Goal: Task Accomplishment & Management: Use online tool/utility

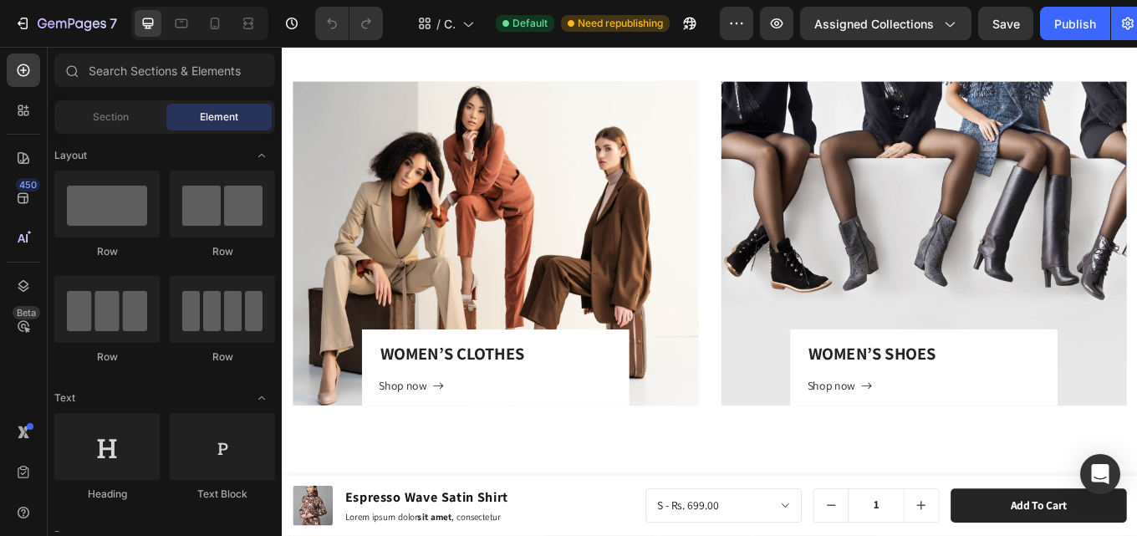
scroll to position [3672, 0]
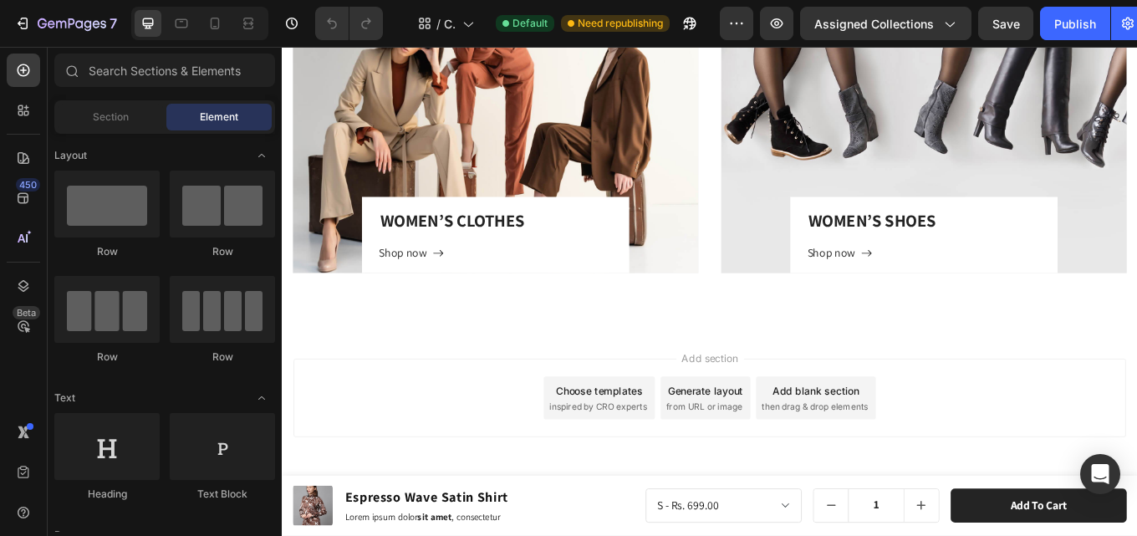
click at [467, 462] on div "Add section Choose templates inspired by CRO experts Generate layout from URL o…" at bounding box center [783, 459] width 977 height 92
drag, startPoint x: 461, startPoint y: 456, endPoint x: 441, endPoint y: 453, distance: 20.2
click at [441, 453] on div "Add section Choose templates inspired by CRO experts Generate layout from URL o…" at bounding box center [783, 459] width 977 height 92
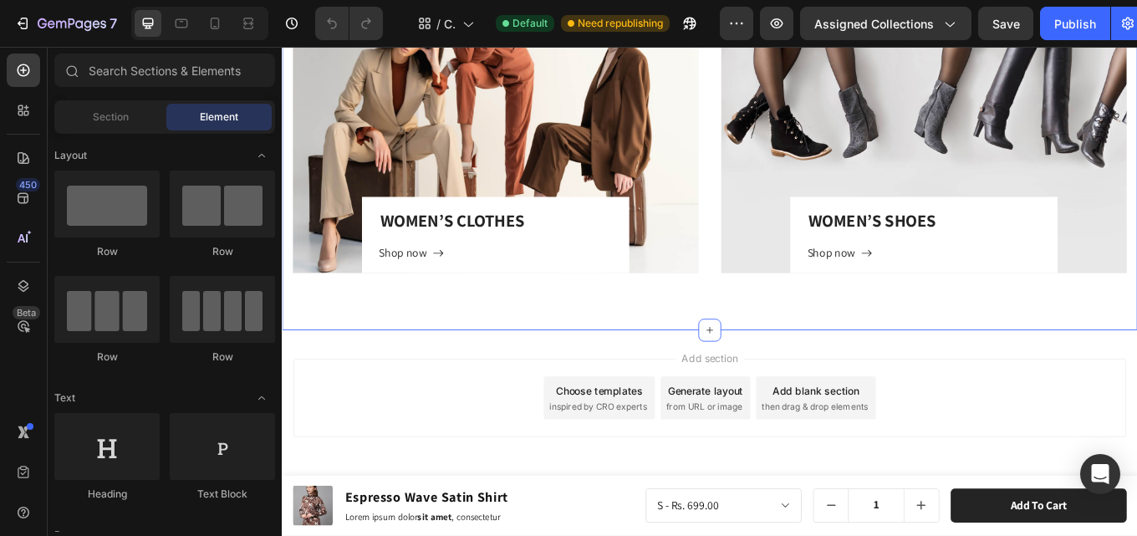
click at [434, 376] on div "WOMEN’S CLOTHES Heading Shop now Button Row Hero Banner WOMEN’S SHOES Heading S…" at bounding box center [783, 122] width 1003 height 514
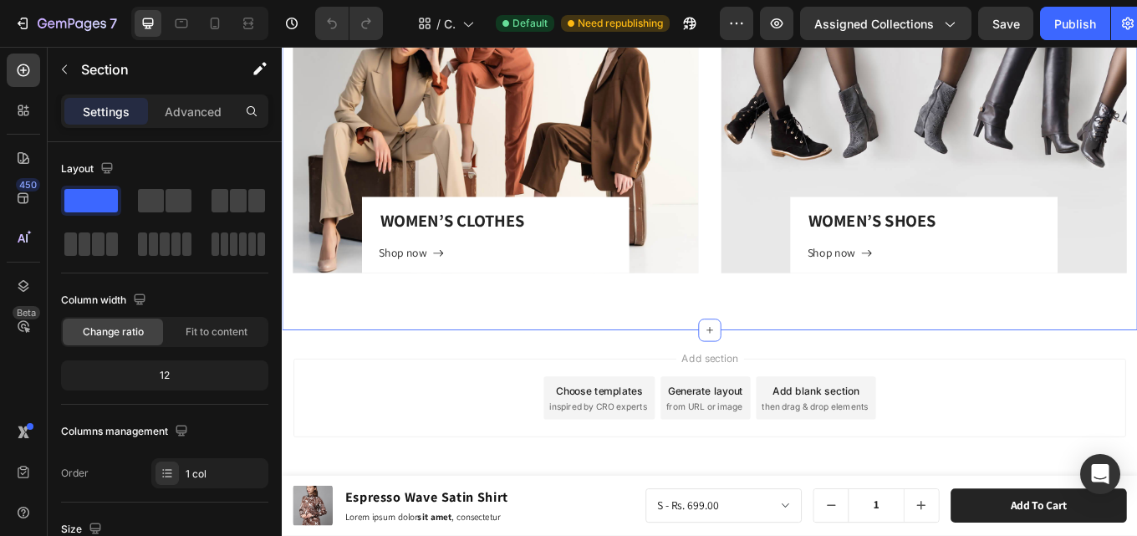
click at [436, 465] on div "Add section Choose templates inspired by CRO experts Generate layout from URL o…" at bounding box center [783, 459] width 977 height 92
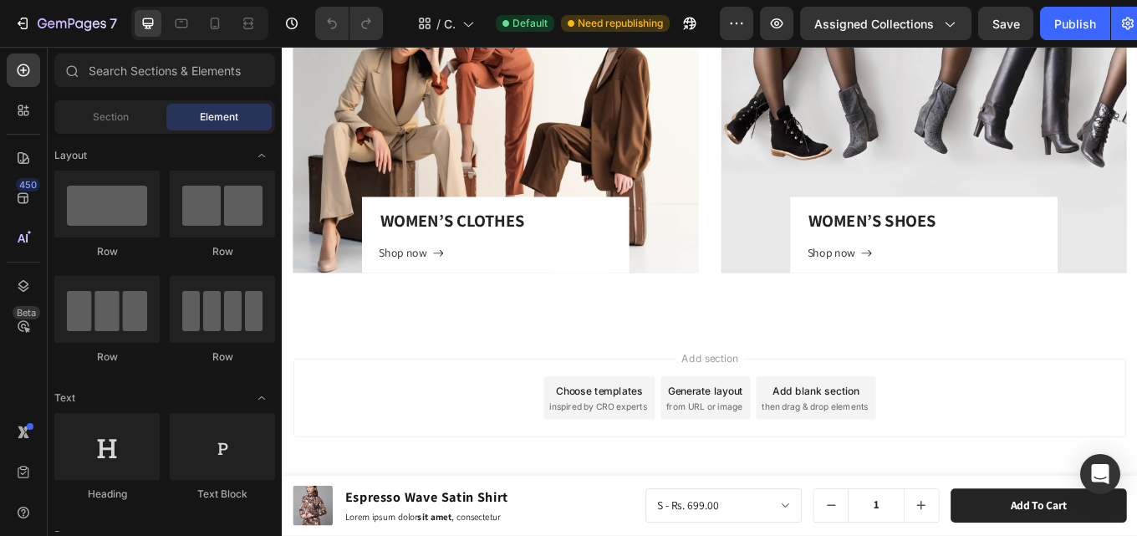
click at [436, 465] on div "Add section Choose templates inspired by CRO experts Generate layout from URL o…" at bounding box center [783, 459] width 977 height 92
drag, startPoint x: 436, startPoint y: 465, endPoint x: 358, endPoint y: 450, distance: 79.2
click at [358, 450] on div "Add section Choose templates inspired by CRO experts Generate layout from URL o…" at bounding box center [783, 459] width 977 height 92
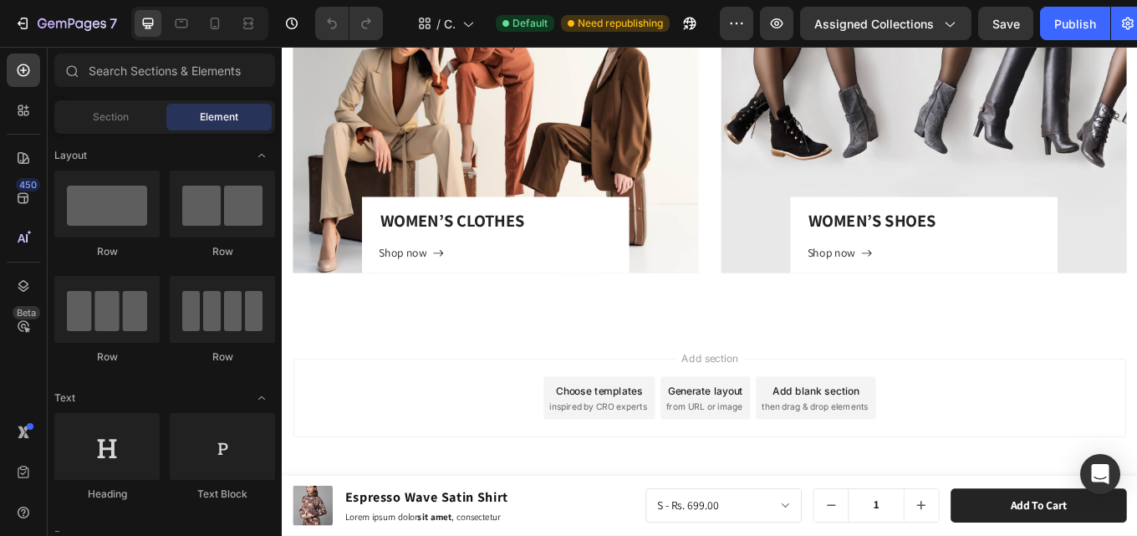
click at [358, 450] on div "Add section Choose templates inspired by CRO experts Generate layout from URL o…" at bounding box center [783, 459] width 977 height 92
click at [385, 399] on div "Add section Choose templates inspired by CRO experts Generate layout from URL o…" at bounding box center [783, 483] width 1003 height 206
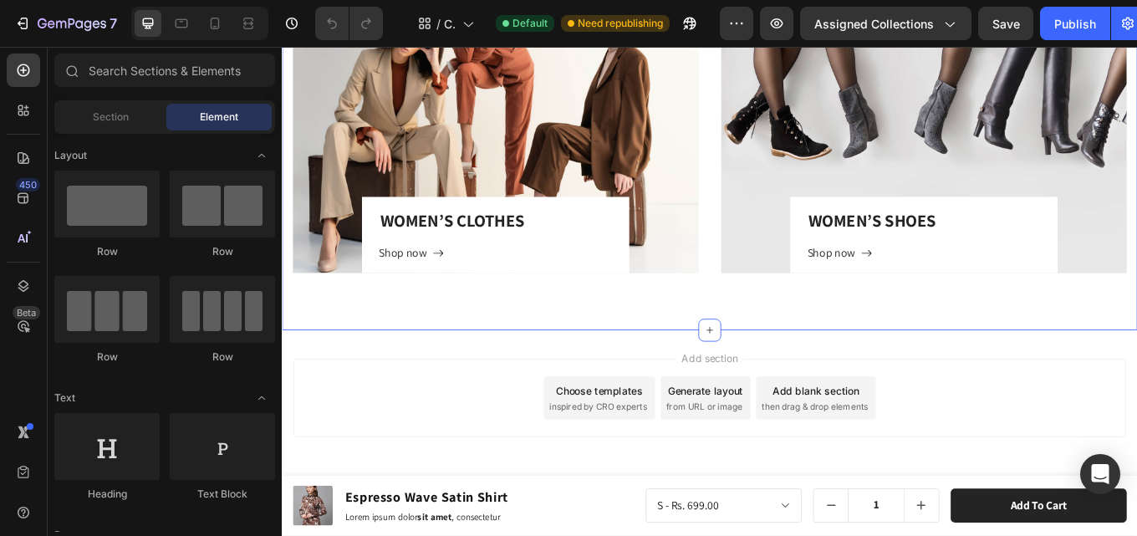
click at [419, 346] on div "WOMEN’S CLOTHES Heading Shop now Button Row Hero Banner WOMEN’S SHOES Heading S…" at bounding box center [783, 122] width 1003 height 514
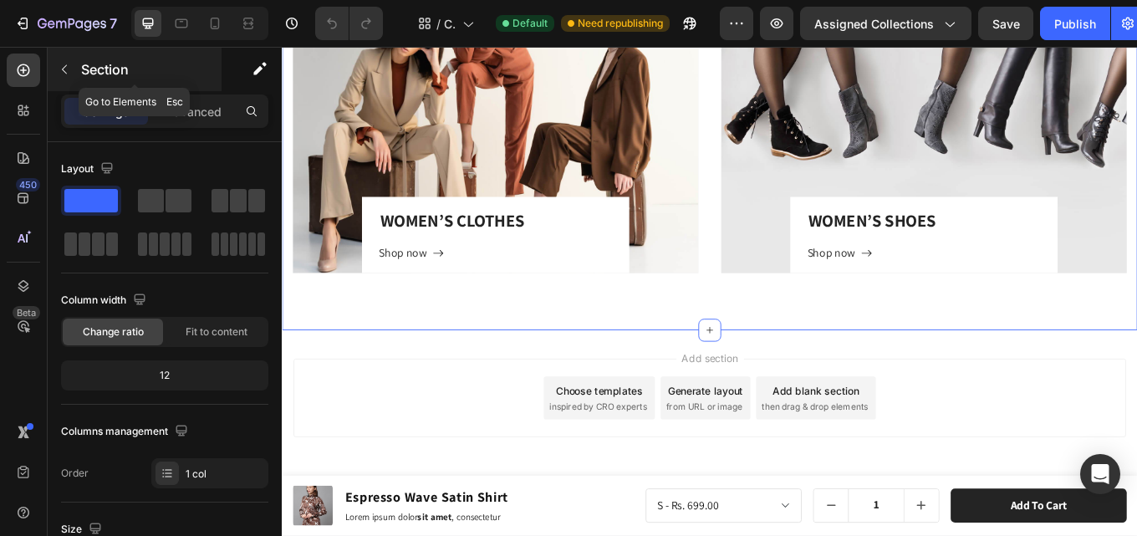
click at [65, 69] on icon "button" at bounding box center [64, 69] width 13 height 13
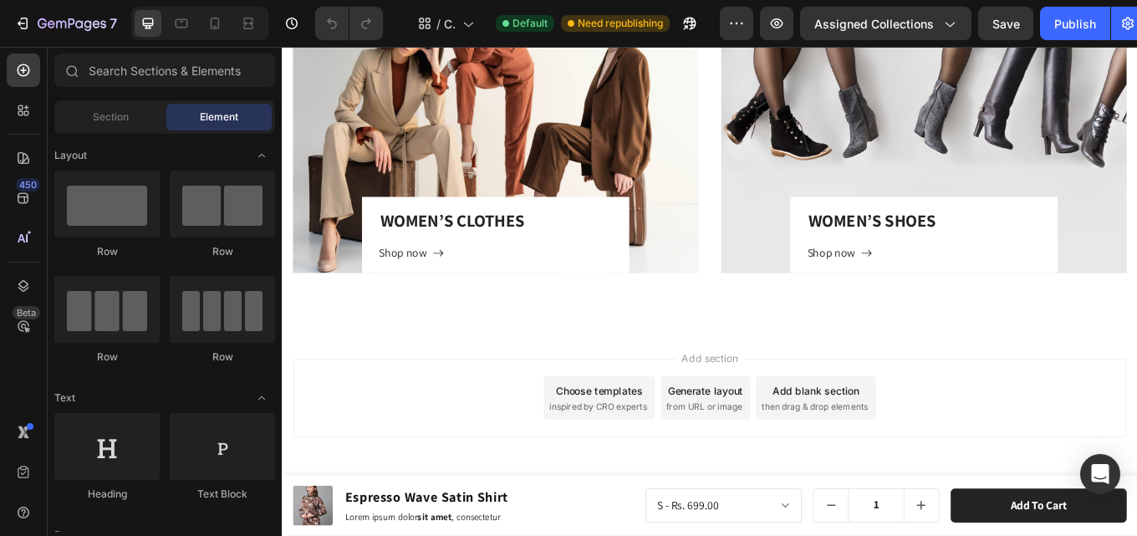
drag, startPoint x: 789, startPoint y: 410, endPoint x: 526, endPoint y: 448, distance: 266.2
click at [513, 454] on div "Add section Choose templates inspired by CRO experts Generate layout from URL o…" at bounding box center [783, 459] width 977 height 92
click at [676, 448] on div "Choose templates" at bounding box center [654, 450] width 101 height 18
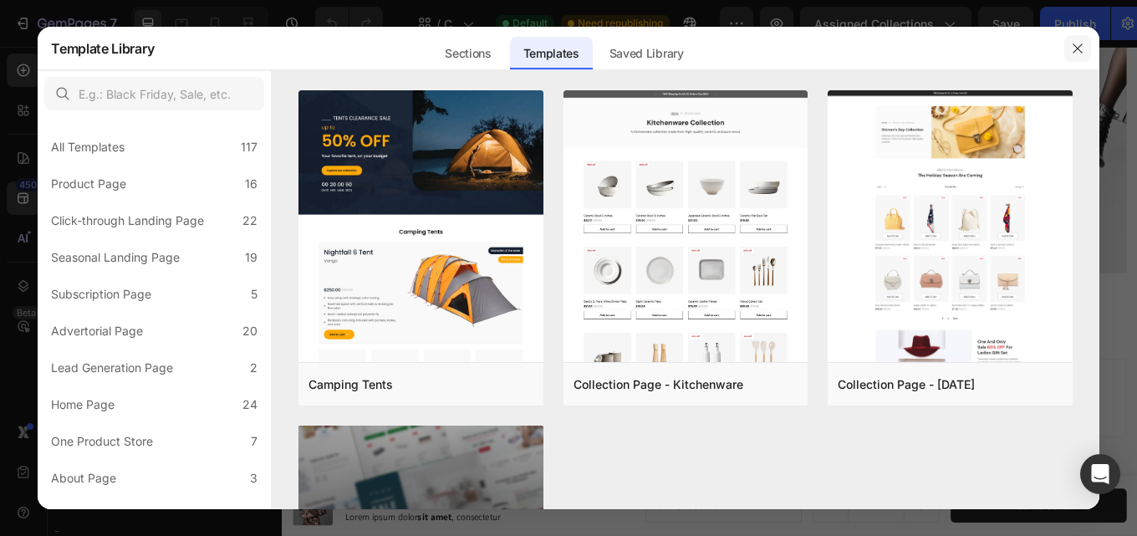
click at [1078, 43] on icon "button" at bounding box center [1077, 48] width 13 height 13
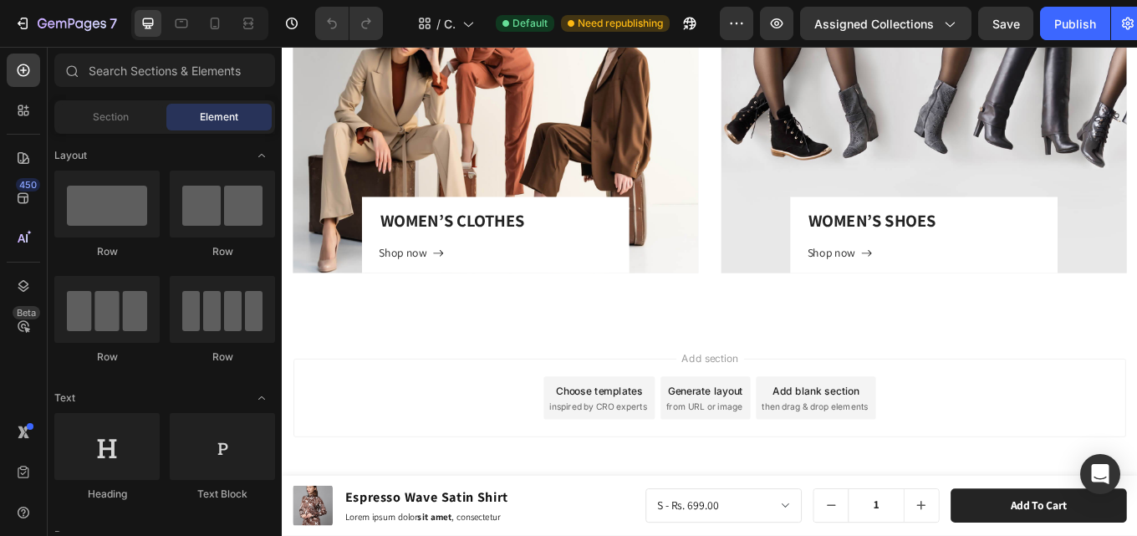
click at [762, 436] on div "Generate layout from URL or image" at bounding box center [778, 459] width 105 height 50
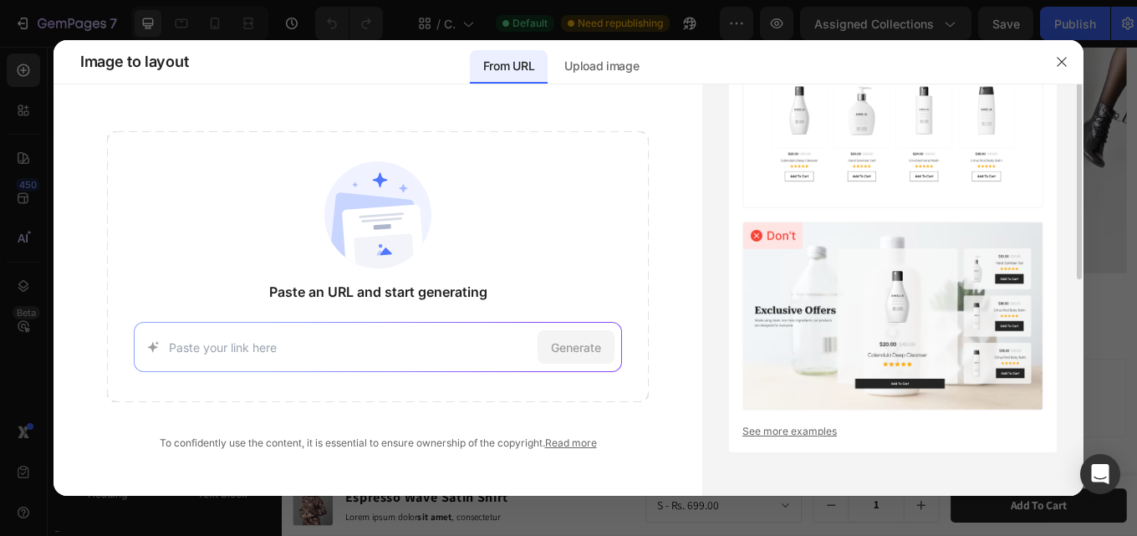
scroll to position [0, 0]
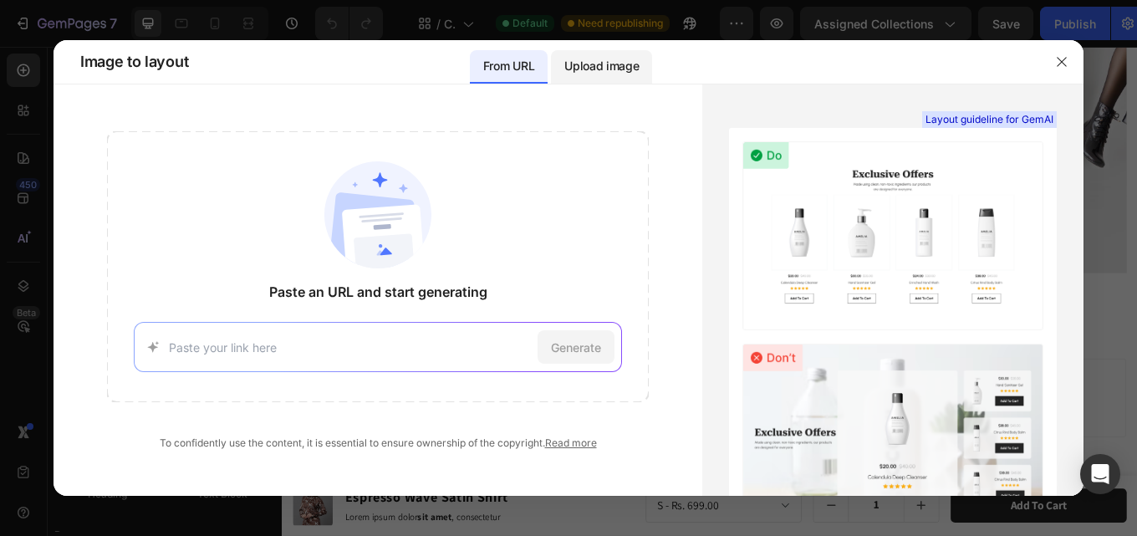
click at [608, 64] on p "Upload image" at bounding box center [601, 66] width 74 height 20
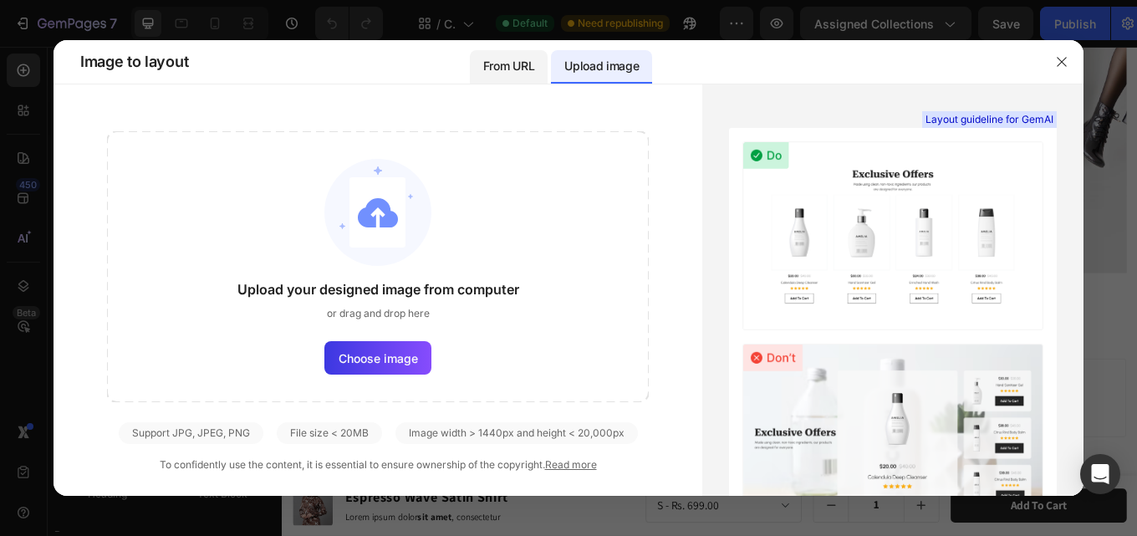
click at [526, 71] on p "From URL" at bounding box center [508, 66] width 51 height 20
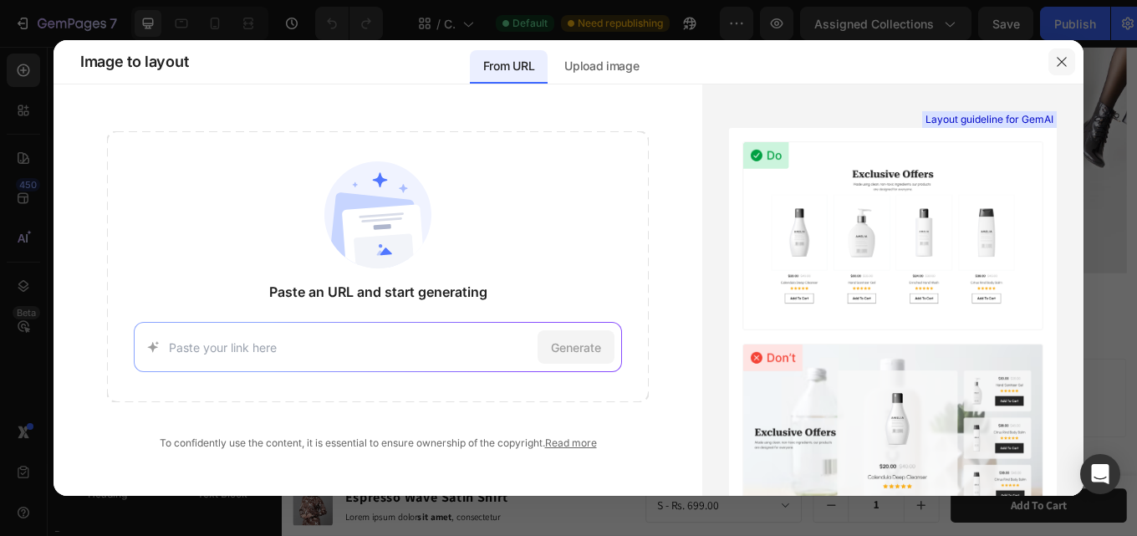
drag, startPoint x: 1059, startPoint y: 61, endPoint x: 852, endPoint y: 125, distance: 216.3
click at [1059, 61] on icon "button" at bounding box center [1061, 61] width 13 height 13
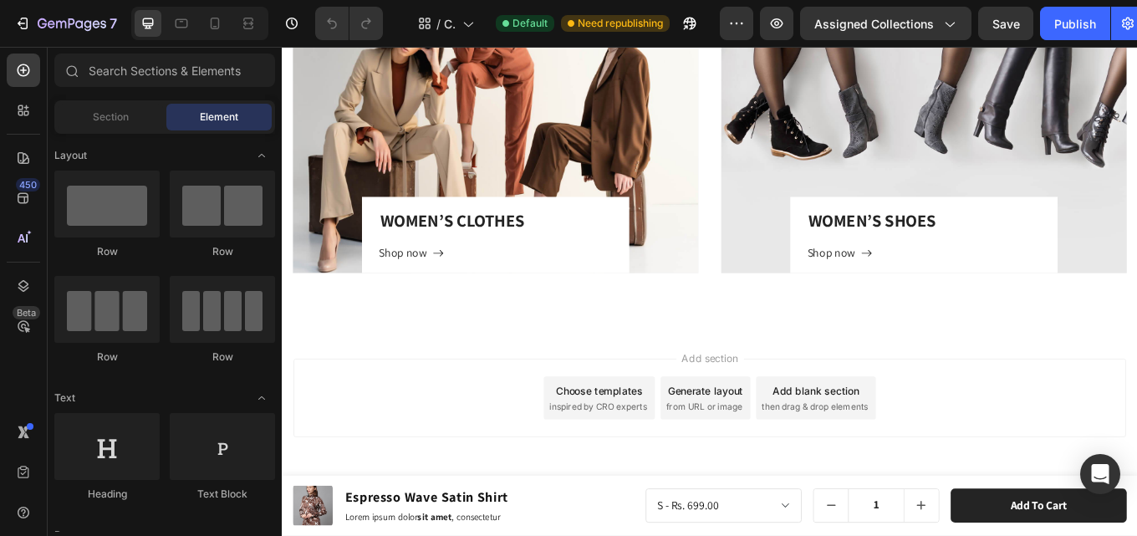
click at [863, 465] on span "then drag & drop elements" at bounding box center [907, 469] width 125 height 15
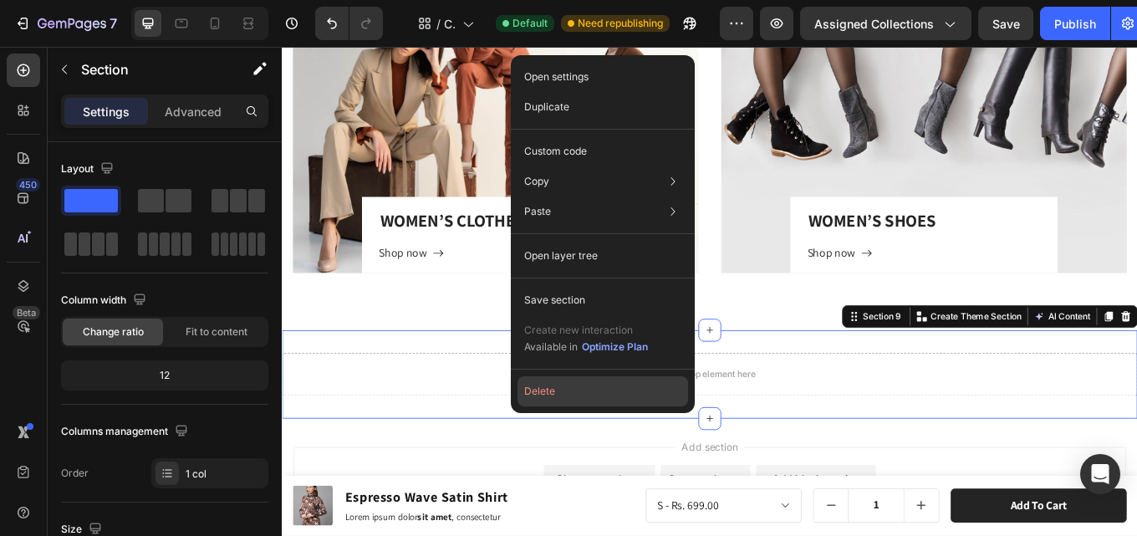
click at [579, 385] on button "Delete" at bounding box center [603, 391] width 171 height 30
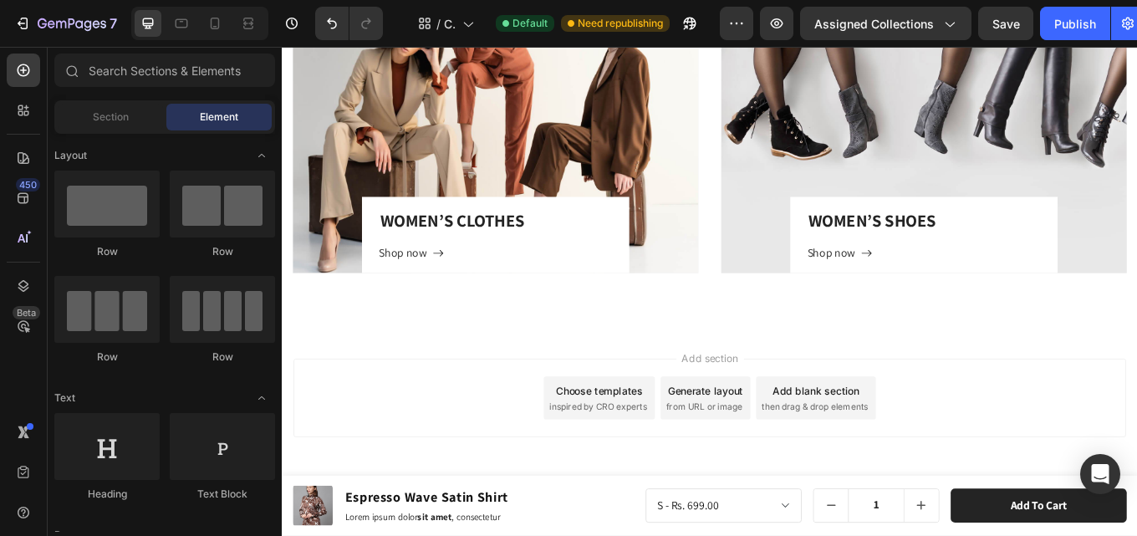
click at [492, 447] on div "Add section Choose templates inspired by CRO experts Generate layout from URL o…" at bounding box center [783, 459] width 977 height 92
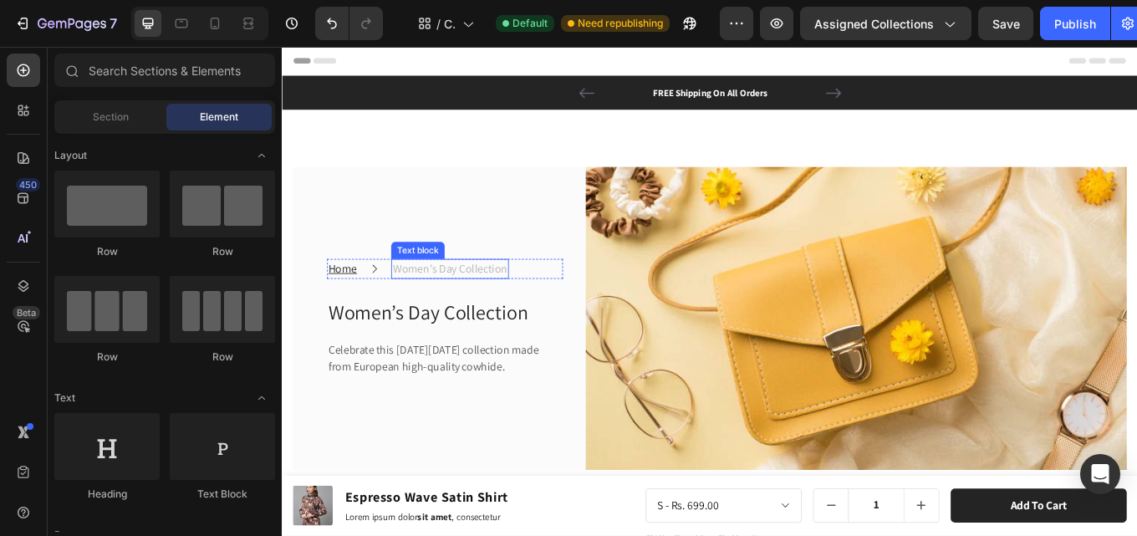
click at [463, 299] on p "Women’s Day Collection" at bounding box center [478, 308] width 135 height 20
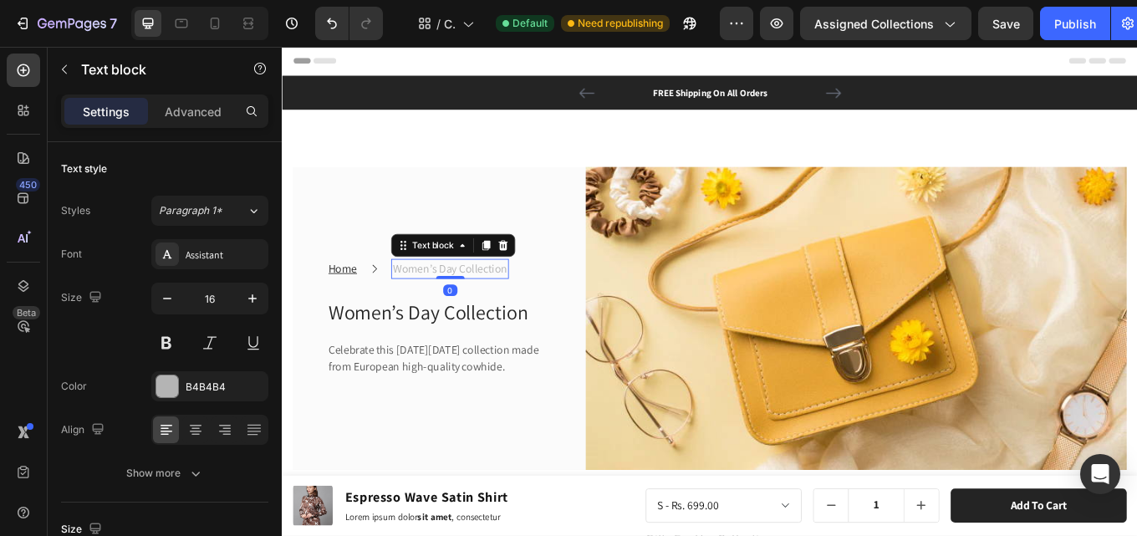
click at [516, 298] on p "Women’s Day Collection" at bounding box center [478, 308] width 135 height 20
click at [481, 300] on p "Women’s Day Collection" at bounding box center [478, 308] width 135 height 20
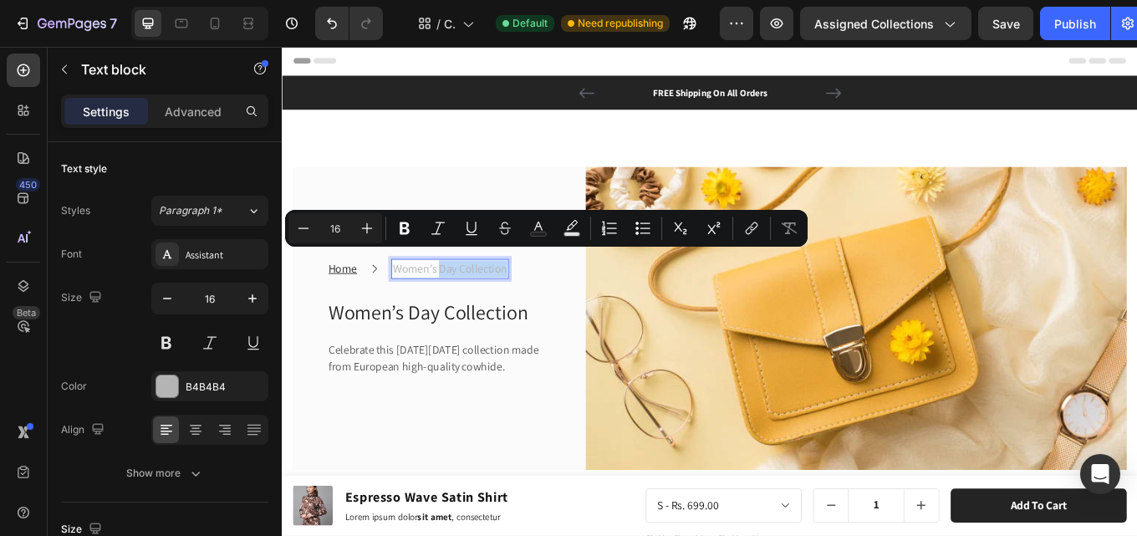
click at [526, 298] on p "Women’s Day Collection" at bounding box center [478, 308] width 135 height 20
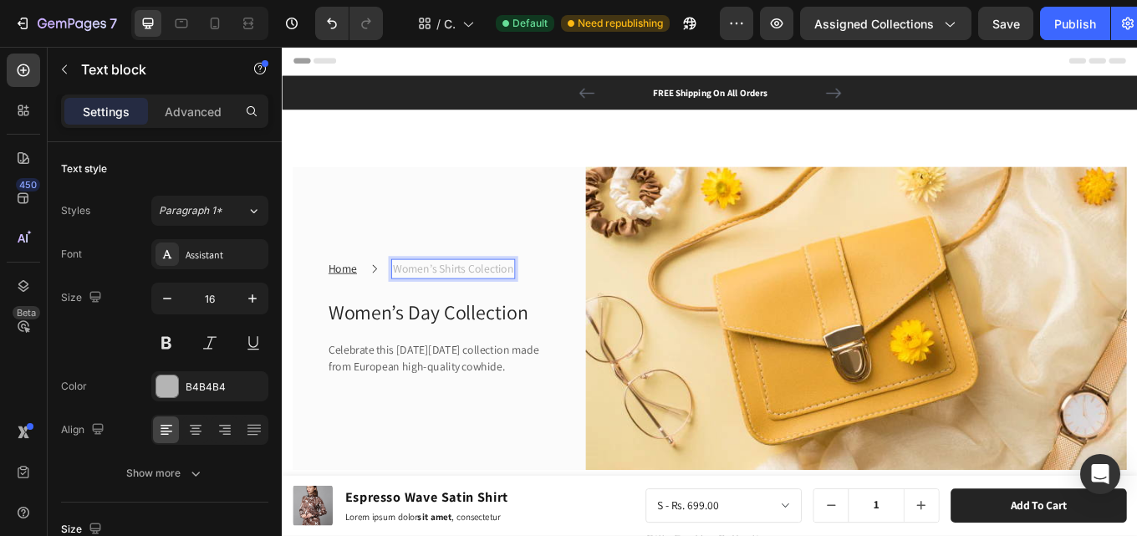
click at [524, 298] on p "Women’s Shirts Colection" at bounding box center [482, 308] width 142 height 20
click at [520, 299] on p "Women’s Shirts Colection" at bounding box center [482, 308] width 142 height 20
click at [457, 351] on p "Women’s Day Collection" at bounding box center [472, 358] width 273 height 35
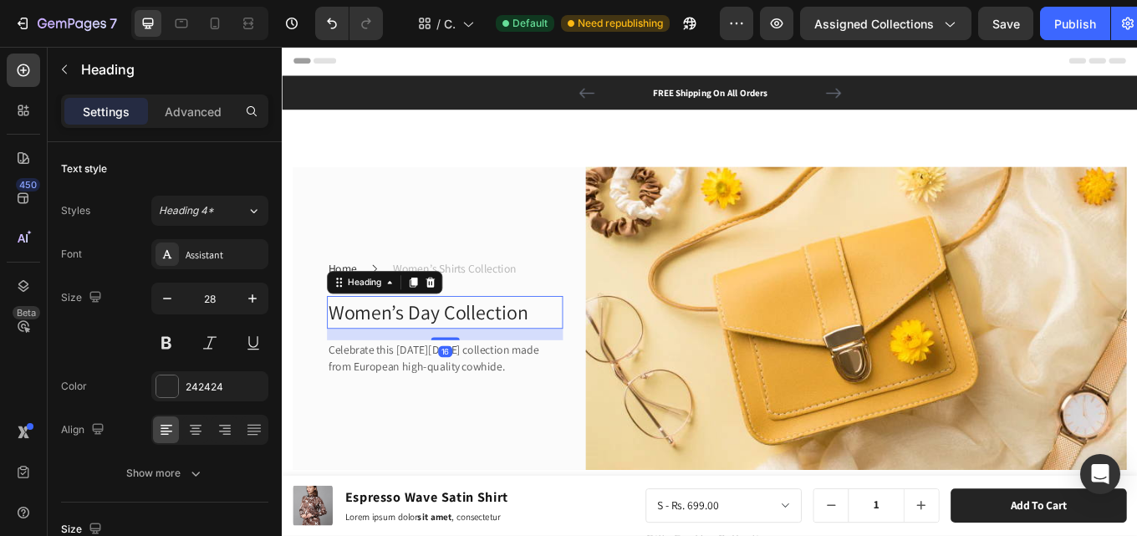
click at [407, 352] on p "Women’s Day Collection" at bounding box center [472, 358] width 273 height 35
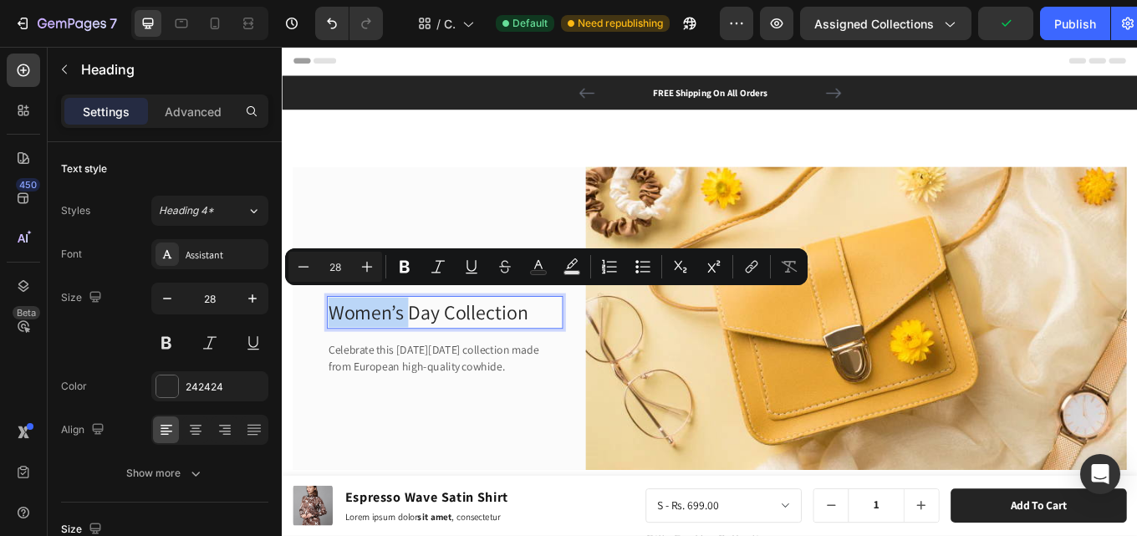
click at [430, 351] on p "Women’s Day Collection" at bounding box center [472, 358] width 273 height 35
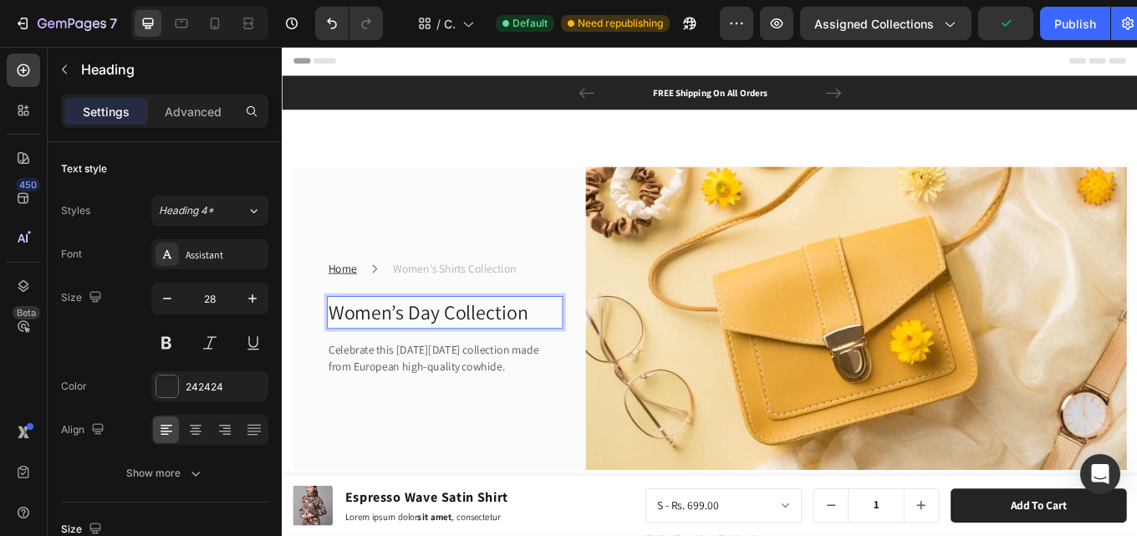
click at [443, 350] on p "Women’s Day Collection" at bounding box center [472, 358] width 273 height 35
click at [411, 393] on p "Celebrate this [DATE][DATE] collection made from European high-quality cowhide." at bounding box center [472, 413] width 273 height 40
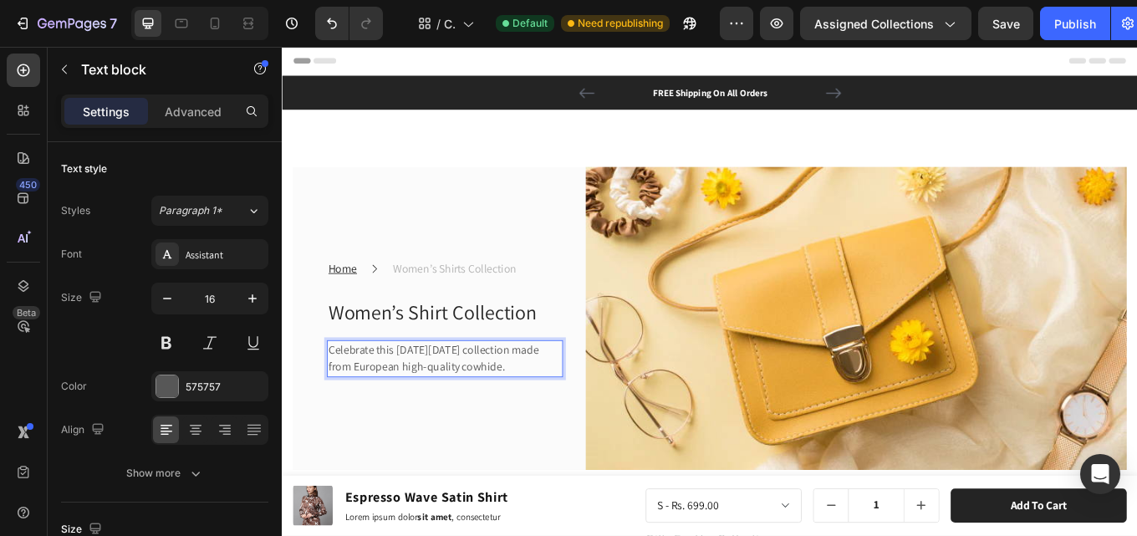
click at [396, 393] on p "Celebrate this [DATE][DATE] collection made from European high-quality cowhide." at bounding box center [472, 413] width 273 height 40
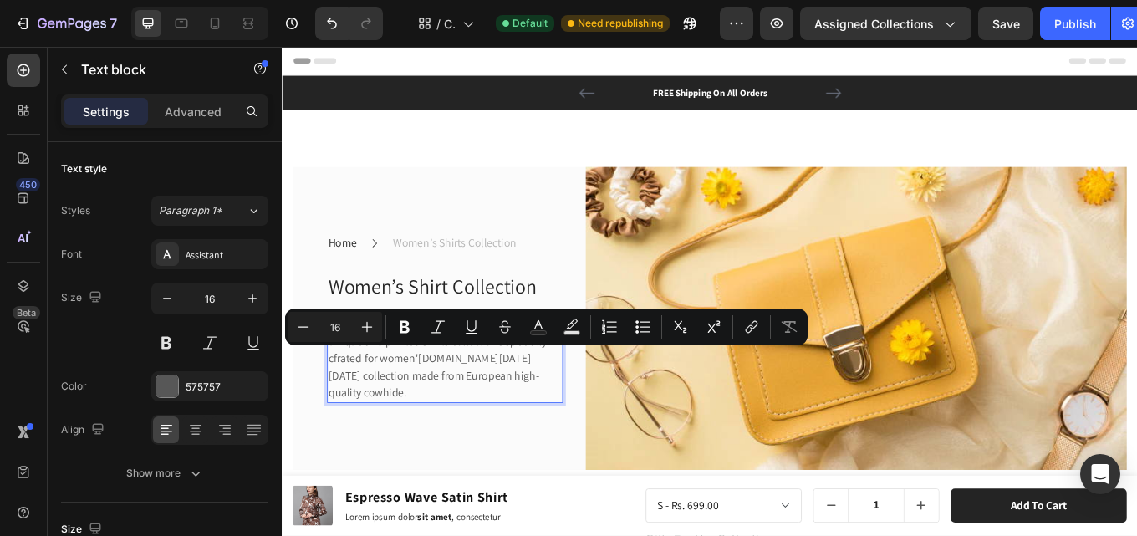
drag, startPoint x: 449, startPoint y: 411, endPoint x: 459, endPoint y: 456, distance: 46.3
click at [459, 456] on p "Celebrate all occasions and daily days with our unique and printed shirts colle…" at bounding box center [472, 413] width 273 height 100
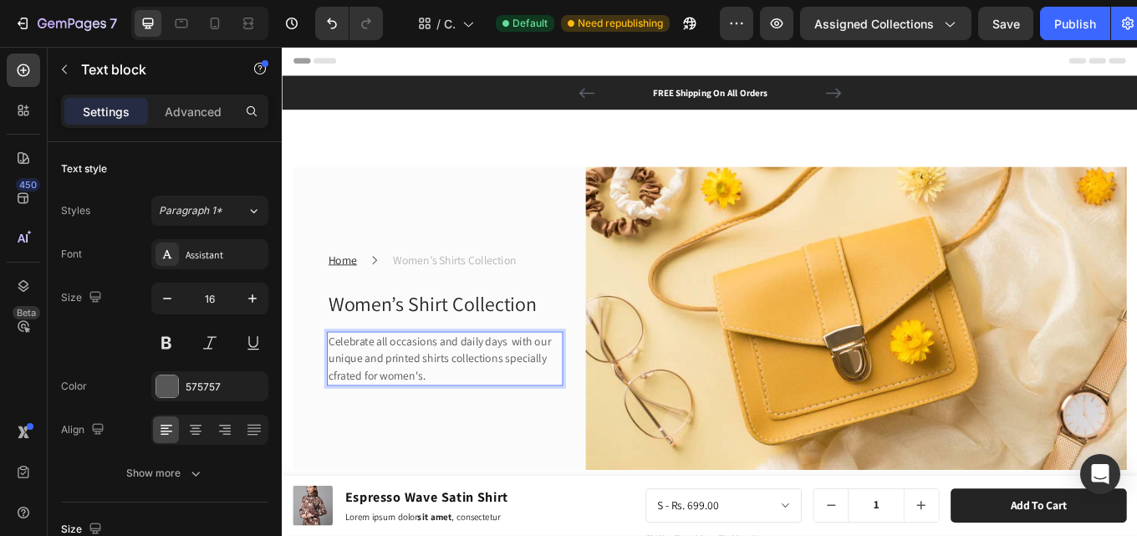
click at [347, 433] on p "Celebrate all occasions and daily days with our unique and printed shirts colle…" at bounding box center [472, 413] width 273 height 60
click at [463, 435] on p "Celebrate all occasions and daily days with our unique and printed shirts colle…" at bounding box center [472, 413] width 273 height 60
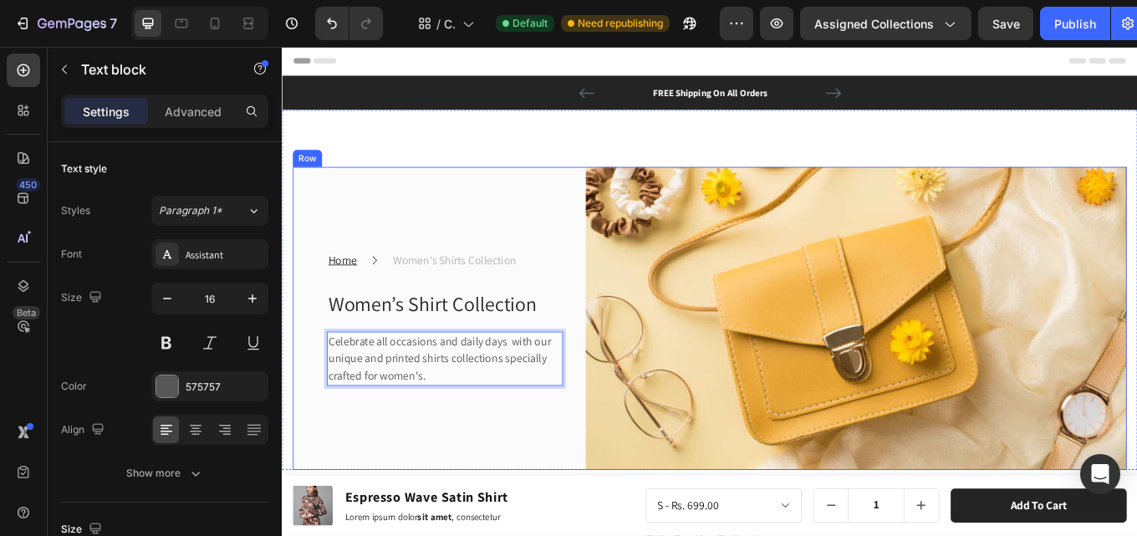
click at [472, 471] on div "Home Text block Icon Women’s Shirts Collection Text block Row Women’s Shirt Col…" at bounding box center [452, 366] width 317 height 356
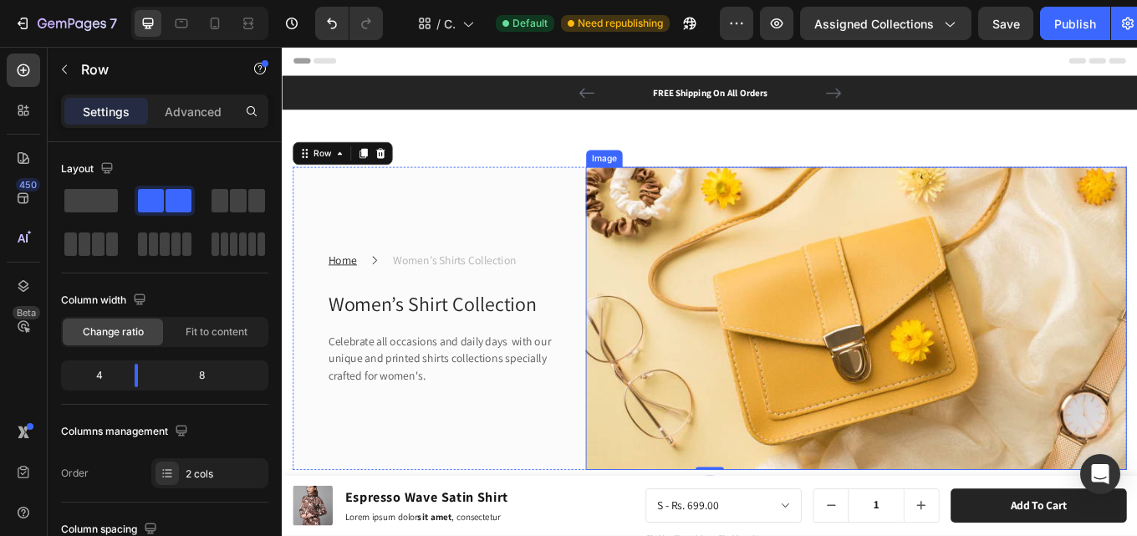
click at [950, 350] on img at bounding box center [955, 366] width 635 height 356
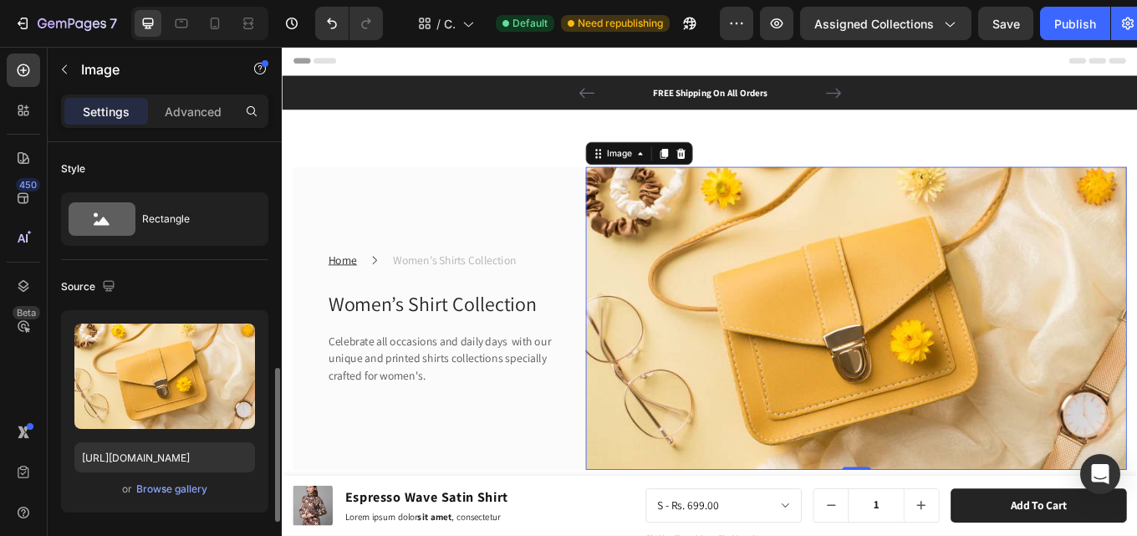
scroll to position [251, 0]
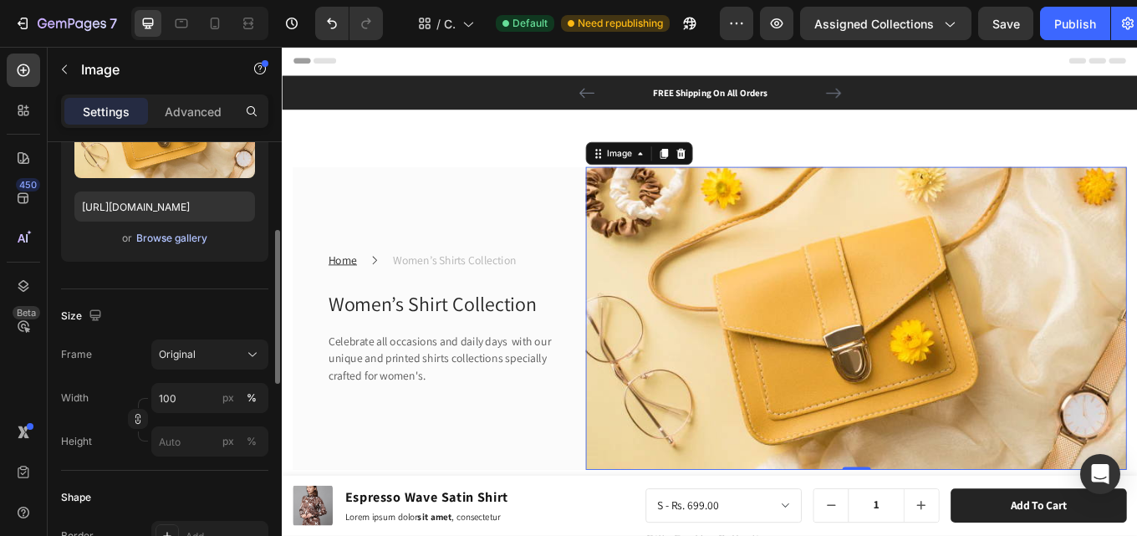
click at [180, 237] on div "Browse gallery" at bounding box center [171, 238] width 71 height 15
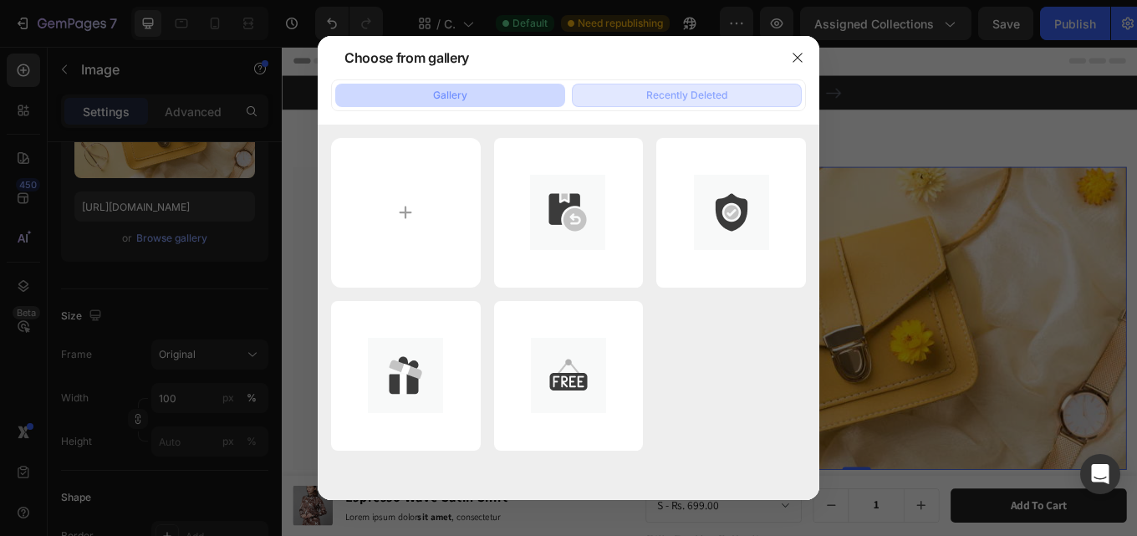
click at [687, 98] on div "Recently Deleted" at bounding box center [686, 95] width 81 height 15
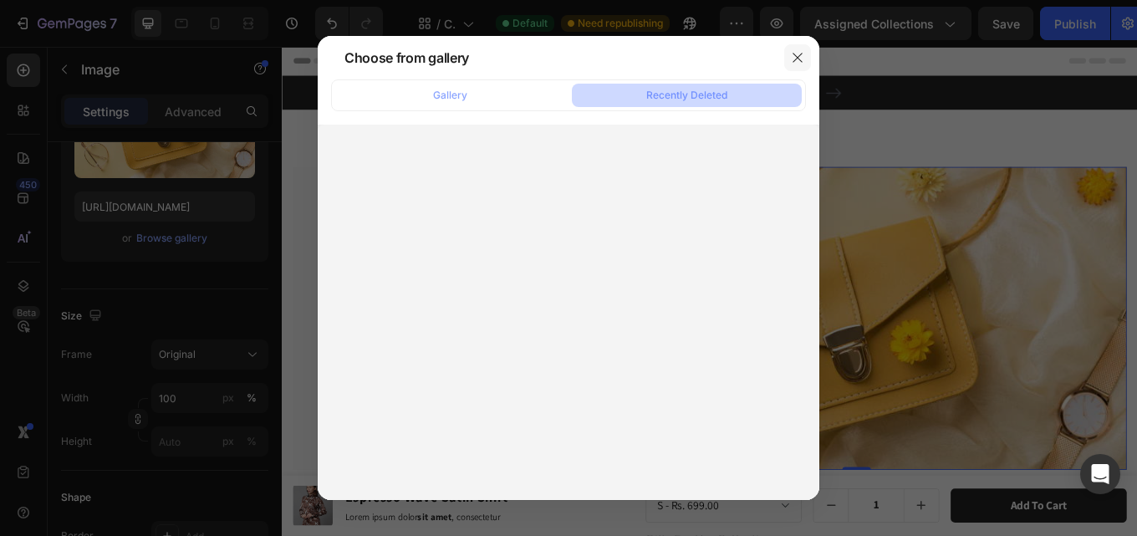
click at [808, 55] on button "button" at bounding box center [797, 57] width 27 height 27
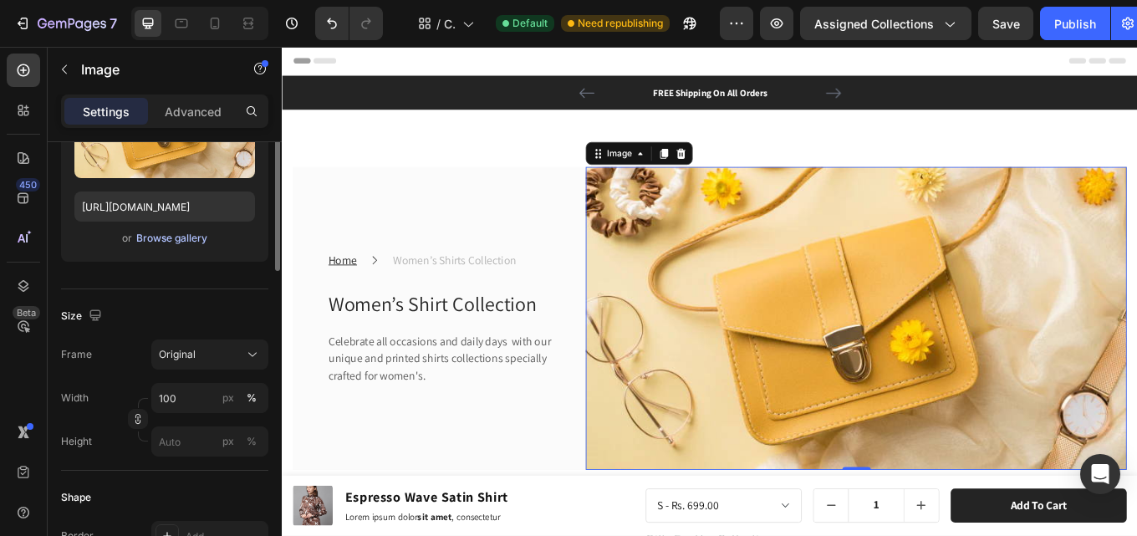
scroll to position [84, 0]
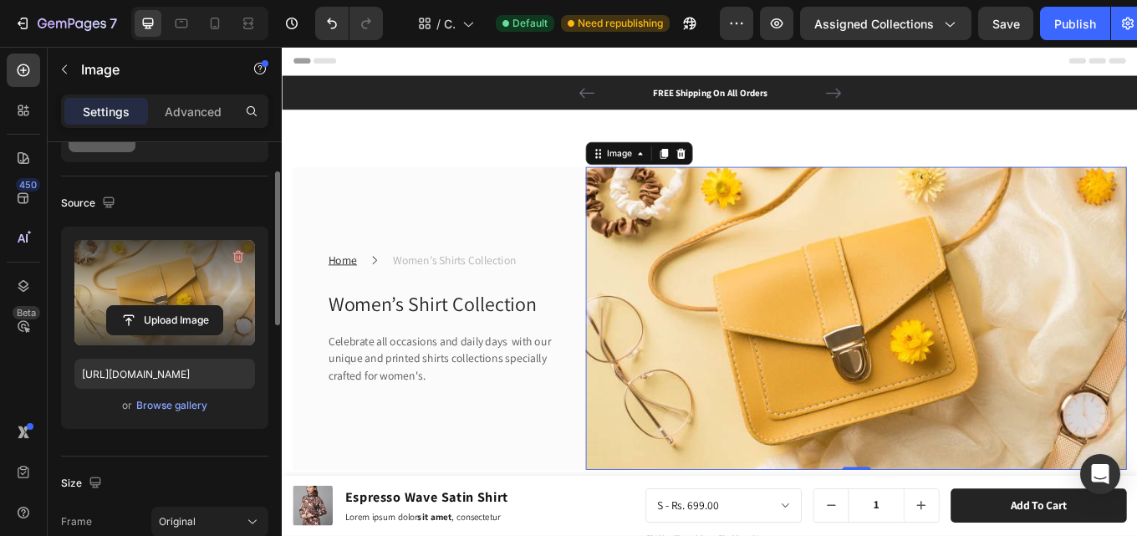
click at [137, 263] on label at bounding box center [164, 292] width 181 height 105
click at [137, 306] on input "file" at bounding box center [164, 320] width 115 height 28
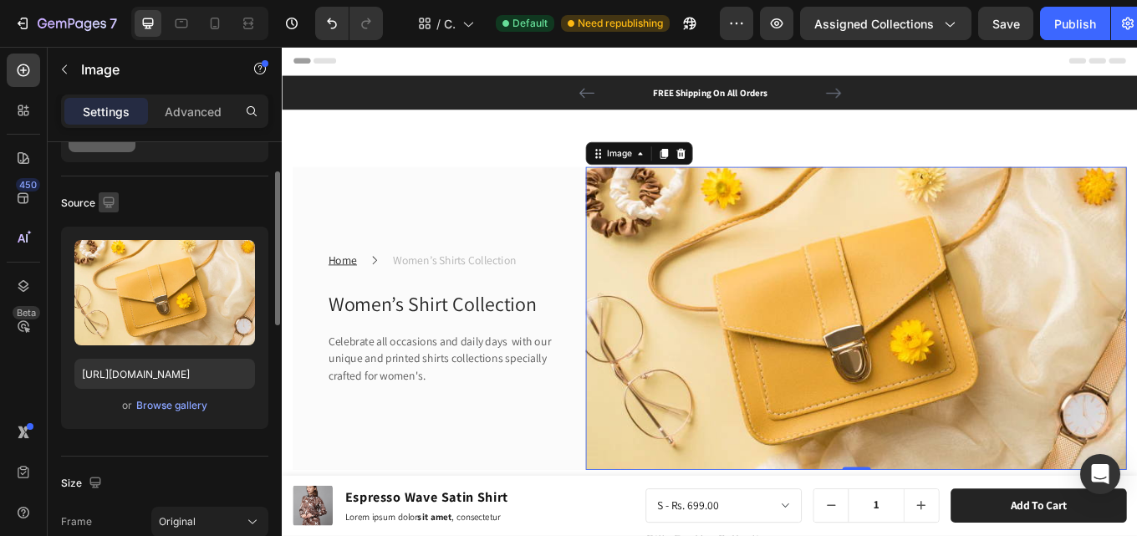
click at [105, 195] on icon "button" at bounding box center [108, 202] width 17 height 17
click at [115, 288] on icon "button" at bounding box center [112, 289] width 17 height 17
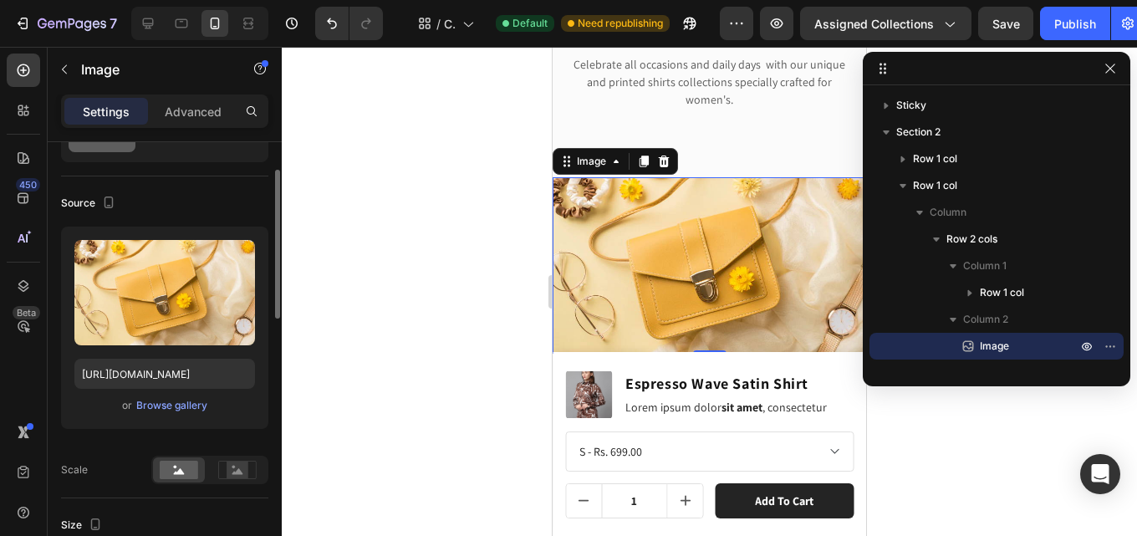
scroll to position [283, 0]
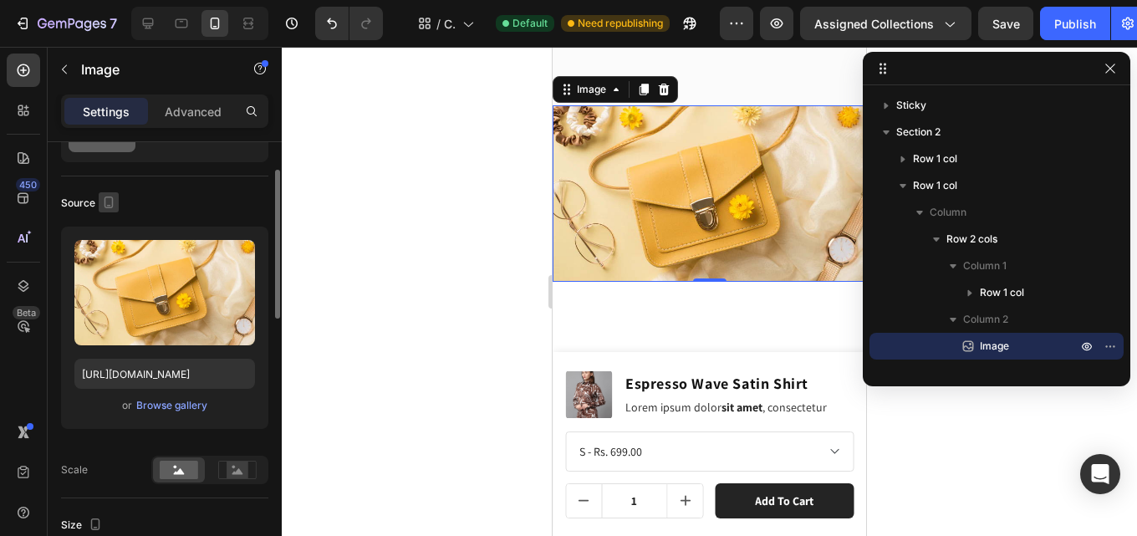
click at [110, 197] on icon "button" at bounding box center [109, 202] width 9 height 12
click at [112, 227] on icon "button" at bounding box center [112, 229] width 17 height 17
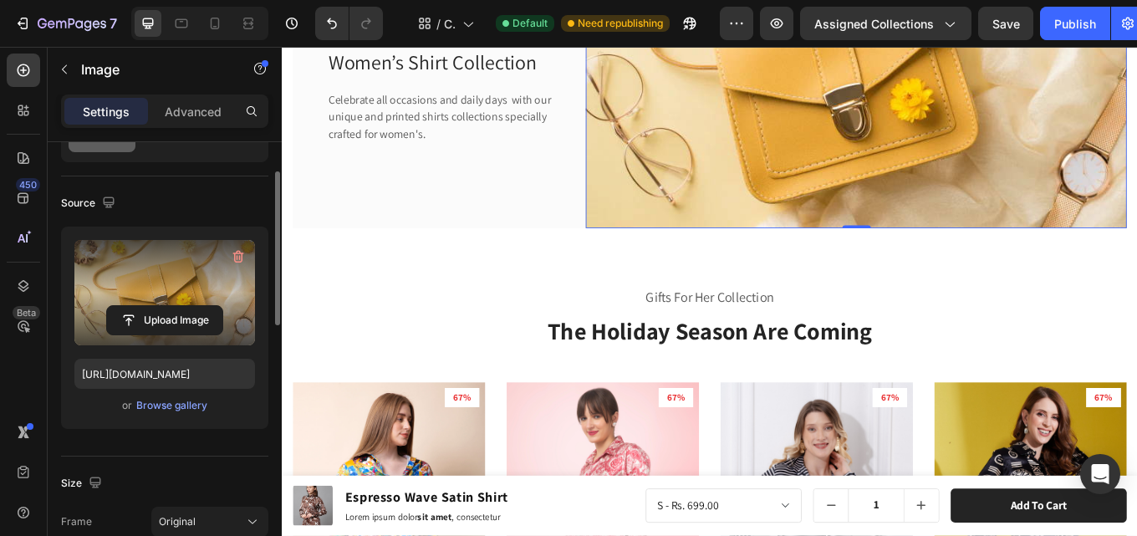
click at [137, 278] on label at bounding box center [164, 292] width 181 height 105
click at [137, 306] on input "file" at bounding box center [164, 320] width 115 height 28
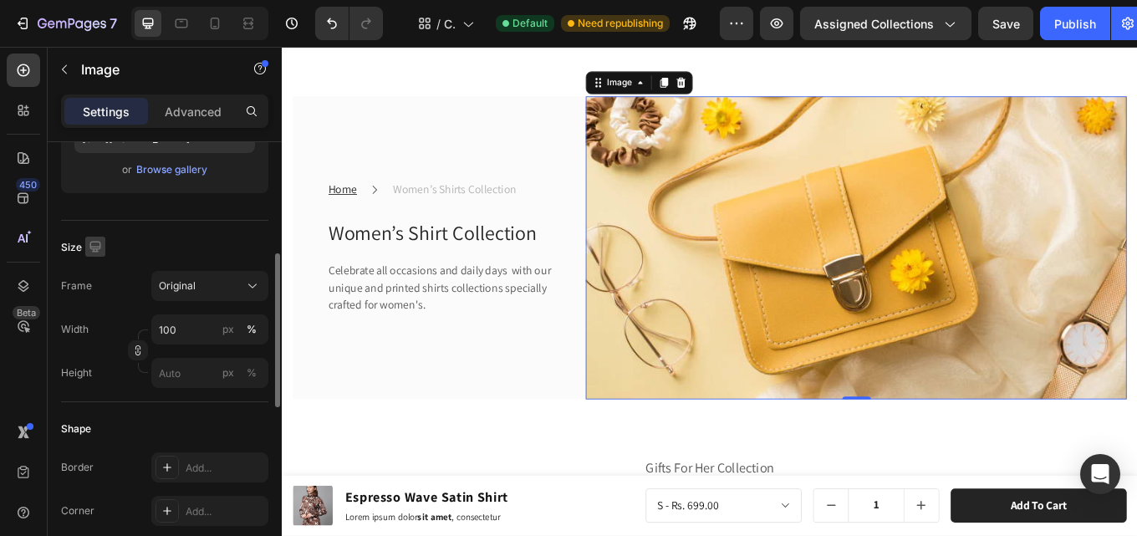
scroll to position [0, 0]
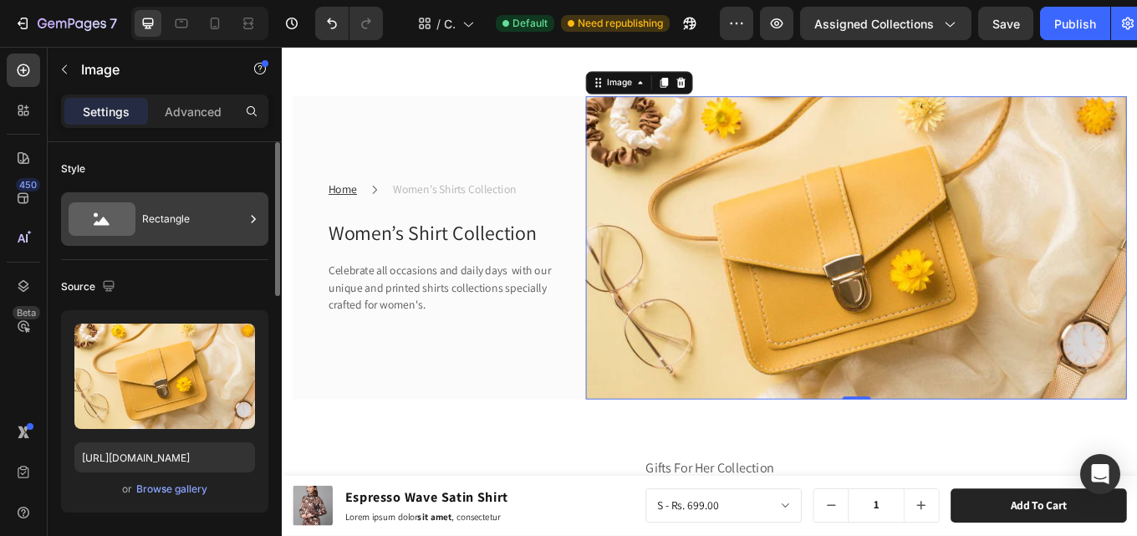
click at [176, 217] on div "Rectangle" at bounding box center [193, 219] width 102 height 38
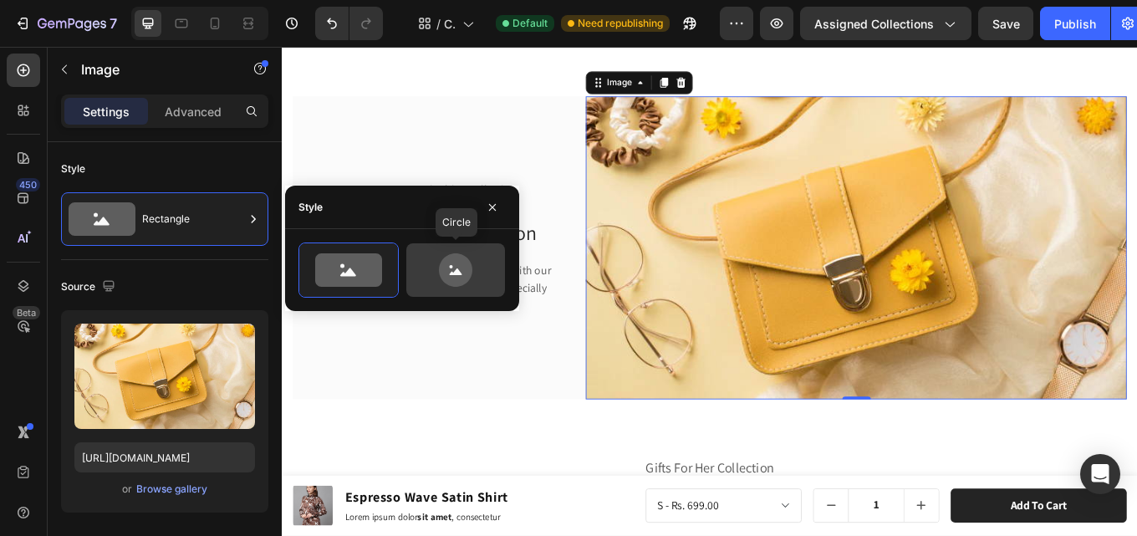
click at [462, 272] on icon at bounding box center [455, 269] width 33 height 33
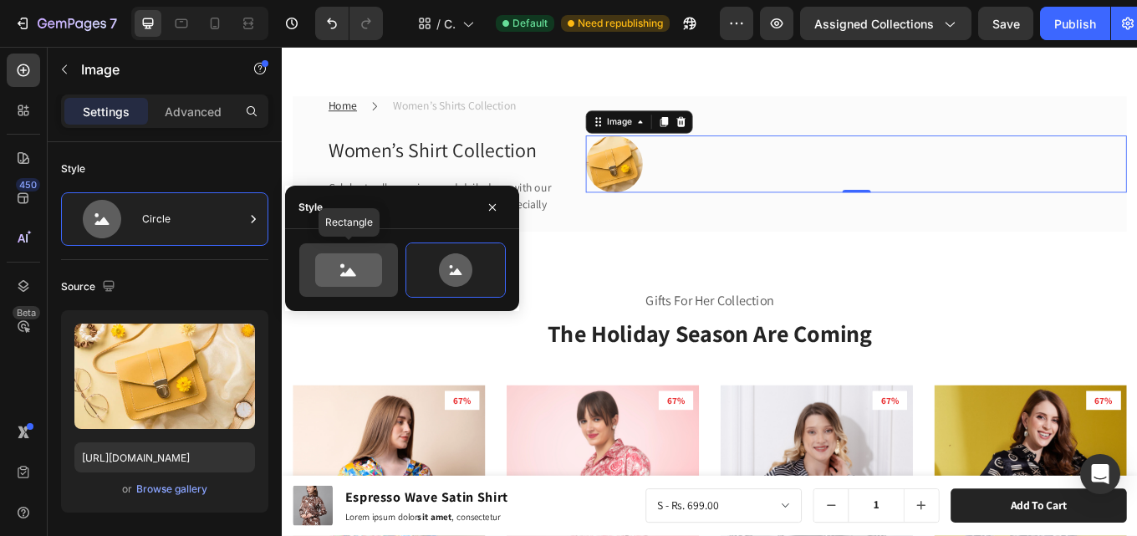
click at [365, 261] on icon at bounding box center [348, 269] width 67 height 33
type input "100"
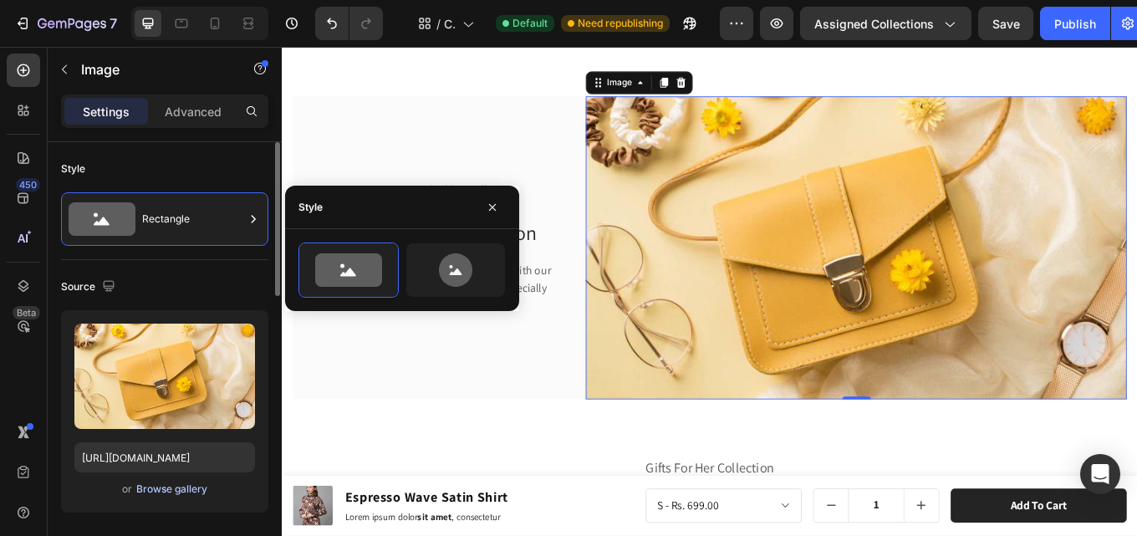
click at [153, 488] on div "Browse gallery" at bounding box center [171, 489] width 71 height 15
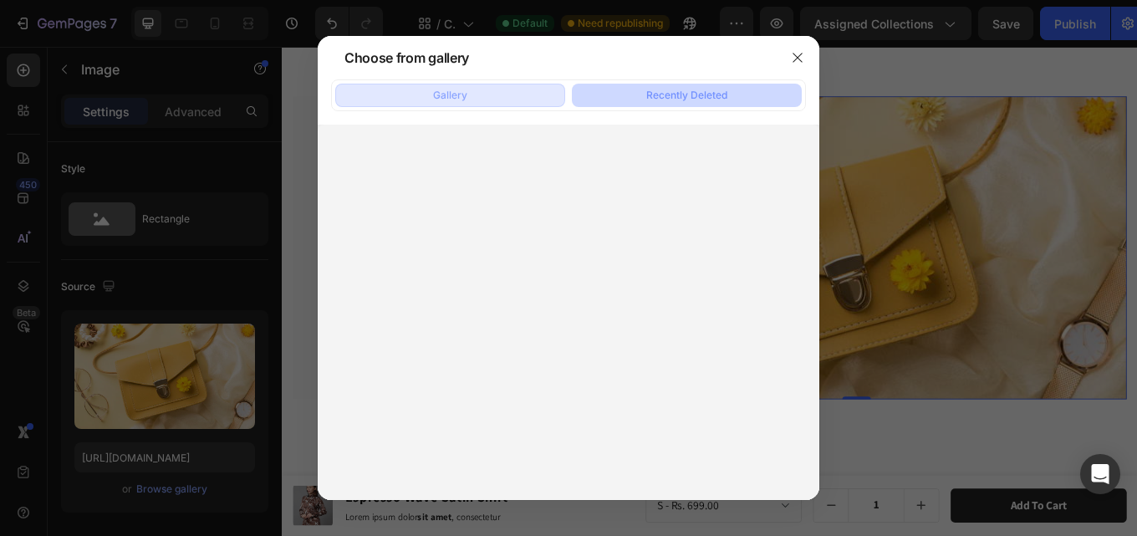
click at [406, 95] on button "Gallery" at bounding box center [450, 95] width 230 height 23
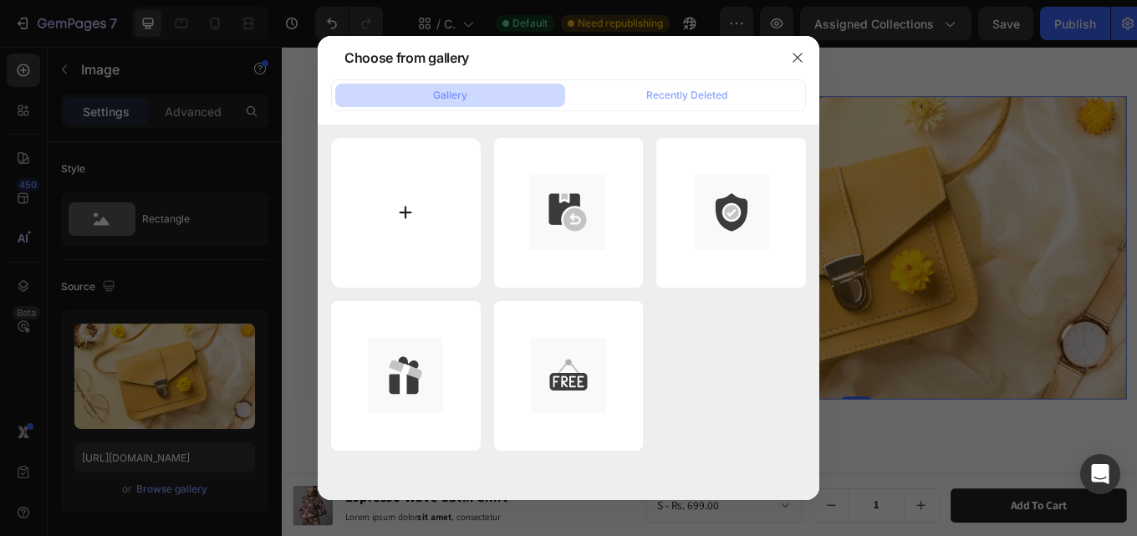
click at [394, 222] on input "file" at bounding box center [406, 213] width 150 height 150
type input "C:\fakepath\Black and White Fashion Sale Facebook Post.png"
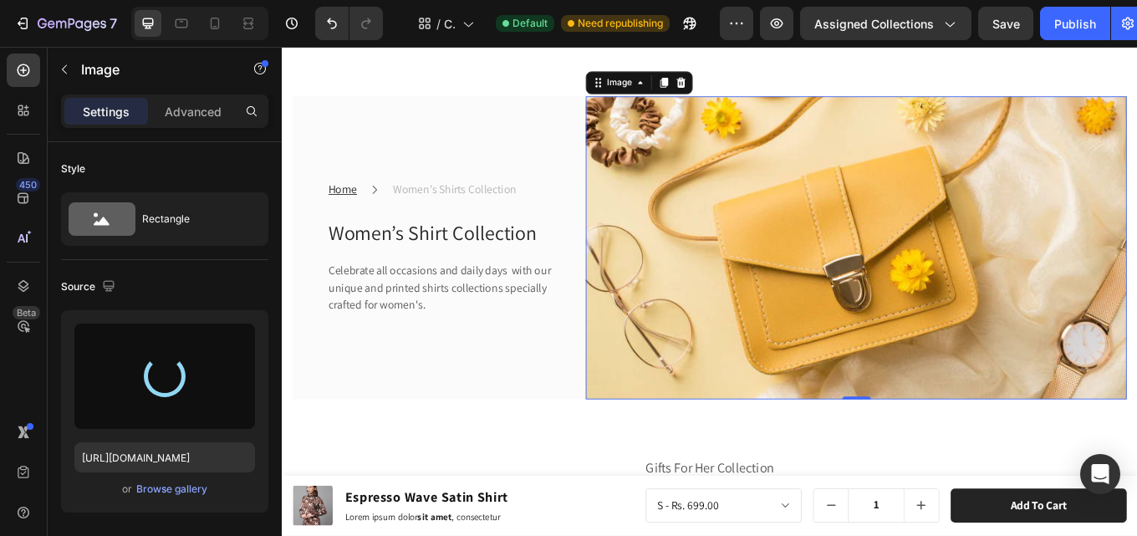
type input "[URL][DOMAIN_NAME]"
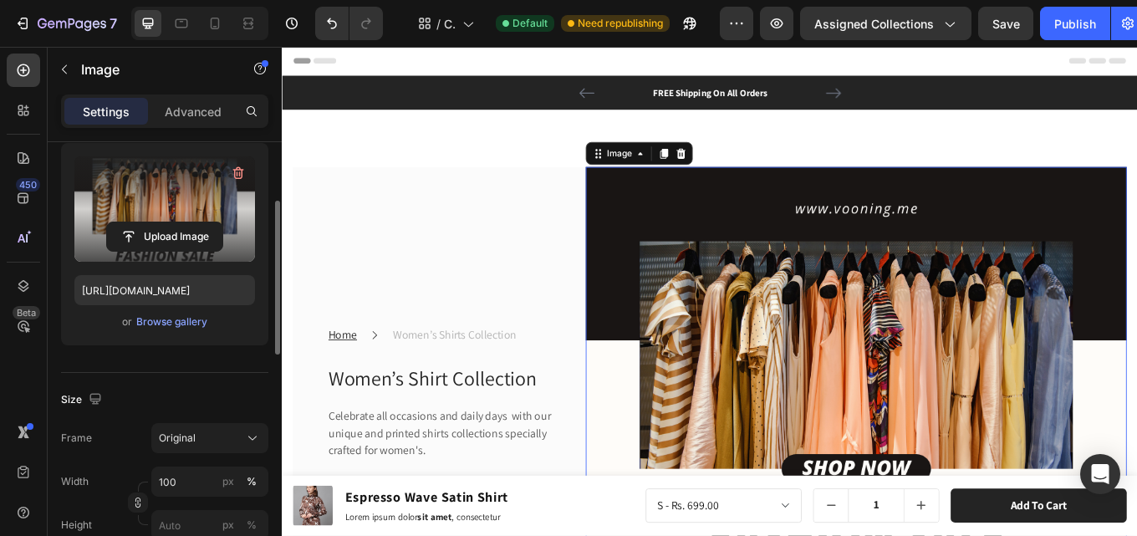
scroll to position [251, 0]
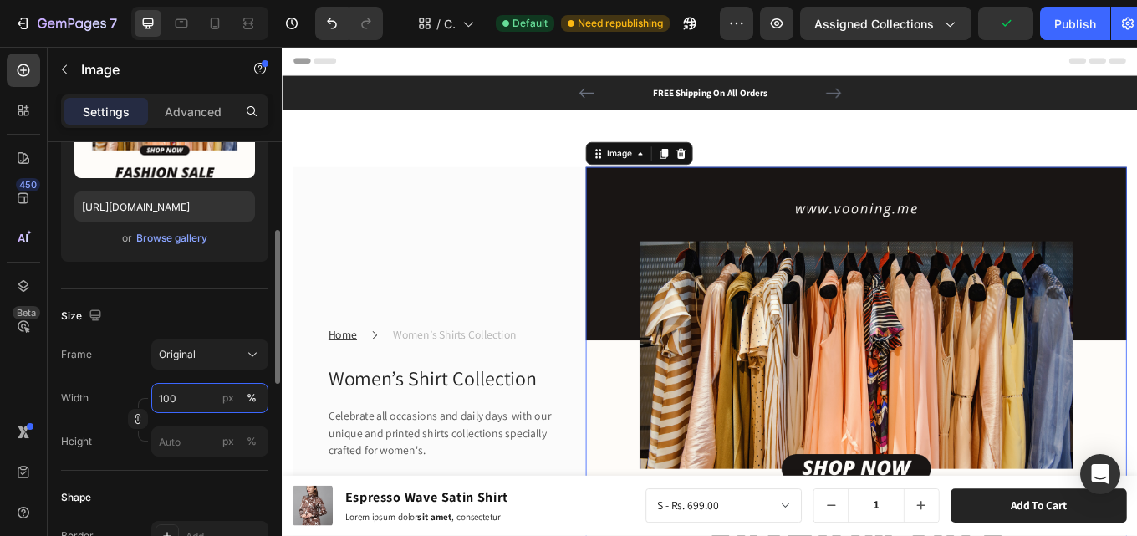
click at [184, 403] on input "100" at bounding box center [209, 398] width 117 height 30
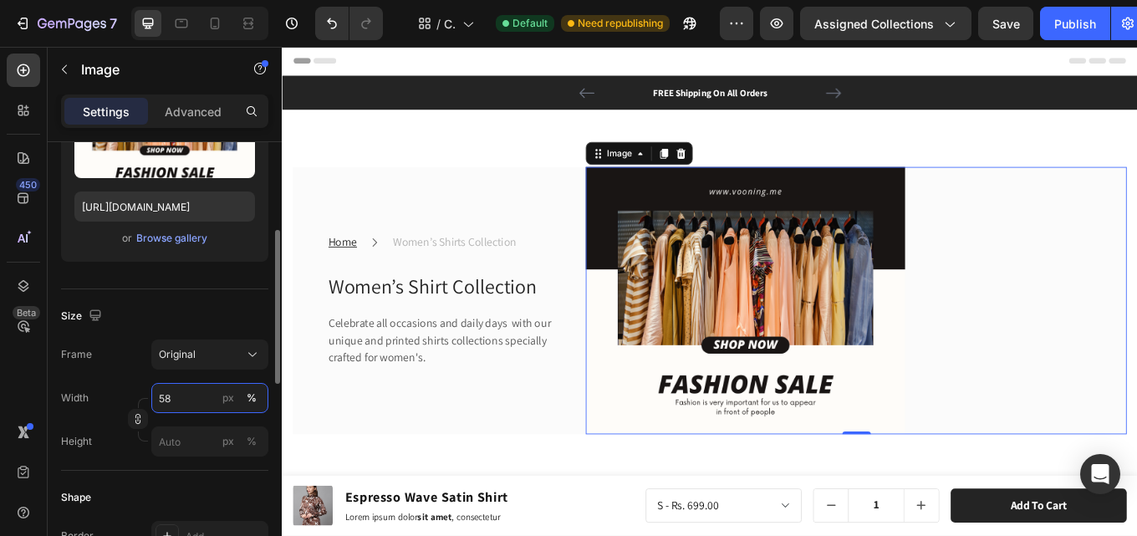
click at [188, 399] on input "58" at bounding box center [209, 398] width 117 height 30
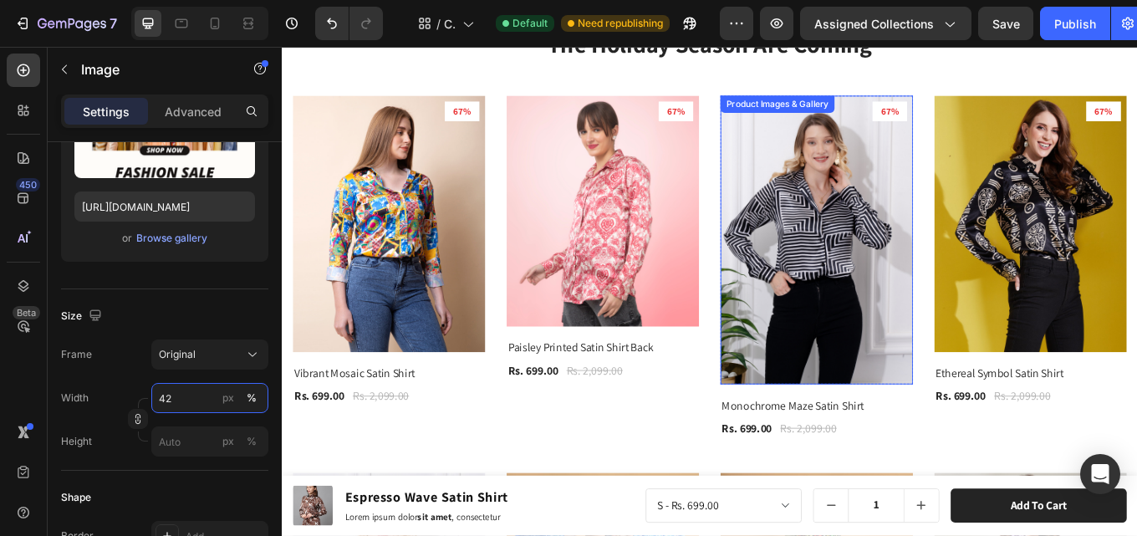
scroll to position [0, 0]
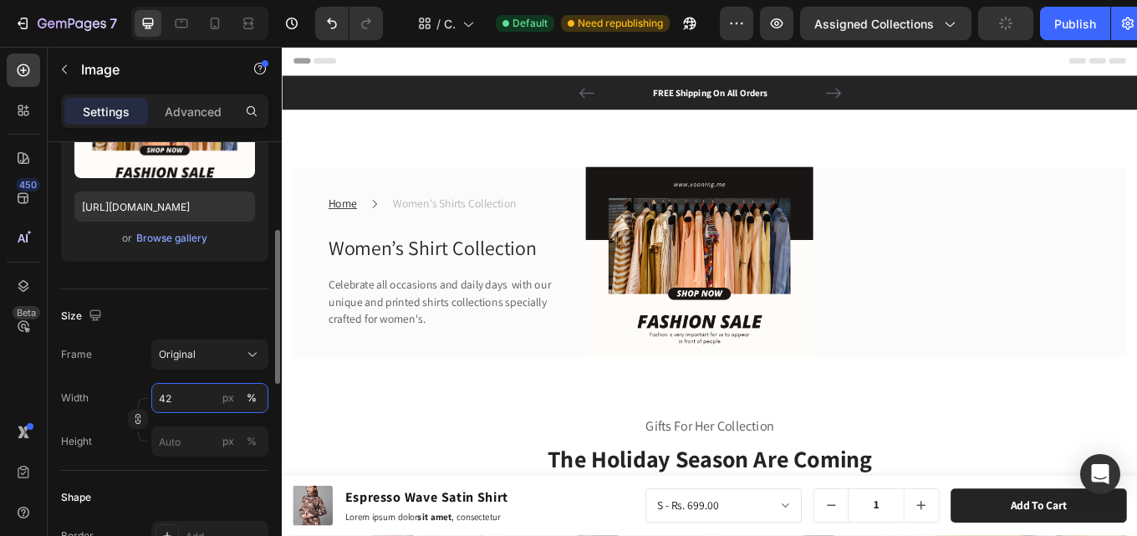
drag, startPoint x: 200, startPoint y: 399, endPoint x: 157, endPoint y: 399, distance: 42.6
click at [157, 399] on input "42" at bounding box center [209, 398] width 117 height 30
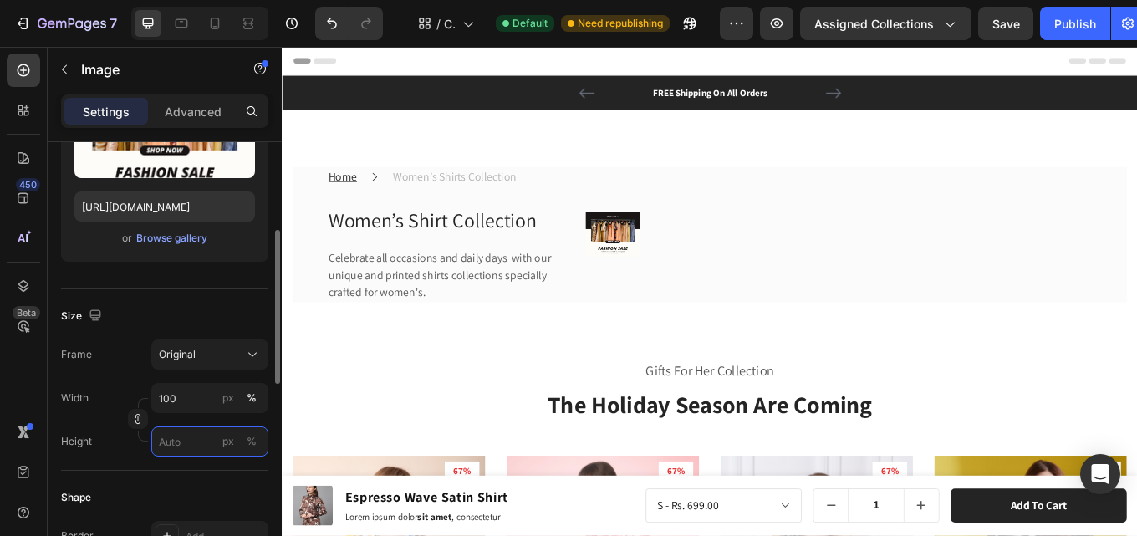
click at [179, 450] on input "px %" at bounding box center [209, 441] width 117 height 30
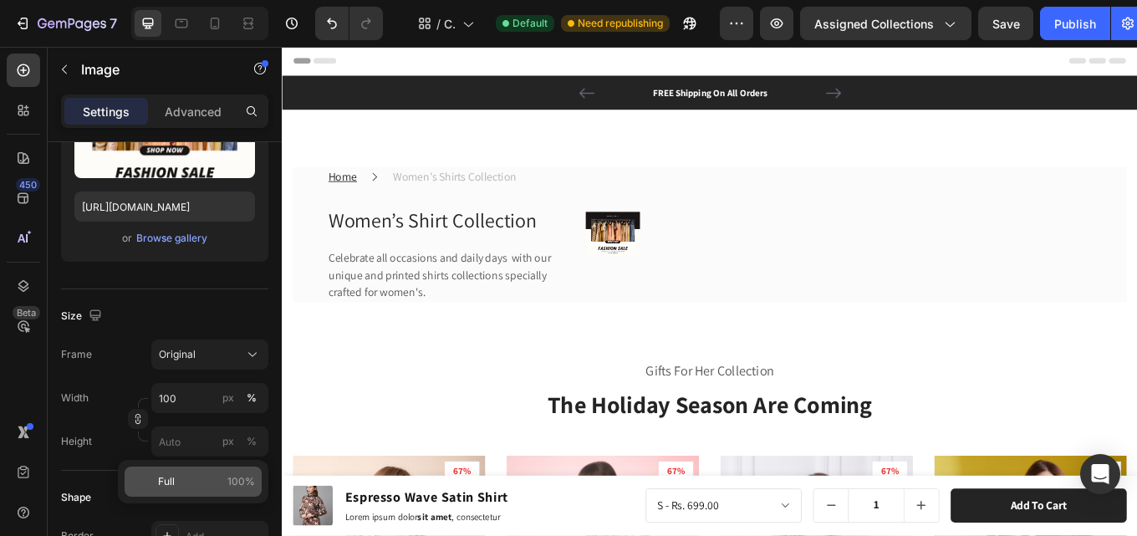
click at [187, 488] on p "Full 100%" at bounding box center [206, 481] width 97 height 15
type input "10"
type input "100"
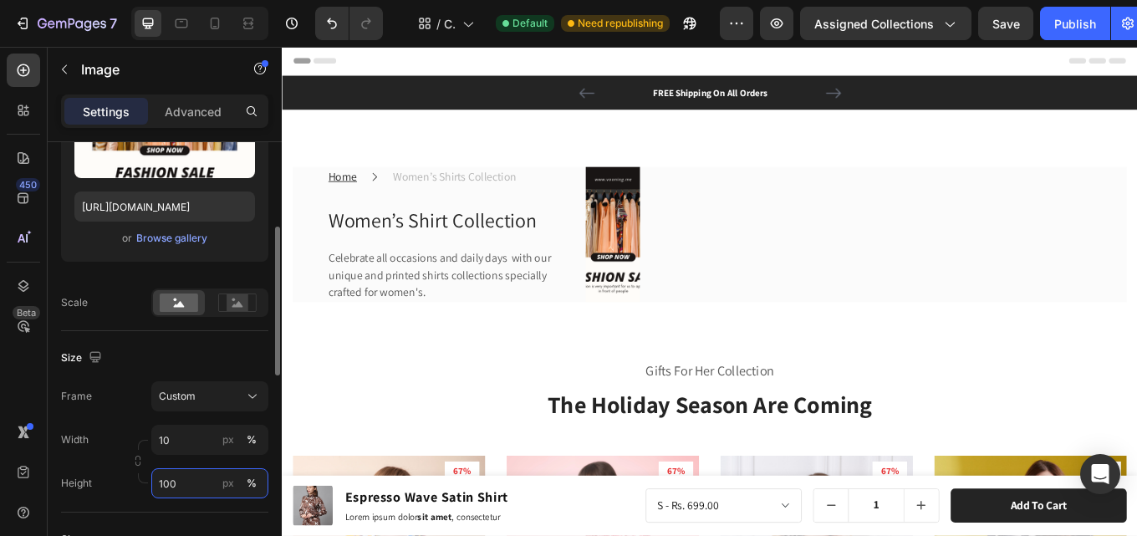
click at [193, 484] on input "100" at bounding box center [209, 483] width 117 height 30
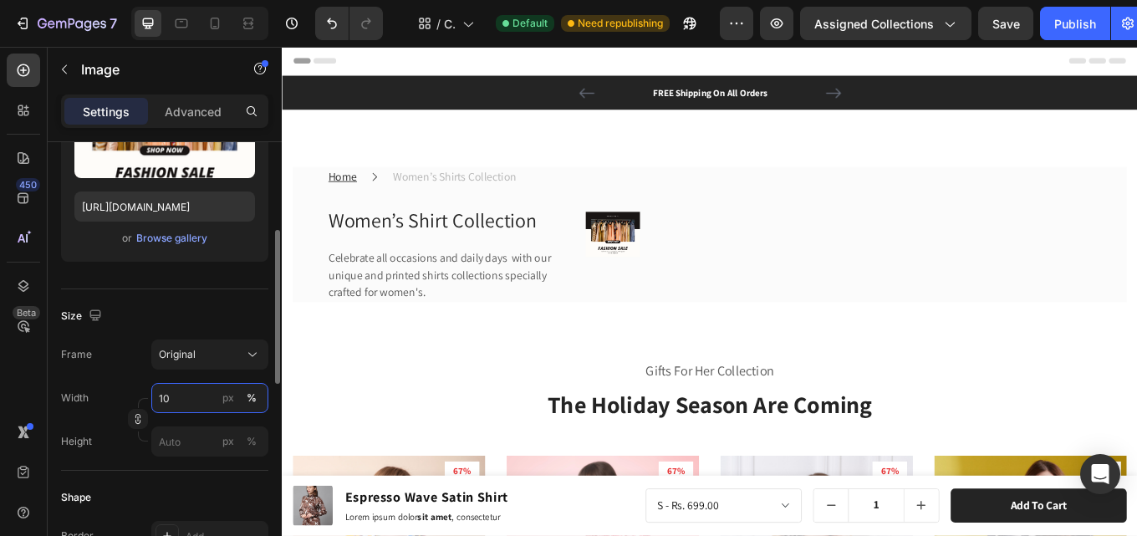
click at [191, 445] on div "Width 10 px % Height px %" at bounding box center [164, 420] width 207 height 74
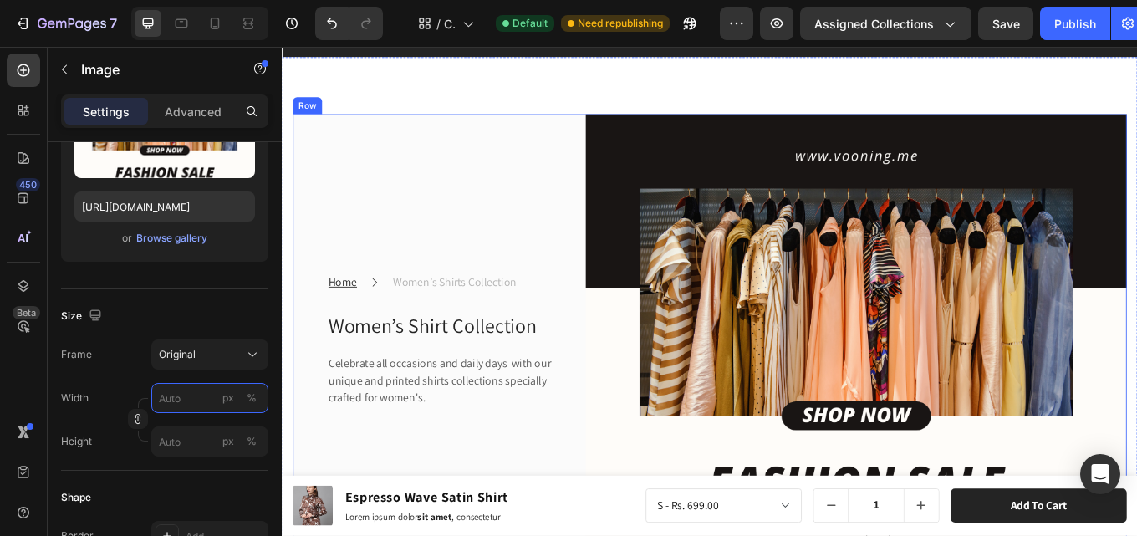
scroll to position [334, 0]
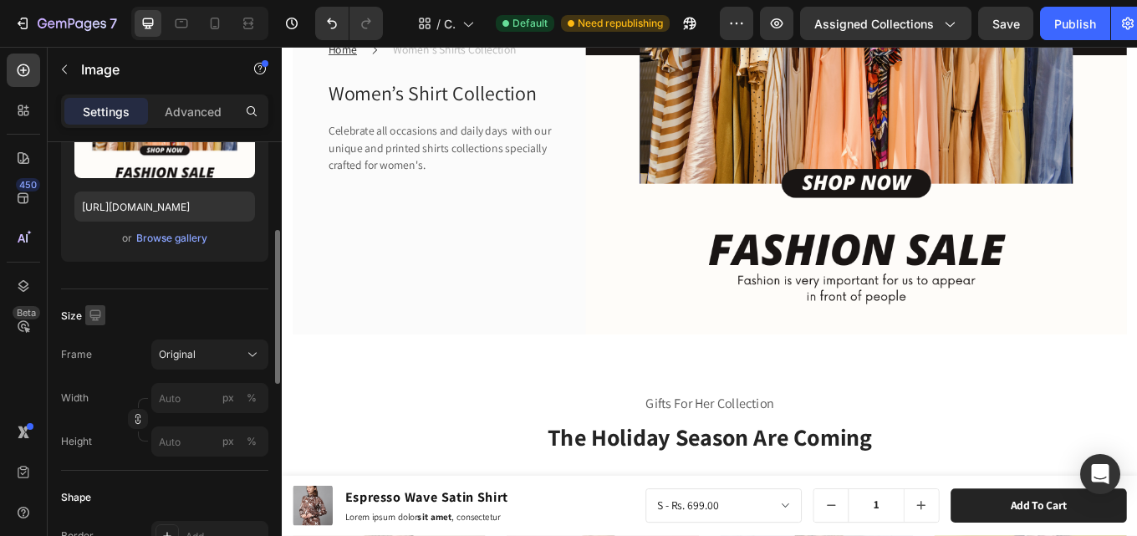
click at [95, 319] on icon "button" at bounding box center [94, 314] width 11 height 11
click at [104, 396] on icon "button" at bounding box center [98, 402] width 17 height 17
type input "100"
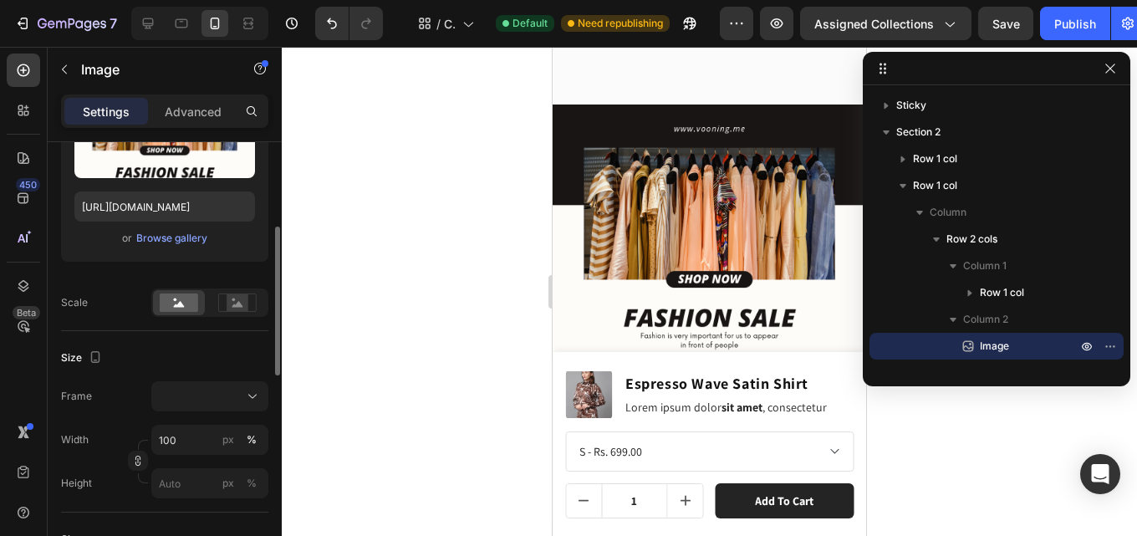
scroll to position [283, 0]
click at [963, 431] on div at bounding box center [709, 291] width 855 height 489
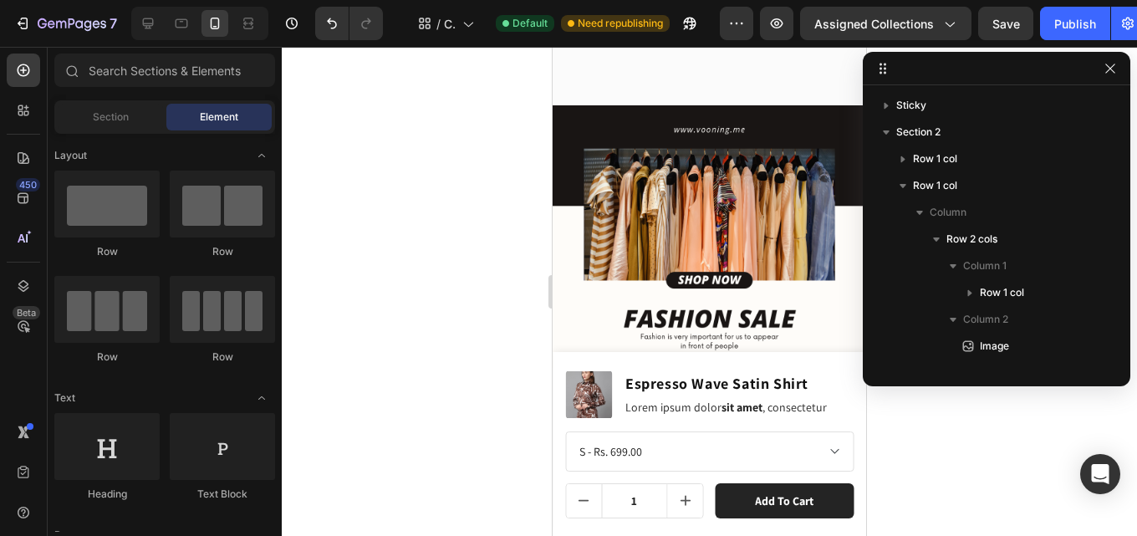
click at [500, 232] on div at bounding box center [709, 291] width 855 height 489
click at [1109, 70] on icon "button" at bounding box center [1109, 68] width 9 height 9
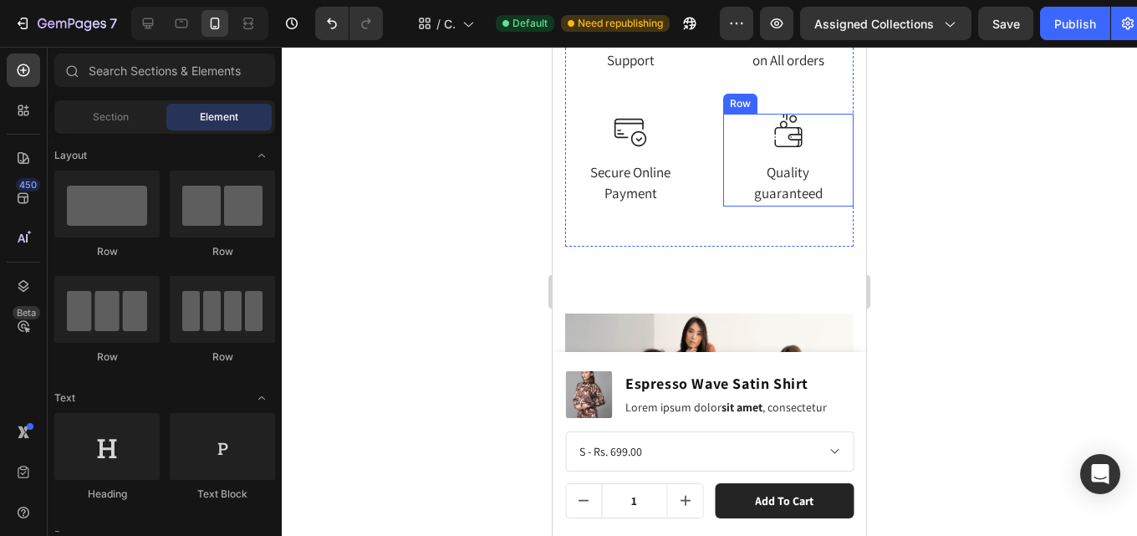
scroll to position [4348, 0]
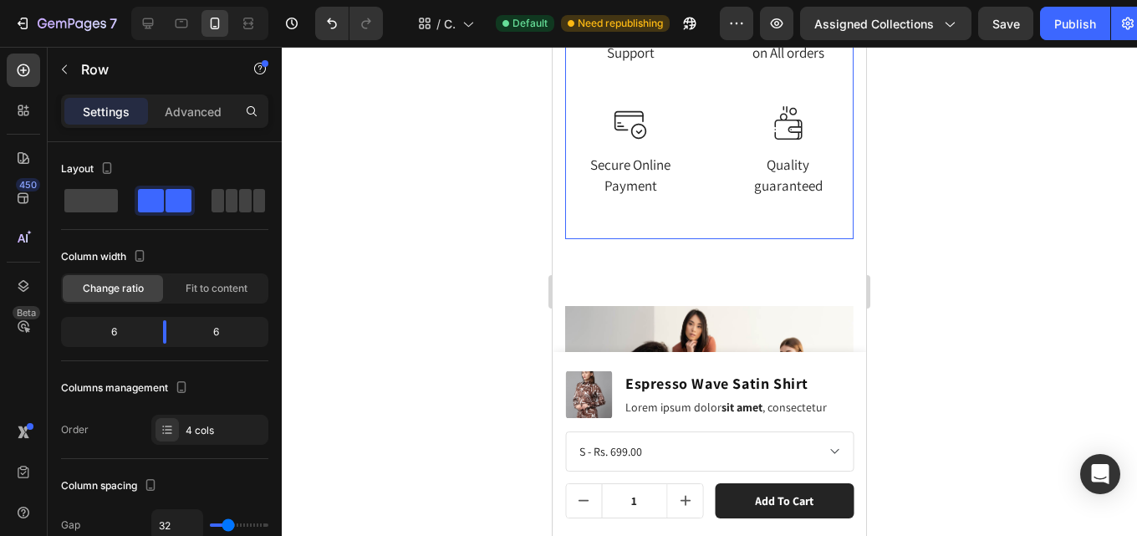
click at [779, 224] on div "Image Quality guaranteed Text block Row" at bounding box center [788, 172] width 131 height 133
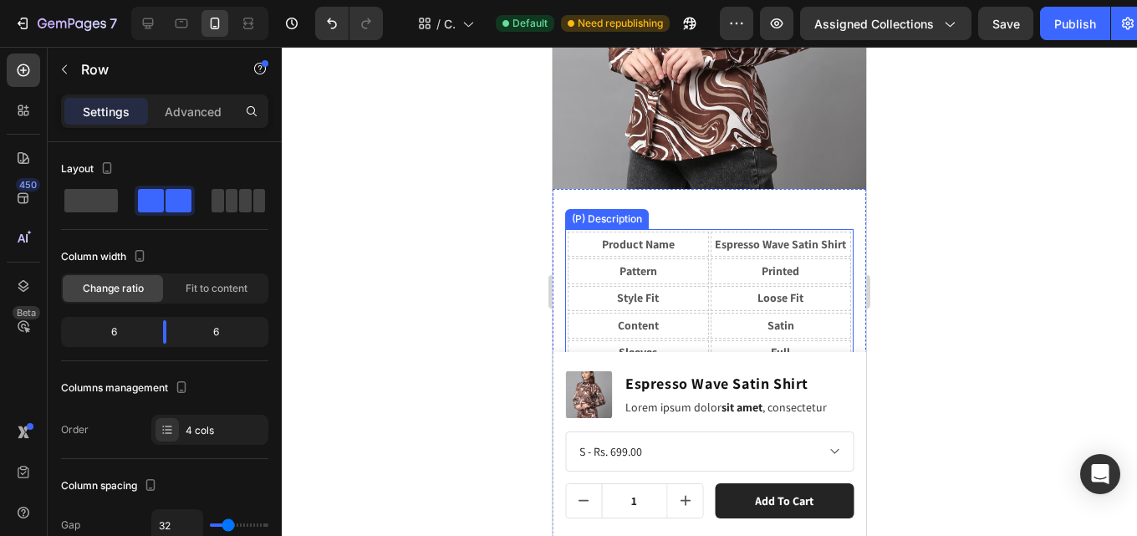
scroll to position [2425, 0]
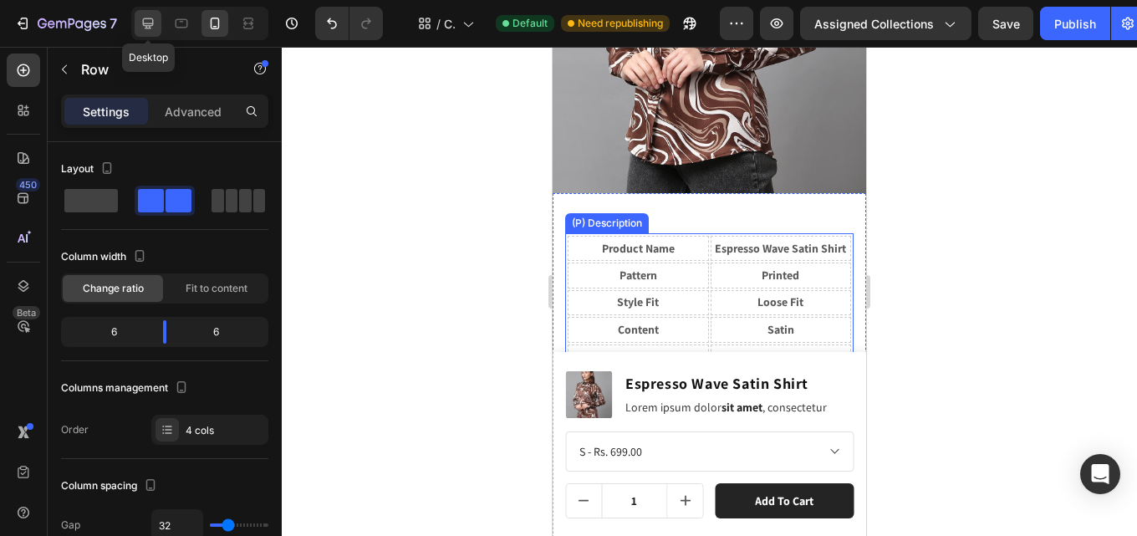
click at [147, 26] on icon at bounding box center [148, 23] width 11 height 11
type input "1200"
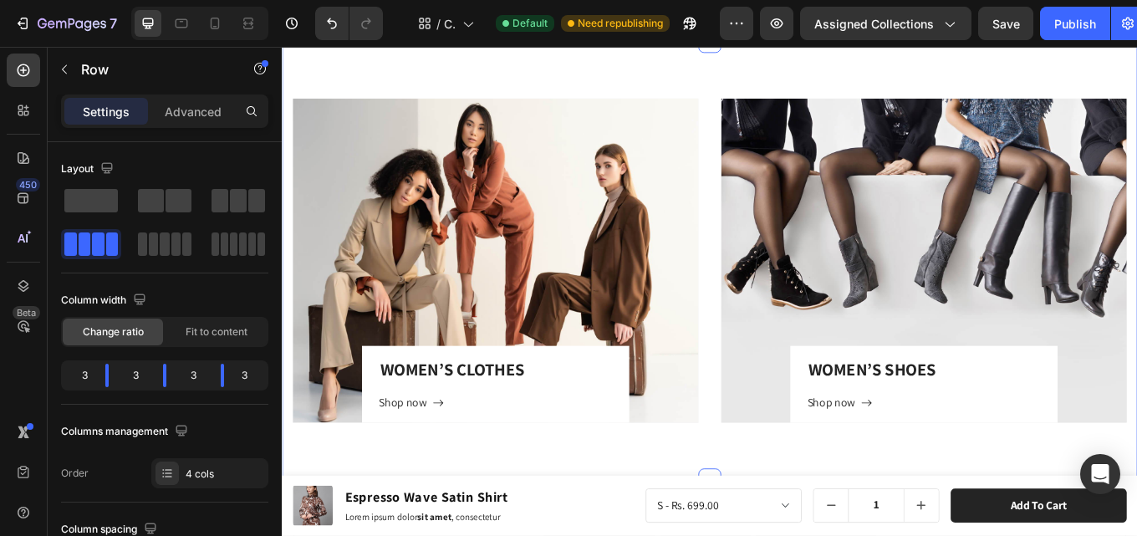
scroll to position [3914, 0]
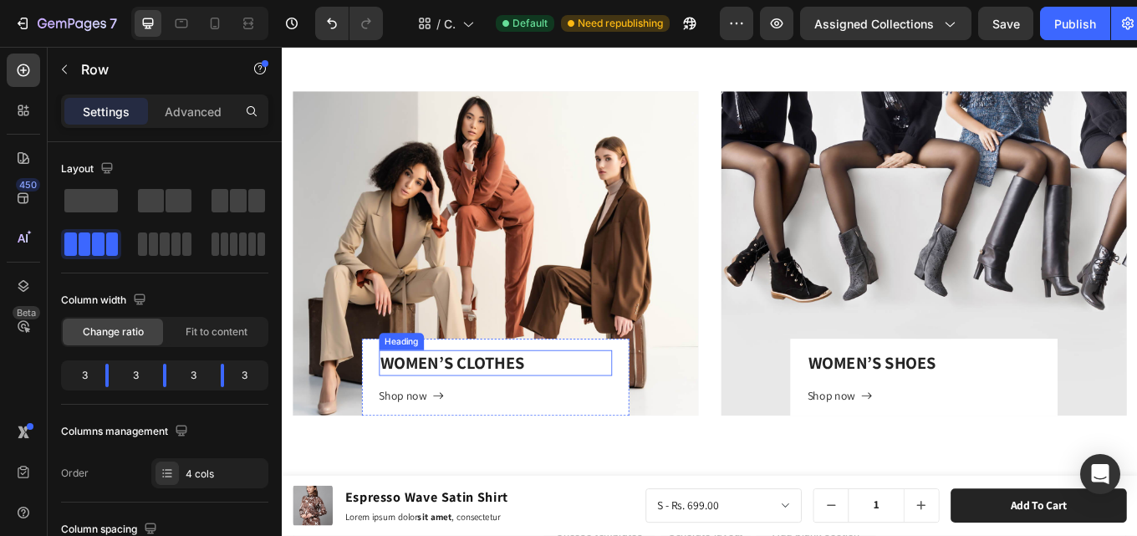
click at [511, 416] on p "WOMEN’S CLOTHES" at bounding box center [532, 418] width 271 height 26
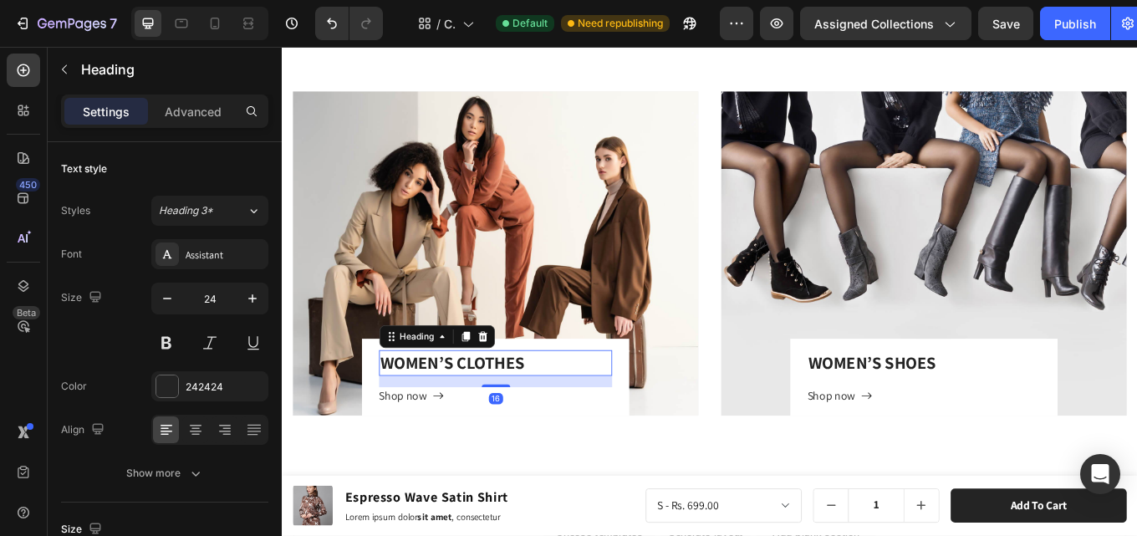
click at [511, 416] on p "WOMEN’S CLOTHES" at bounding box center [532, 418] width 271 height 26
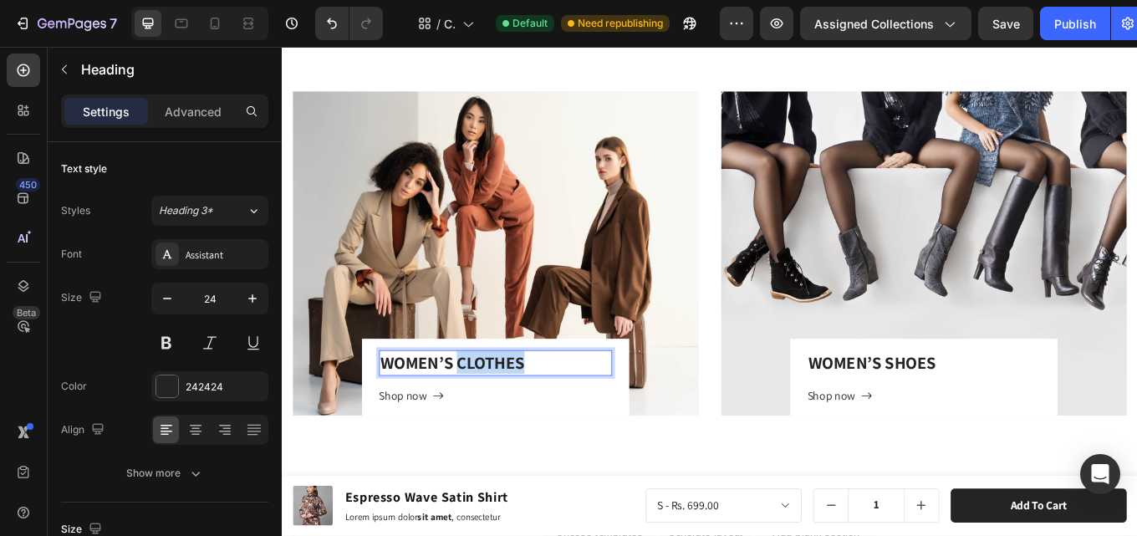
click at [511, 416] on p "WOMEN’S CLOTHES" at bounding box center [532, 418] width 271 height 26
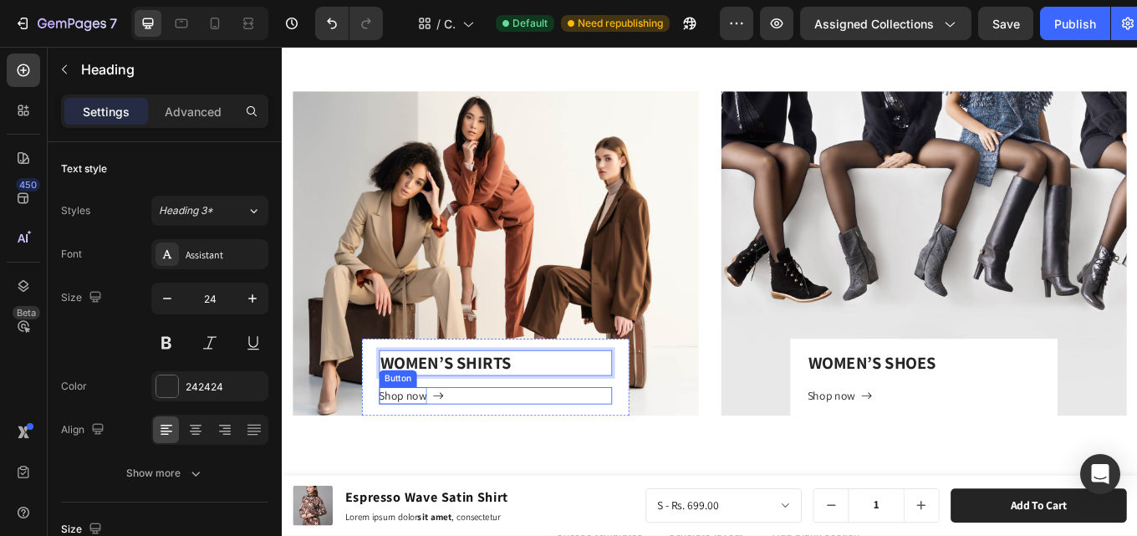
click at [430, 456] on div "Shop now" at bounding box center [424, 457] width 56 height 20
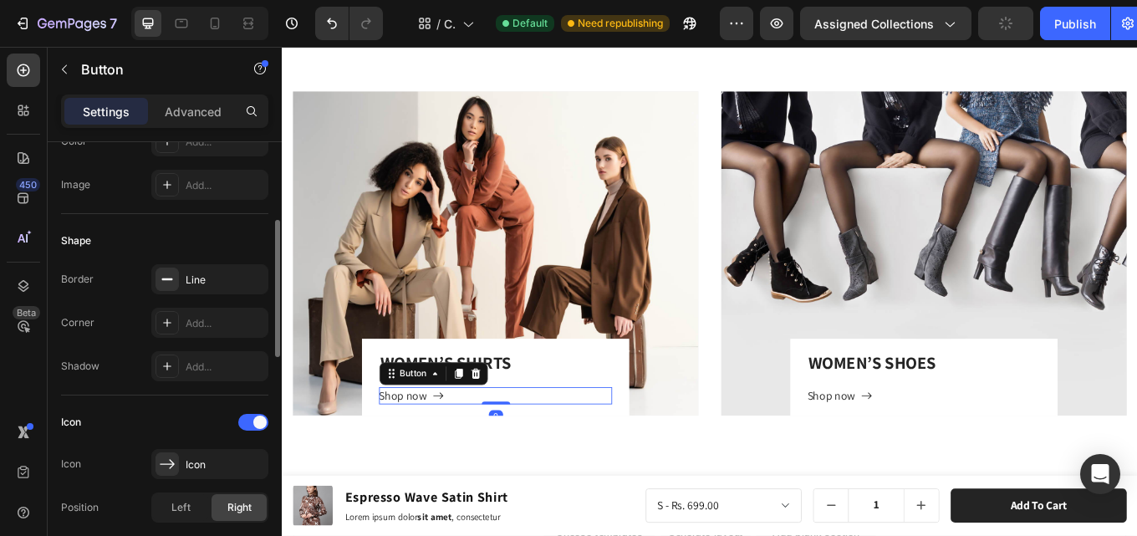
scroll to position [502, 0]
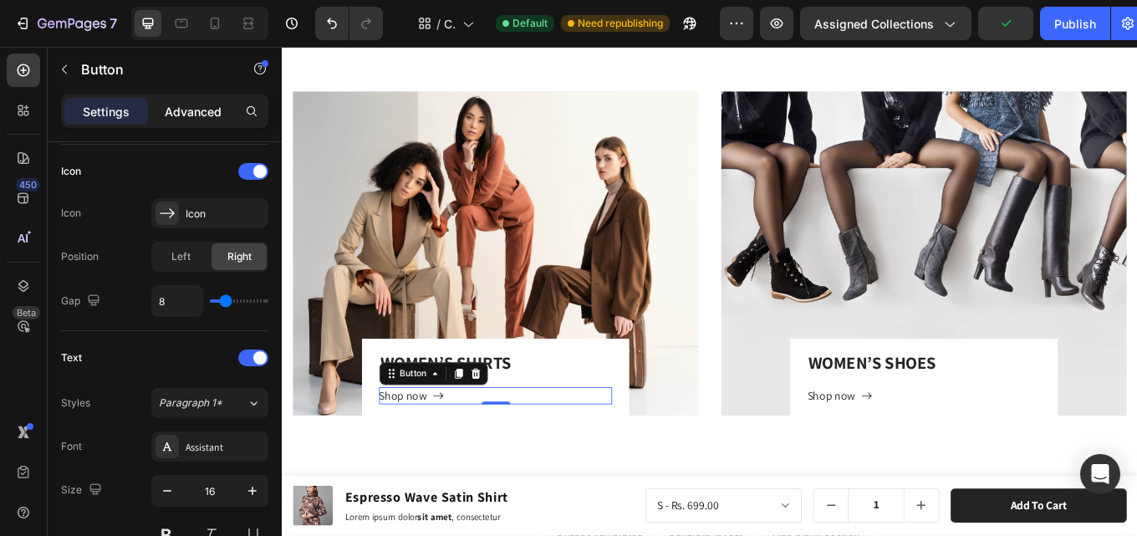
drag, startPoint x: 186, startPoint y: 102, endPoint x: 189, endPoint y: 110, distance: 8.7
click at [187, 103] on p "Advanced" at bounding box center [193, 112] width 57 height 18
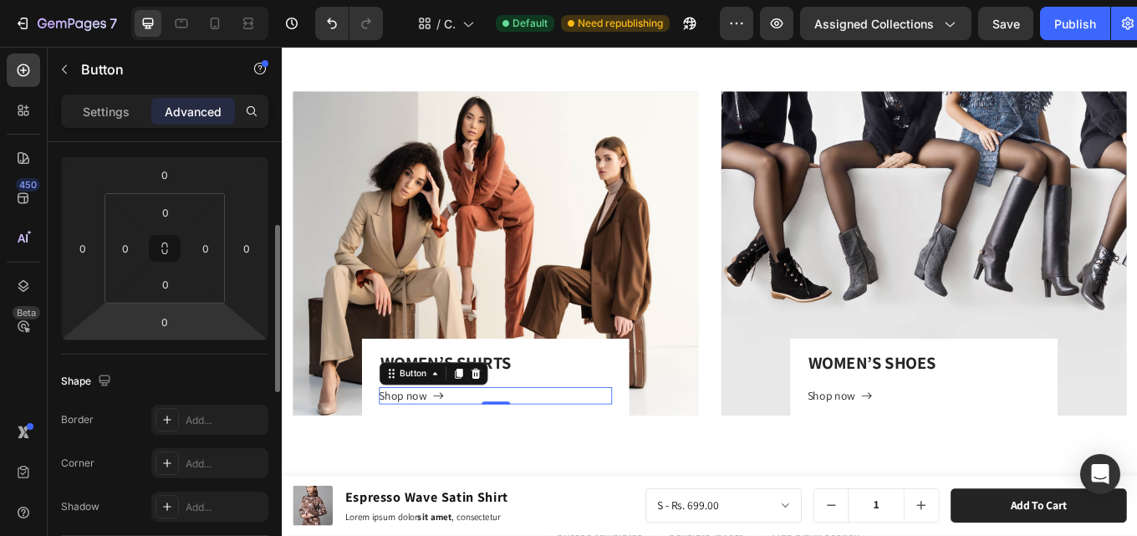
scroll to position [0, 0]
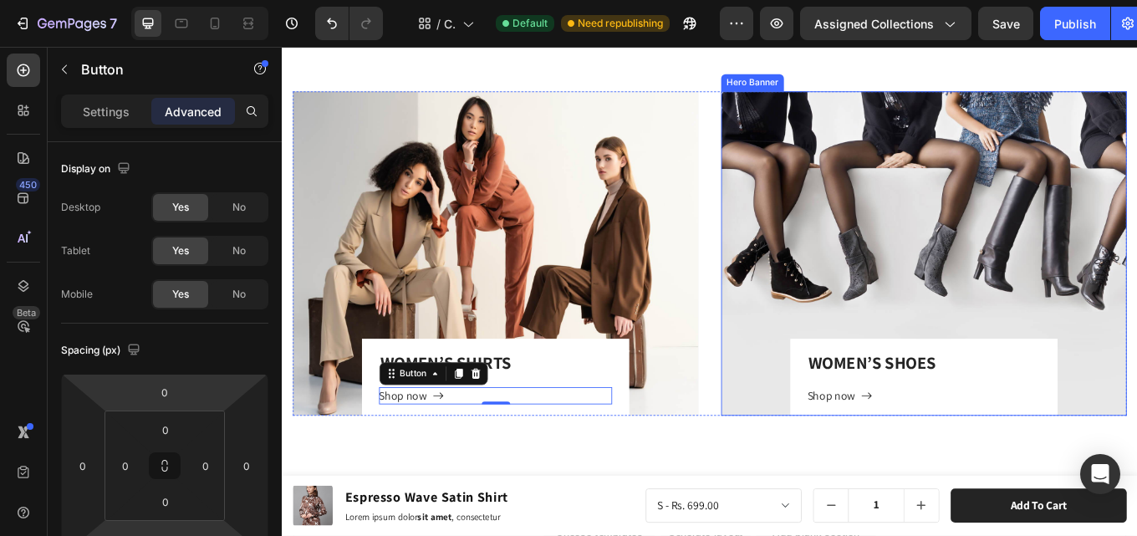
click at [1028, 269] on div "Overlay" at bounding box center [1035, 290] width 476 height 380
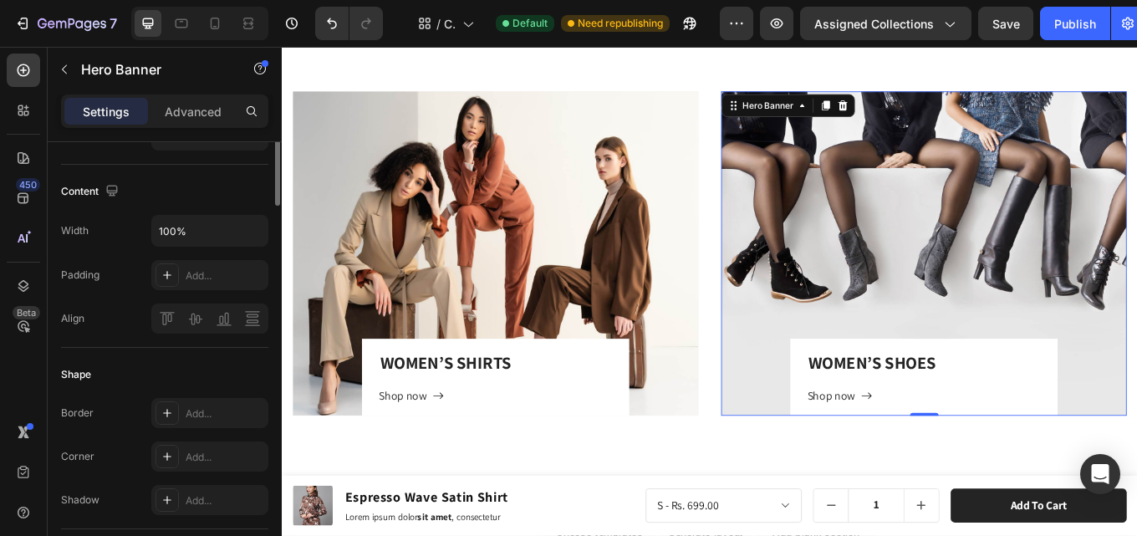
scroll to position [585, 0]
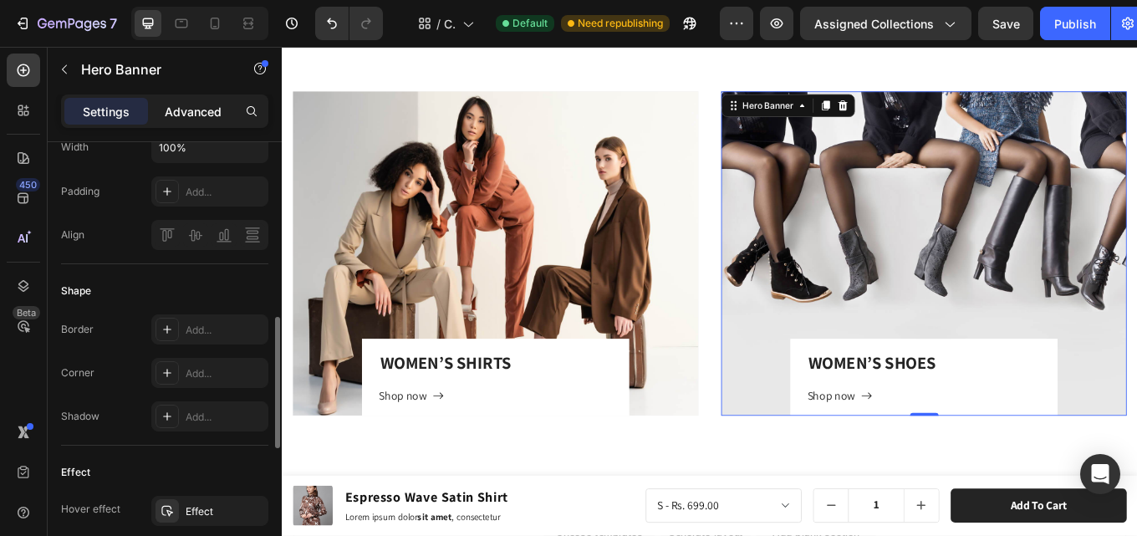
click at [171, 114] on p "Advanced" at bounding box center [193, 112] width 57 height 18
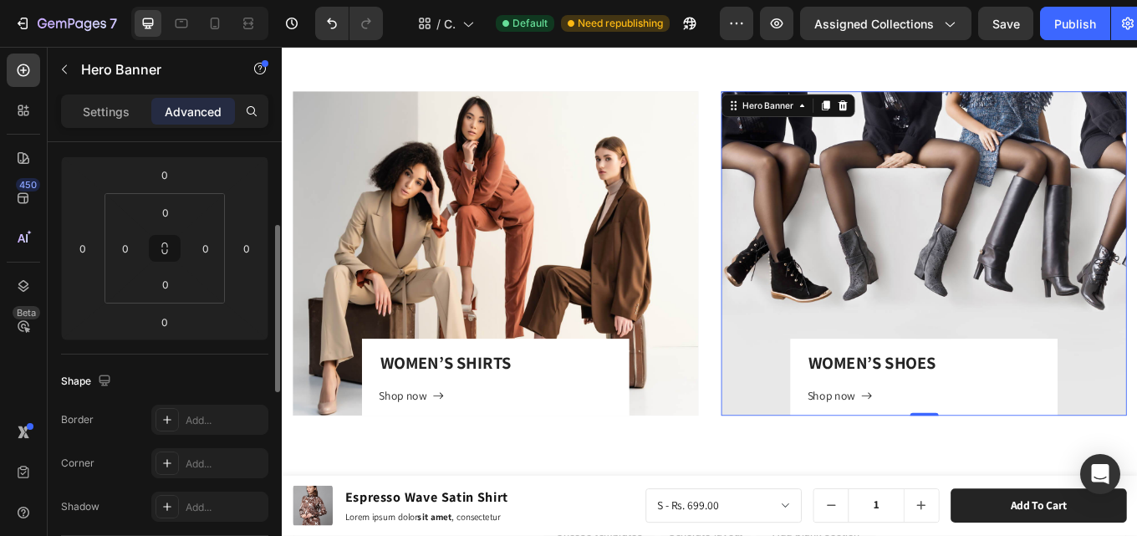
scroll to position [0, 0]
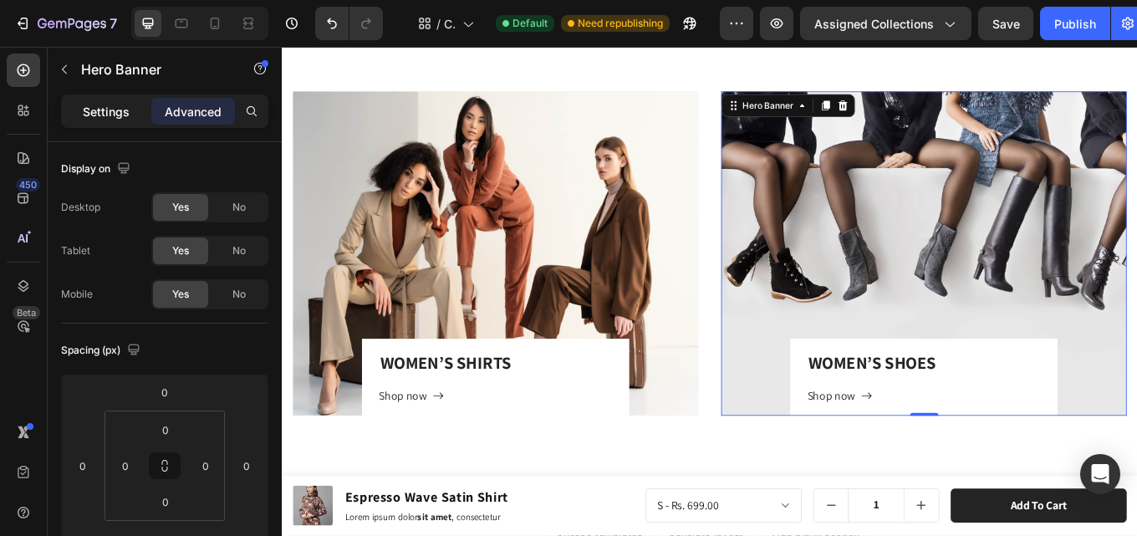
click at [107, 120] on div "Settings" at bounding box center [106, 111] width 84 height 27
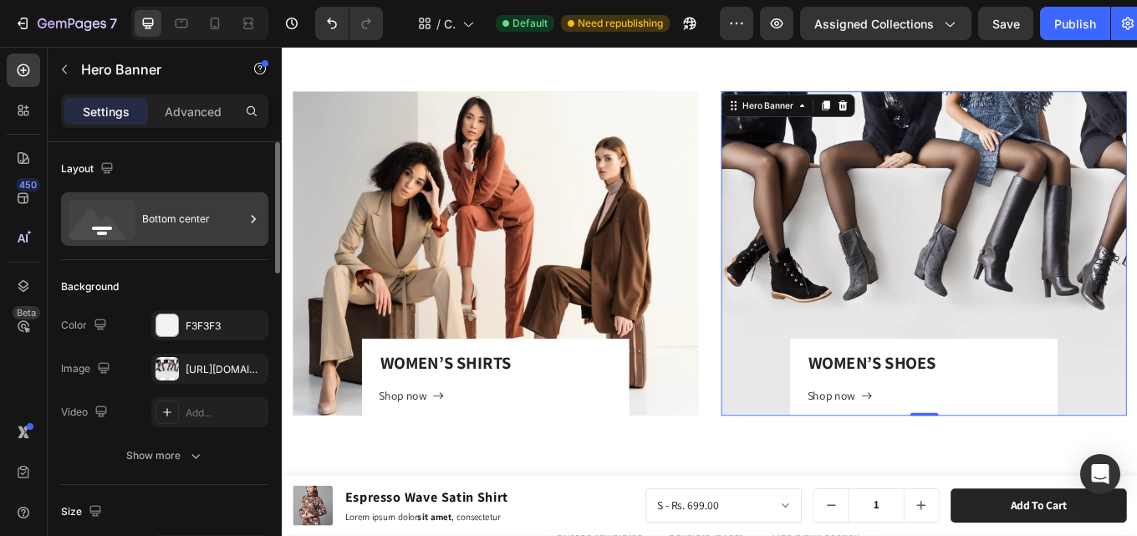
click at [245, 217] on icon at bounding box center [253, 219] width 17 height 17
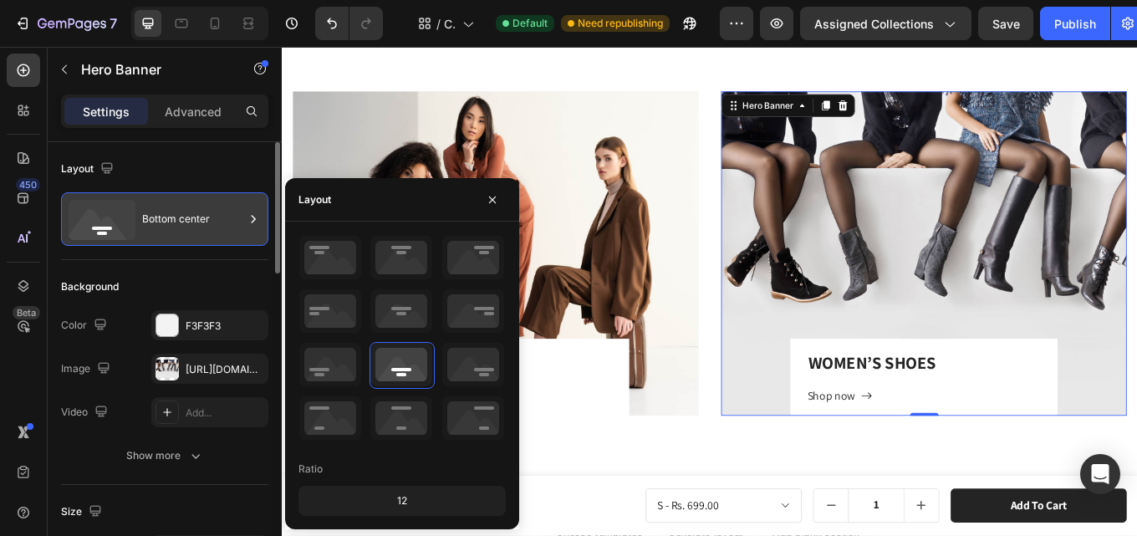
click at [245, 217] on icon at bounding box center [253, 219] width 17 height 17
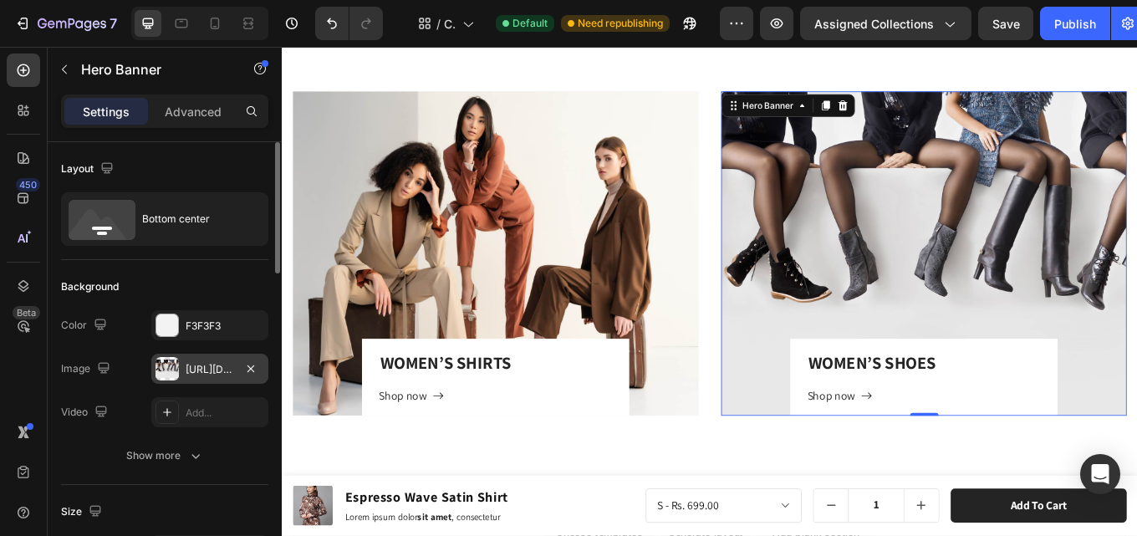
click at [196, 365] on div "[URL][DOMAIN_NAME]" at bounding box center [210, 369] width 48 height 15
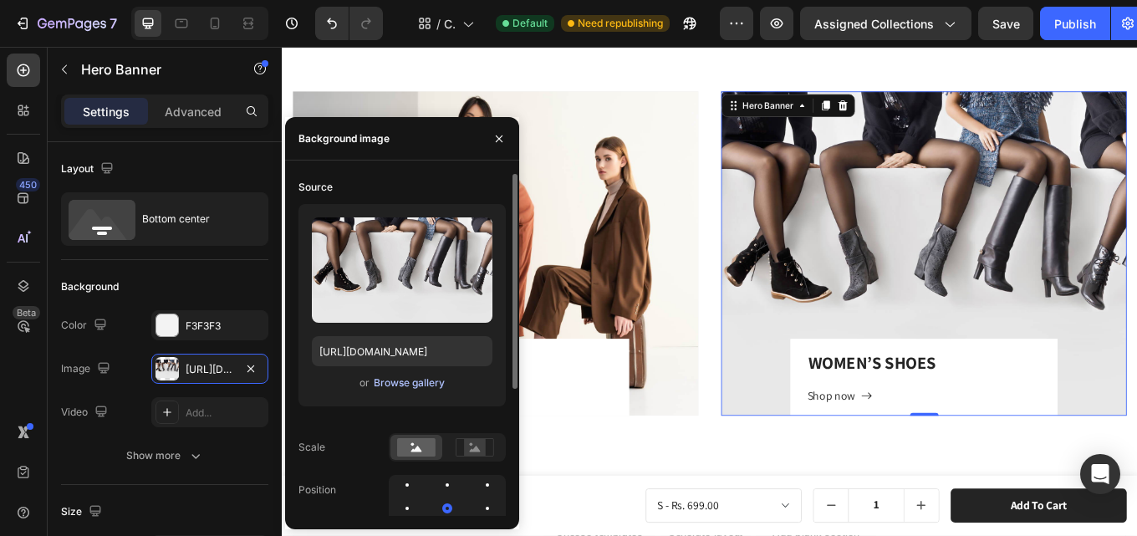
click at [405, 387] on div "Browse gallery" at bounding box center [409, 382] width 71 height 15
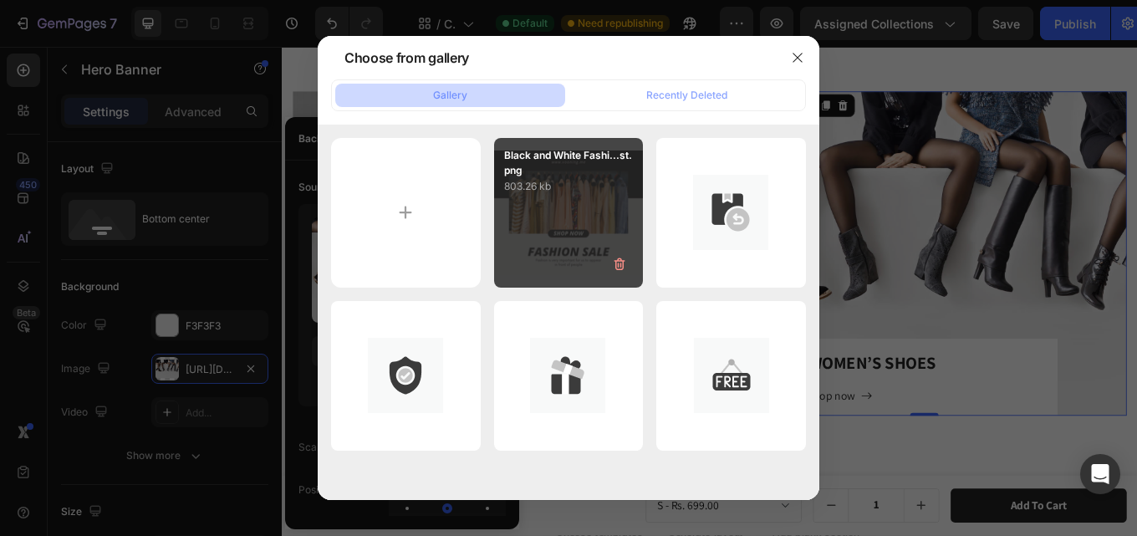
click at [531, 227] on div "Black and White Fashi...st.png 803.26 kb" at bounding box center [569, 213] width 150 height 150
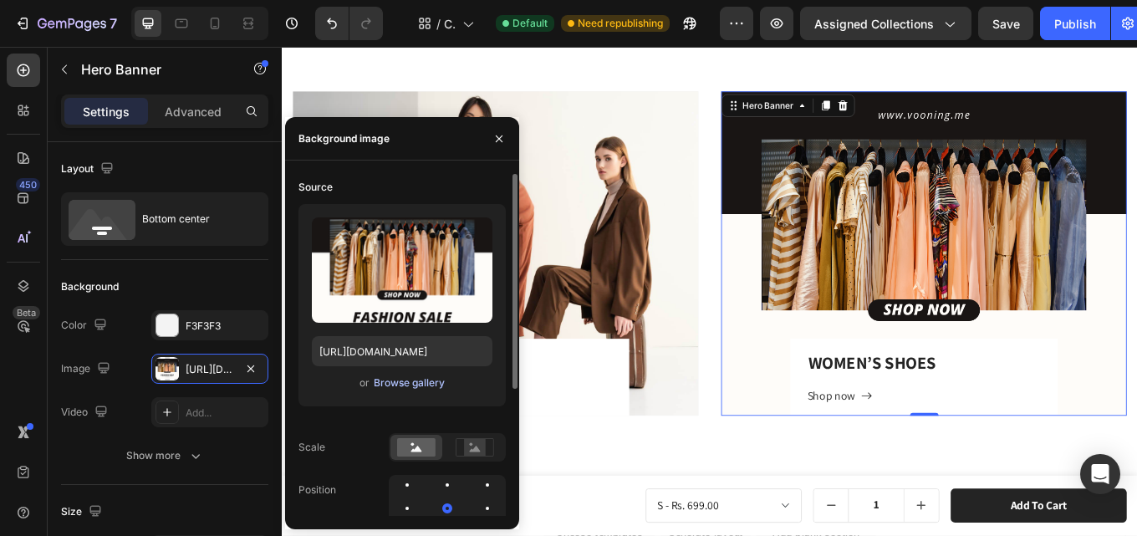
click at [396, 390] on button "Browse gallery" at bounding box center [409, 383] width 73 height 17
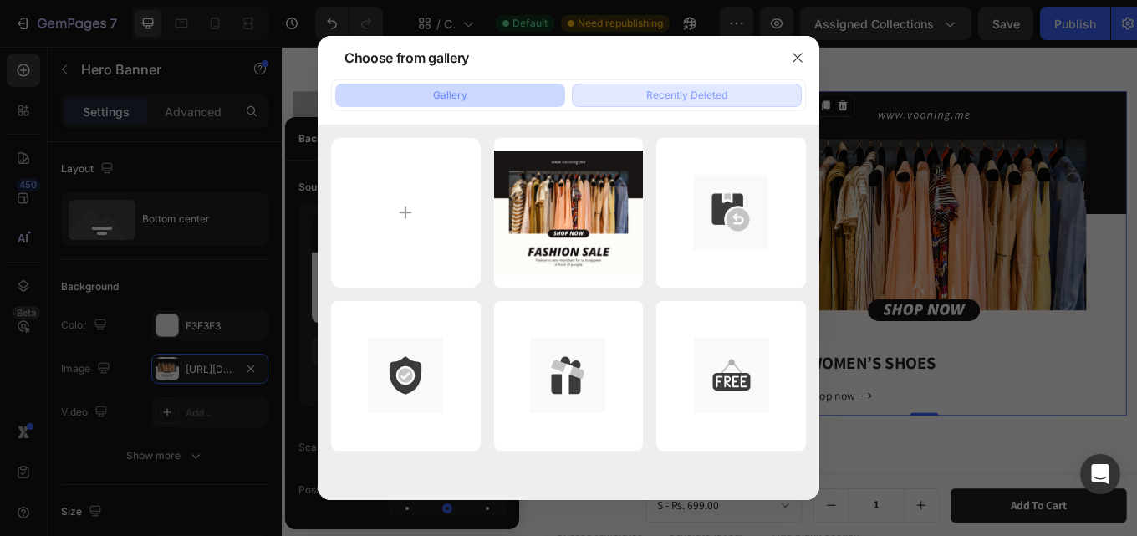
click at [692, 95] on div "Recently Deleted" at bounding box center [686, 95] width 81 height 15
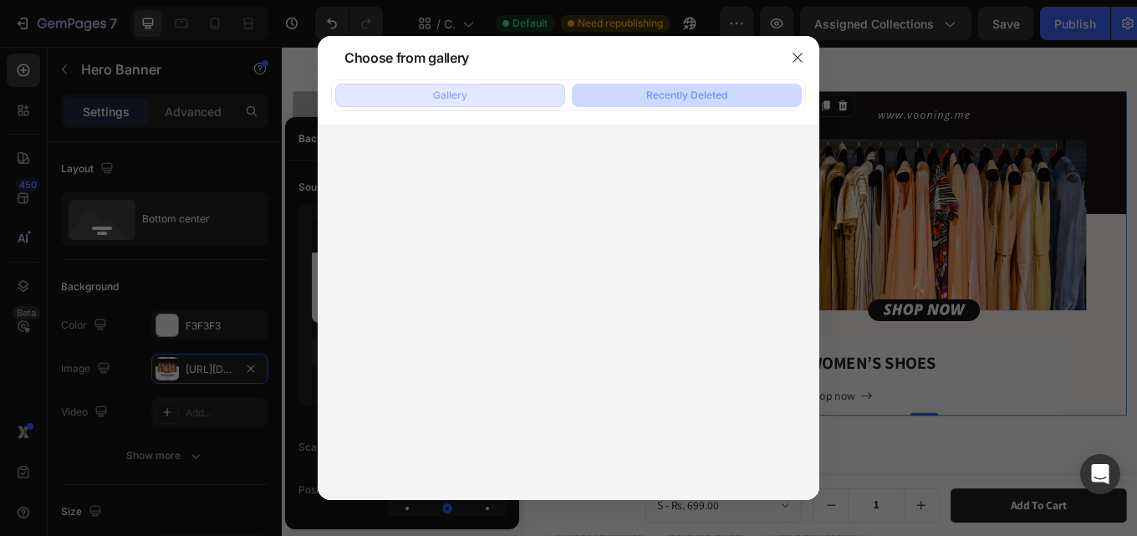
click at [462, 100] on div "Gallery" at bounding box center [450, 95] width 34 height 15
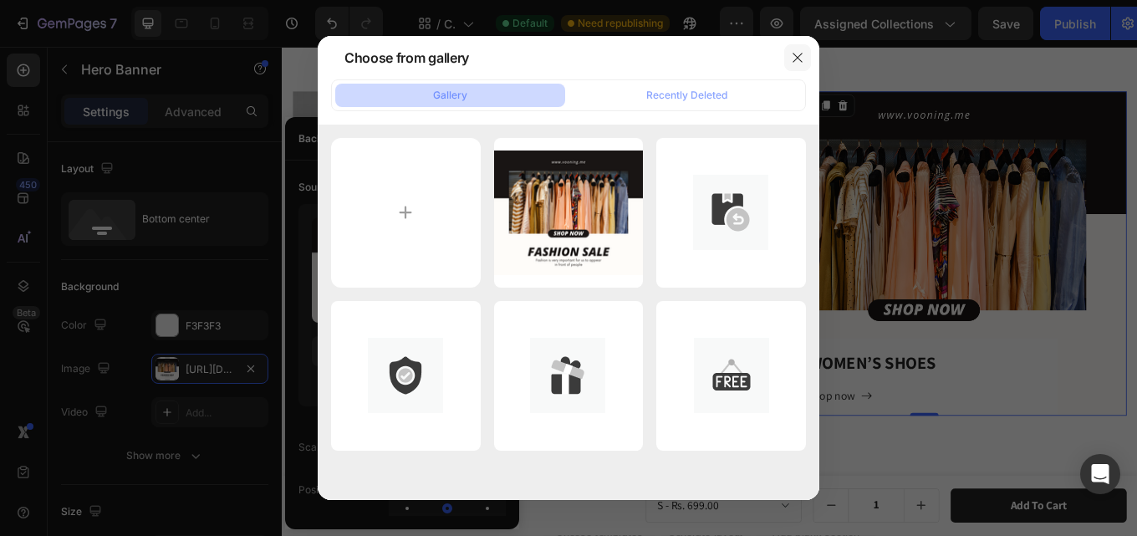
click at [809, 51] on button "button" at bounding box center [797, 57] width 27 height 27
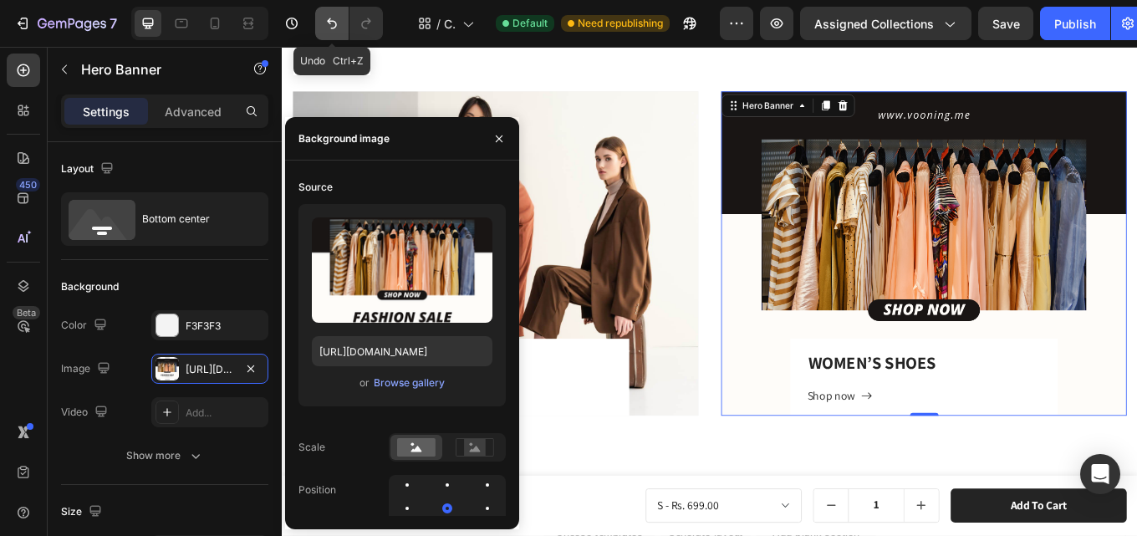
click at [340, 23] on icon "Undo/Redo" at bounding box center [332, 23] width 17 height 17
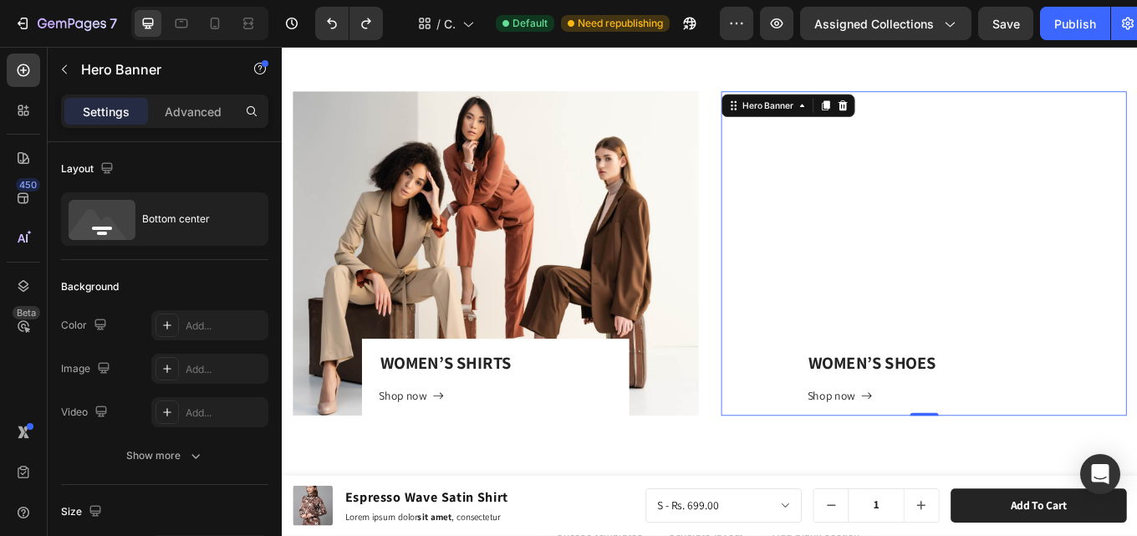
click at [920, 259] on div "Overlay" at bounding box center [1035, 290] width 476 height 380
click at [217, 358] on div "Add..." at bounding box center [209, 369] width 117 height 30
type input "[URL][DOMAIN_NAME]"
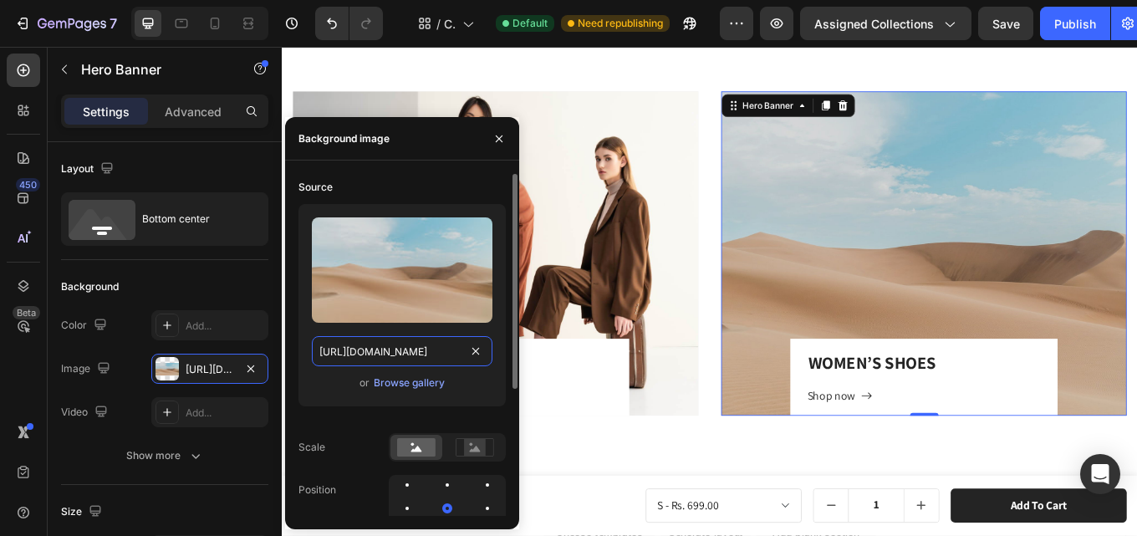
click at [421, 354] on input "[URL][DOMAIN_NAME]" at bounding box center [402, 351] width 181 height 30
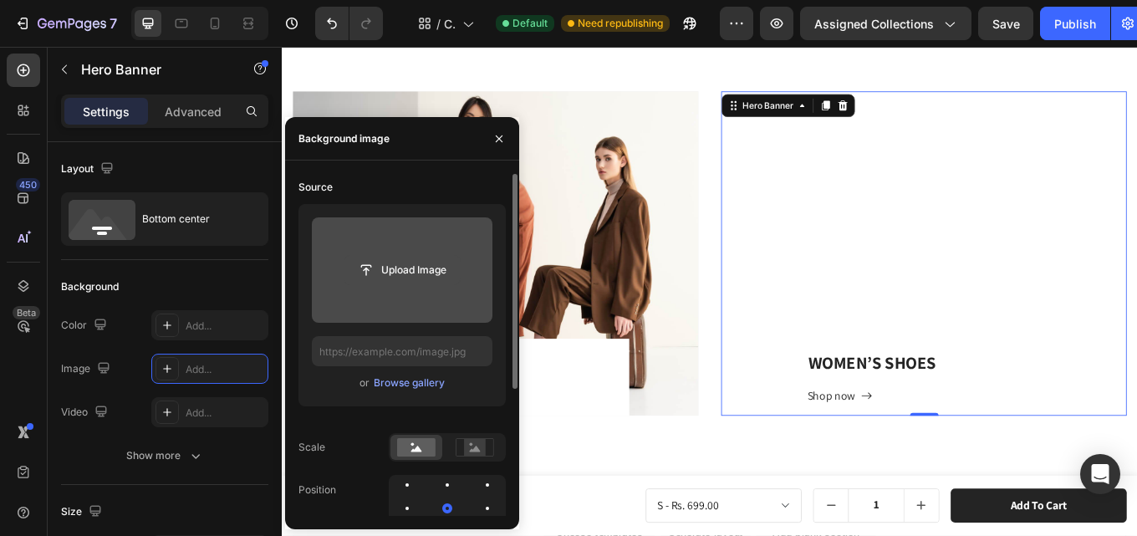
click at [438, 267] on input "file" at bounding box center [401, 270] width 115 height 28
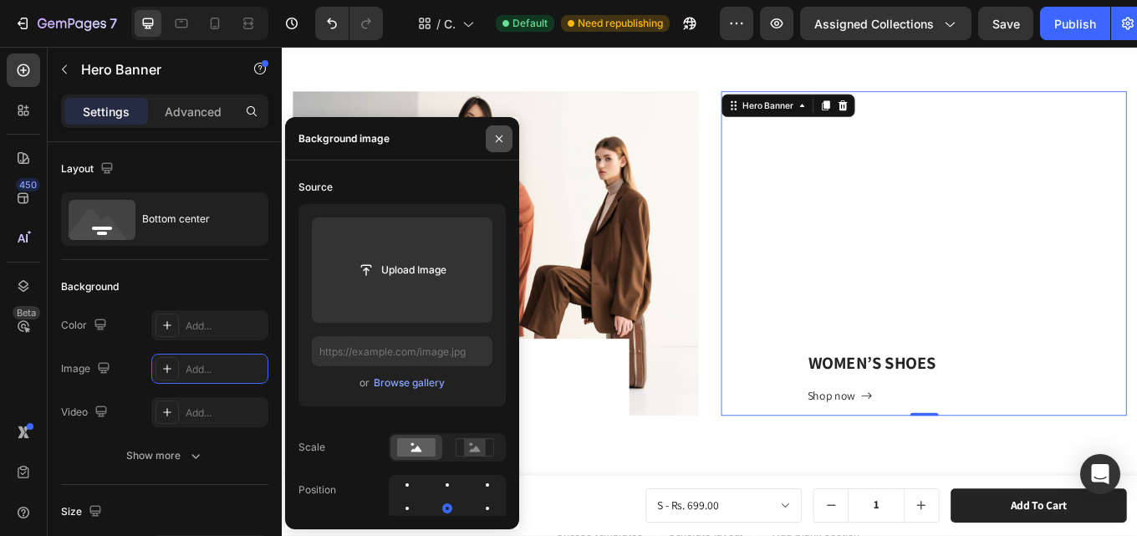
click at [493, 137] on icon "button" at bounding box center [498, 138] width 13 height 13
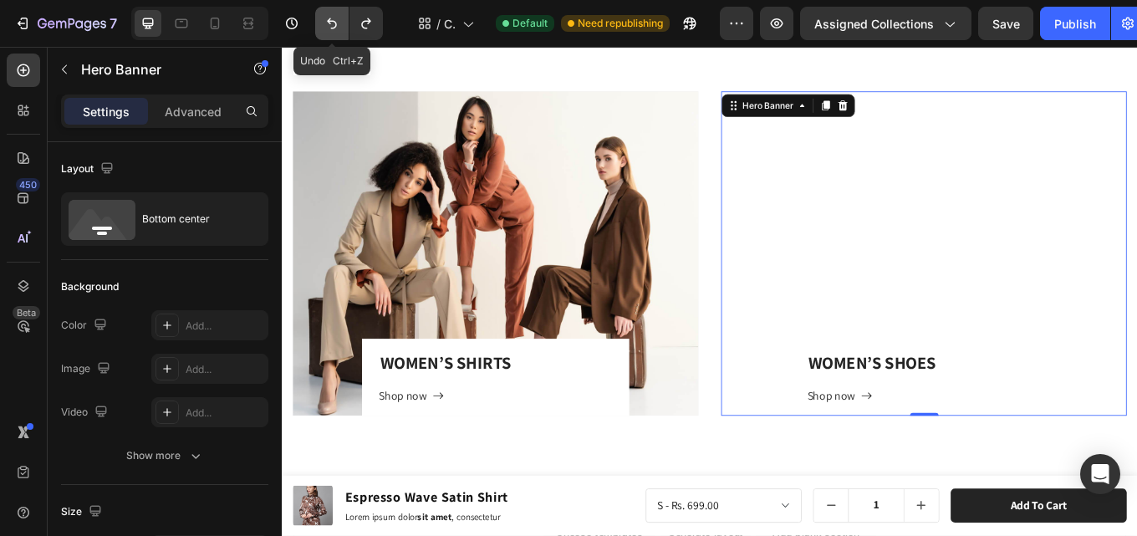
click at [336, 23] on icon "Undo/Redo" at bounding box center [332, 23] width 10 height 11
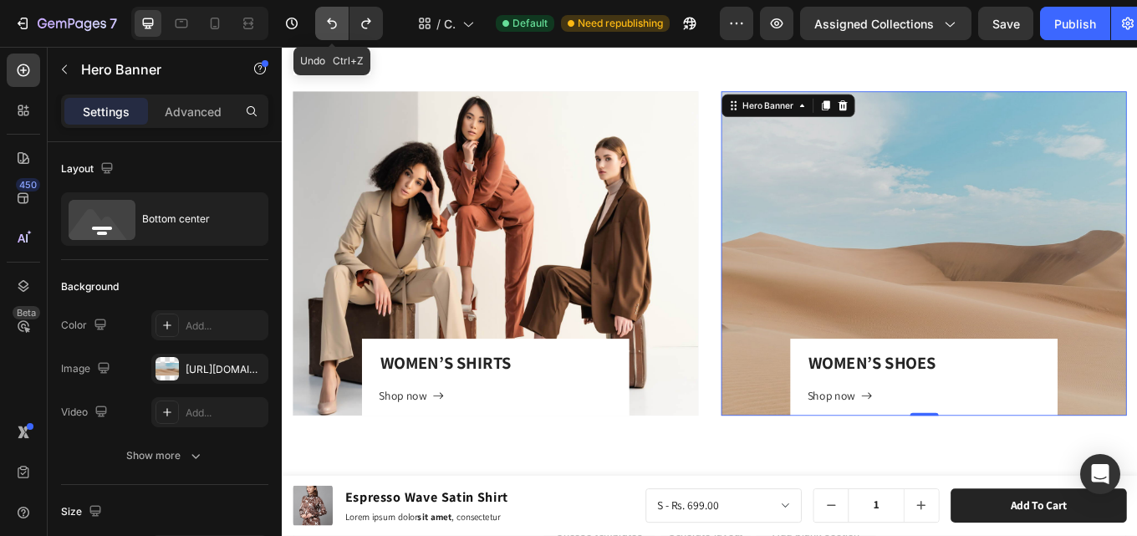
click at [336, 23] on icon "Undo/Redo" at bounding box center [332, 23] width 10 height 11
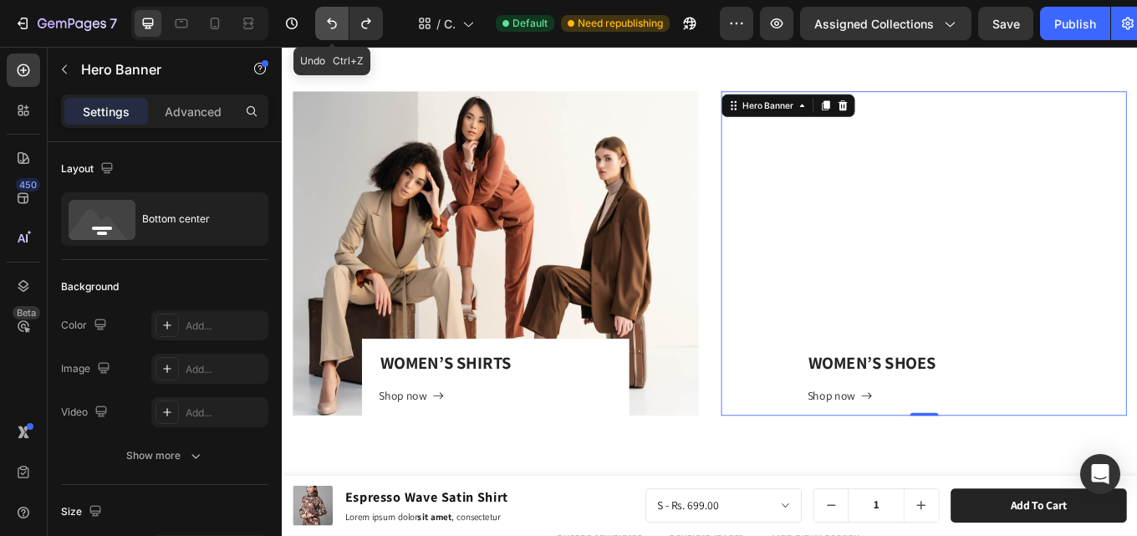
click at [336, 23] on icon "Undo/Redo" at bounding box center [332, 23] width 10 height 11
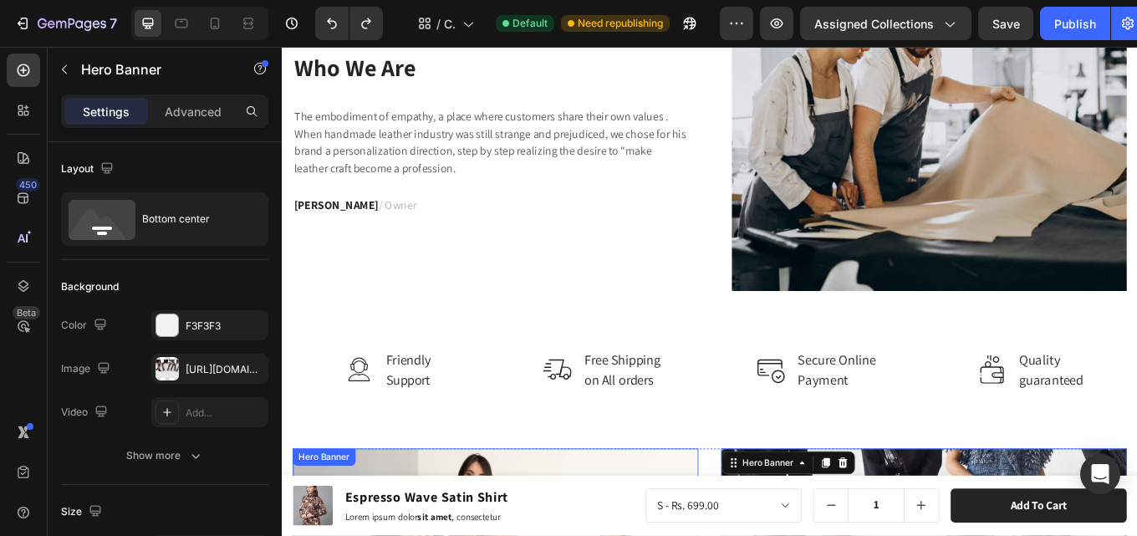
scroll to position [3668, 0]
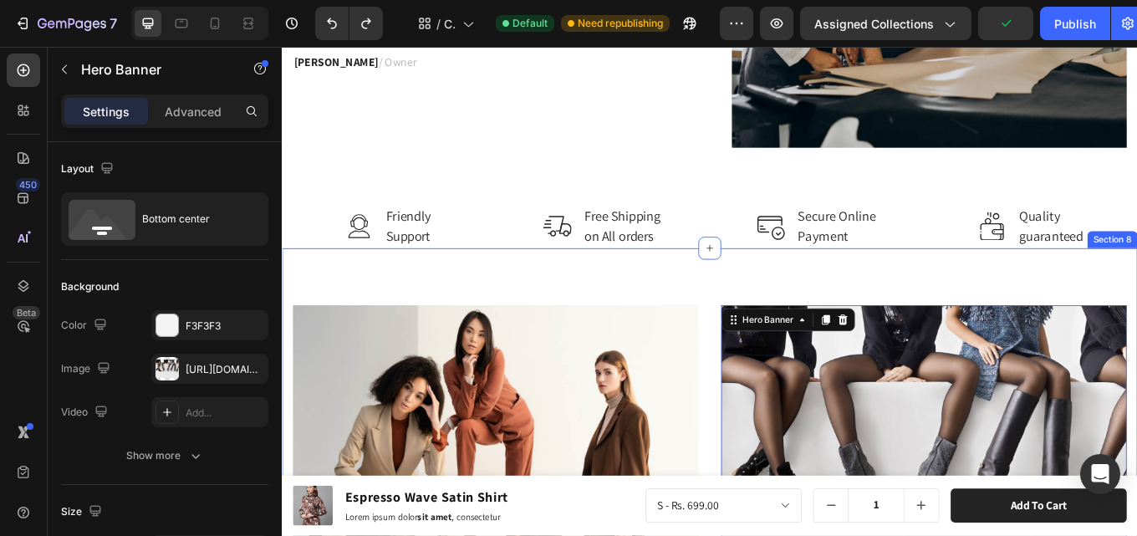
click at [326, 297] on div "WOMEN’S SHIRTS Heading Shop now Button Row Hero Banner WOMEN’S SHOES Heading Sh…" at bounding box center [783, 540] width 1003 height 514
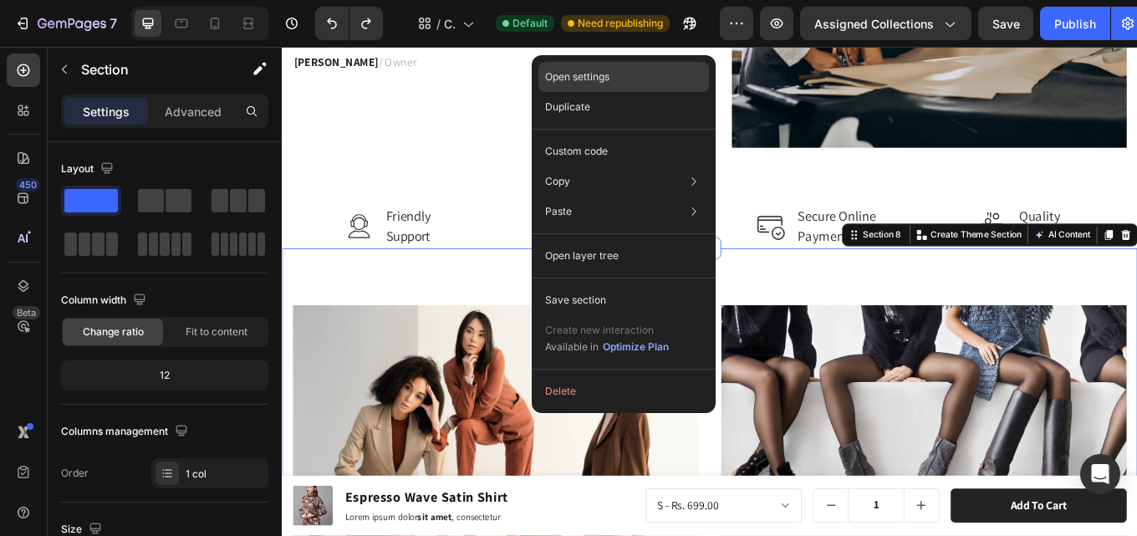
click at [608, 73] on p "Open settings" at bounding box center [577, 76] width 64 height 15
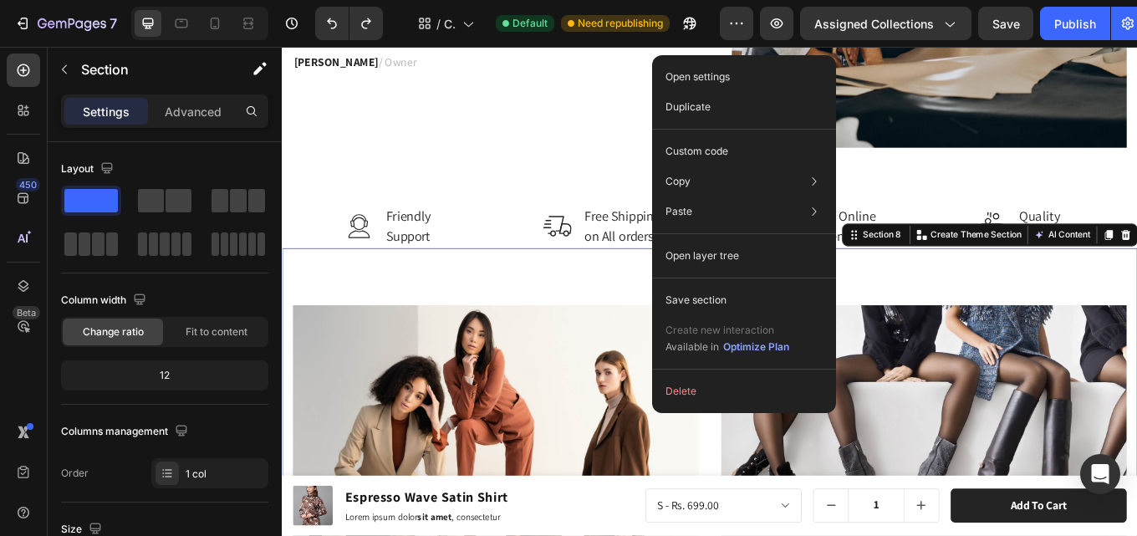
click at [727, 263] on p "Open layer tree" at bounding box center [703, 255] width 74 height 15
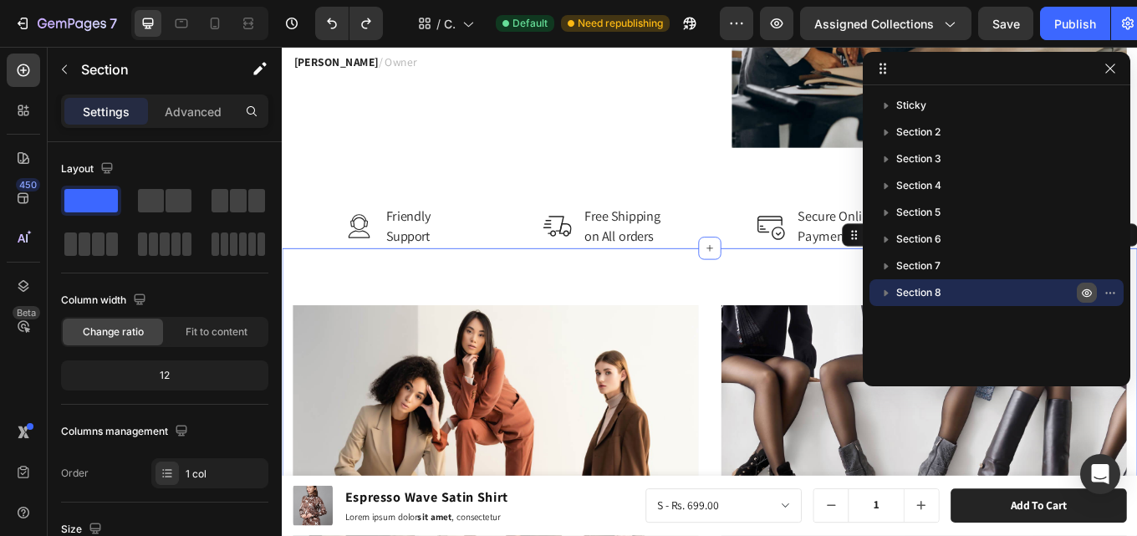
click at [1092, 291] on icon "button" at bounding box center [1086, 292] width 13 height 13
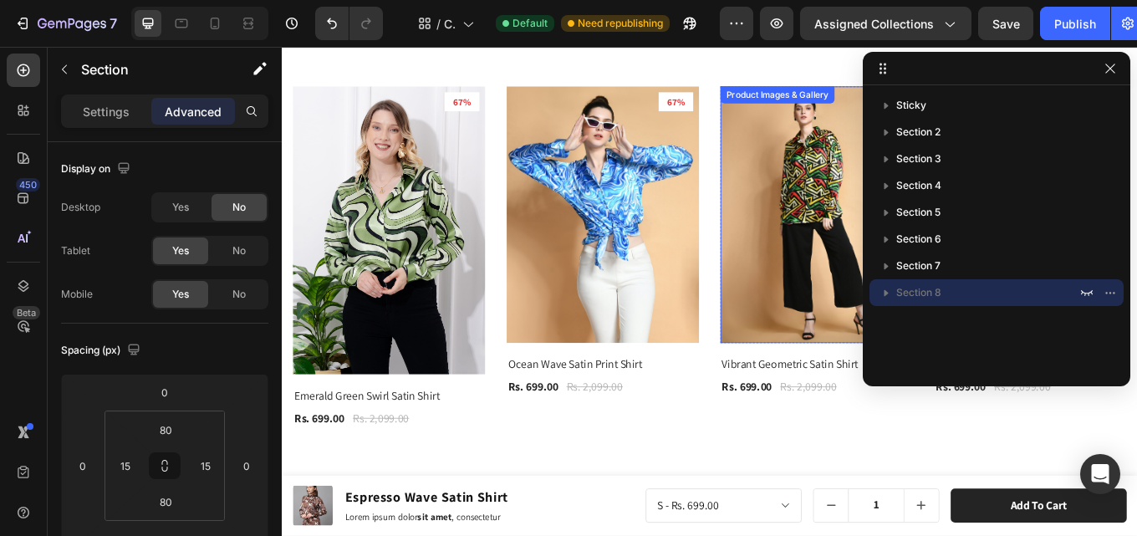
scroll to position [753, 0]
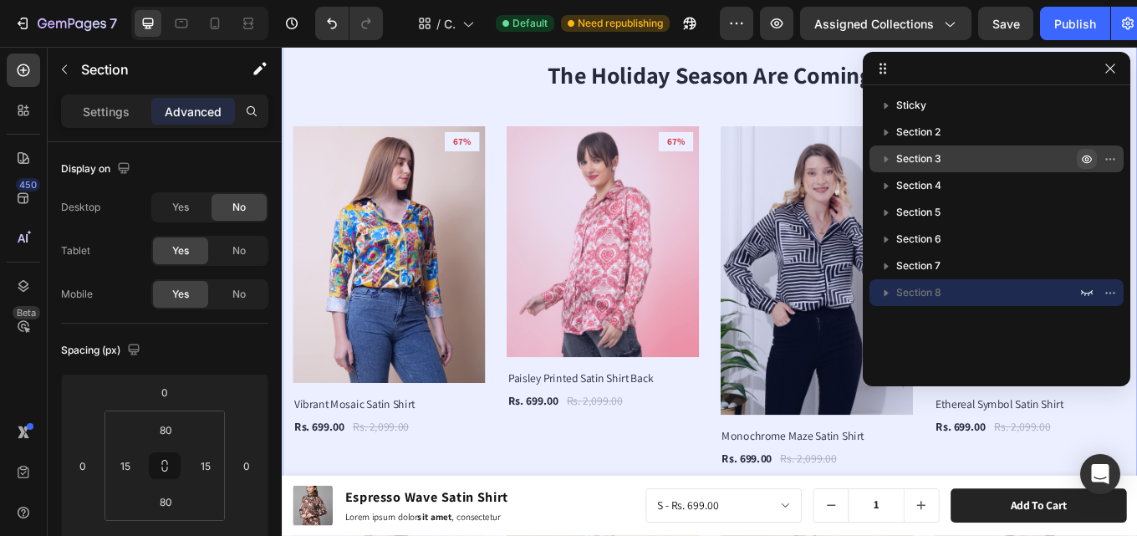
click at [1086, 157] on icon "button" at bounding box center [1086, 158] width 13 height 13
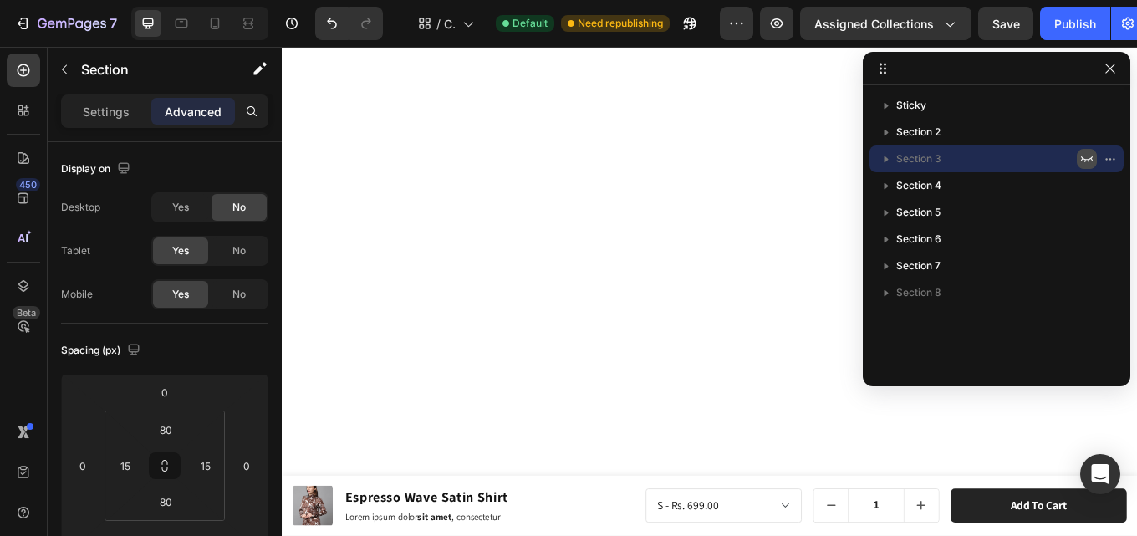
click at [1086, 157] on icon "button" at bounding box center [1086, 158] width 13 height 13
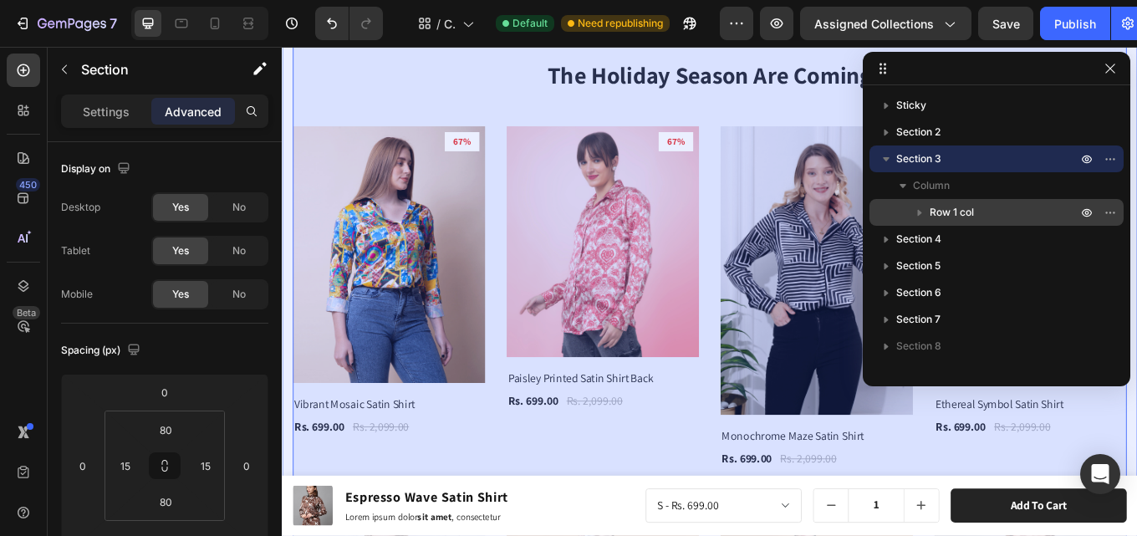
click at [916, 212] on icon "button" at bounding box center [919, 212] width 17 height 17
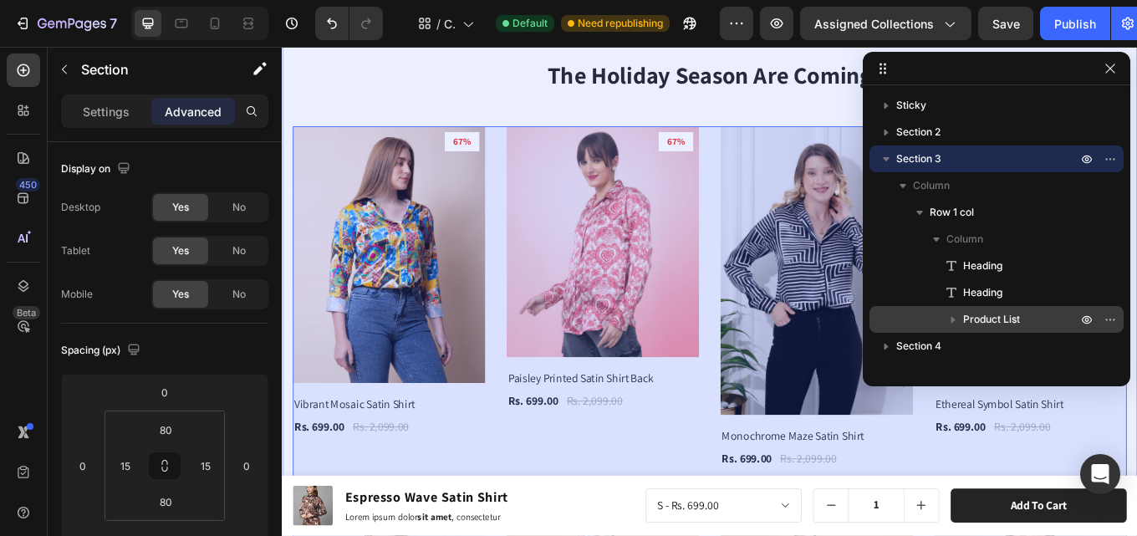
click at [953, 323] on icon "button" at bounding box center [953, 319] width 17 height 17
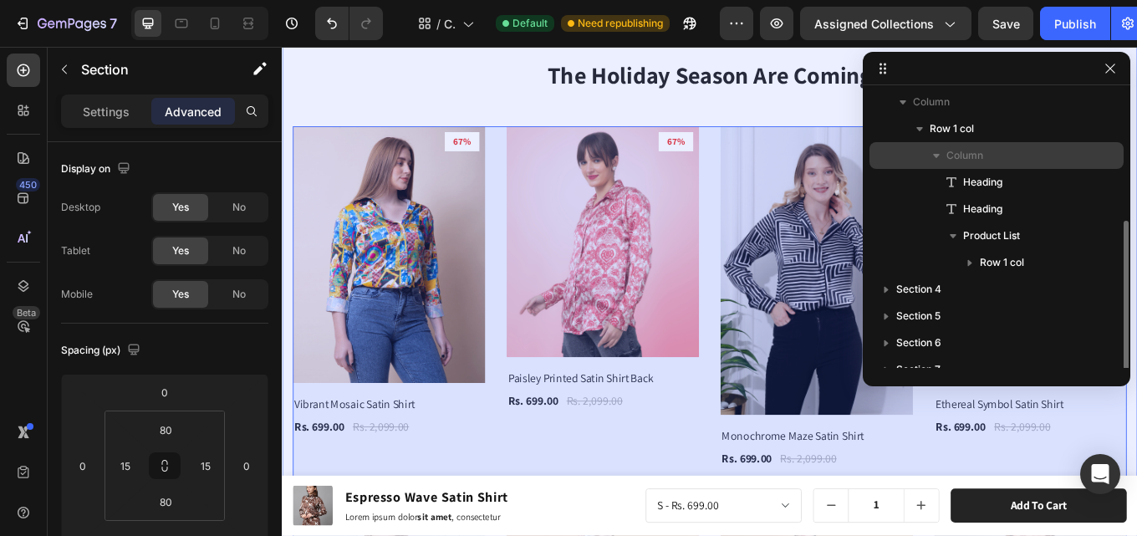
scroll to position [125, 0]
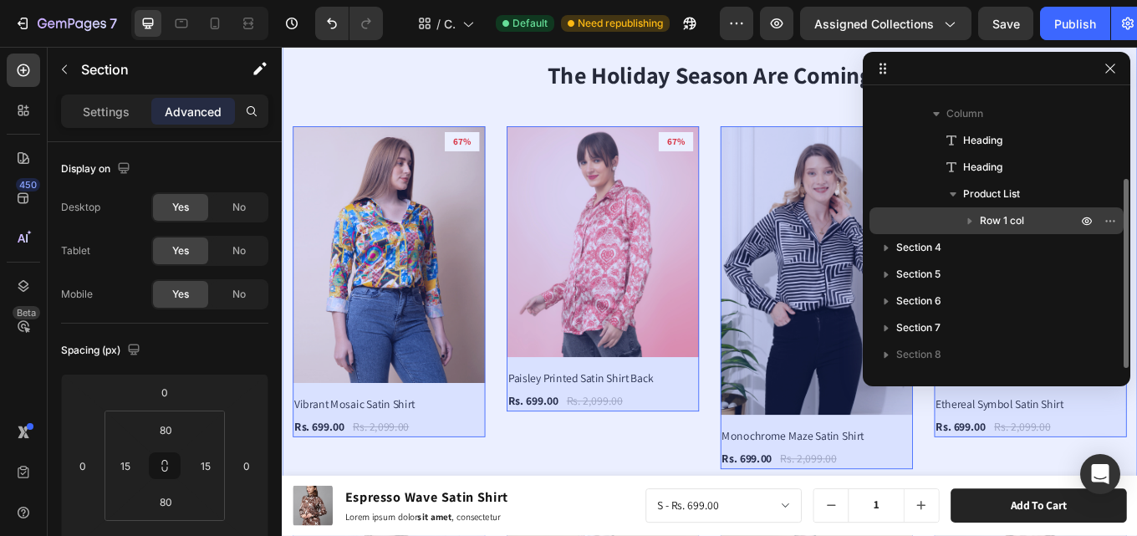
click at [969, 219] on icon "button" at bounding box center [970, 221] width 4 height 7
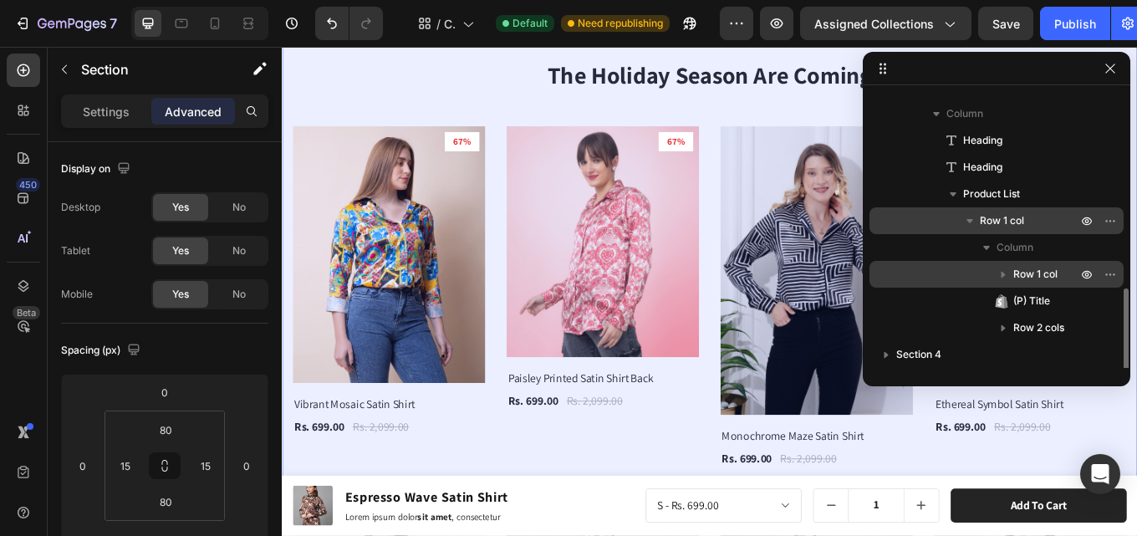
scroll to position [209, 0]
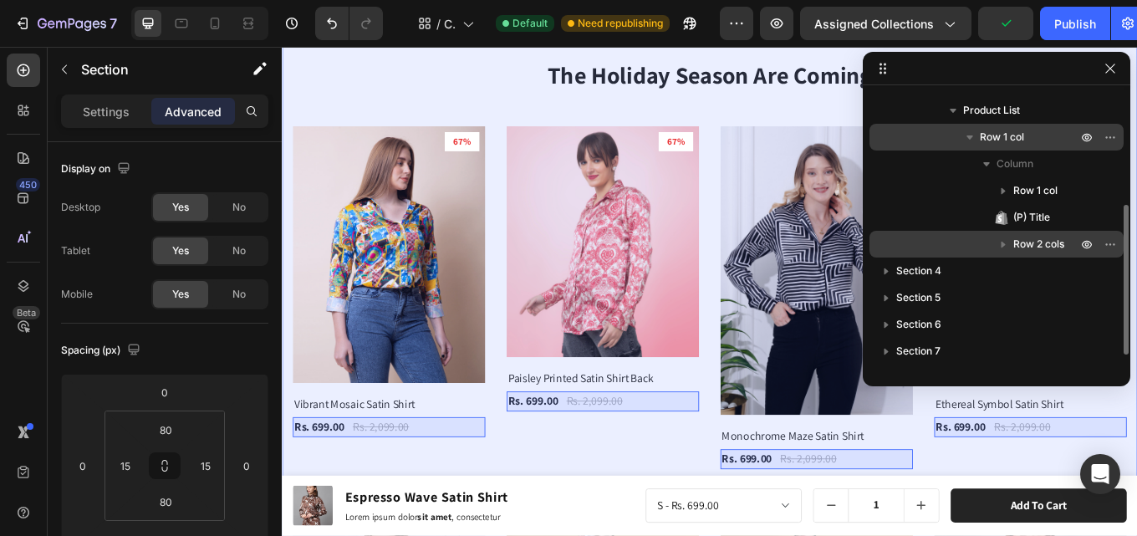
click at [1003, 242] on icon "button" at bounding box center [1003, 244] width 17 height 17
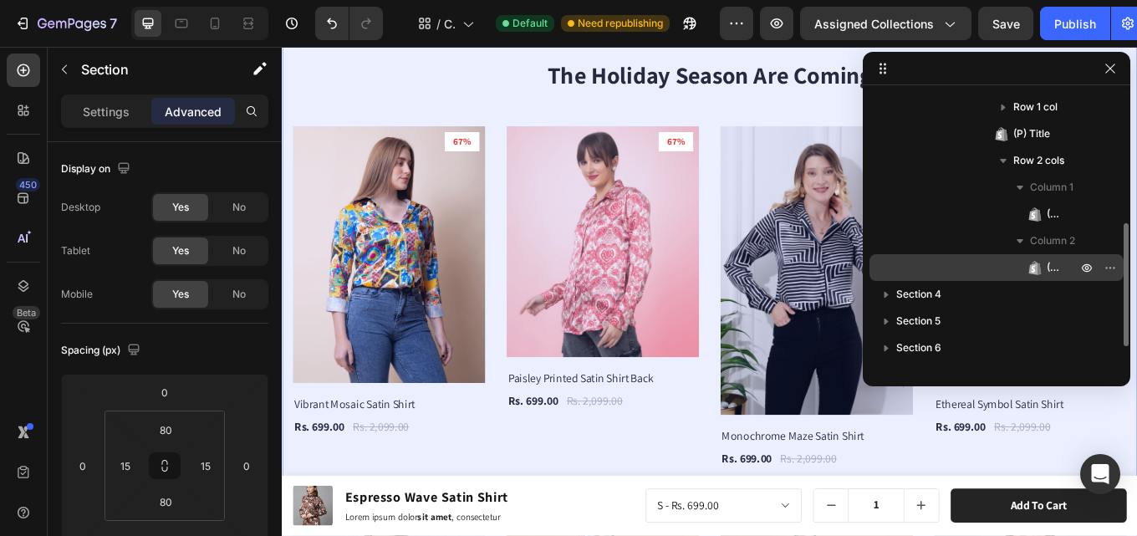
scroll to position [339, 0]
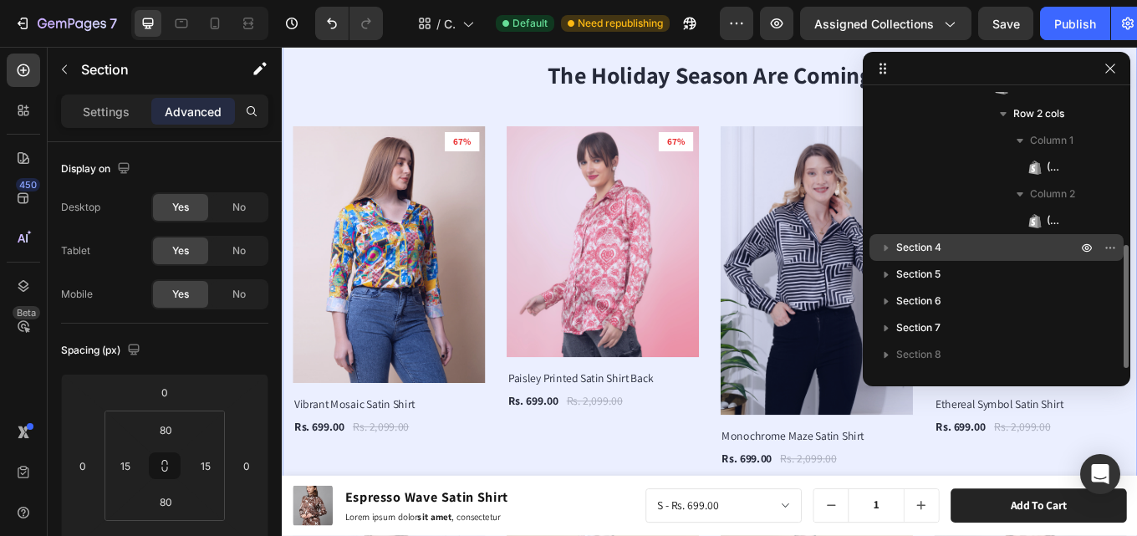
click at [881, 245] on icon "button" at bounding box center [886, 247] width 17 height 17
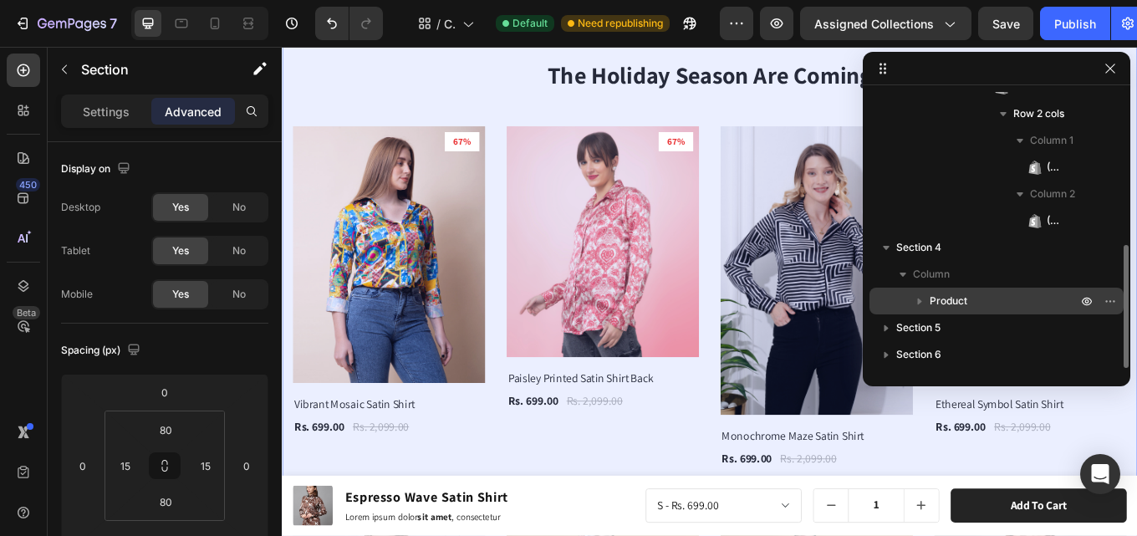
click at [914, 303] on icon "button" at bounding box center [919, 301] width 17 height 17
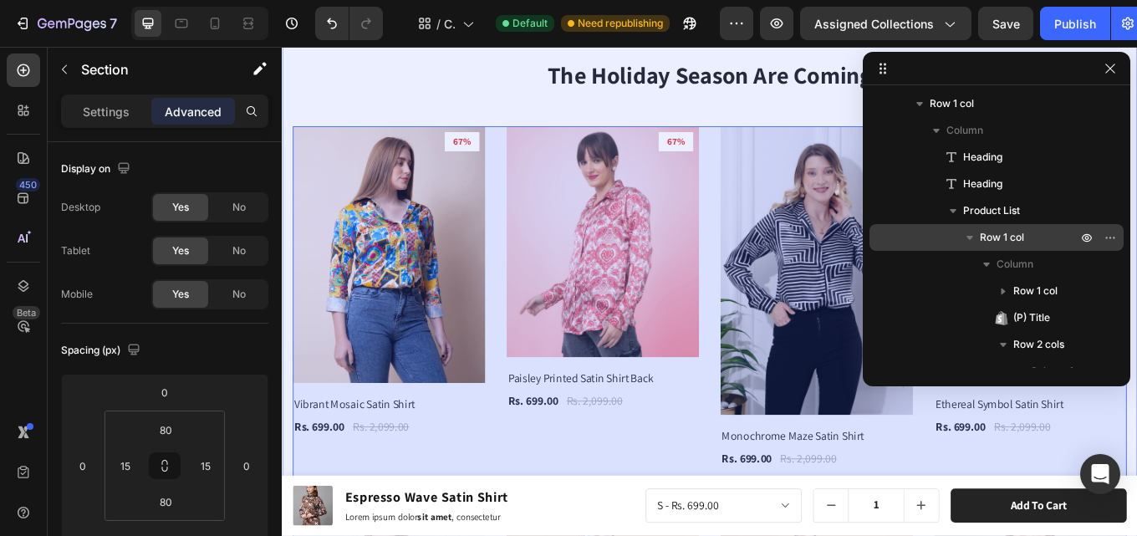
scroll to position [0, 0]
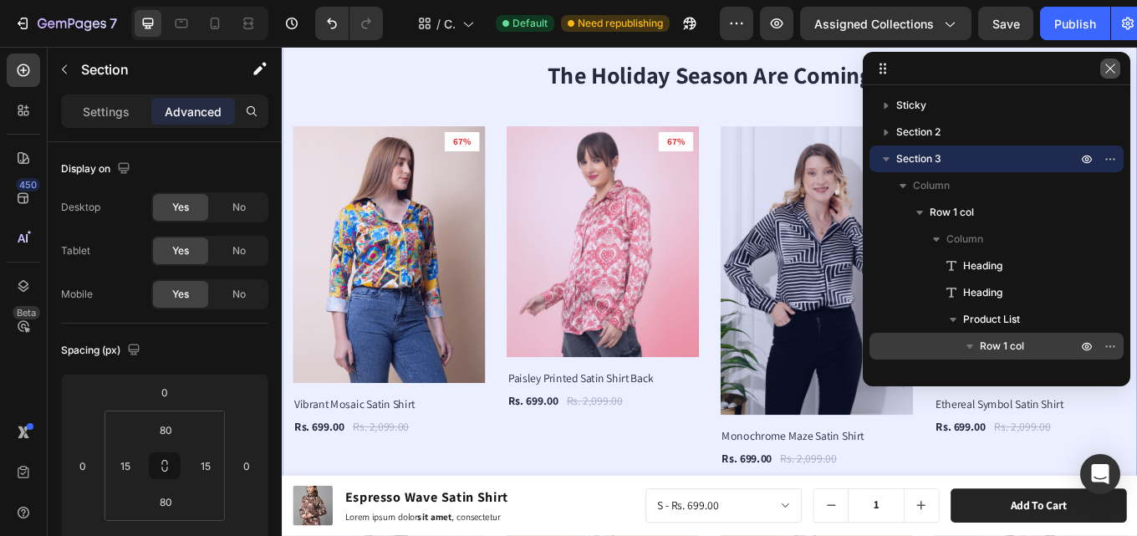
click at [1113, 74] on icon "button" at bounding box center [1110, 68] width 13 height 13
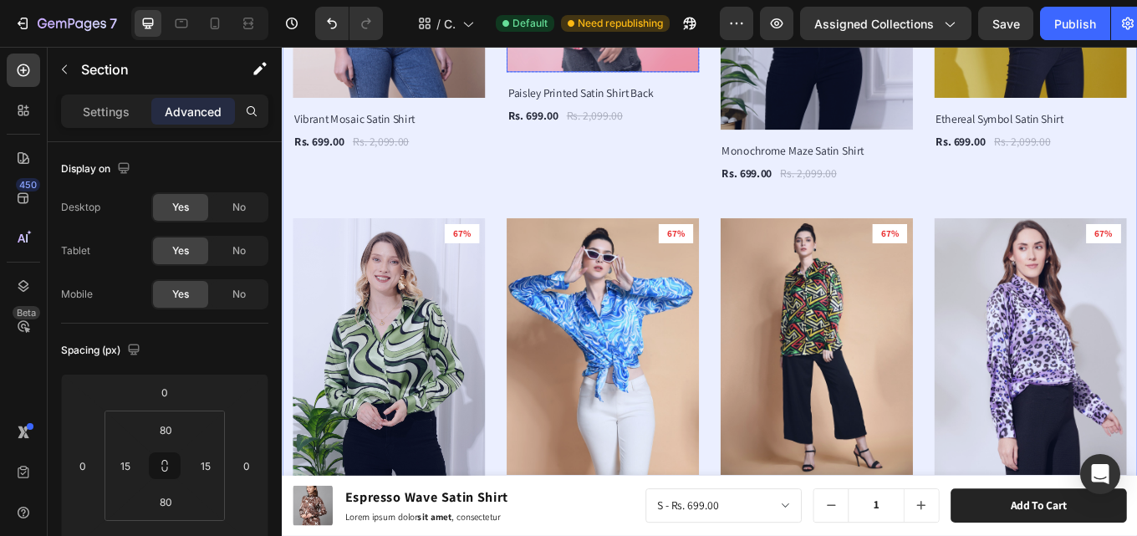
scroll to position [1505, 0]
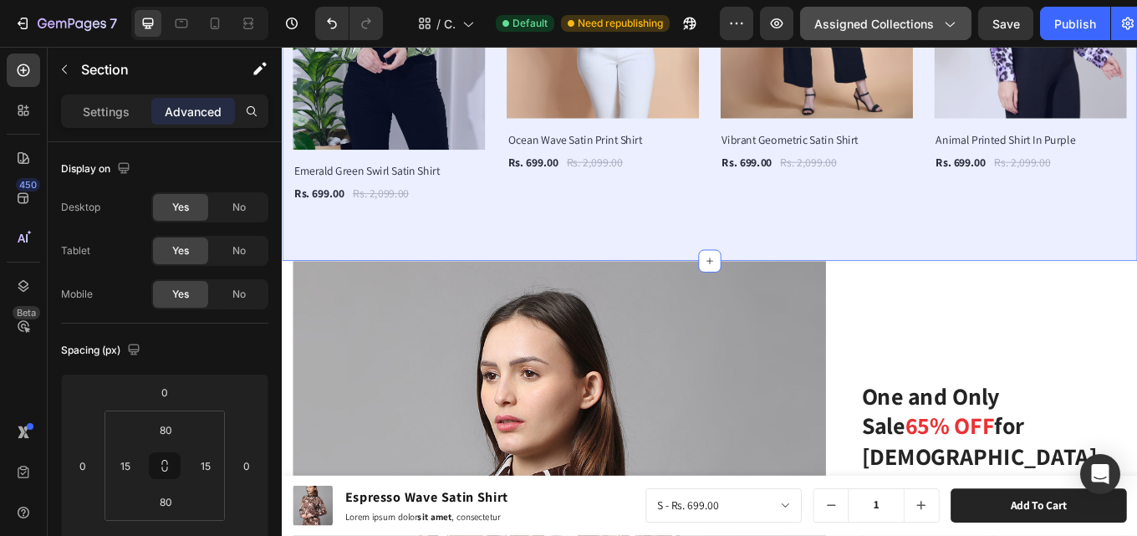
click at [921, 19] on span "Assigned Collections" at bounding box center [874, 24] width 120 height 18
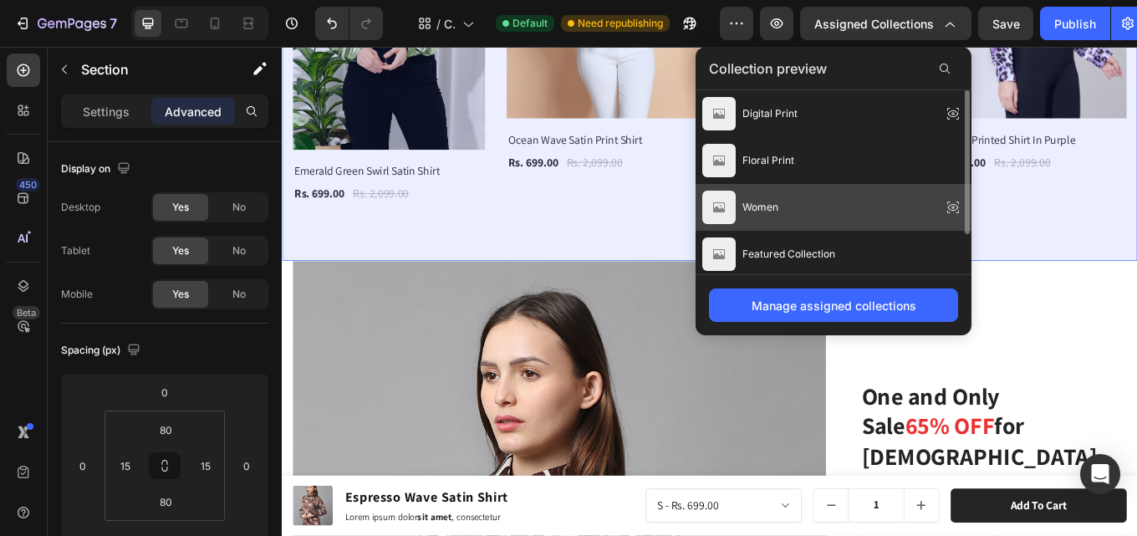
click at [874, 278] on div "Women" at bounding box center [834, 301] width 276 height 47
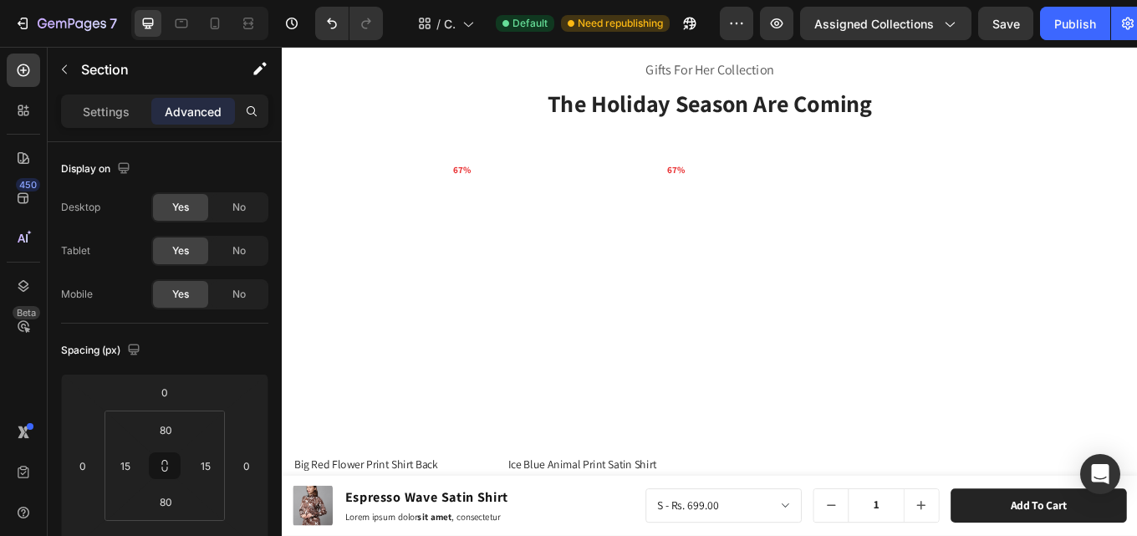
scroll to position [803, 0]
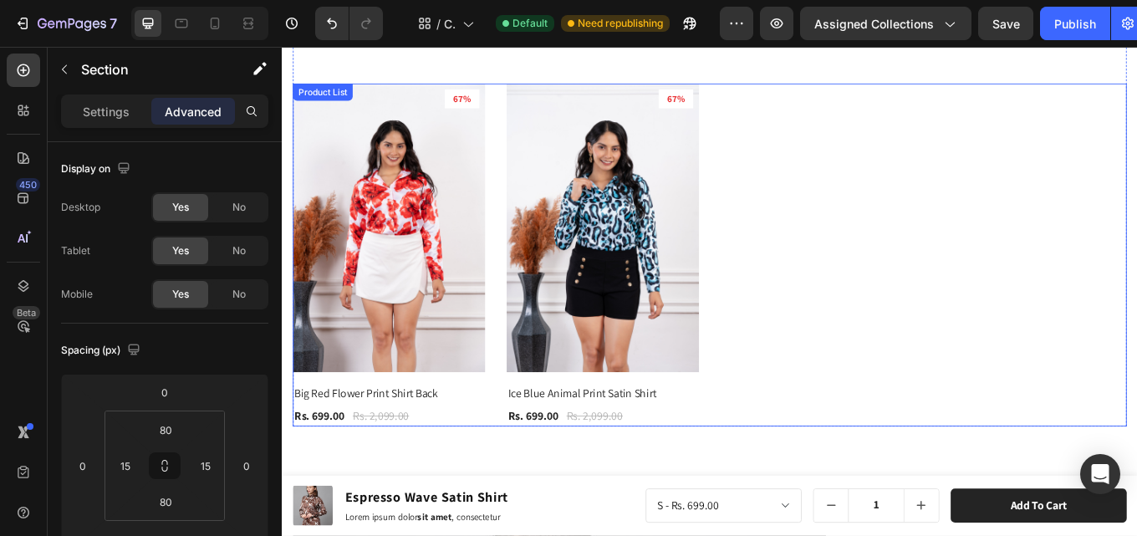
click at [834, 224] on div "Product Images & Gallery 67% Product Badge Row Big Red Flower Print Shirt Back …" at bounding box center [783, 291] width 978 height 402
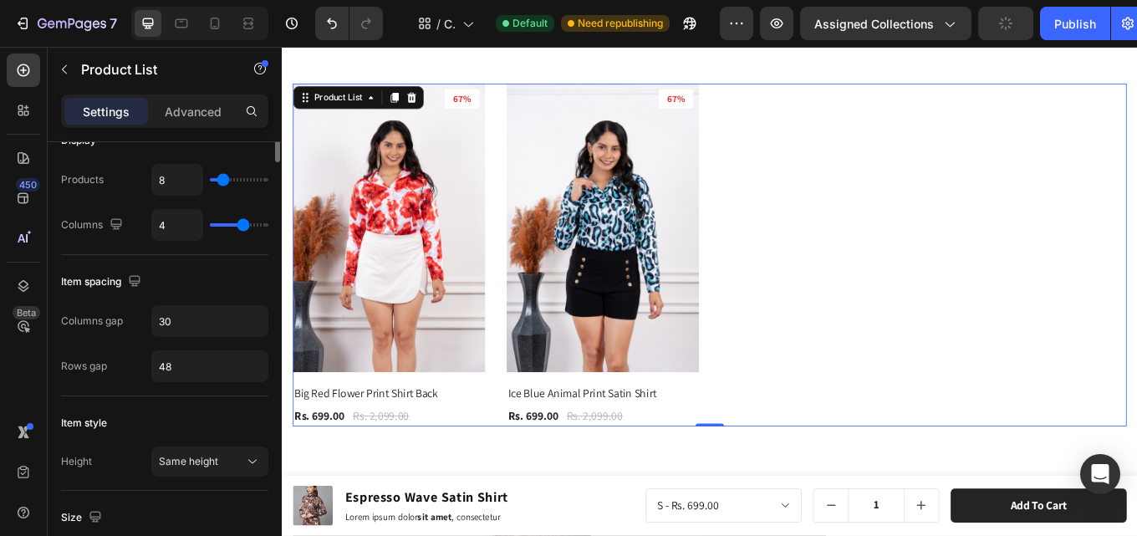
scroll to position [84, 0]
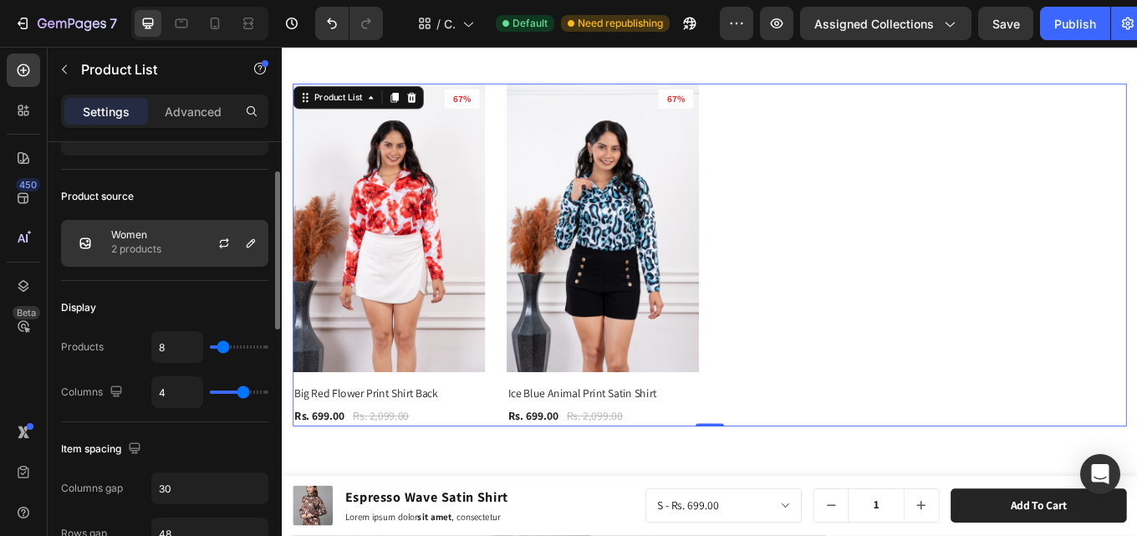
click at [183, 246] on div "Women 2 products" at bounding box center [164, 243] width 207 height 47
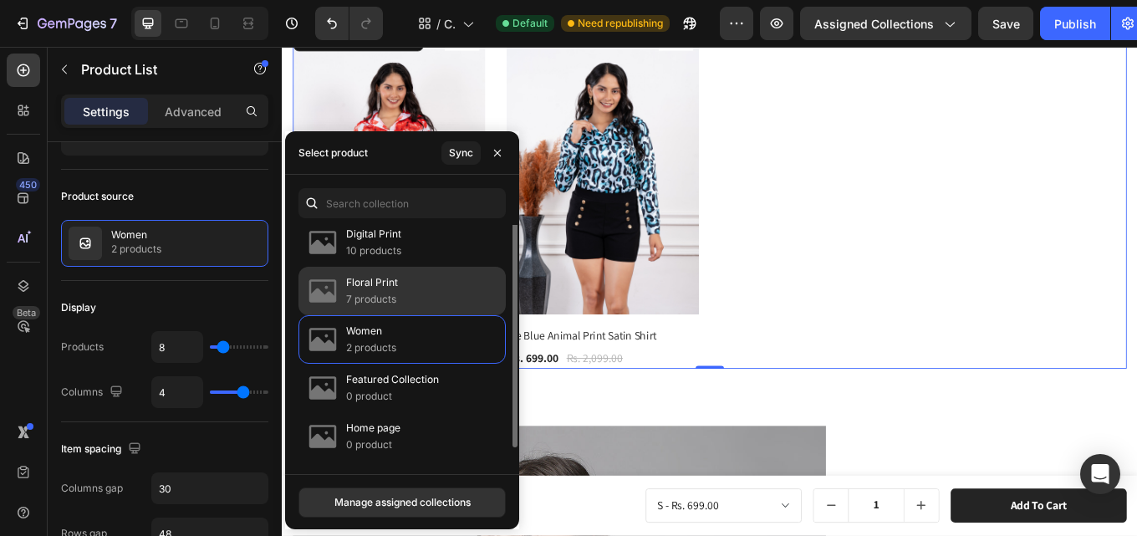
scroll to position [886, 0]
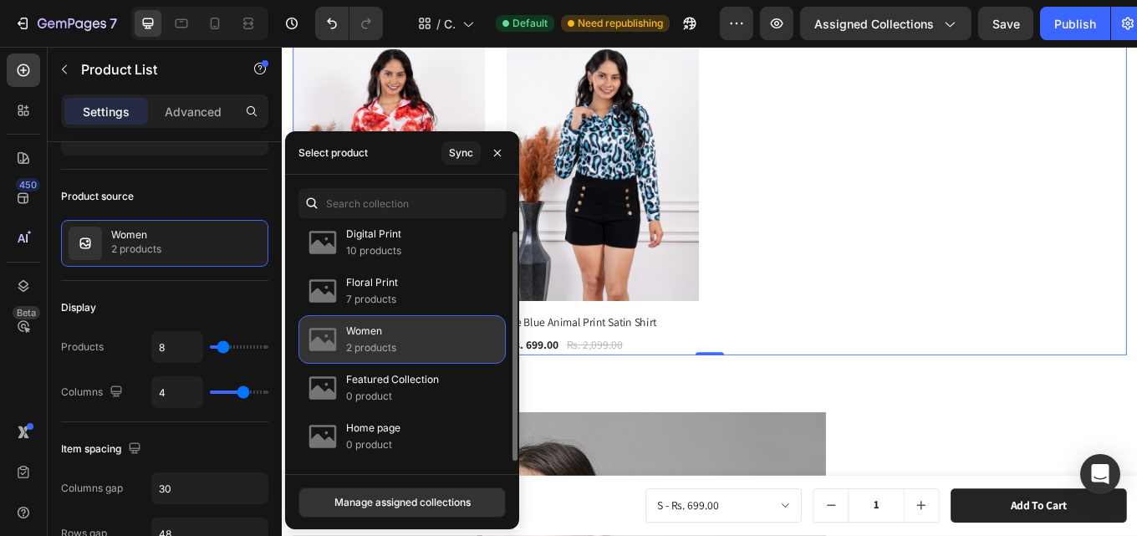
click at [397, 346] on div "Women 2 products" at bounding box center [402, 339] width 207 height 48
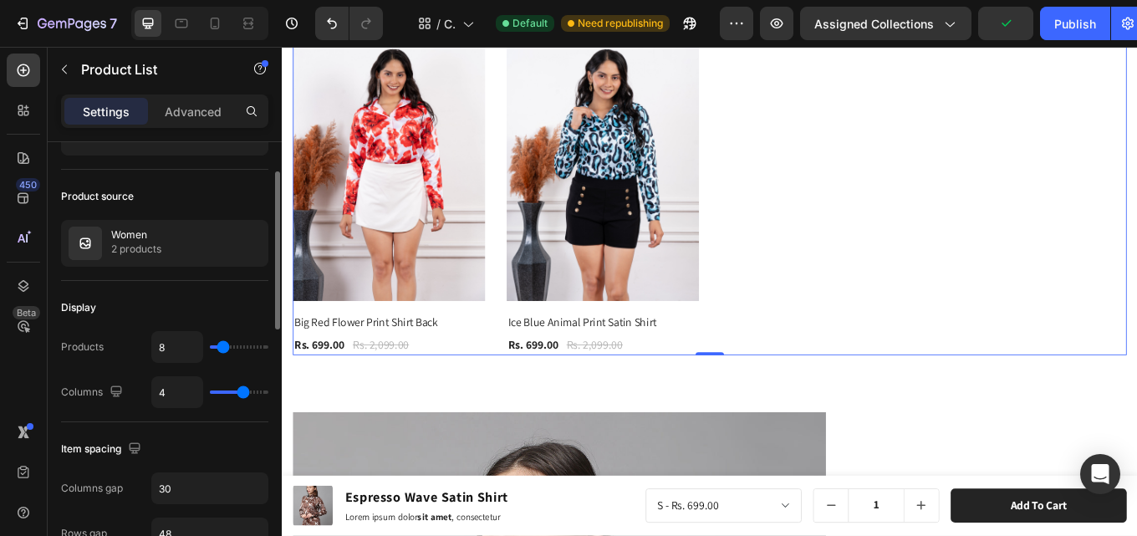
click at [192, 193] on div "Product source" at bounding box center [164, 196] width 207 height 27
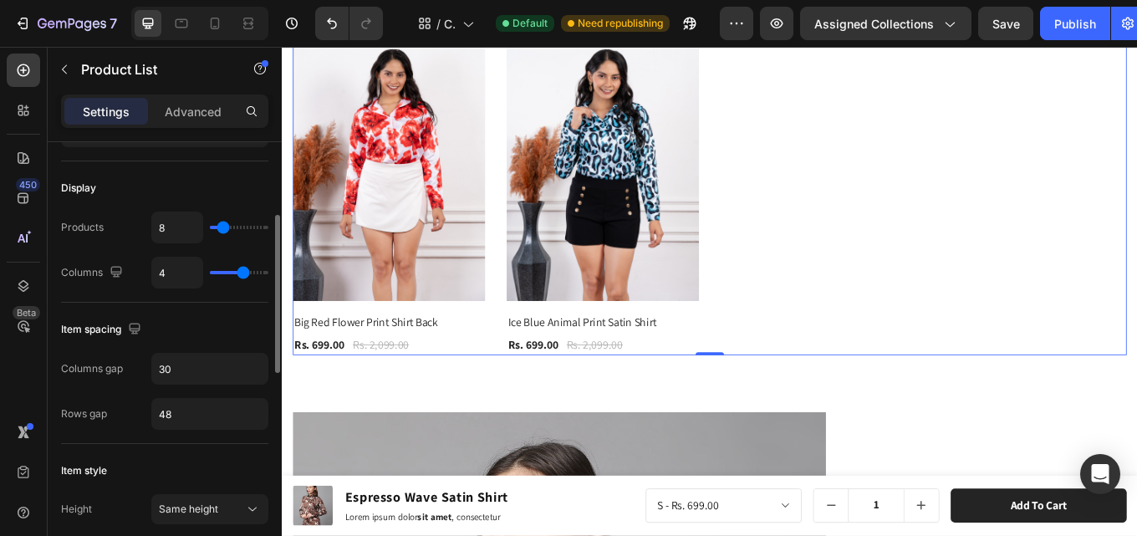
scroll to position [0, 0]
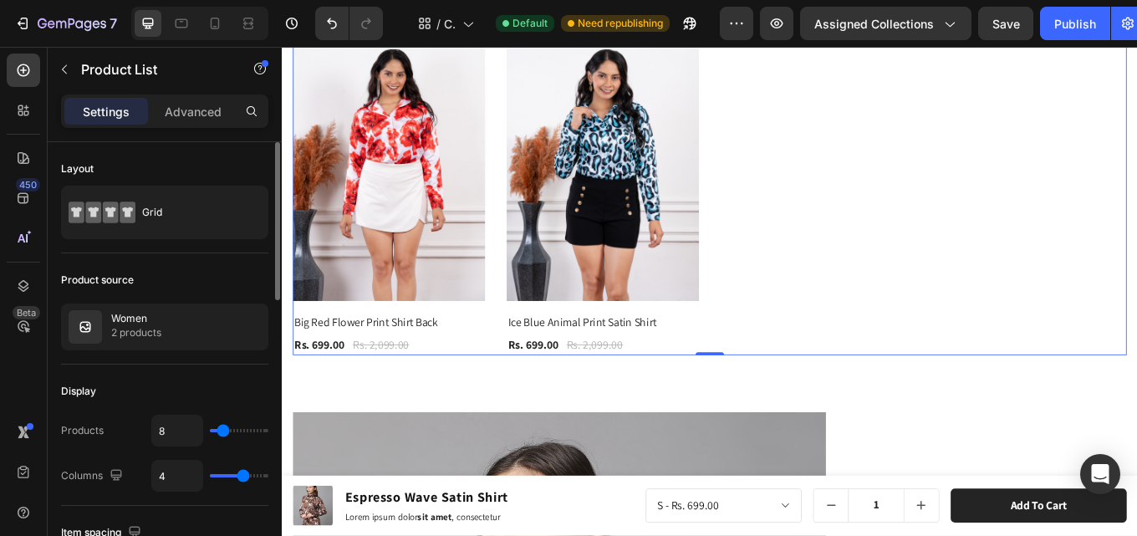
type input "50"
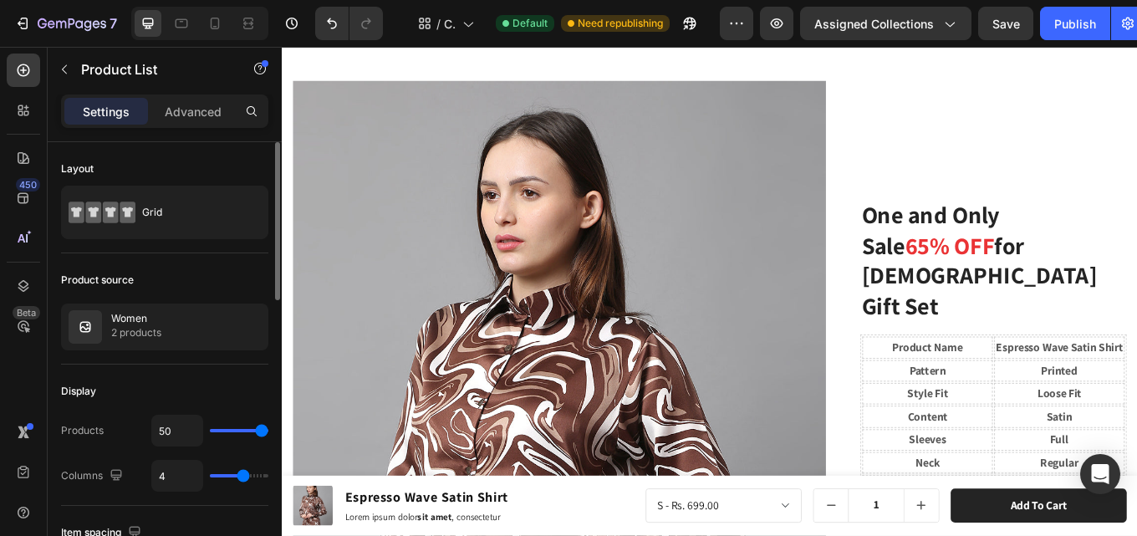
drag, startPoint x: 224, startPoint y: 430, endPoint x: 273, endPoint y: 430, distance: 49.3
type input "50"
click at [268, 430] on input "range" at bounding box center [239, 430] width 59 height 3
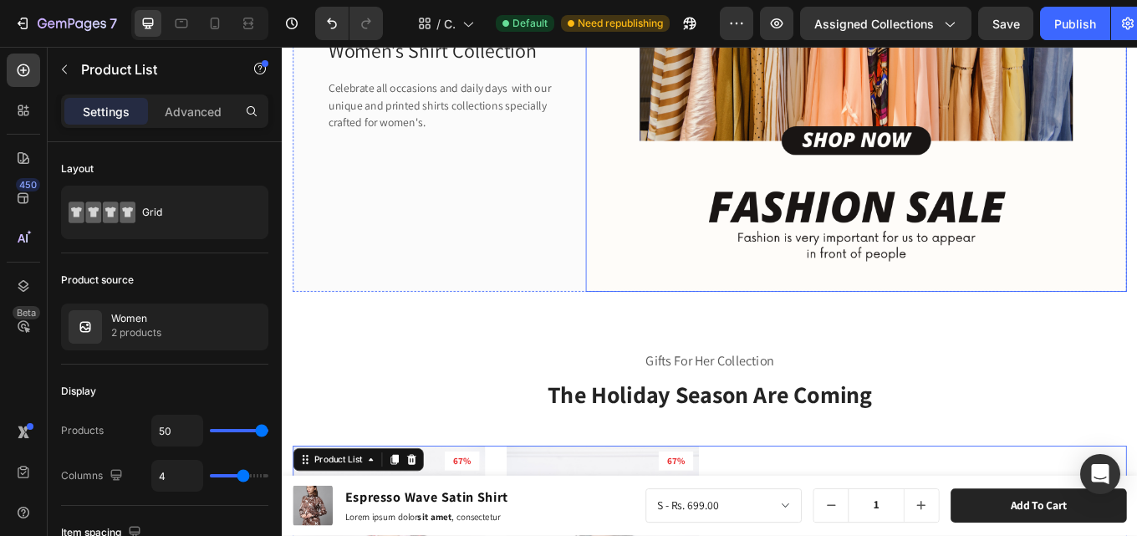
scroll to position [635, 0]
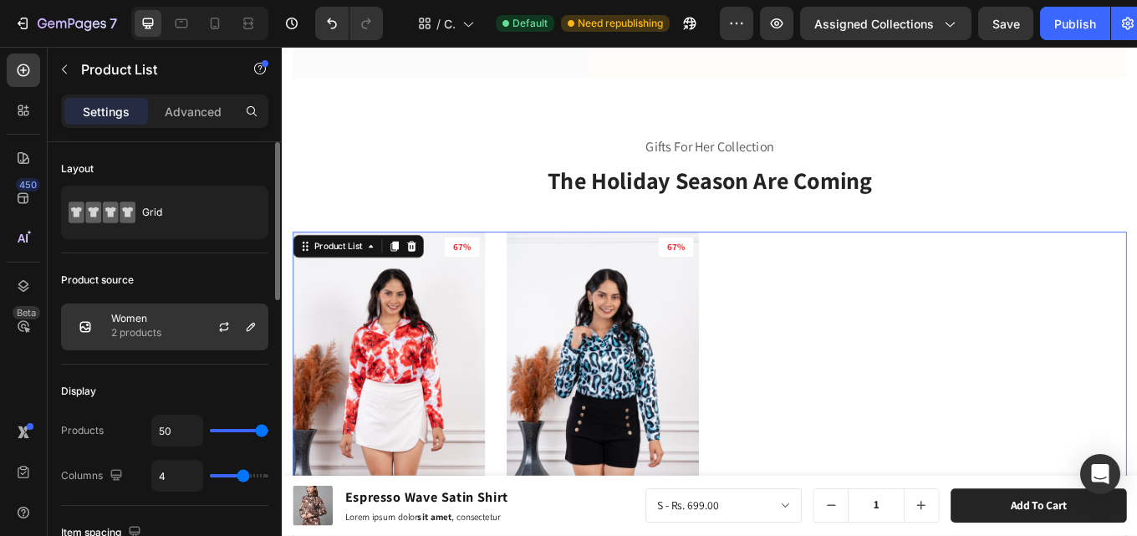
click at [151, 323] on p "Women" at bounding box center [136, 319] width 50 height 12
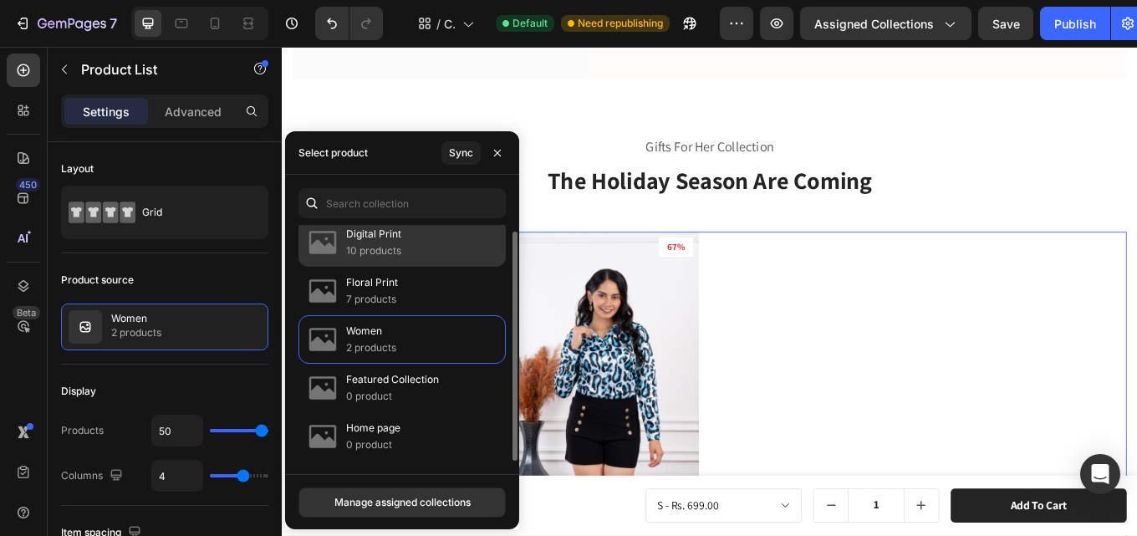
click at [370, 248] on p "10 products" at bounding box center [373, 250] width 55 height 17
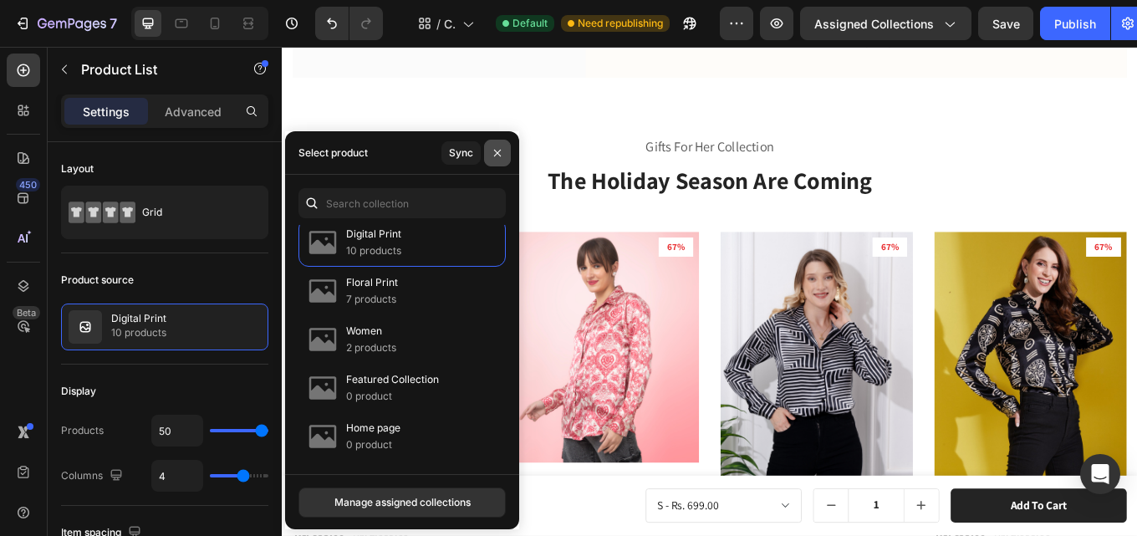
click at [491, 153] on icon "button" at bounding box center [497, 152] width 13 height 13
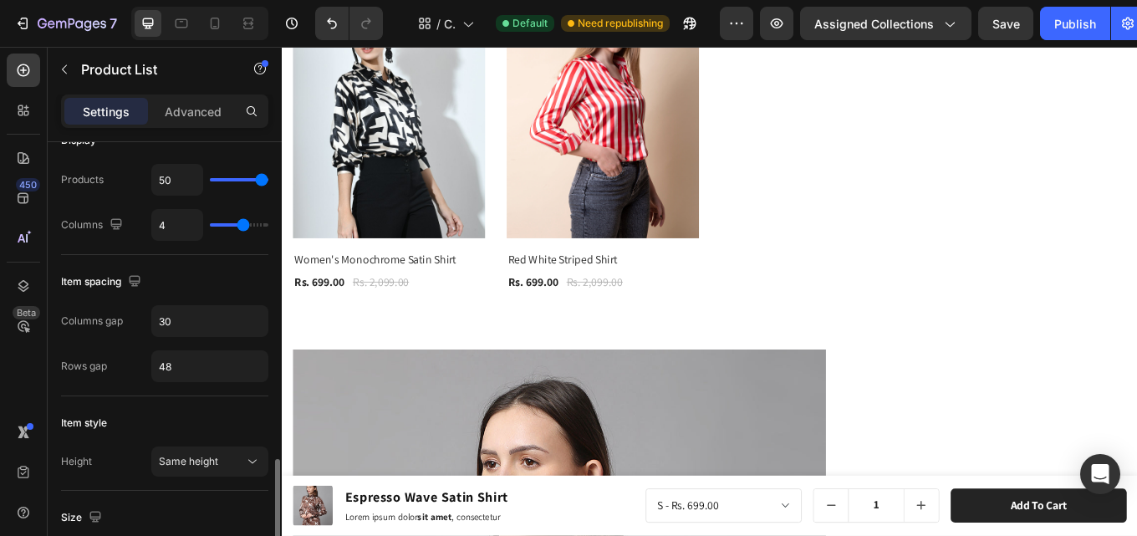
scroll to position [418, 0]
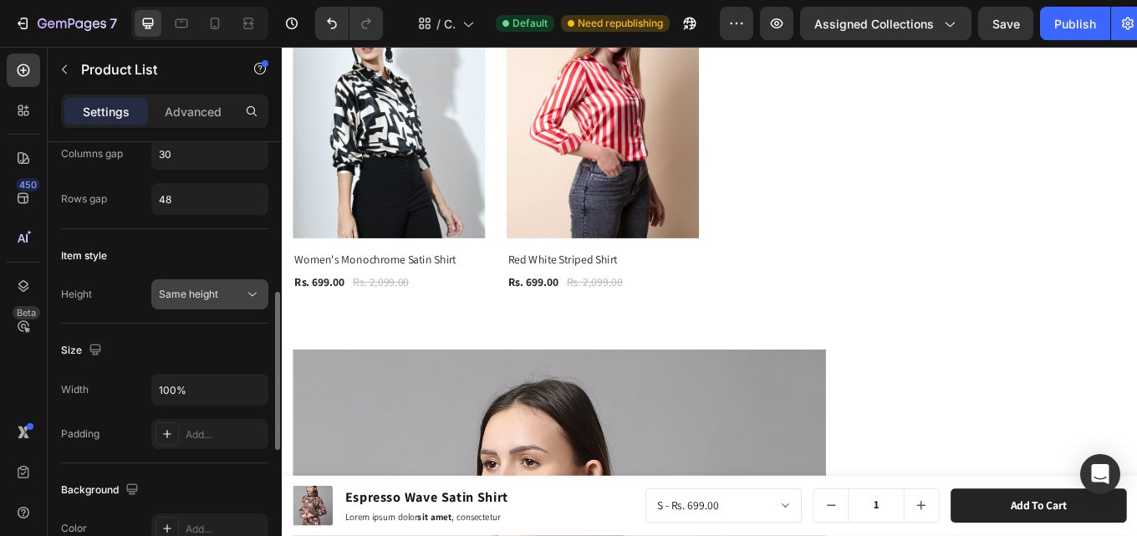
click at [231, 288] on div "Same height" at bounding box center [201, 294] width 85 height 15
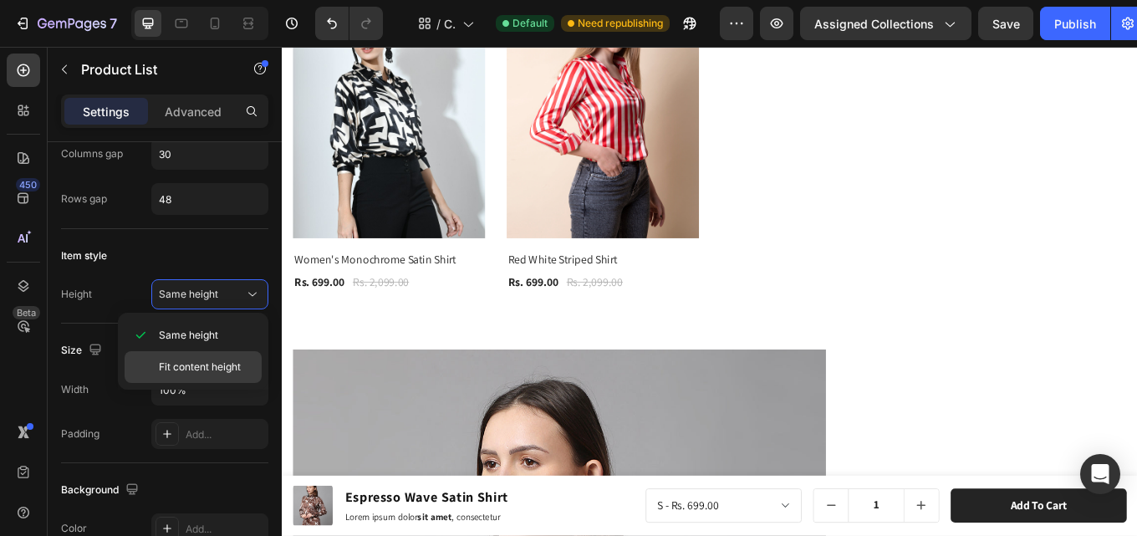
click at [225, 367] on span "Fit content height" at bounding box center [200, 367] width 82 height 15
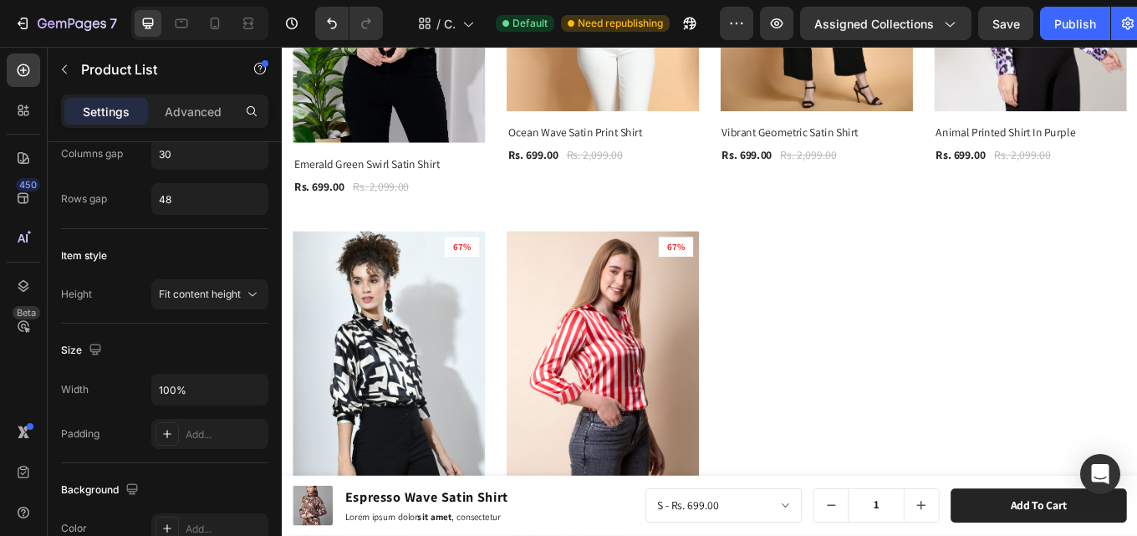
scroll to position [1472, 0]
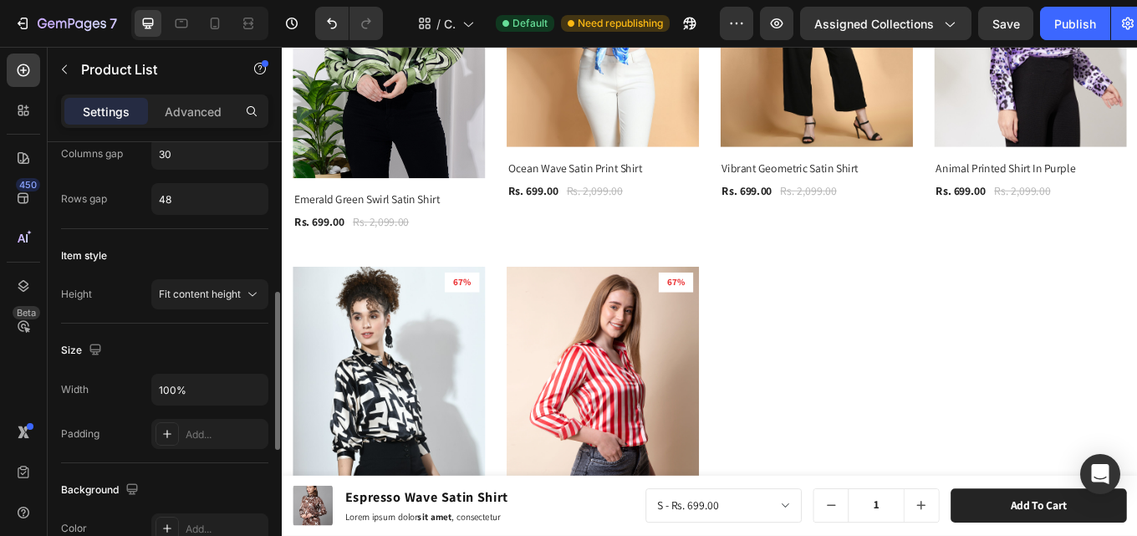
click at [212, 347] on div "Size" at bounding box center [164, 350] width 207 height 27
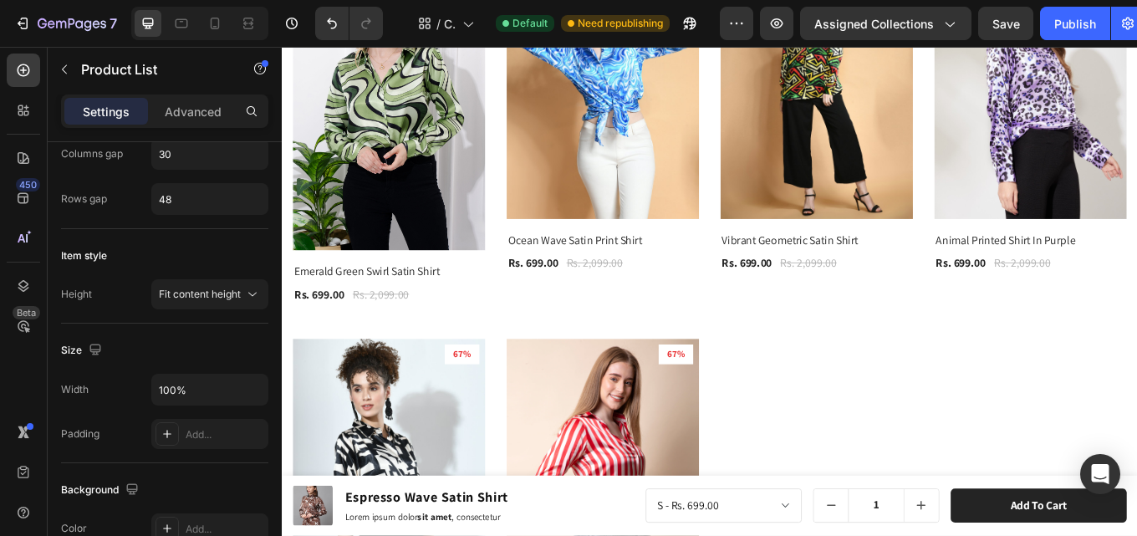
scroll to position [1388, 0]
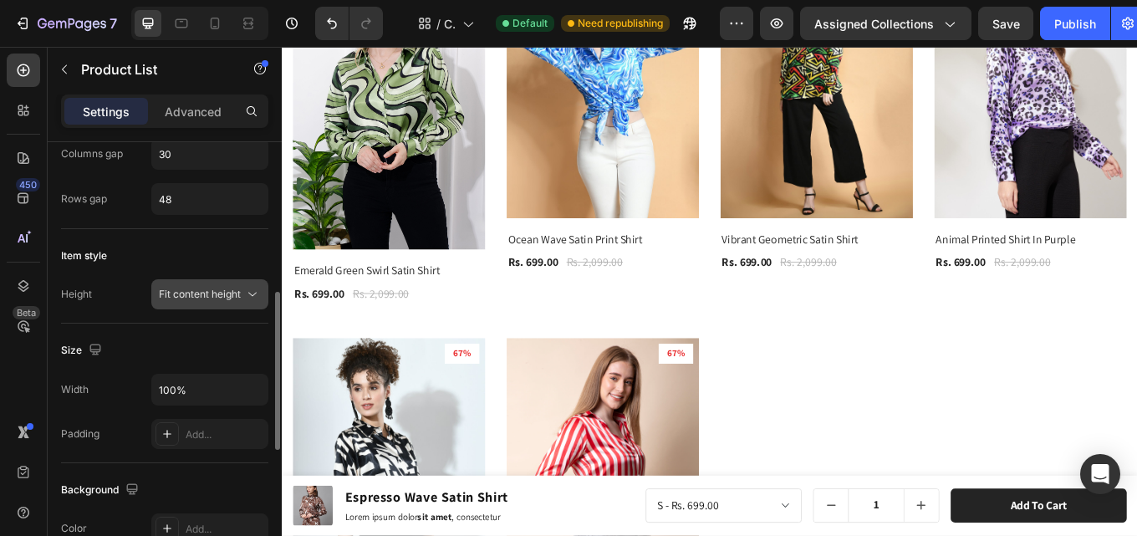
click at [175, 293] on span "Fit content height" at bounding box center [200, 294] width 82 height 13
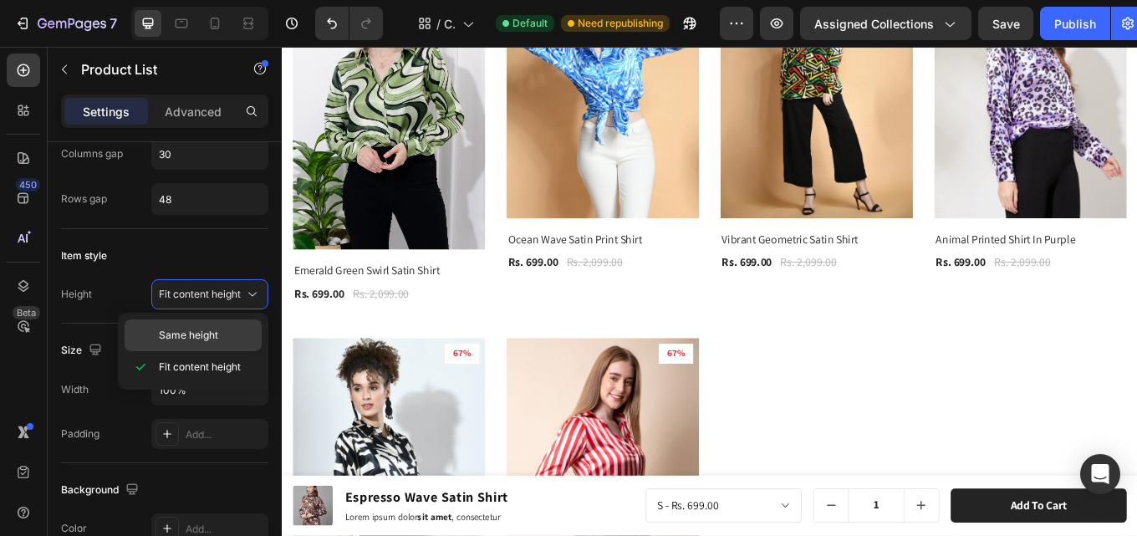
click at [194, 328] on span "Same height" at bounding box center [188, 335] width 59 height 15
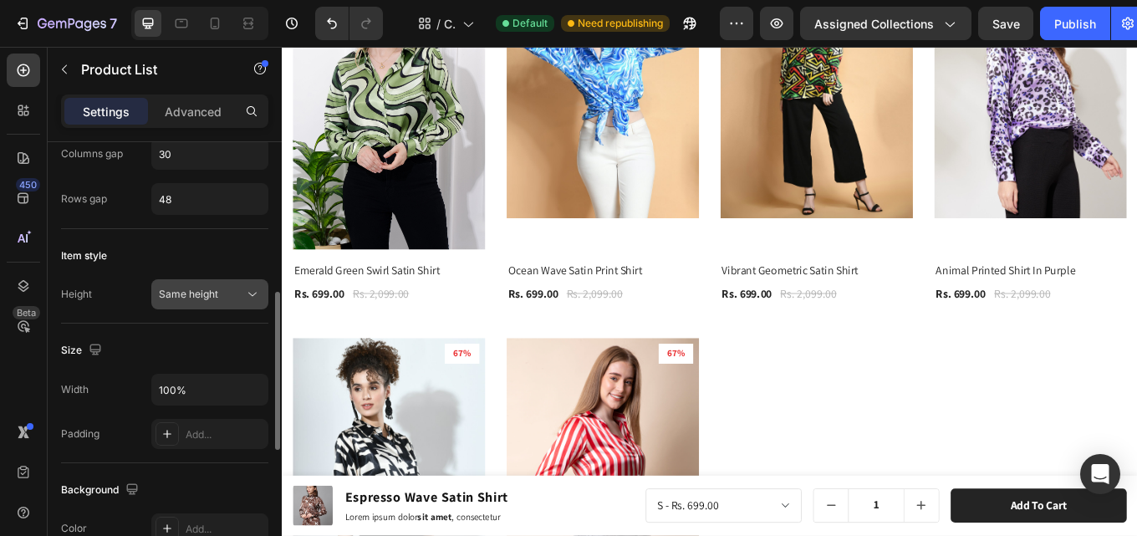
click at [218, 293] on div "Same height" at bounding box center [201, 294] width 85 height 15
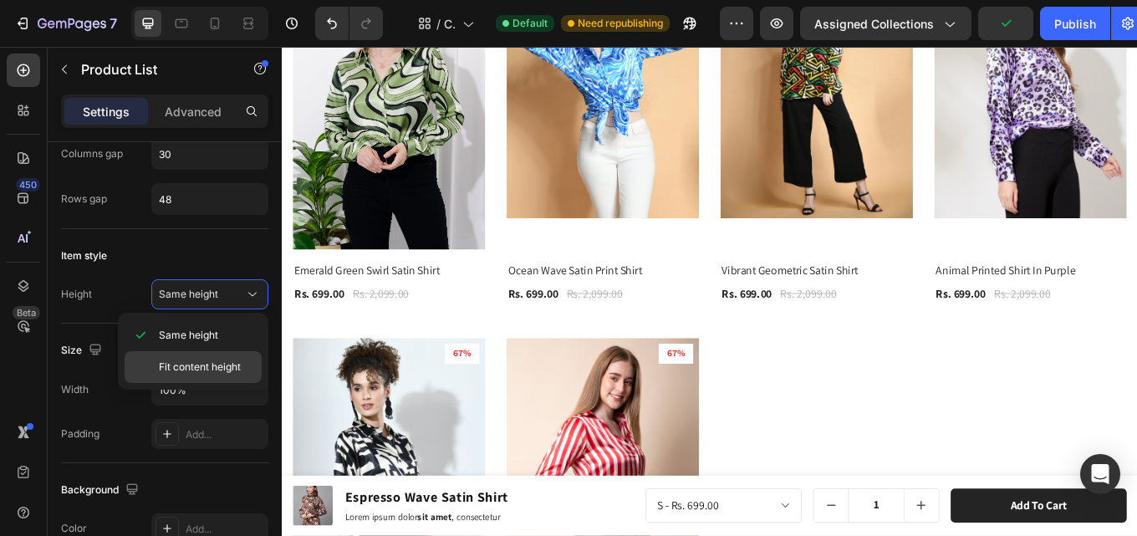
click at [212, 357] on div "Fit content height" at bounding box center [193, 367] width 137 height 32
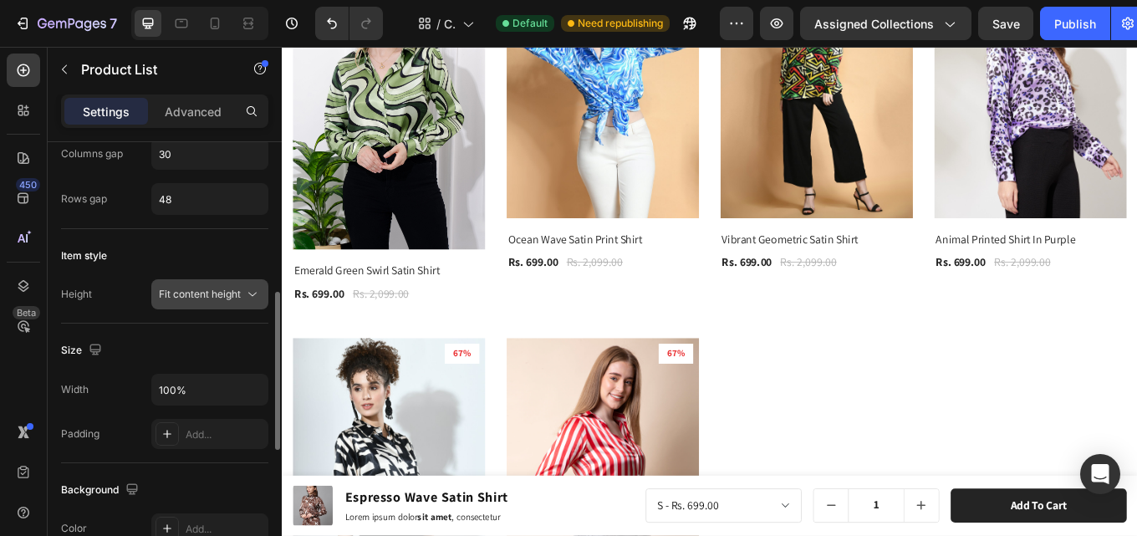
click at [223, 295] on span "Fit content height" at bounding box center [200, 294] width 82 height 13
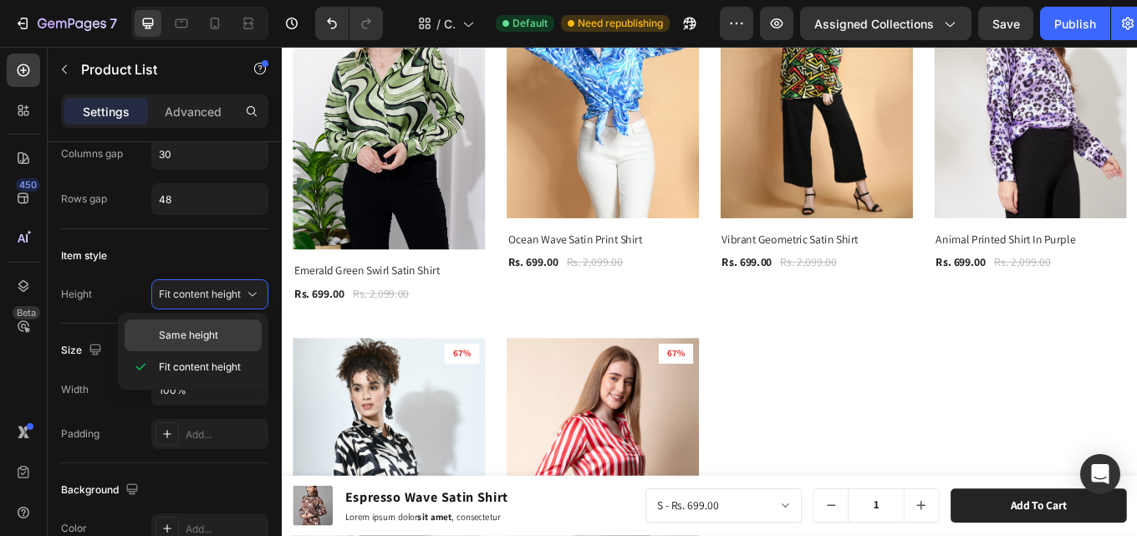
click at [219, 327] on div "Same height" at bounding box center [193, 335] width 137 height 32
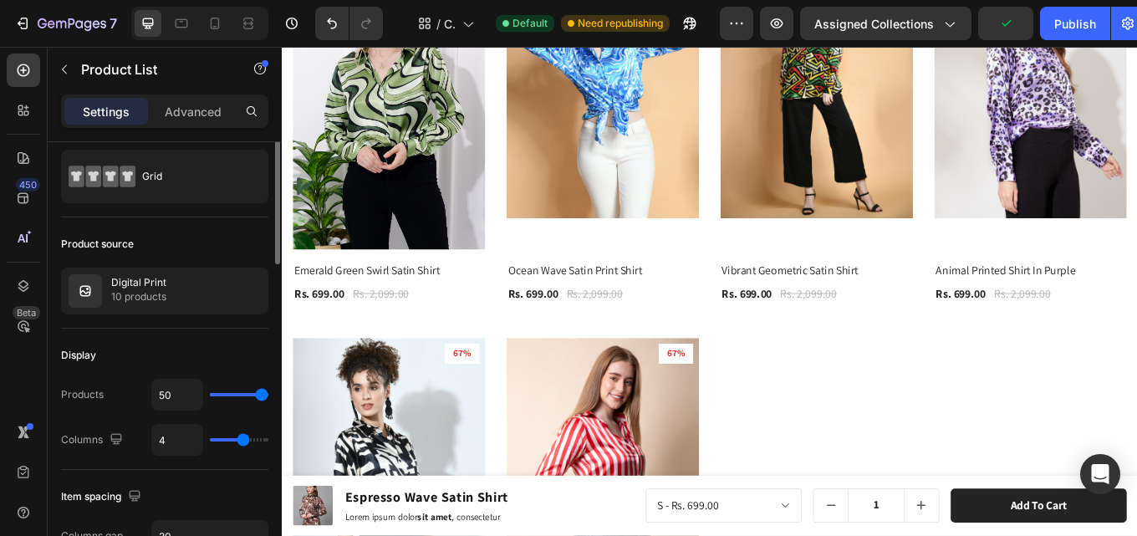
scroll to position [0, 0]
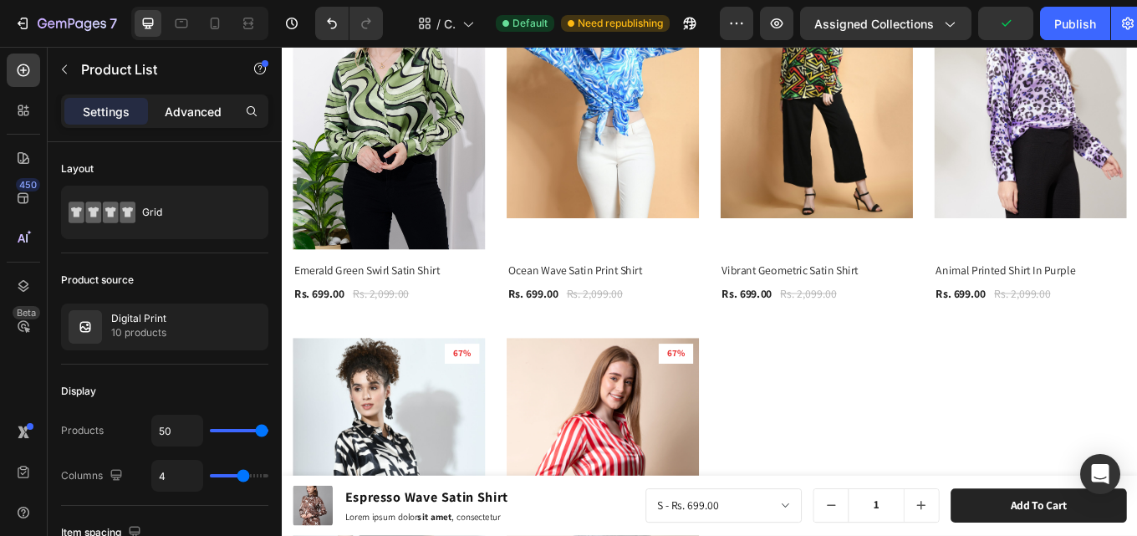
click at [187, 108] on p "Advanced" at bounding box center [193, 112] width 57 height 18
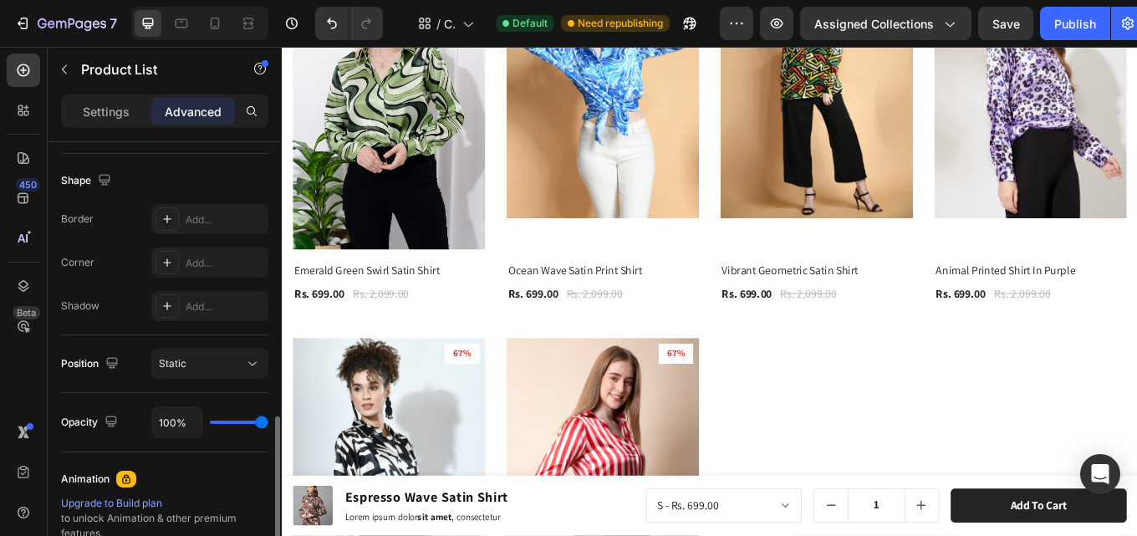
scroll to position [502, 0]
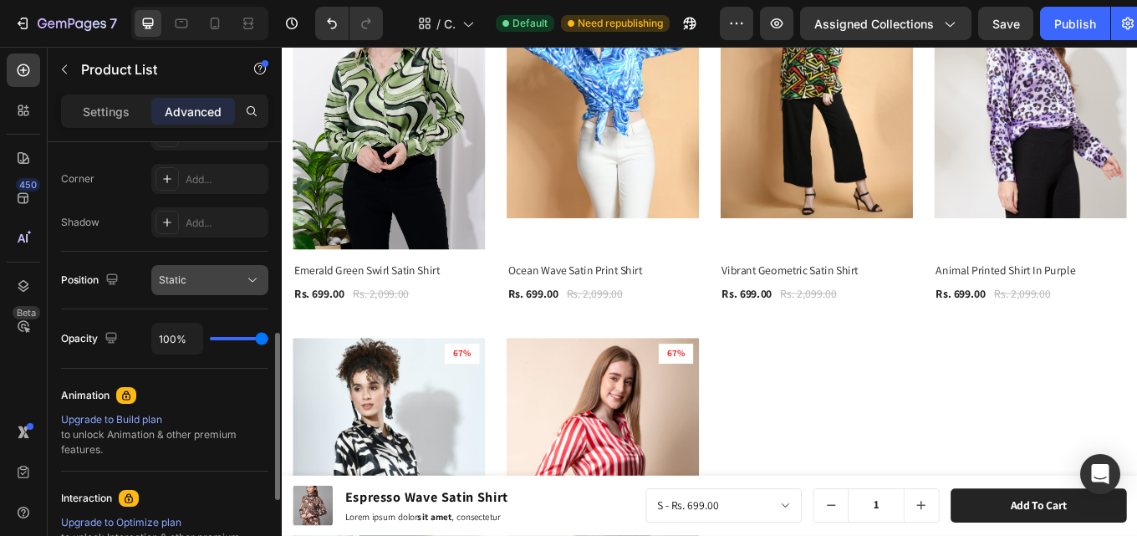
click at [207, 277] on div "Static" at bounding box center [201, 280] width 85 height 15
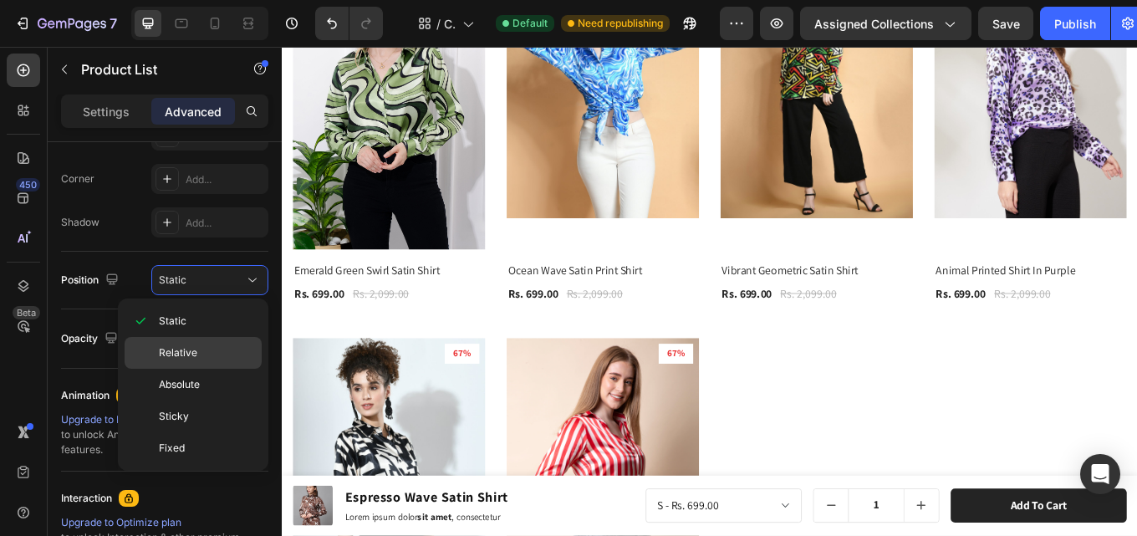
click at [202, 346] on p "Relative" at bounding box center [206, 352] width 95 height 15
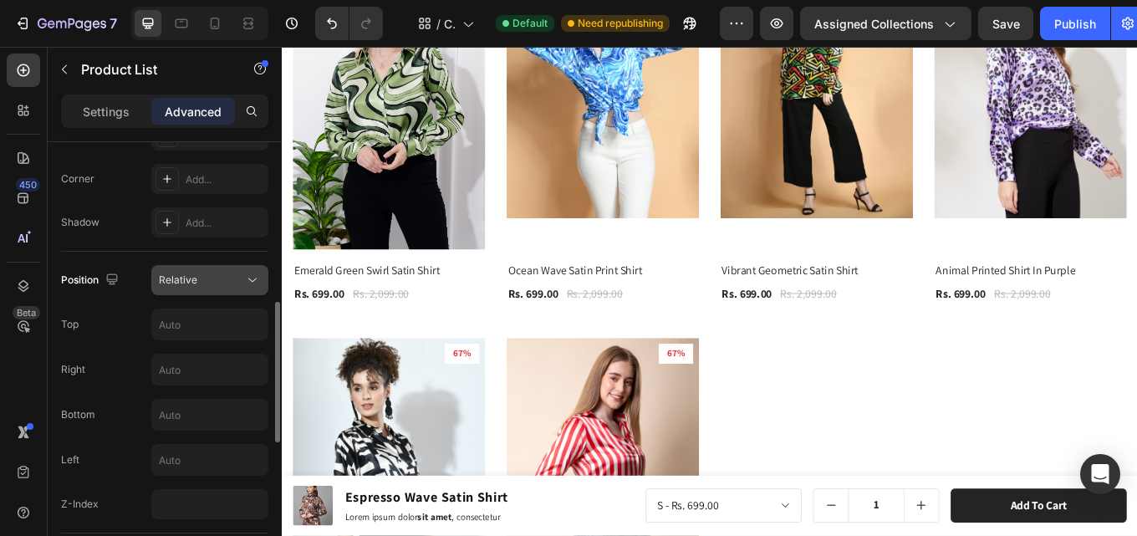
click at [218, 269] on button "Relative" at bounding box center [209, 280] width 117 height 30
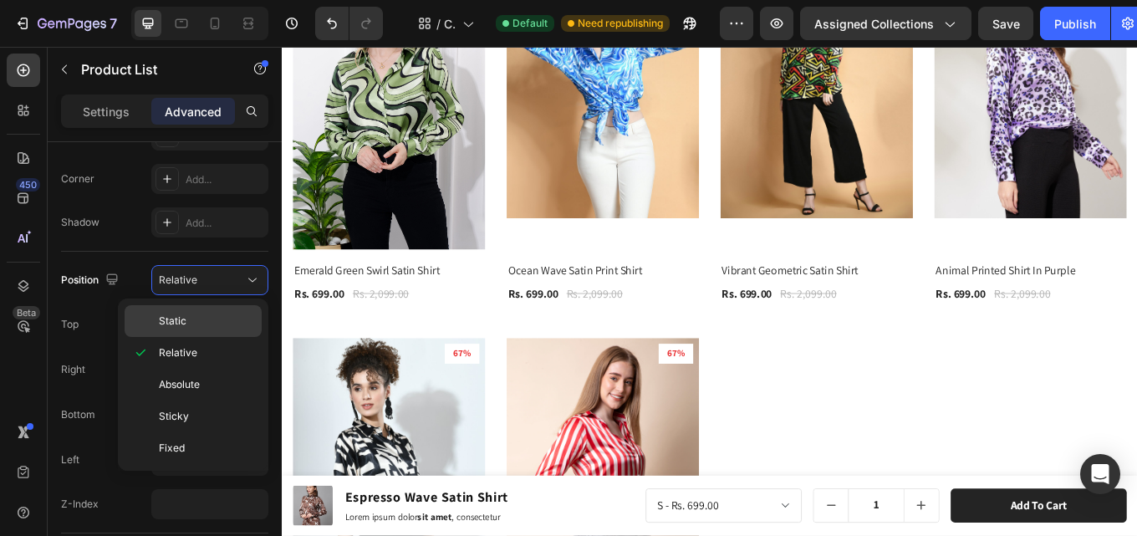
click at [209, 313] on div "Static" at bounding box center [193, 321] width 137 height 32
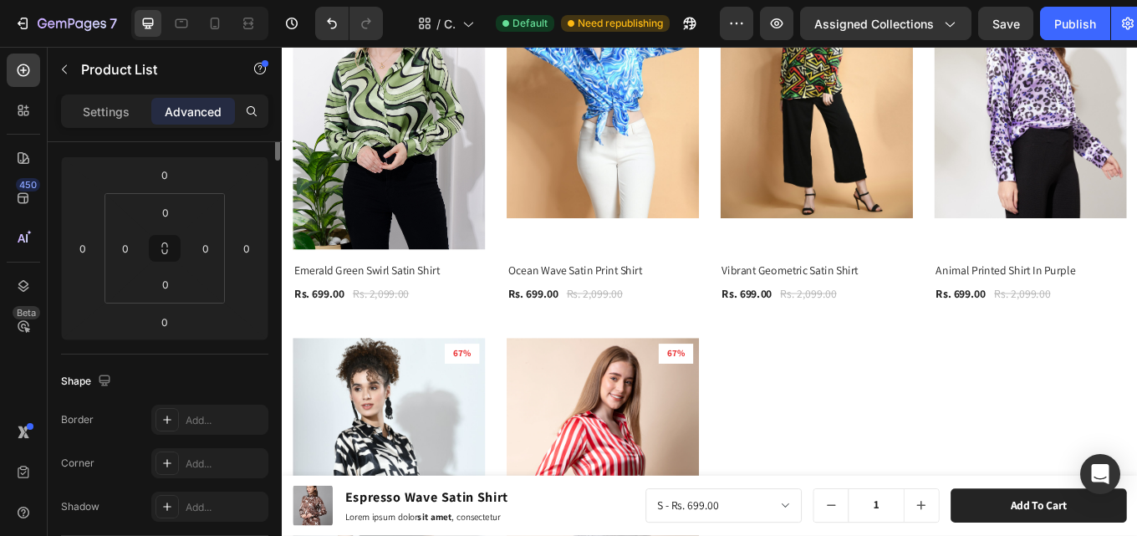
scroll to position [0, 0]
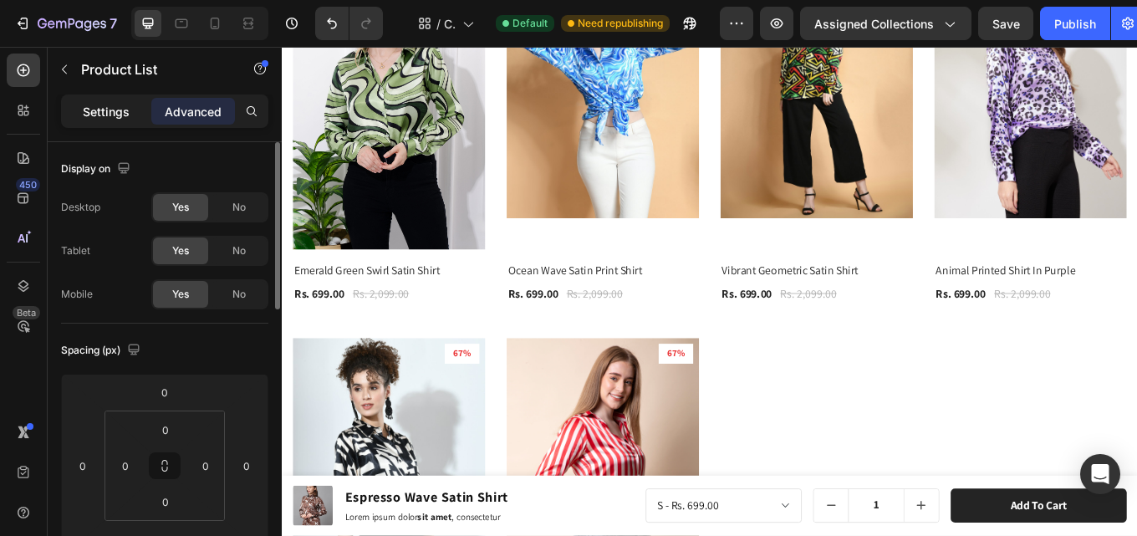
click at [124, 117] on p "Settings" at bounding box center [106, 112] width 47 height 18
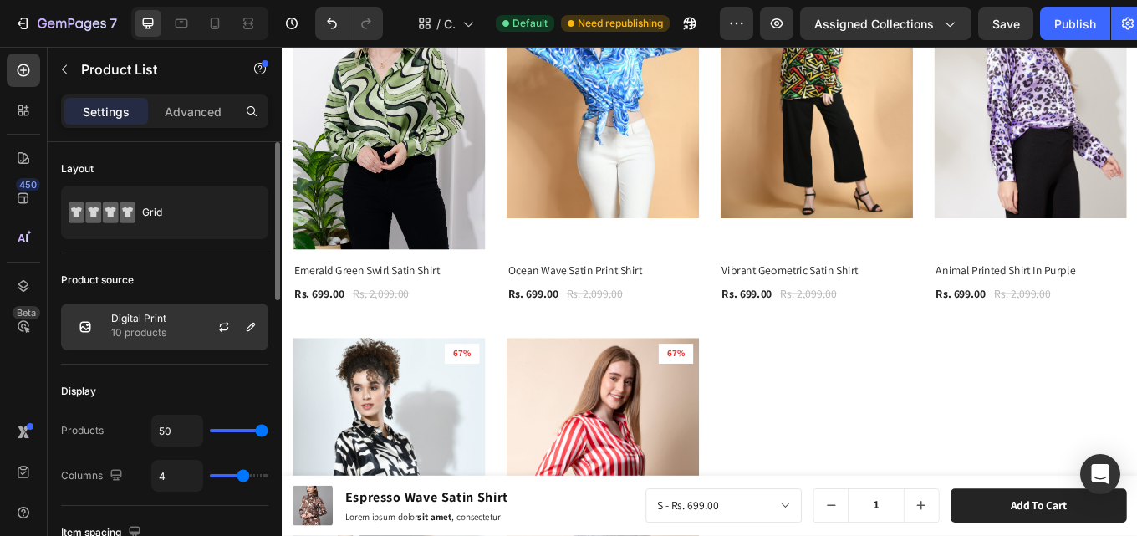
scroll to position [167, 0]
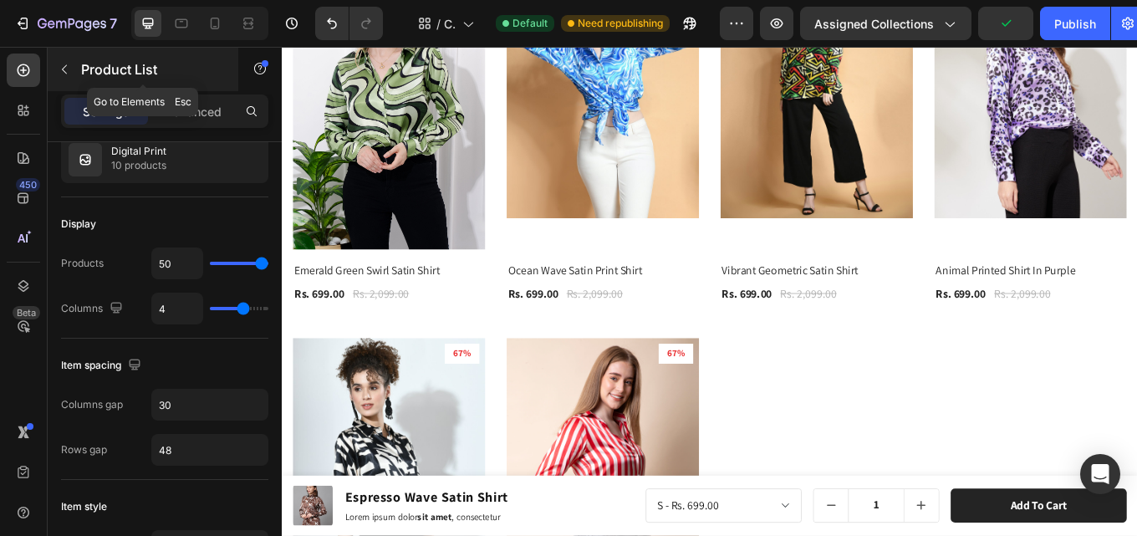
click at [73, 74] on button "button" at bounding box center [64, 69] width 27 height 27
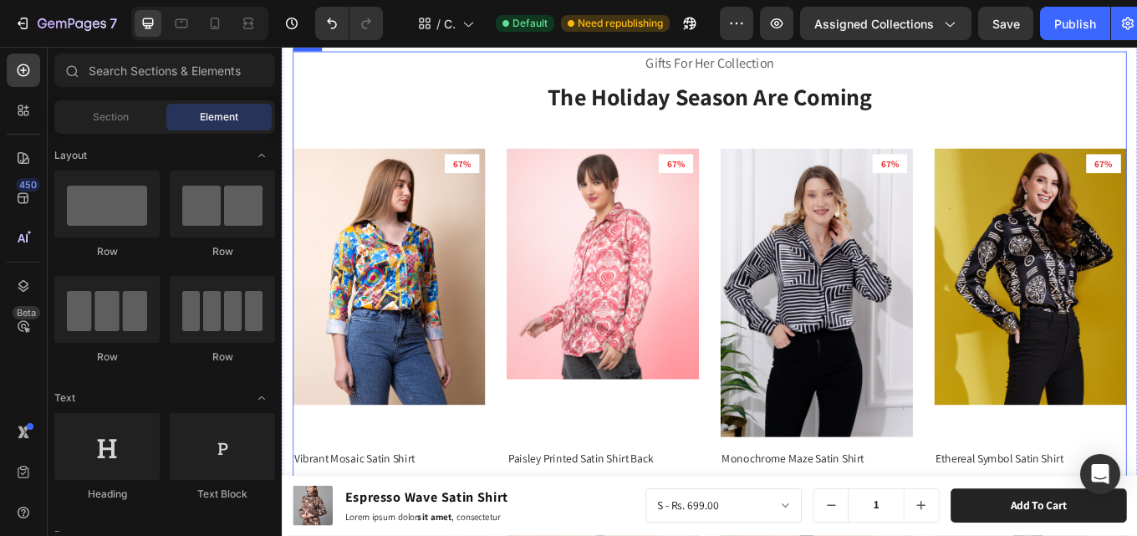
scroll to position [635, 0]
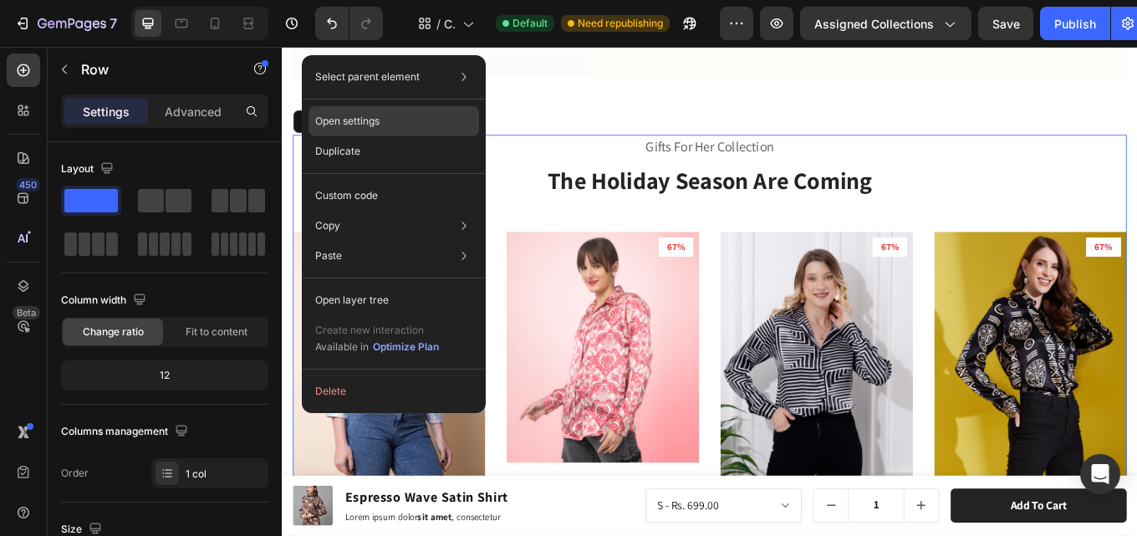
click at [381, 123] on div "Open settings" at bounding box center [394, 121] width 171 height 30
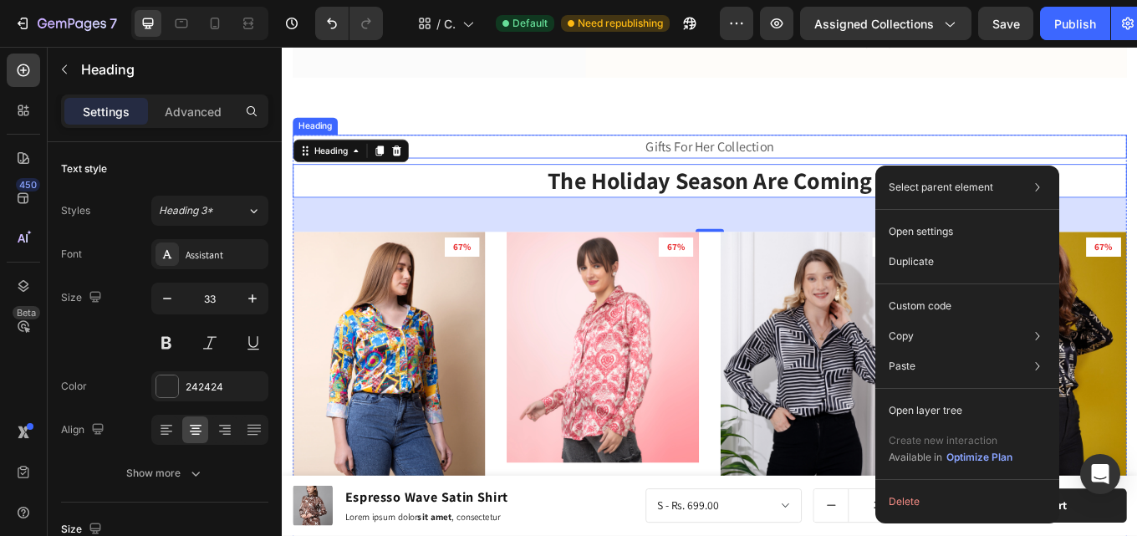
click at [488, 152] on p "Gifts For Her Collection" at bounding box center [783, 164] width 975 height 24
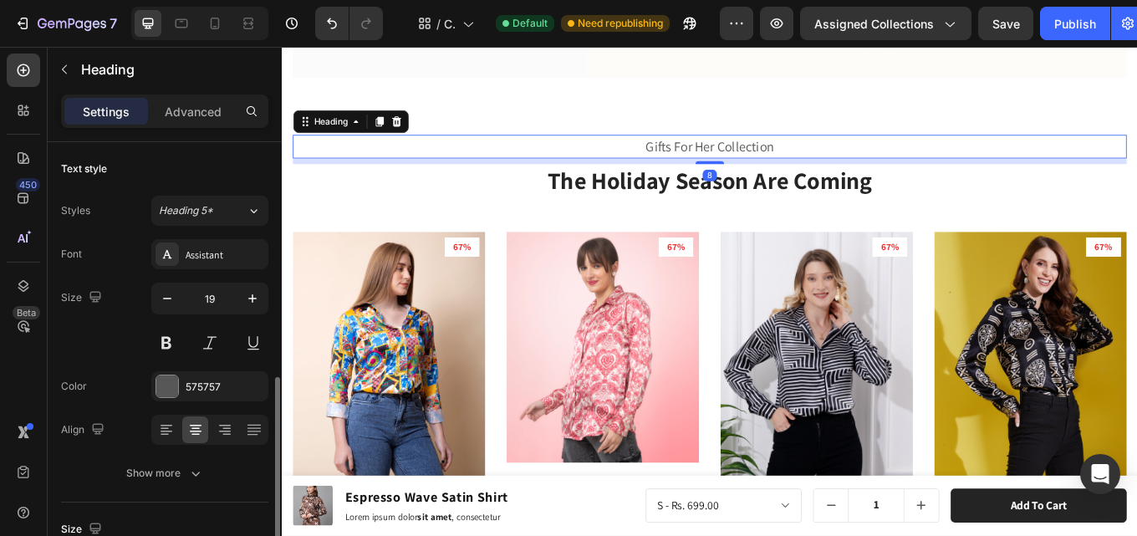
scroll to position [167, 0]
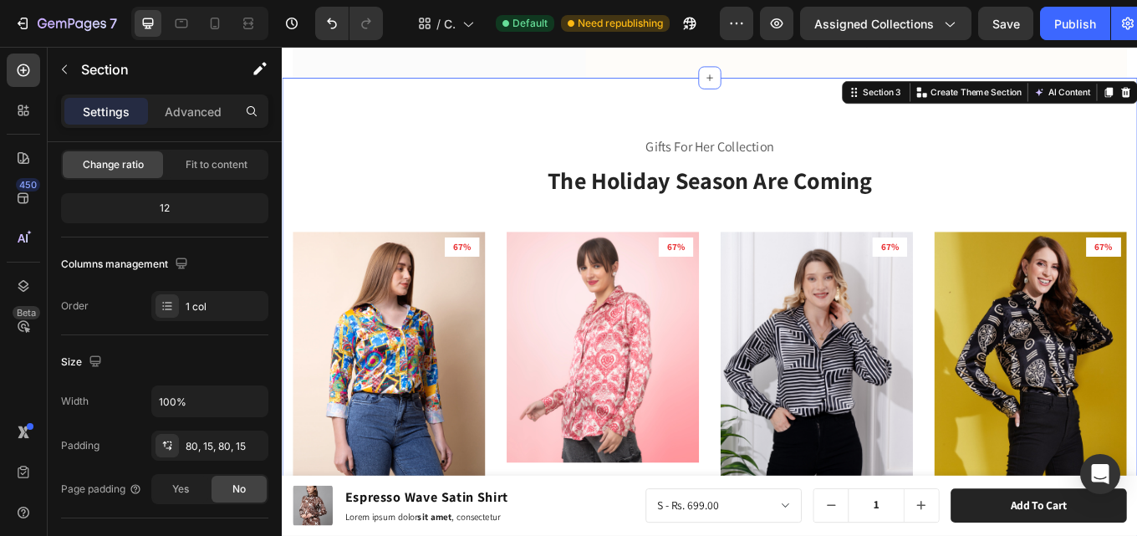
scroll to position [0, 0]
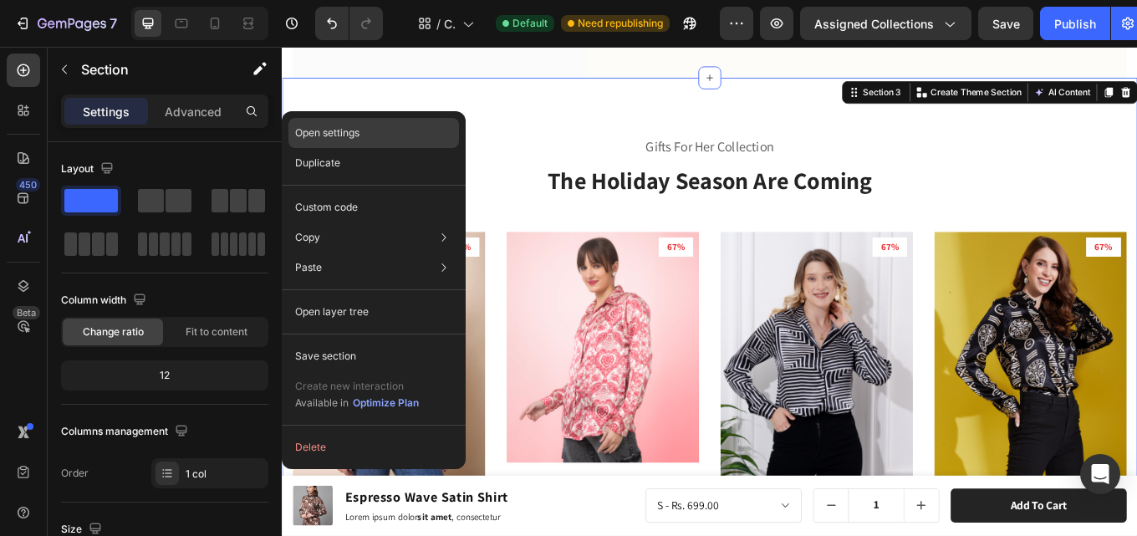
click at [319, 129] on p "Open settings" at bounding box center [327, 132] width 64 height 15
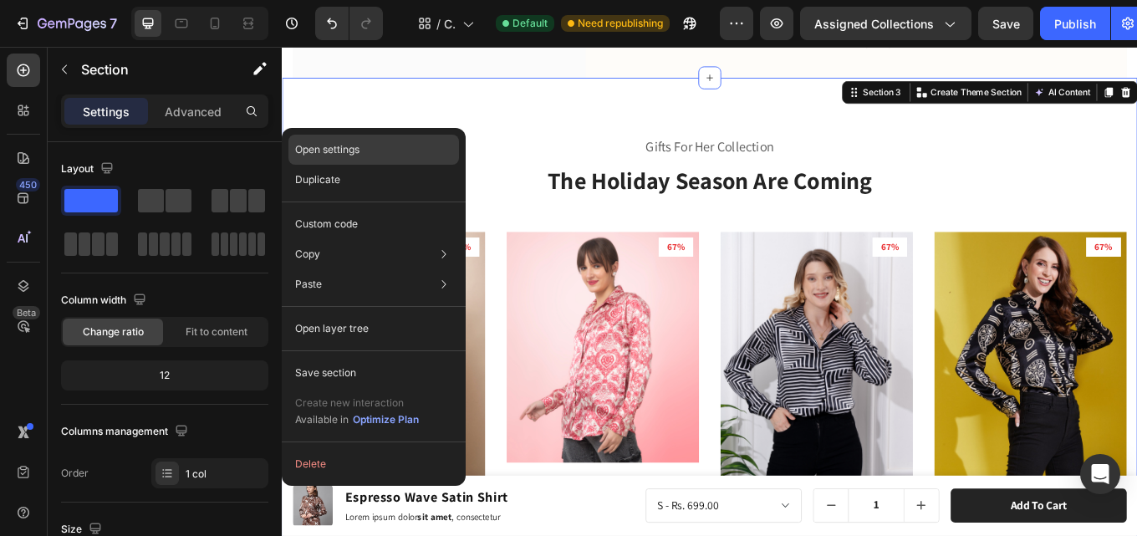
click at [342, 151] on p "Open settings" at bounding box center [327, 149] width 64 height 15
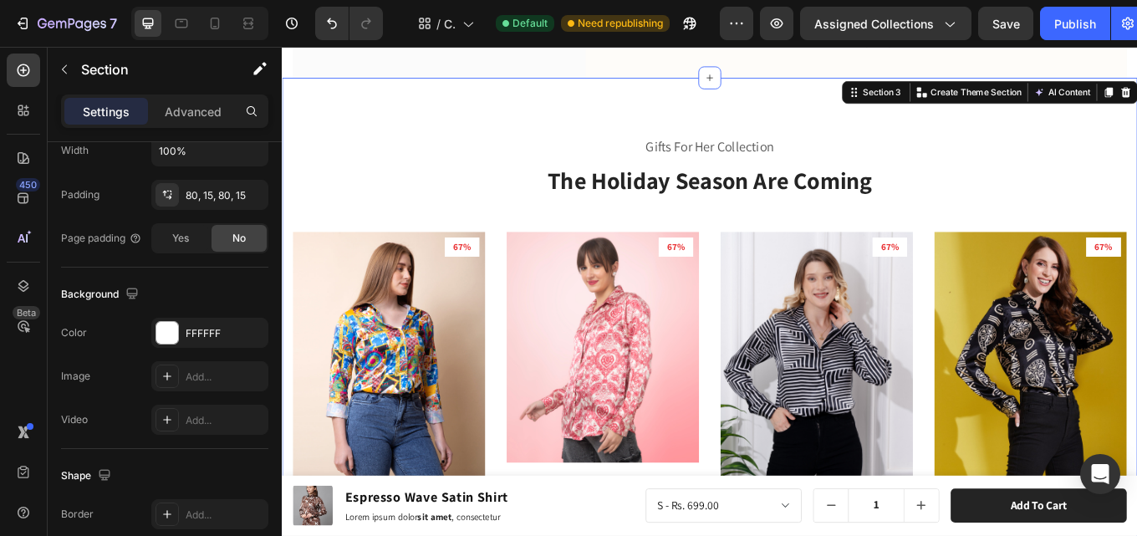
scroll to position [579, 0]
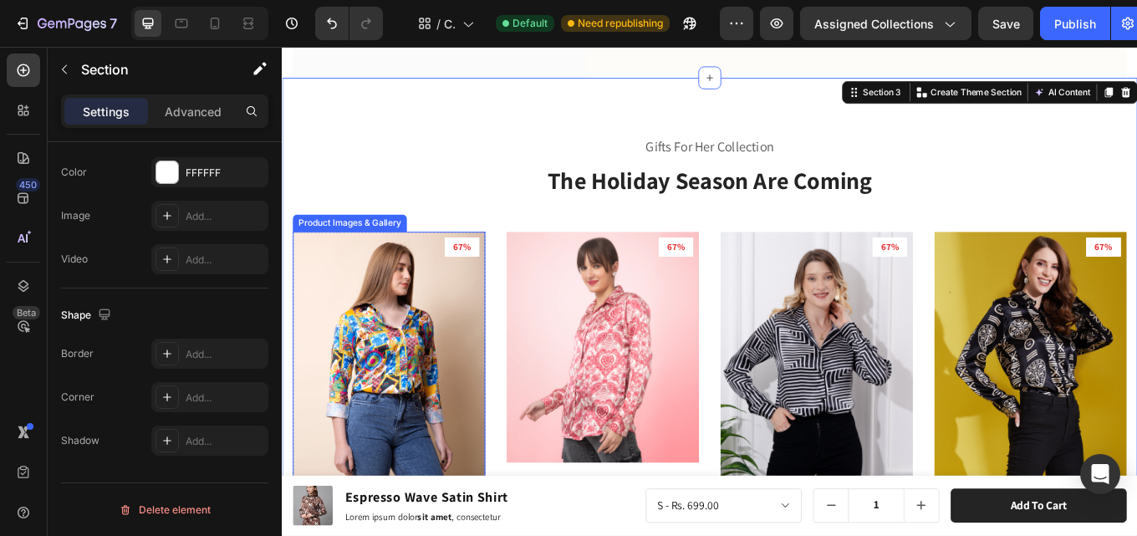
click at [408, 375] on img at bounding box center [407, 414] width 226 height 301
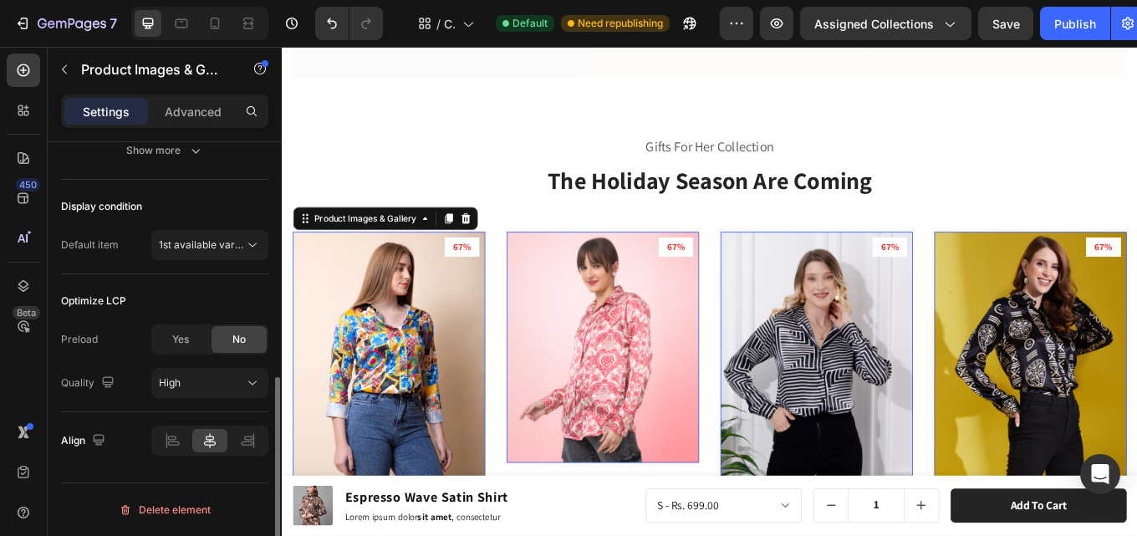
scroll to position [0, 0]
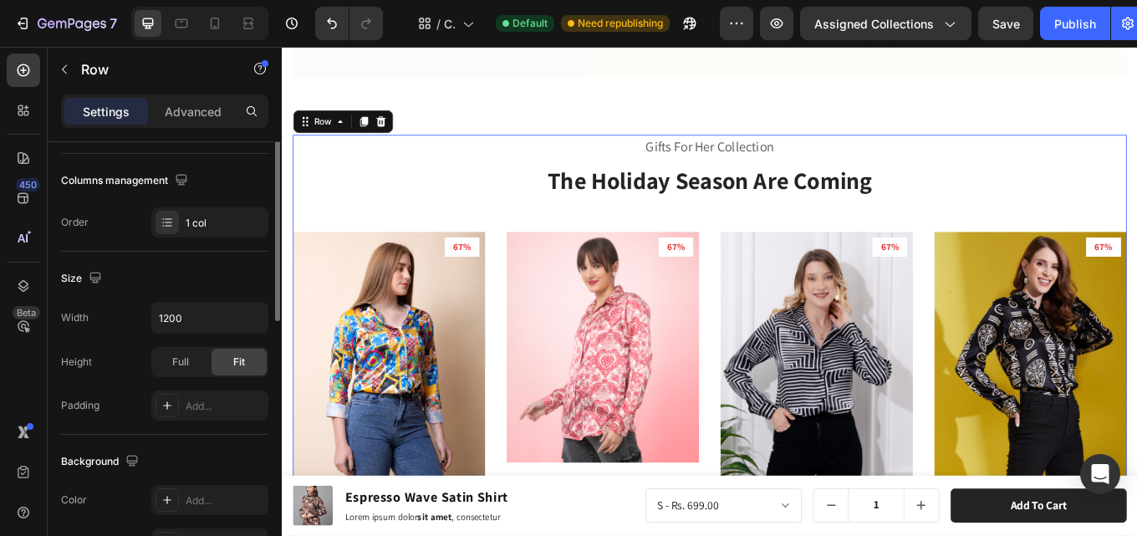
scroll to position [167, 0]
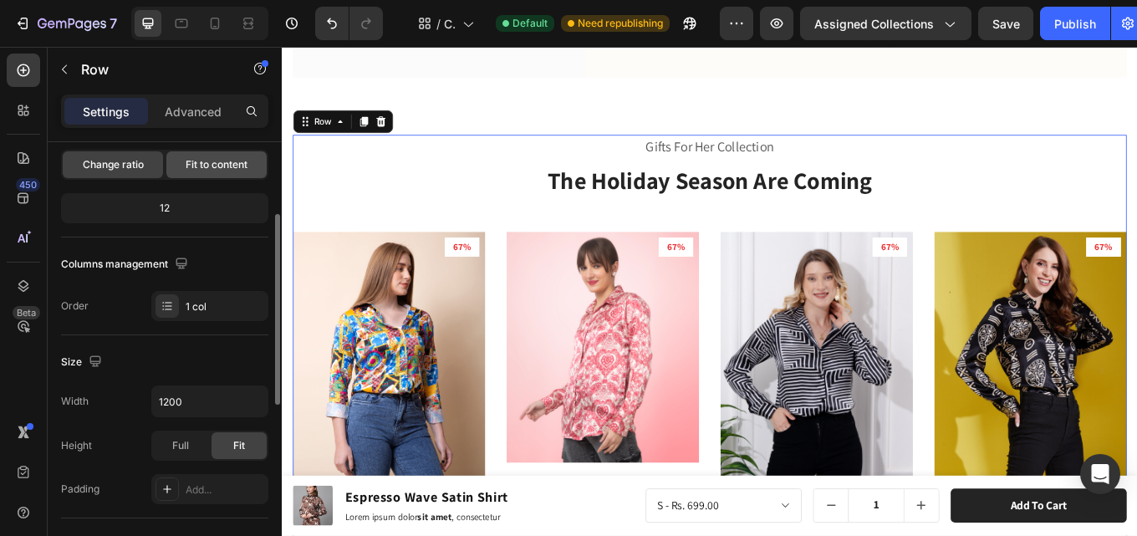
click at [206, 165] on span "Fit to content" at bounding box center [217, 164] width 62 height 15
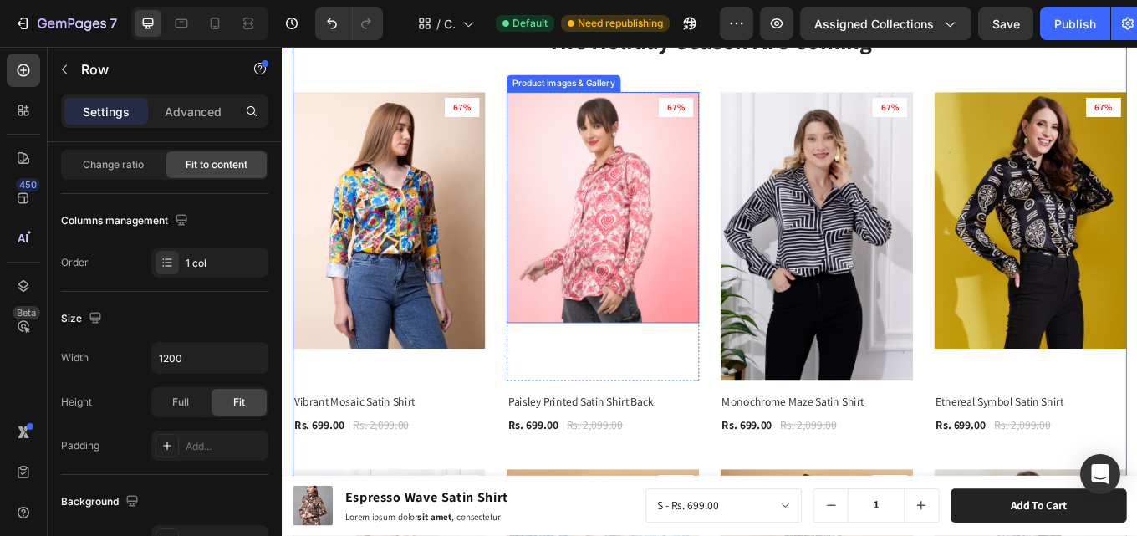
scroll to position [803, 0]
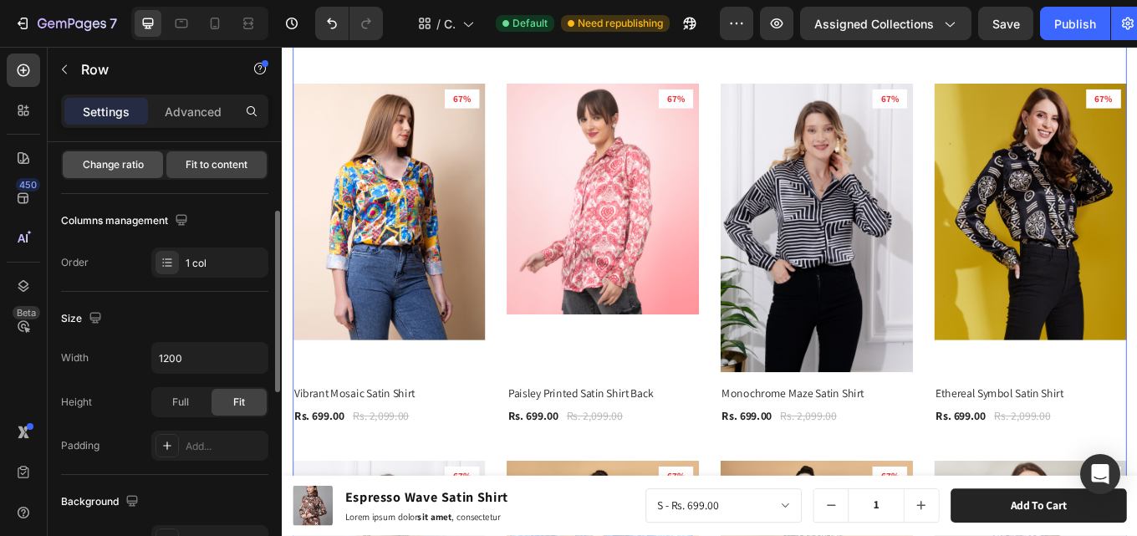
click at [125, 164] on span "Change ratio" at bounding box center [113, 164] width 61 height 15
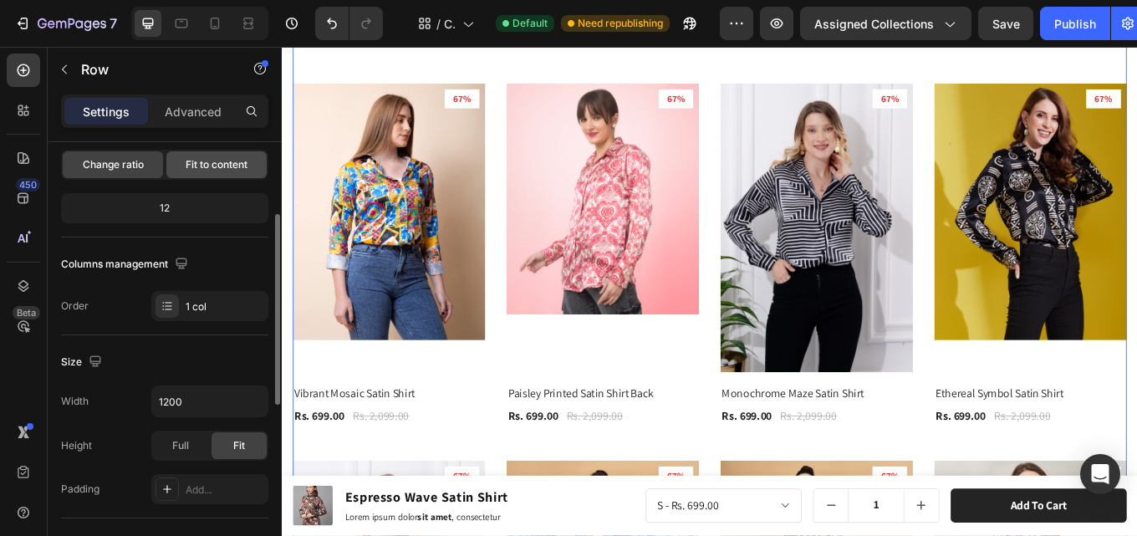
click at [172, 164] on div "Fit to content" at bounding box center [216, 164] width 100 height 27
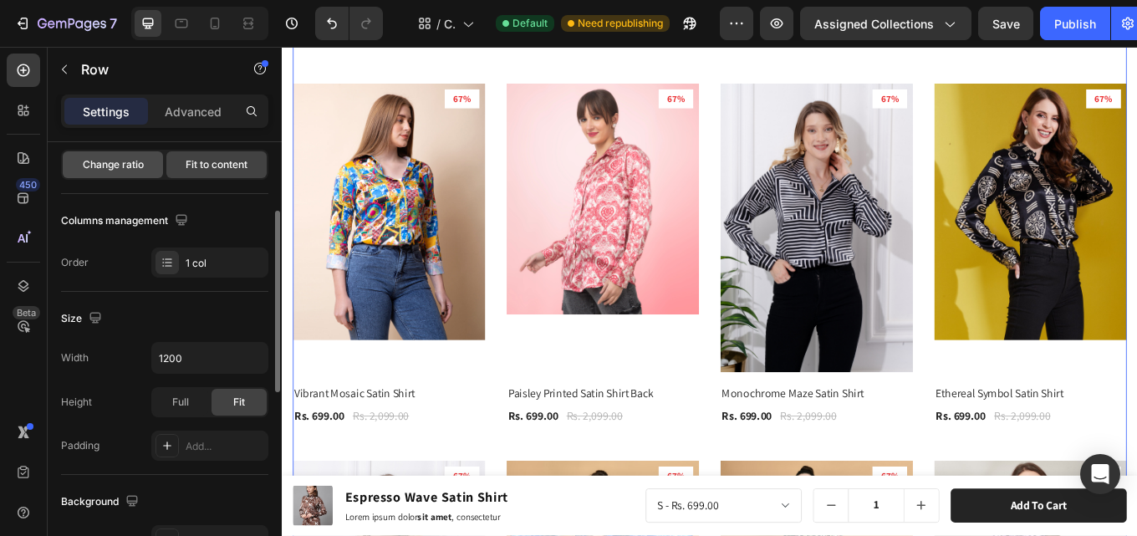
click at [133, 166] on span "Change ratio" at bounding box center [113, 164] width 61 height 15
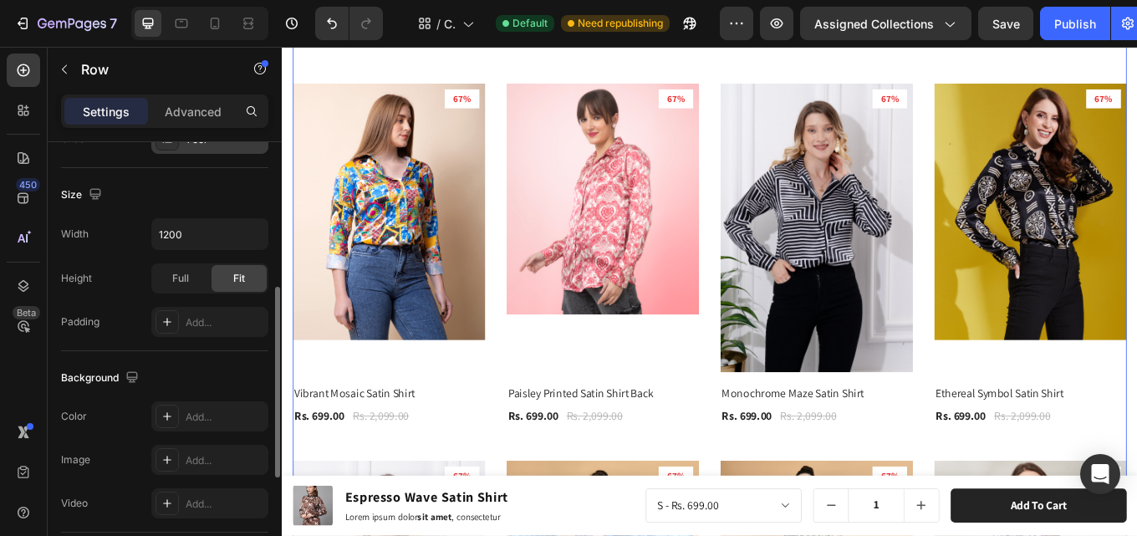
scroll to position [251, 0]
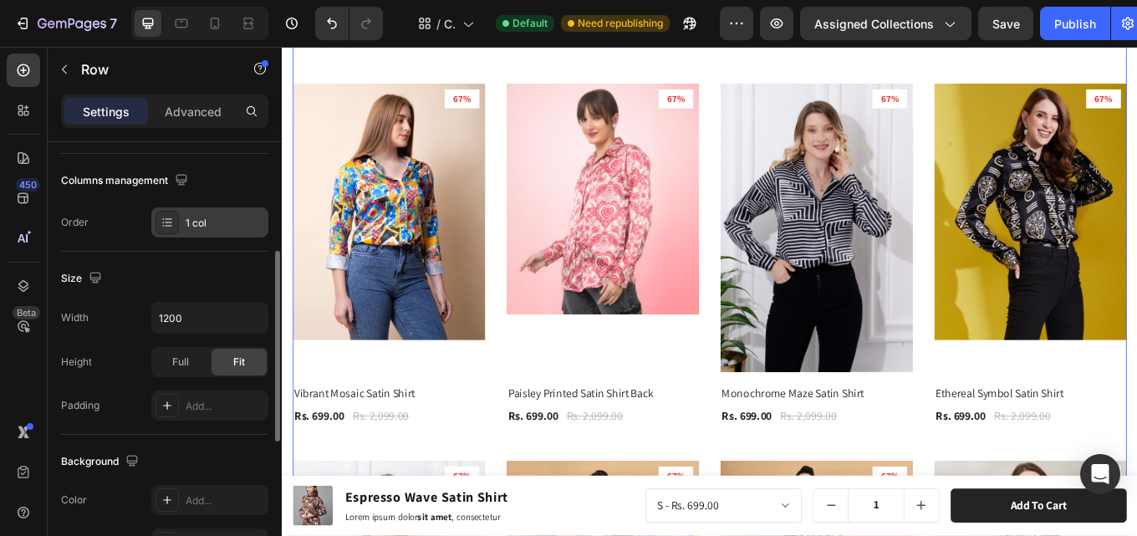
click at [222, 225] on div "1 col" at bounding box center [225, 223] width 79 height 15
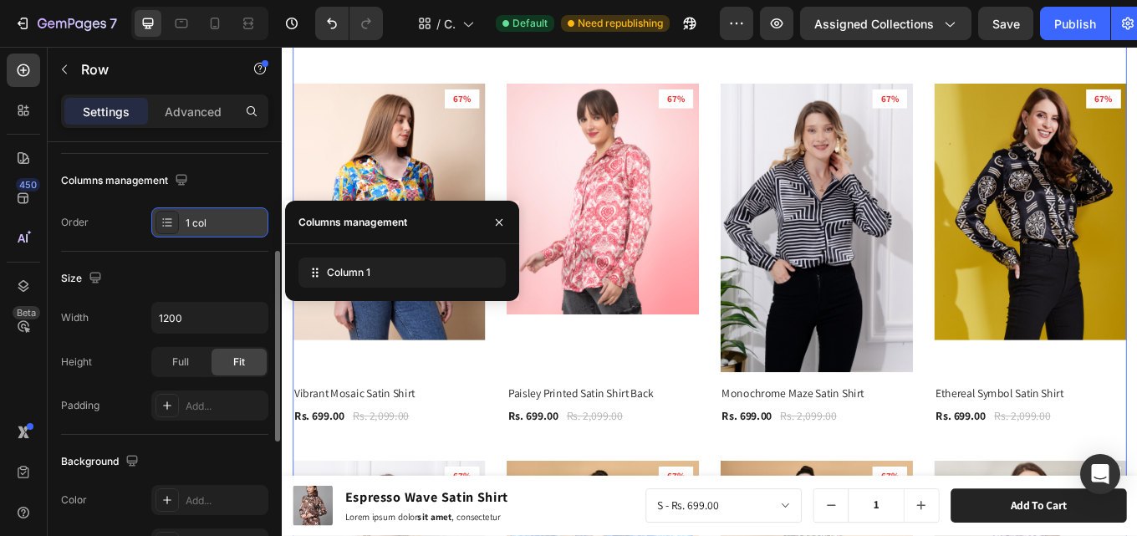
click at [222, 225] on div "1 col" at bounding box center [225, 223] width 79 height 15
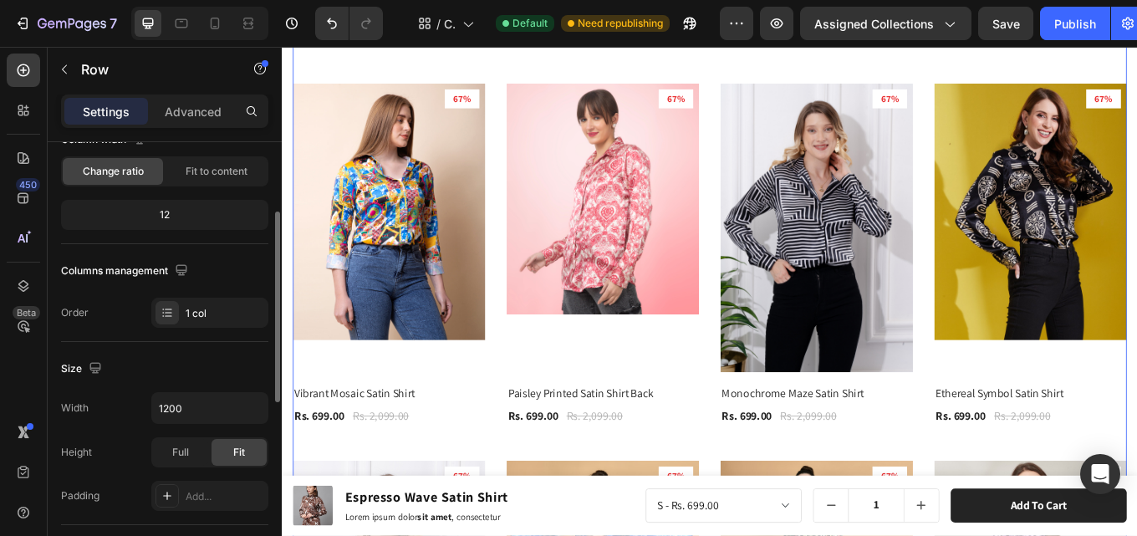
scroll to position [0, 0]
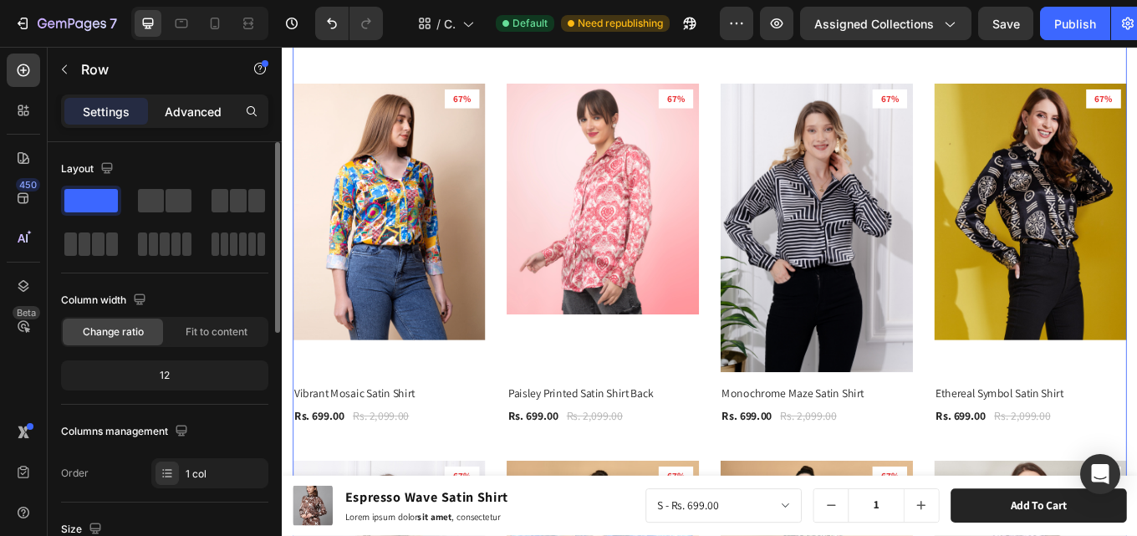
click at [197, 114] on p "Advanced" at bounding box center [193, 112] width 57 height 18
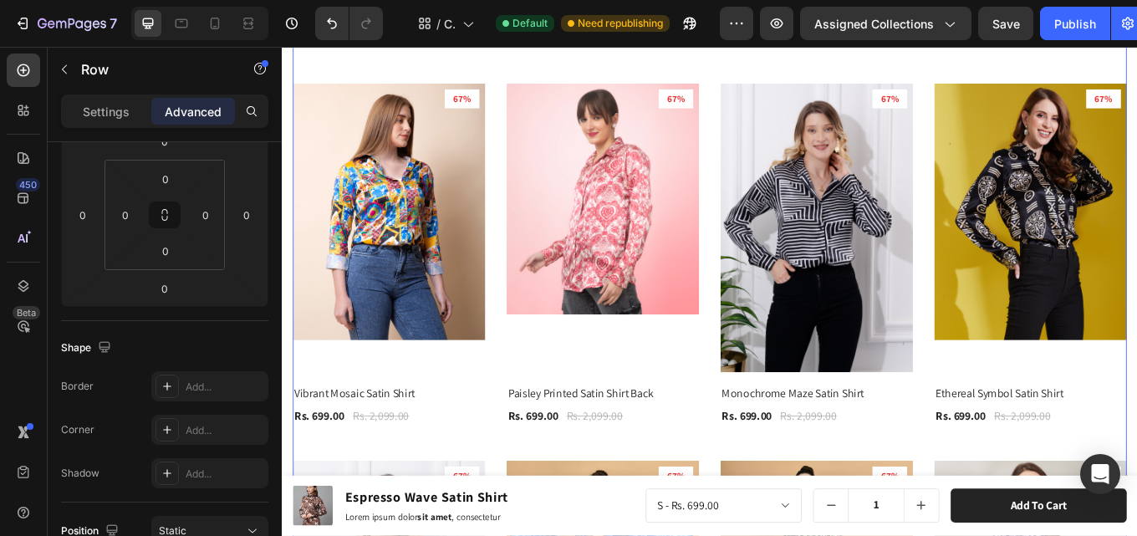
scroll to position [502, 0]
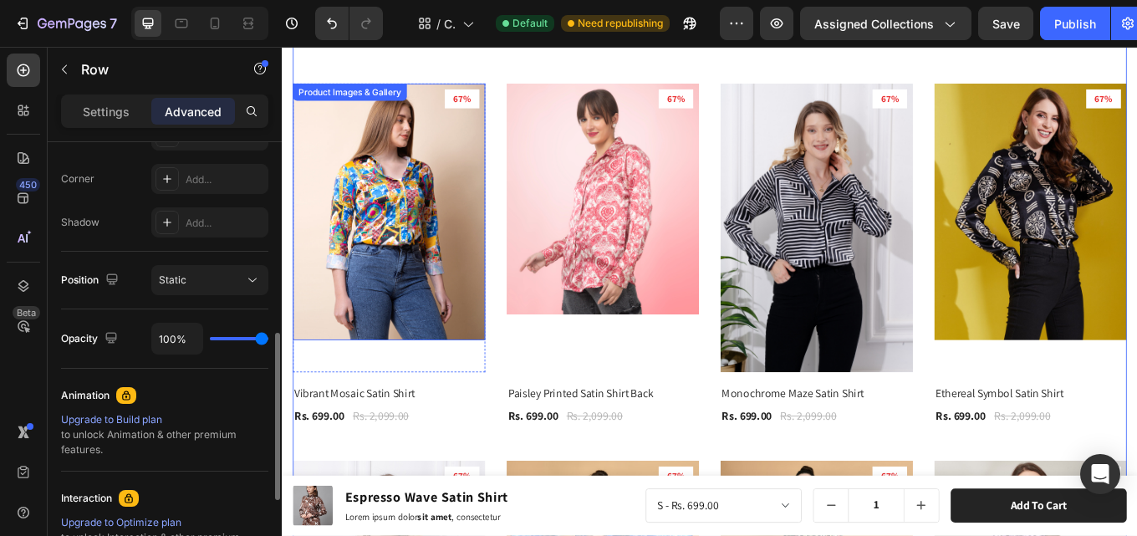
click at [396, 252] on img at bounding box center [407, 240] width 226 height 301
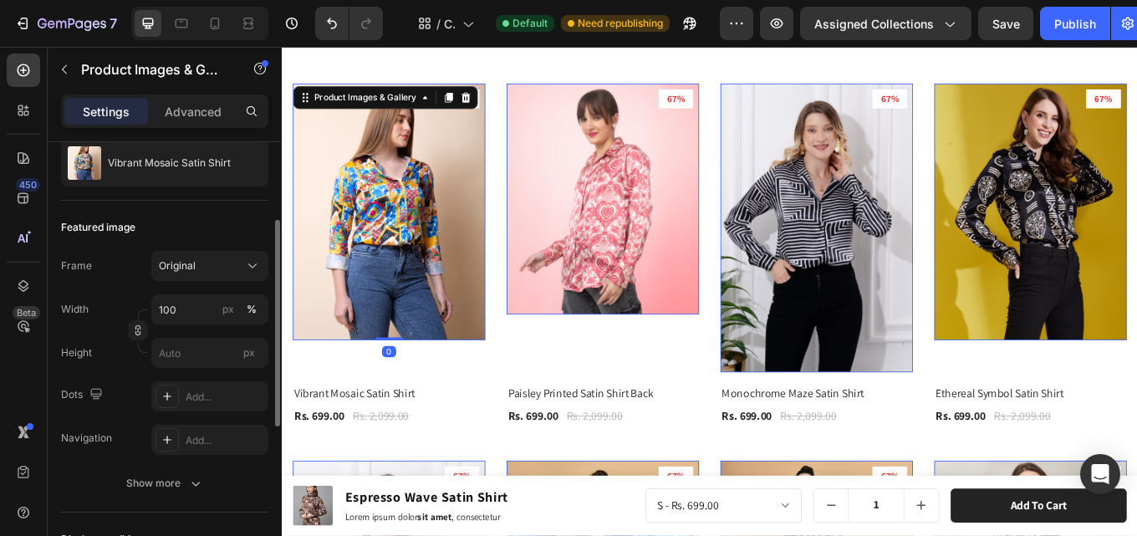
scroll to position [251, 0]
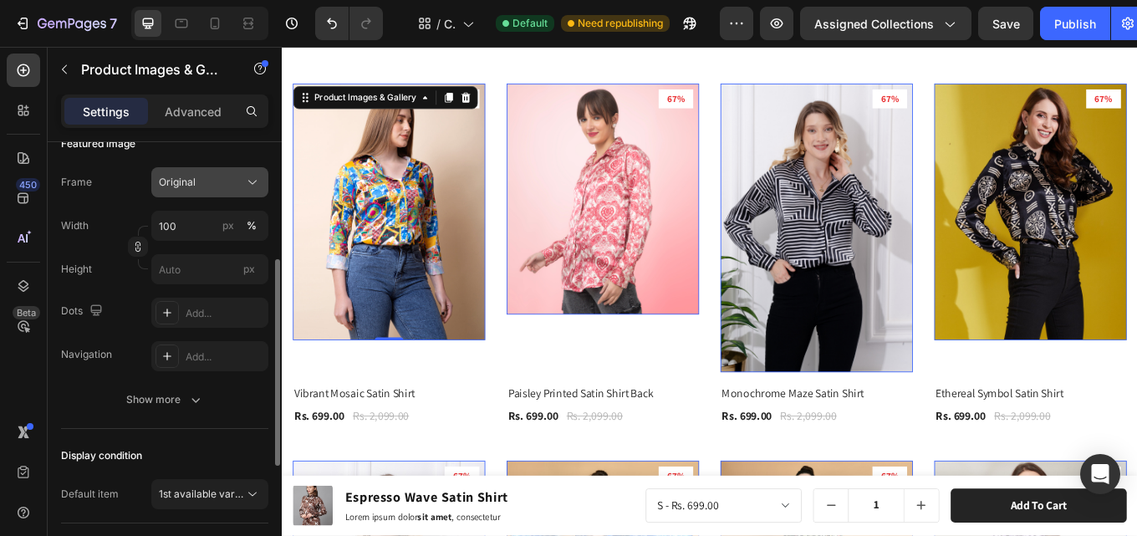
click at [244, 171] on button "Original" at bounding box center [209, 182] width 117 height 30
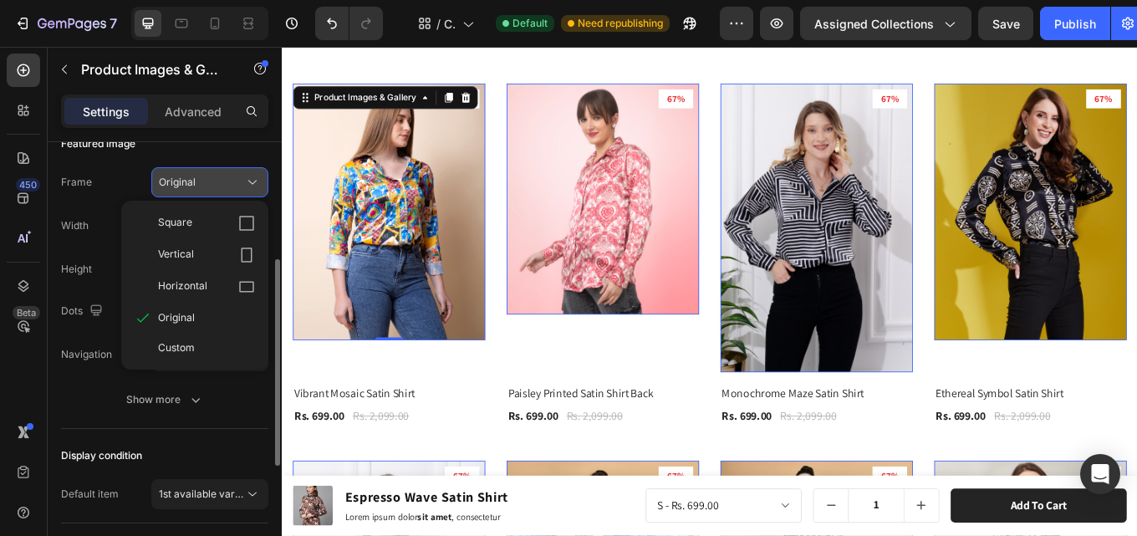
click at [244, 171] on button "Original" at bounding box center [209, 182] width 117 height 30
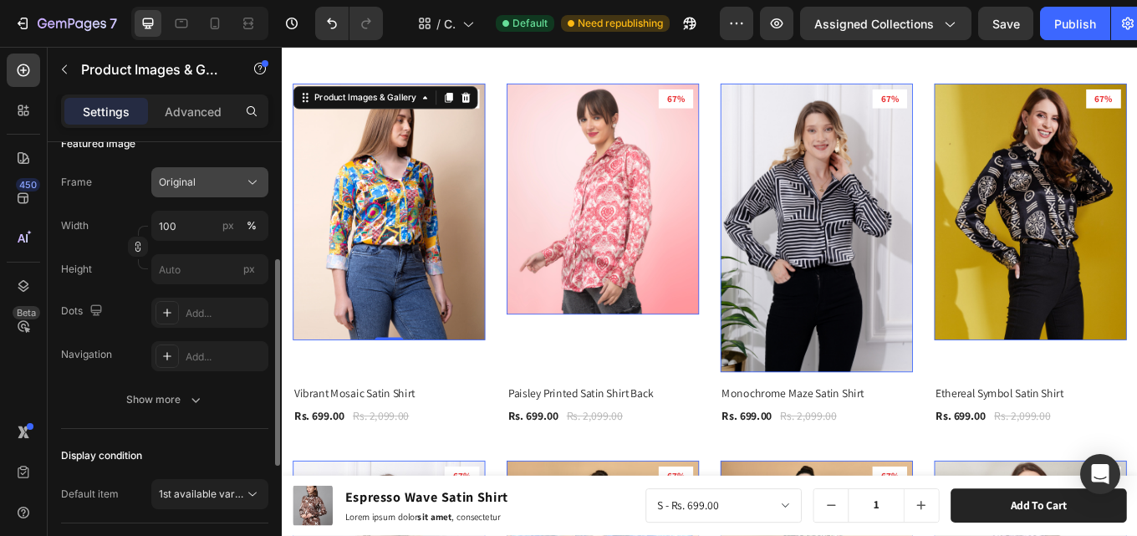
click at [244, 171] on button "Original" at bounding box center [209, 182] width 117 height 30
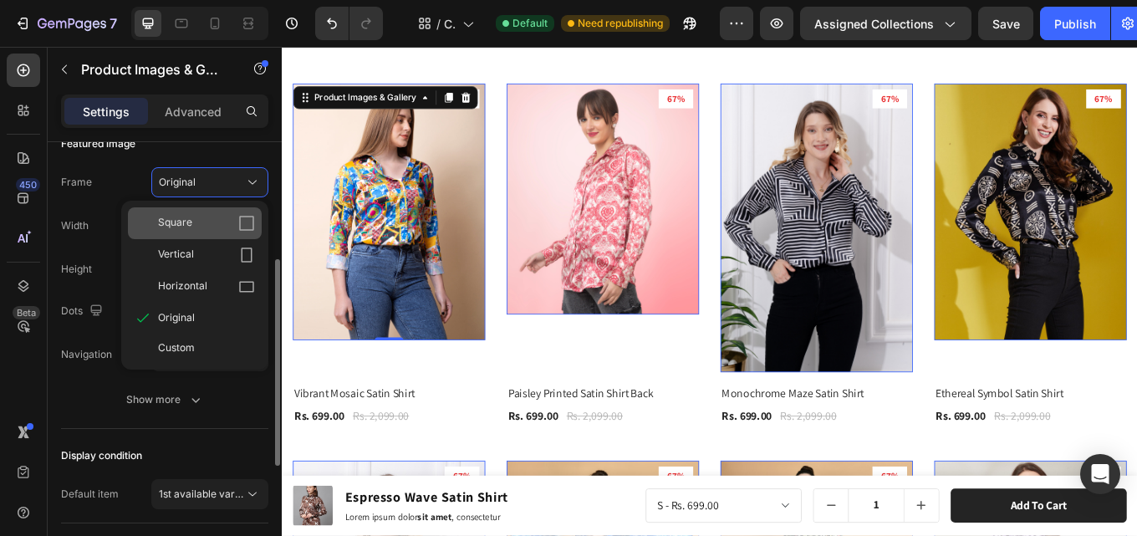
click at [250, 219] on icon at bounding box center [246, 223] width 17 height 17
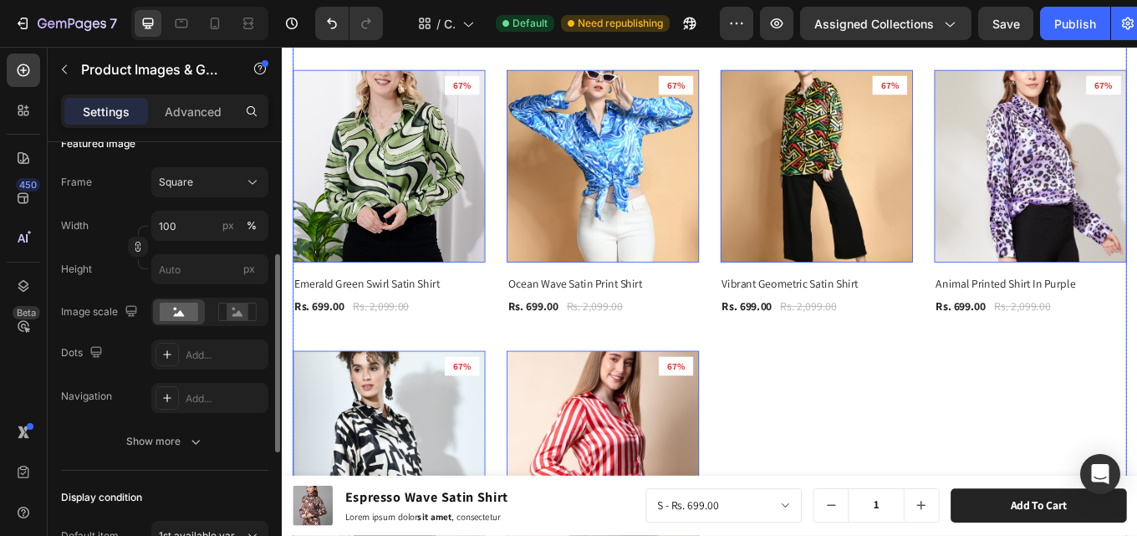
scroll to position [1137, 0]
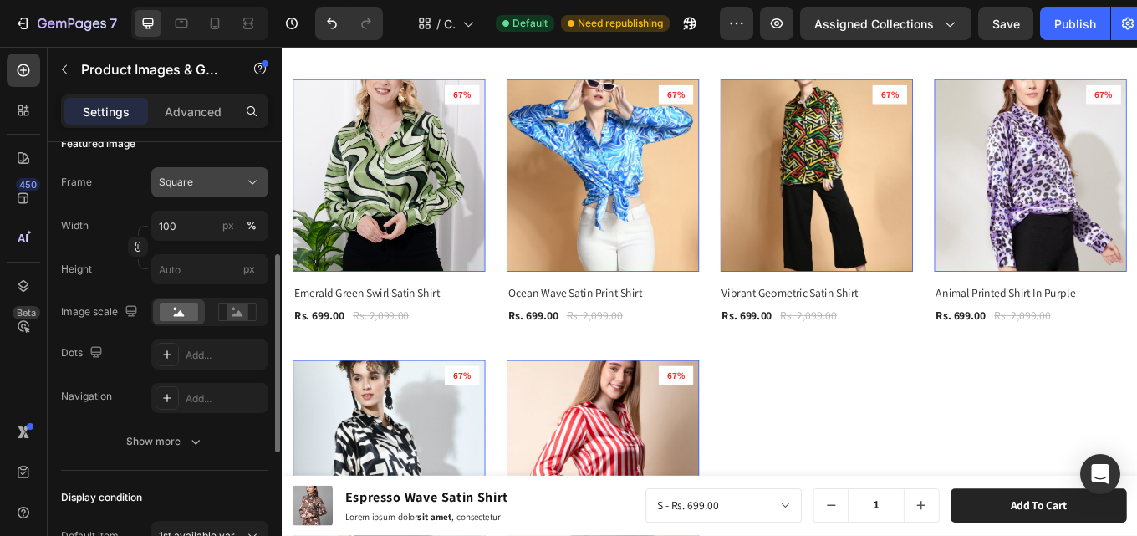
click at [253, 180] on icon at bounding box center [252, 182] width 17 height 17
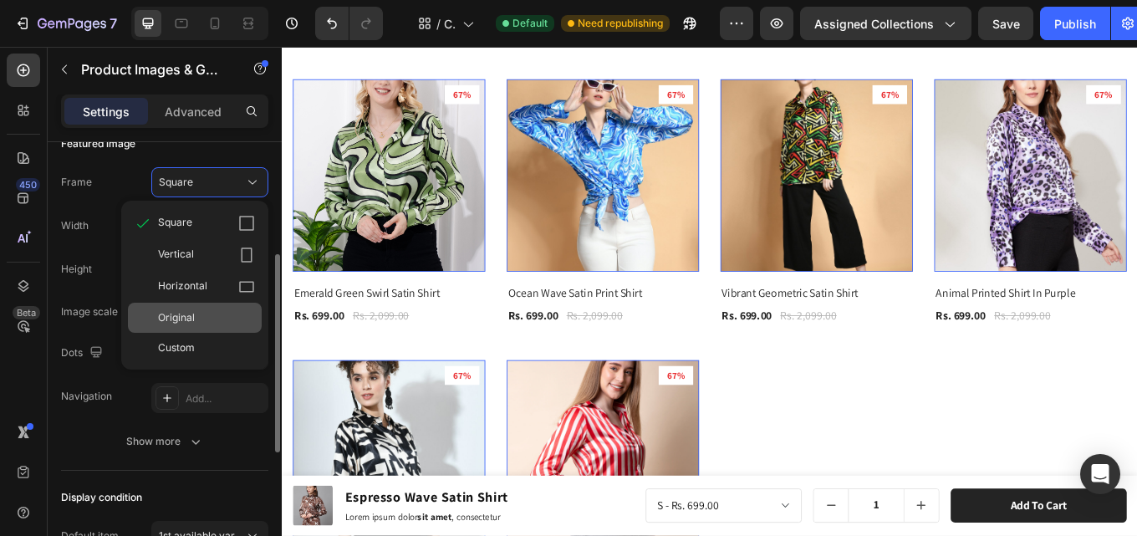
click at [212, 321] on div "Original" at bounding box center [206, 317] width 97 height 15
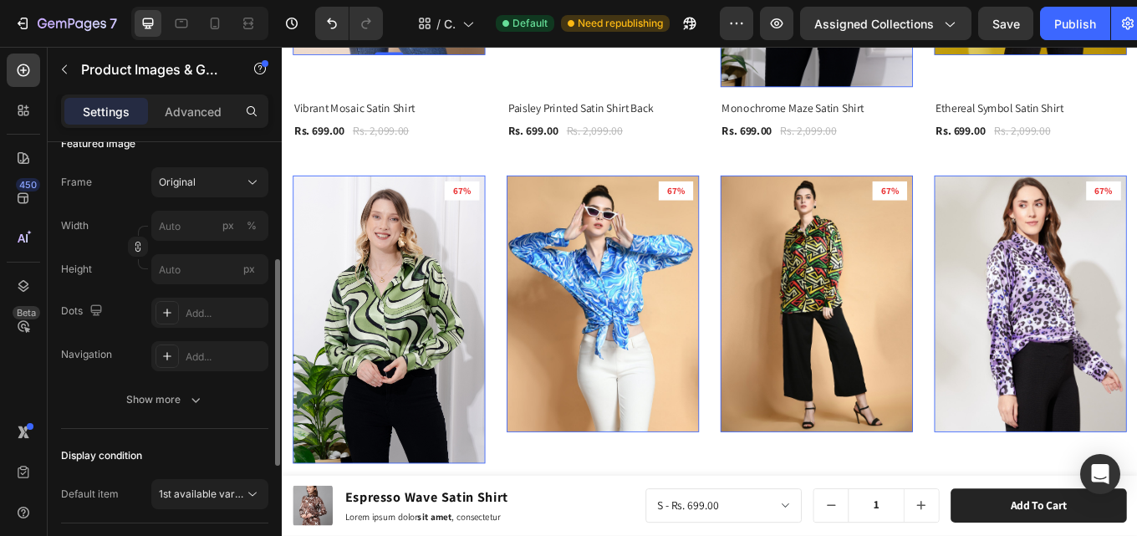
scroll to position [1221, 0]
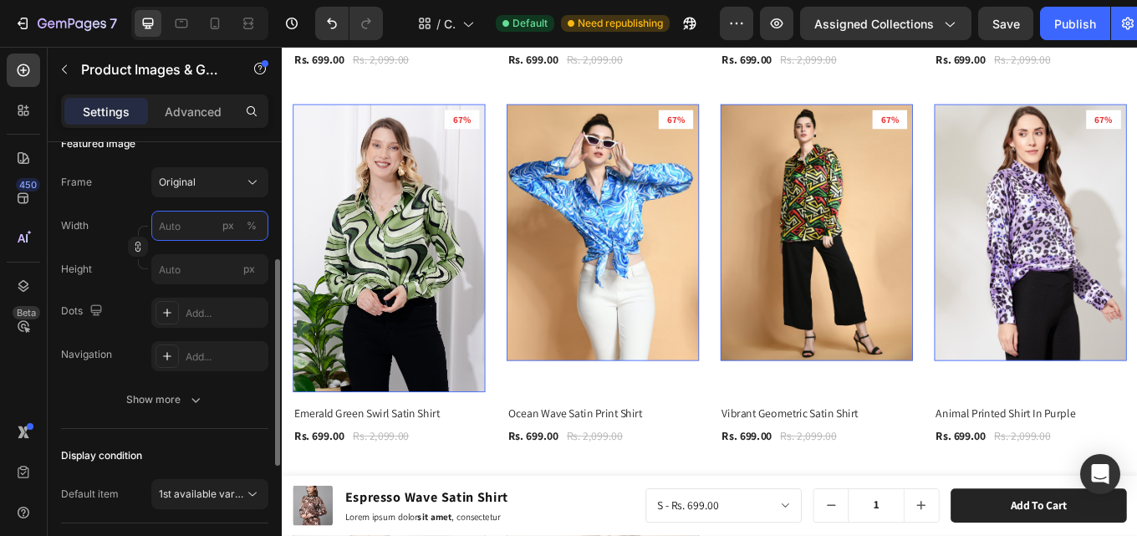
click at [171, 226] on input "px %" at bounding box center [209, 226] width 117 height 30
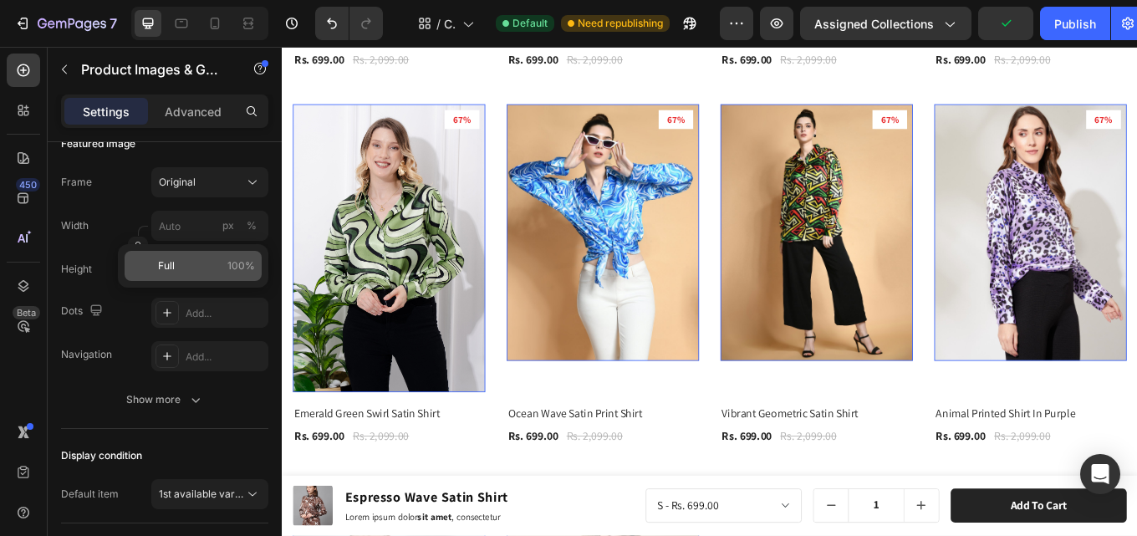
click at [161, 269] on span "Full" at bounding box center [166, 265] width 17 height 15
type input "100"
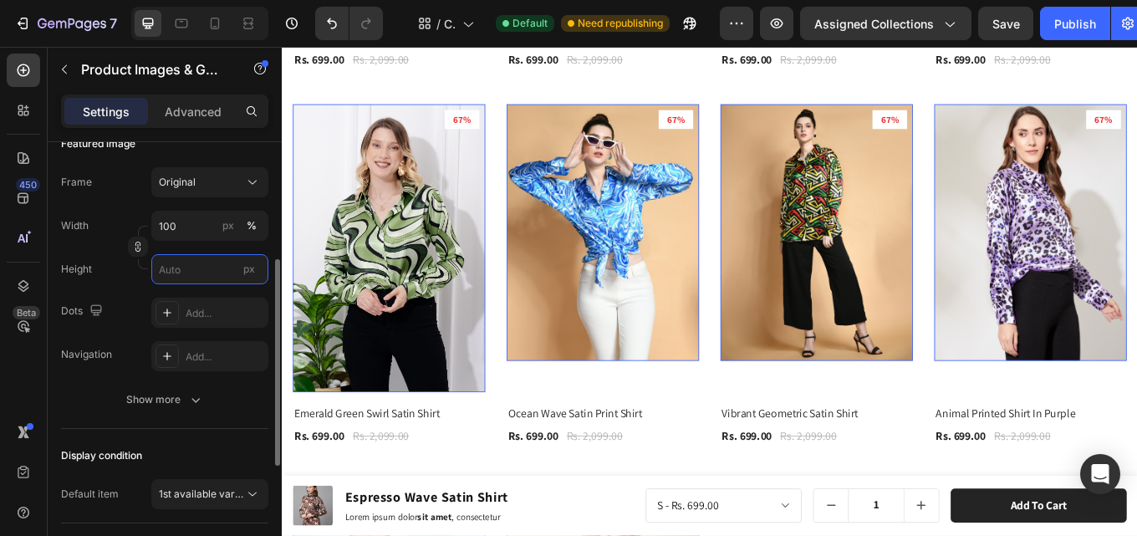
click at [186, 272] on input "px" at bounding box center [209, 269] width 117 height 30
click at [184, 277] on input "px" at bounding box center [209, 269] width 117 height 30
click at [186, 274] on input "px" at bounding box center [209, 269] width 117 height 30
click at [232, 268] on input "px" at bounding box center [209, 269] width 117 height 30
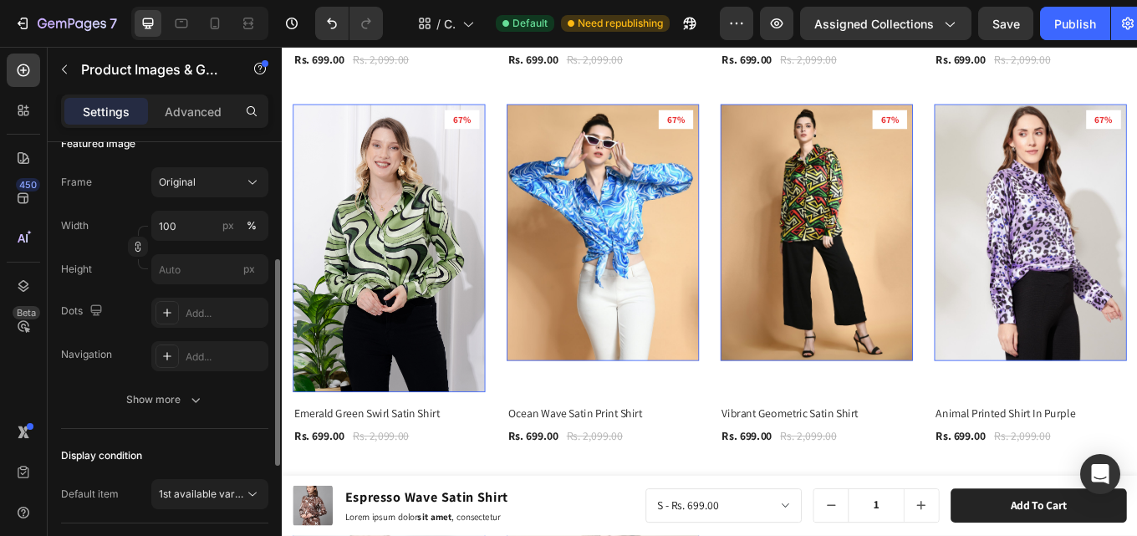
click at [118, 283] on div "Height px" at bounding box center [164, 269] width 207 height 30
click at [176, 268] on input "px" at bounding box center [209, 269] width 117 height 30
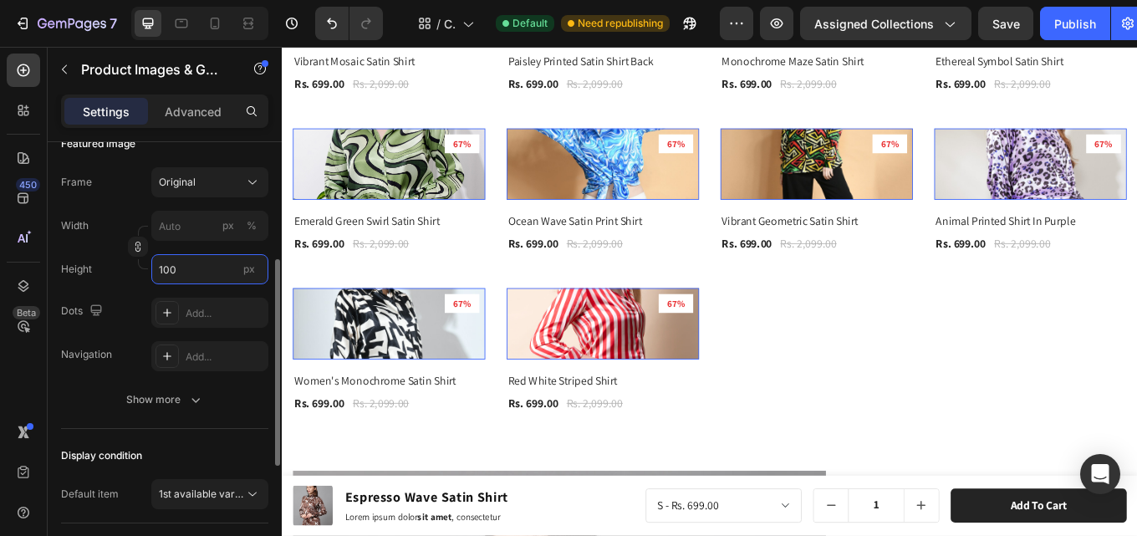
scroll to position [971, 0]
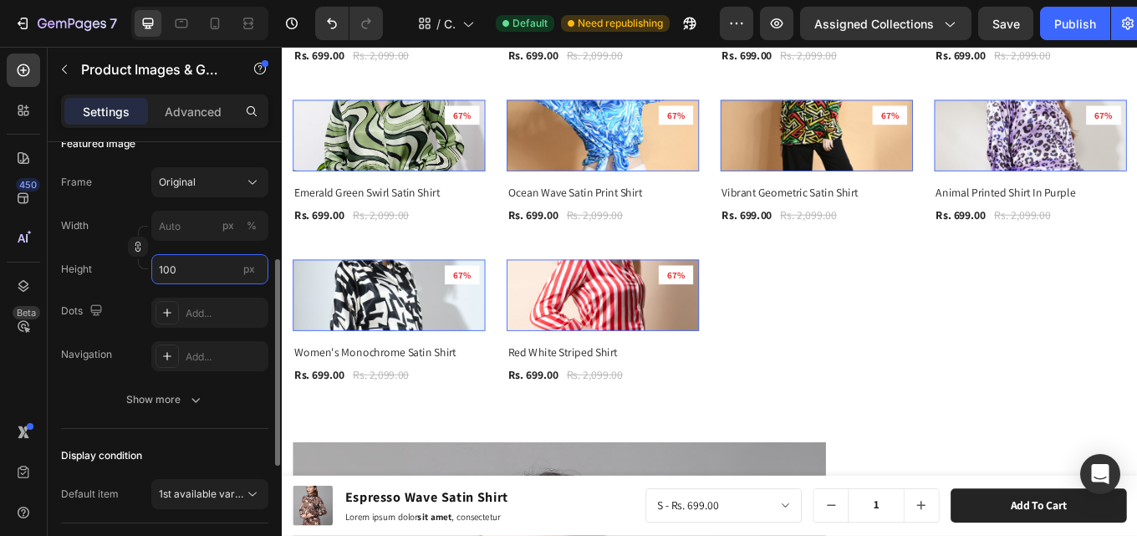
type input "100"
click at [103, 283] on div "Height 100 px" at bounding box center [164, 269] width 207 height 30
click at [192, 271] on input "100" at bounding box center [209, 269] width 117 height 30
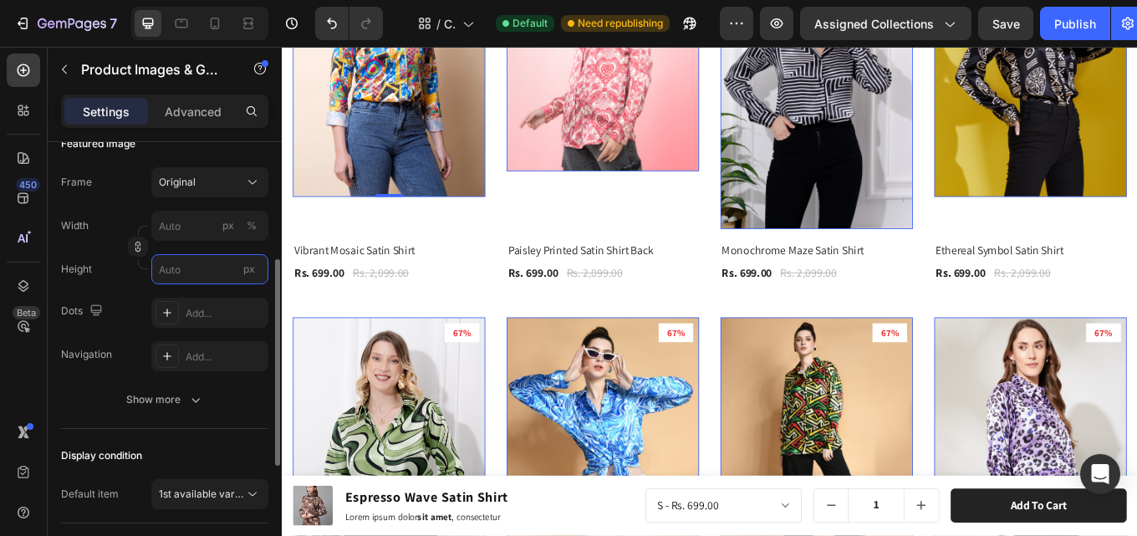
scroll to position [1221, 0]
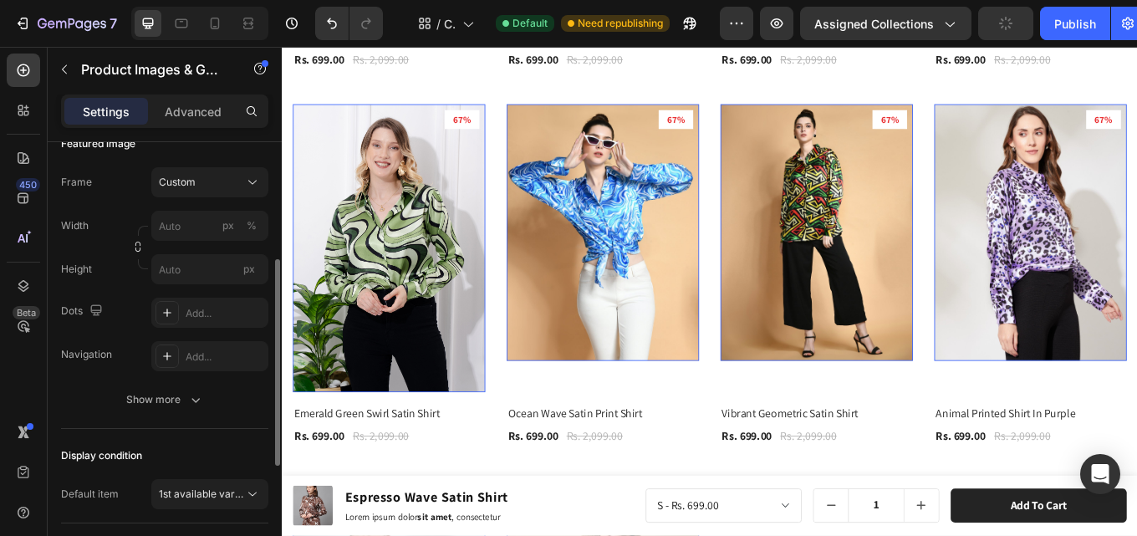
click at [125, 305] on div "Dots Add..." at bounding box center [164, 313] width 207 height 30
click at [176, 231] on input "px %" at bounding box center [209, 226] width 117 height 30
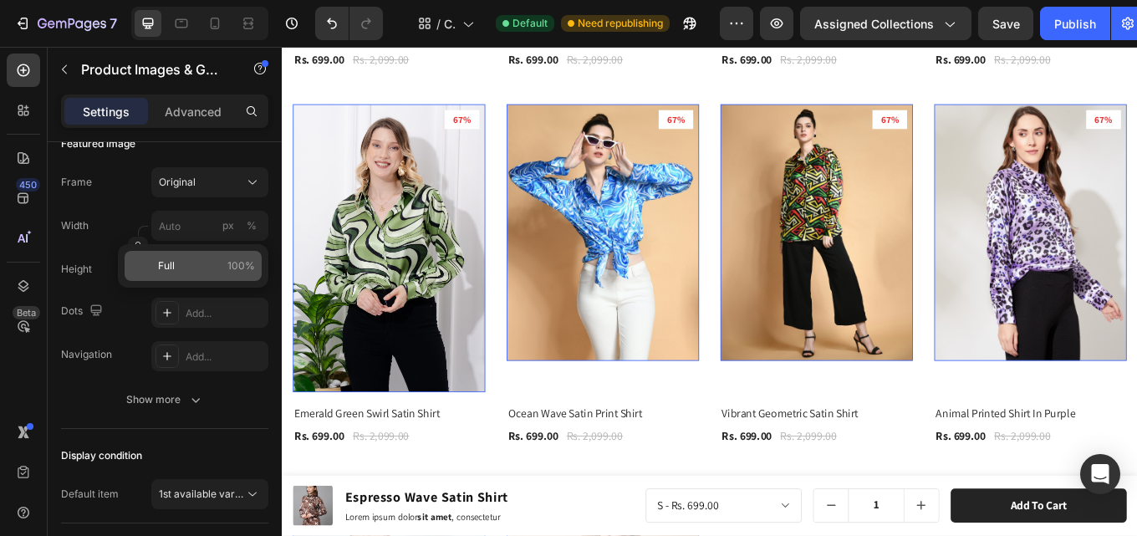
click at [179, 275] on div "Full 100%" at bounding box center [193, 266] width 137 height 30
type input "100"
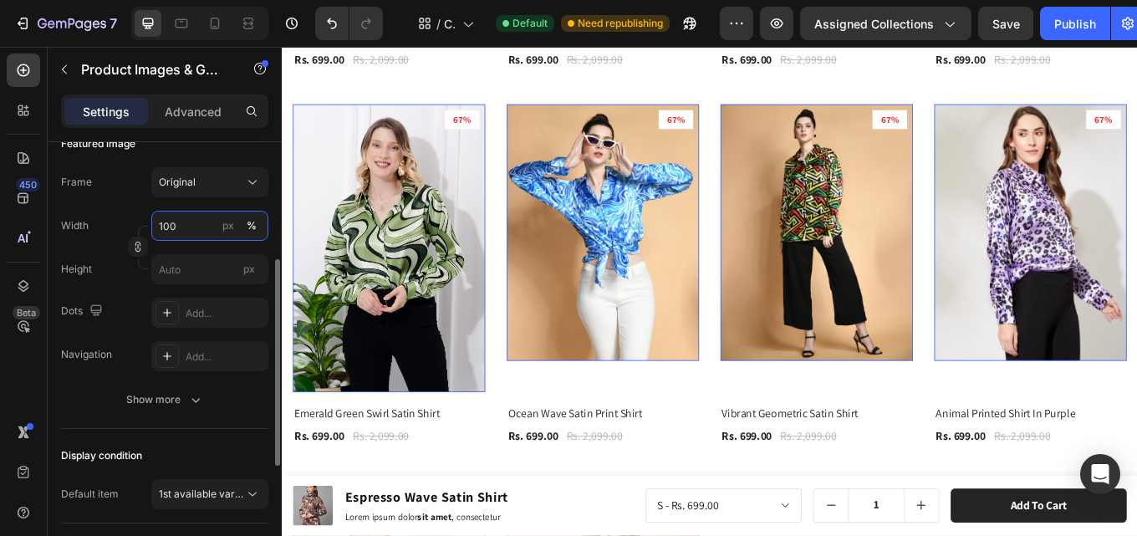
click at [205, 227] on input "100" at bounding box center [209, 226] width 117 height 30
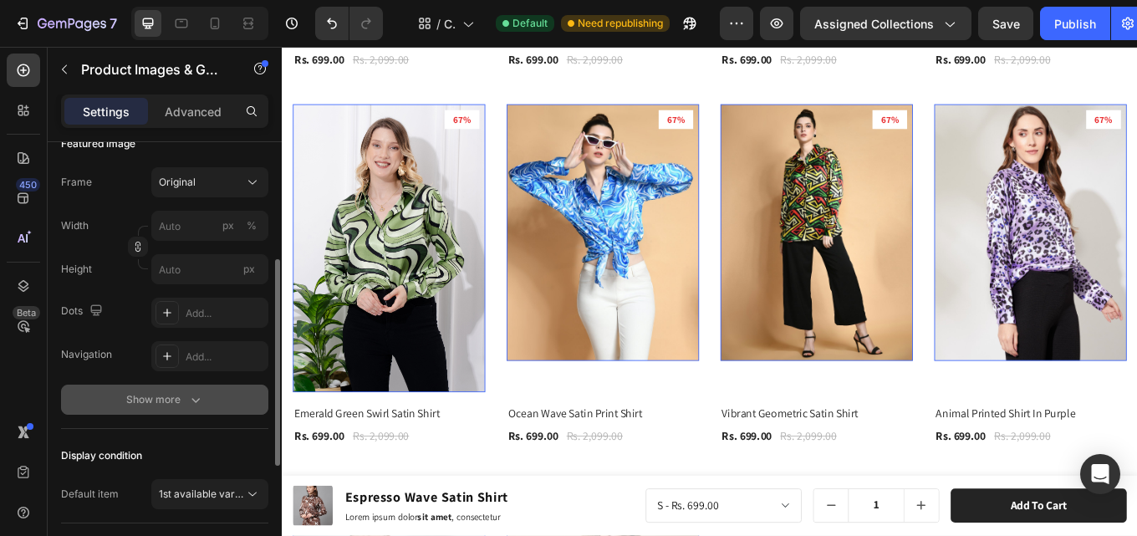
click at [74, 385] on button "Show more" at bounding box center [164, 400] width 207 height 30
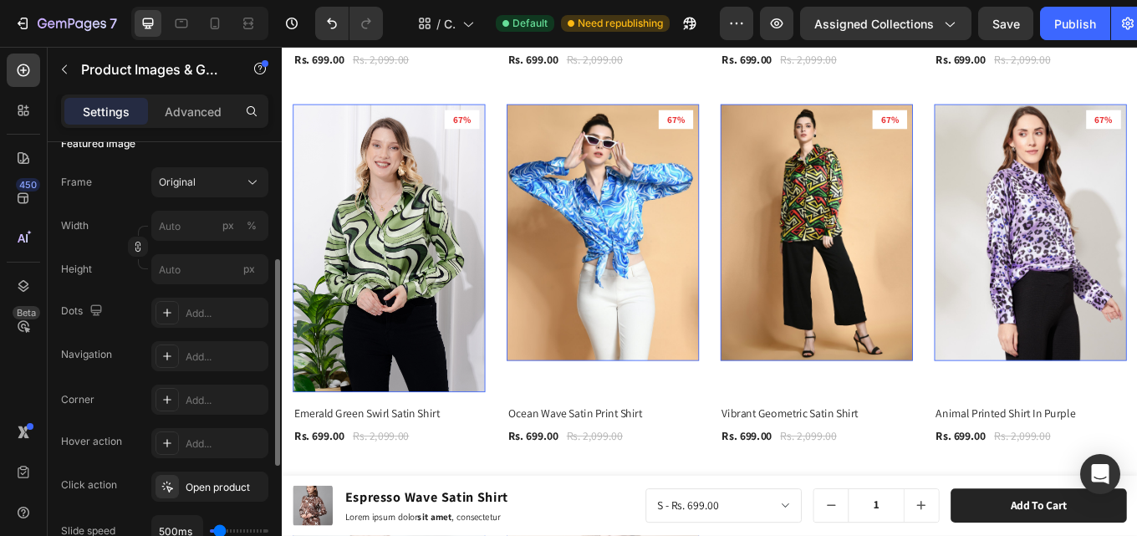
click at [77, 378] on div "Frame Original Width px % Height px Dots Add... Navigation Add... Corner Add...…" at bounding box center [164, 444] width 207 height 554
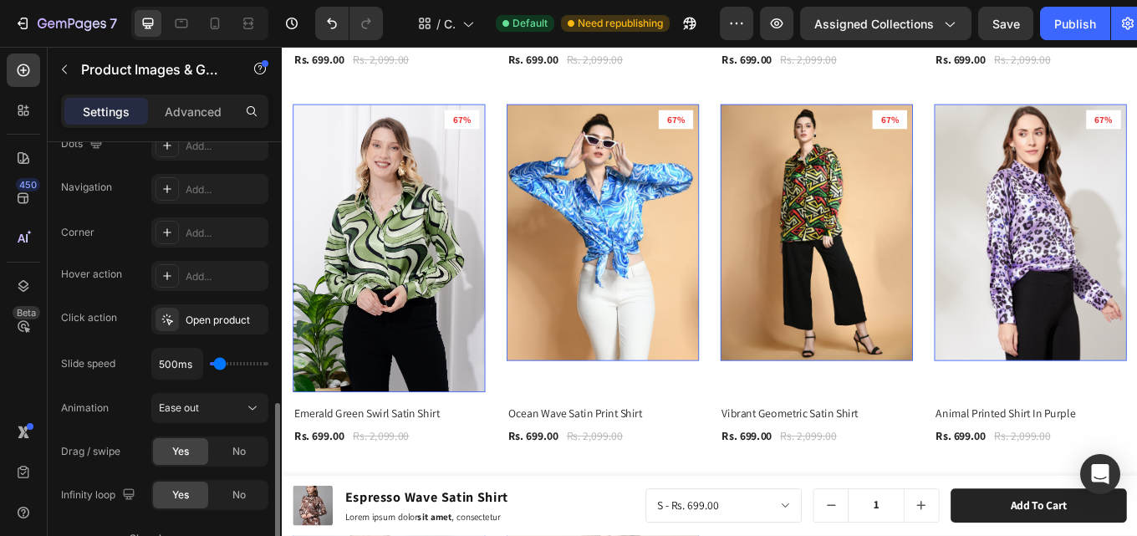
scroll to position [502, 0]
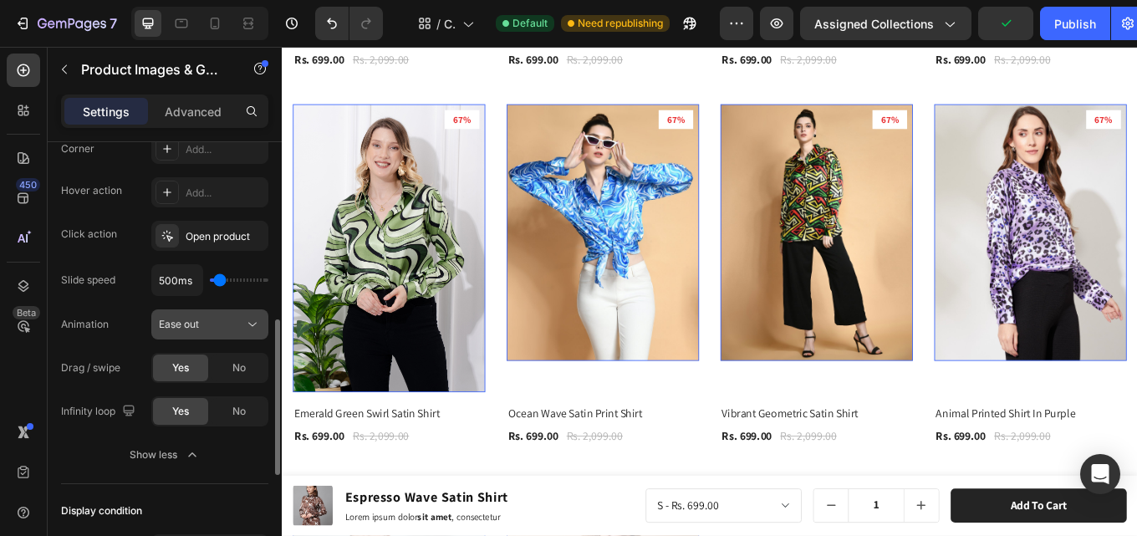
click at [212, 324] on div "Ease out" at bounding box center [201, 324] width 85 height 15
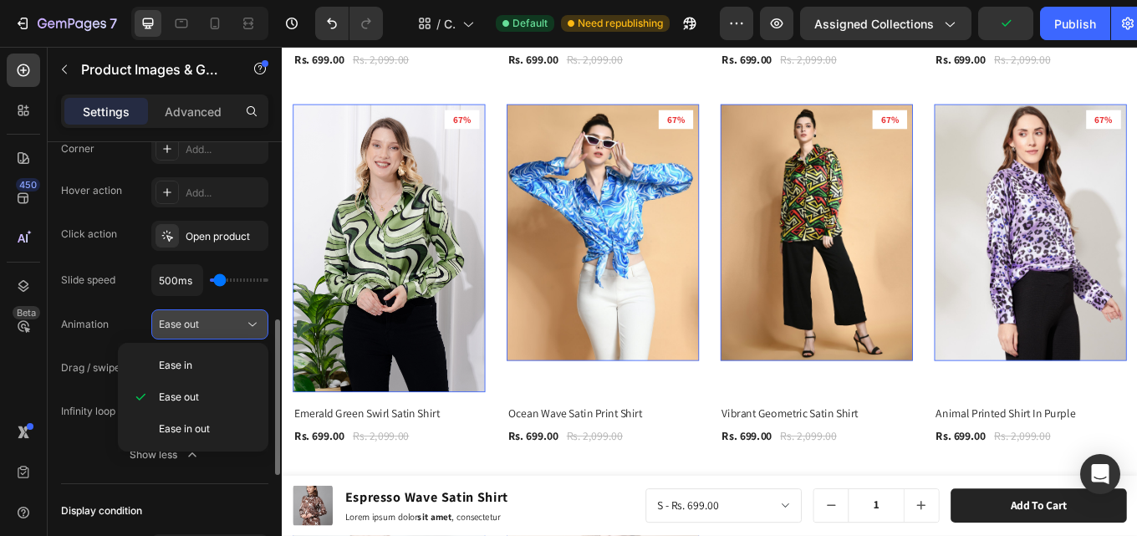
click at [212, 324] on div "Ease out" at bounding box center [201, 324] width 85 height 15
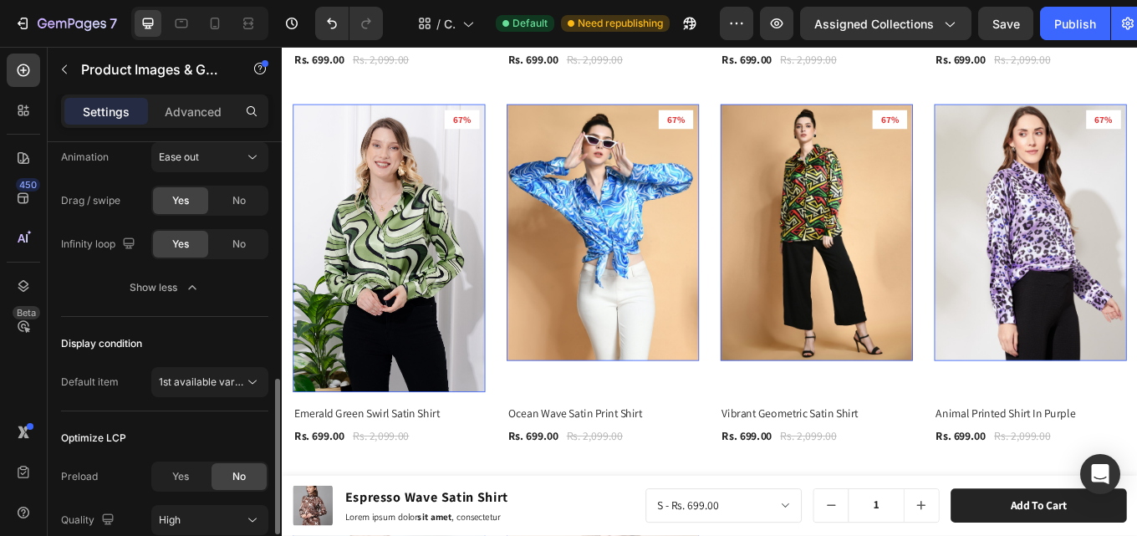
scroll to position [753, 0]
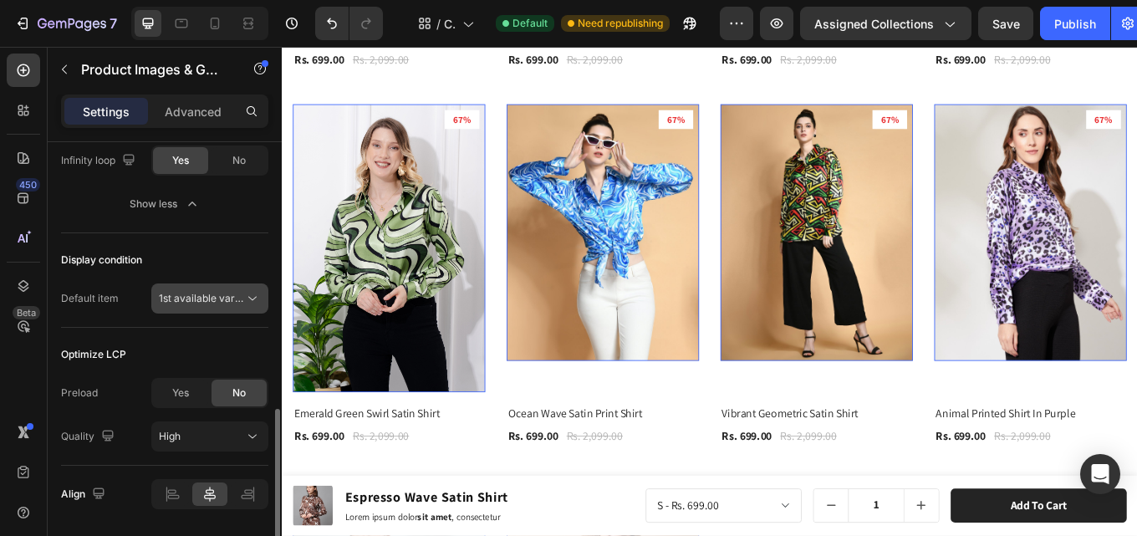
click at [186, 301] on span "1st available variant" at bounding box center [206, 298] width 94 height 13
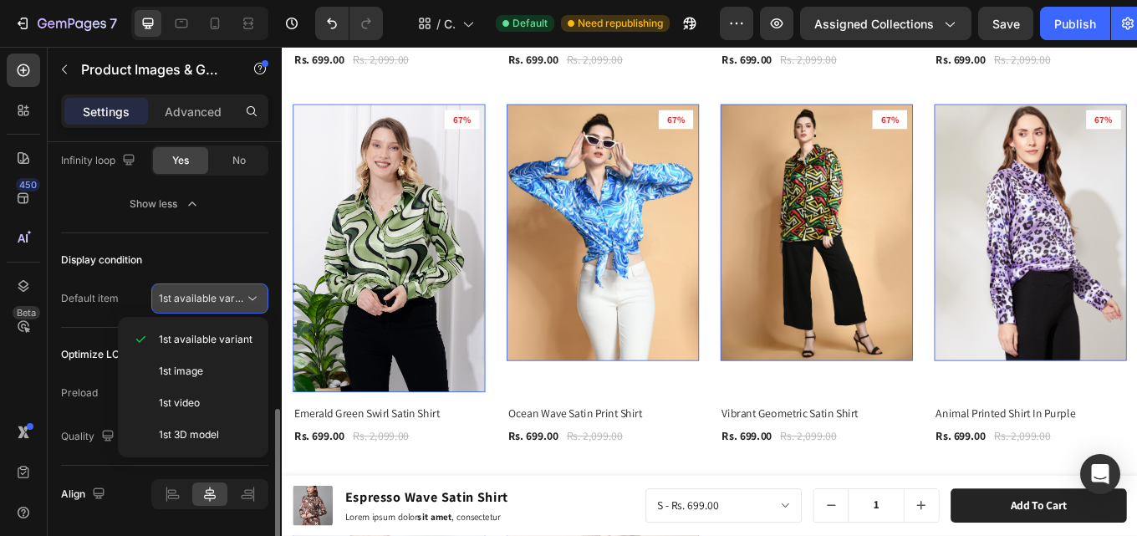
click at [186, 301] on span "1st available variant" at bounding box center [206, 298] width 94 height 13
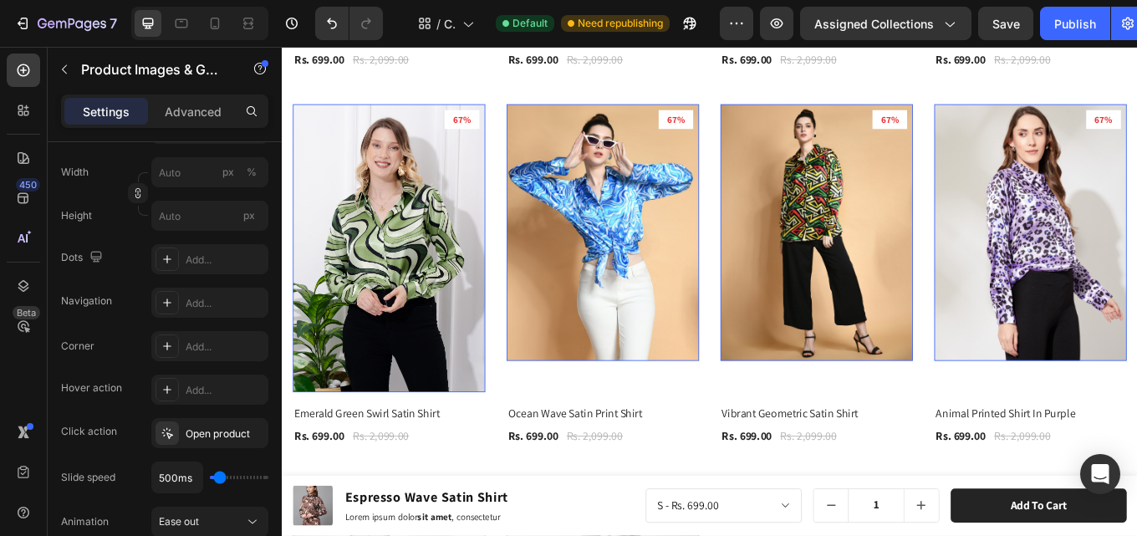
scroll to position [0, 0]
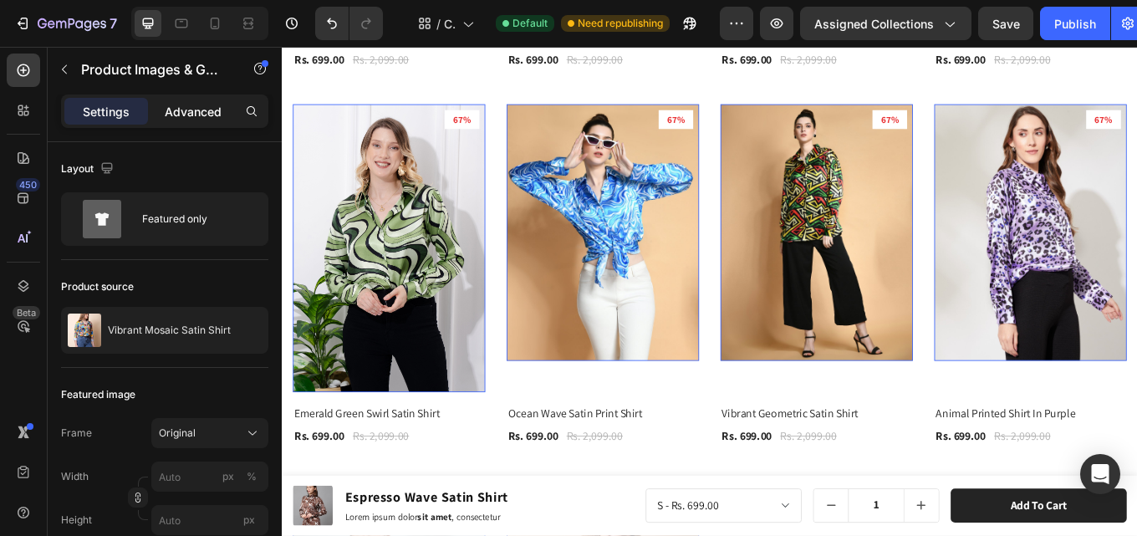
click at [191, 120] on div "Advanced" at bounding box center [193, 111] width 84 height 27
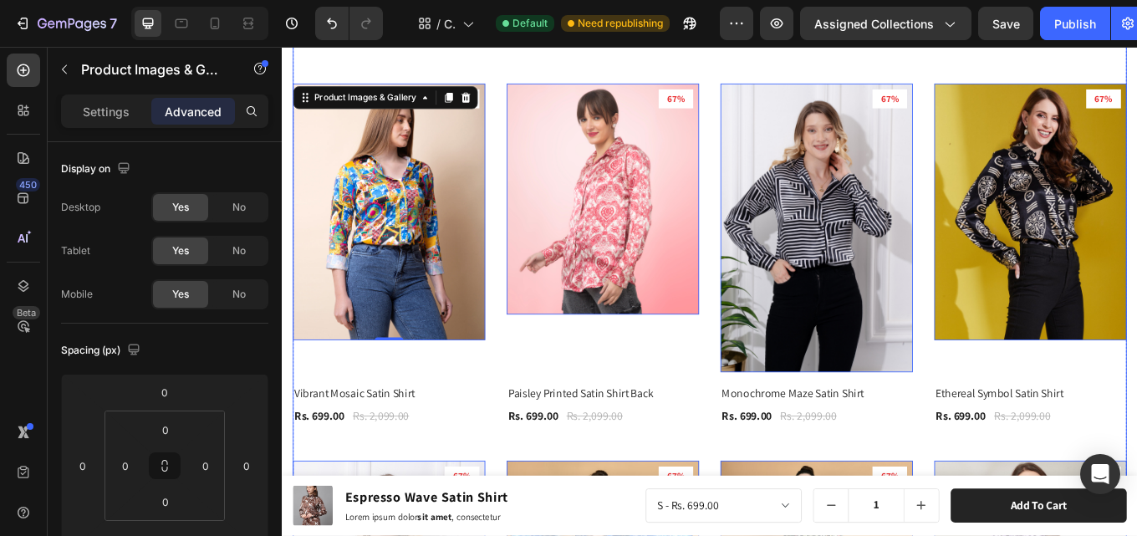
scroll to position [719, 0]
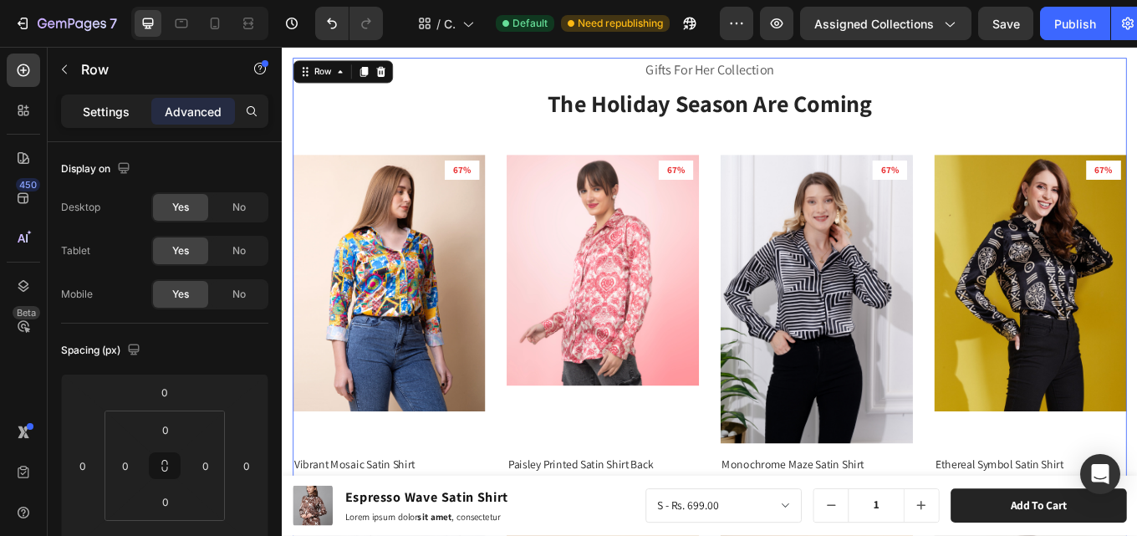
click at [84, 116] on p "Settings" at bounding box center [106, 112] width 47 height 18
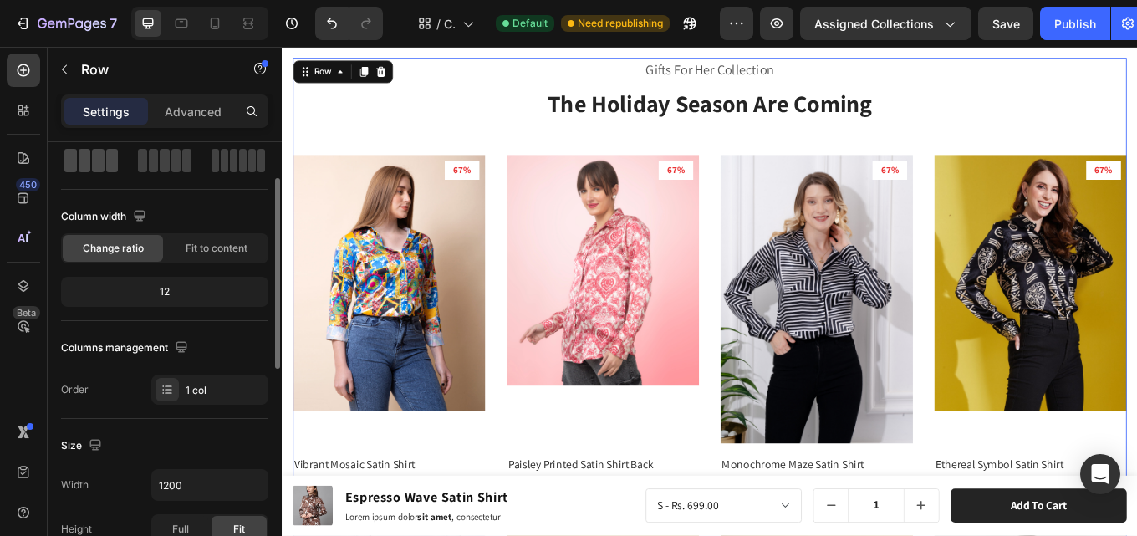
scroll to position [167, 0]
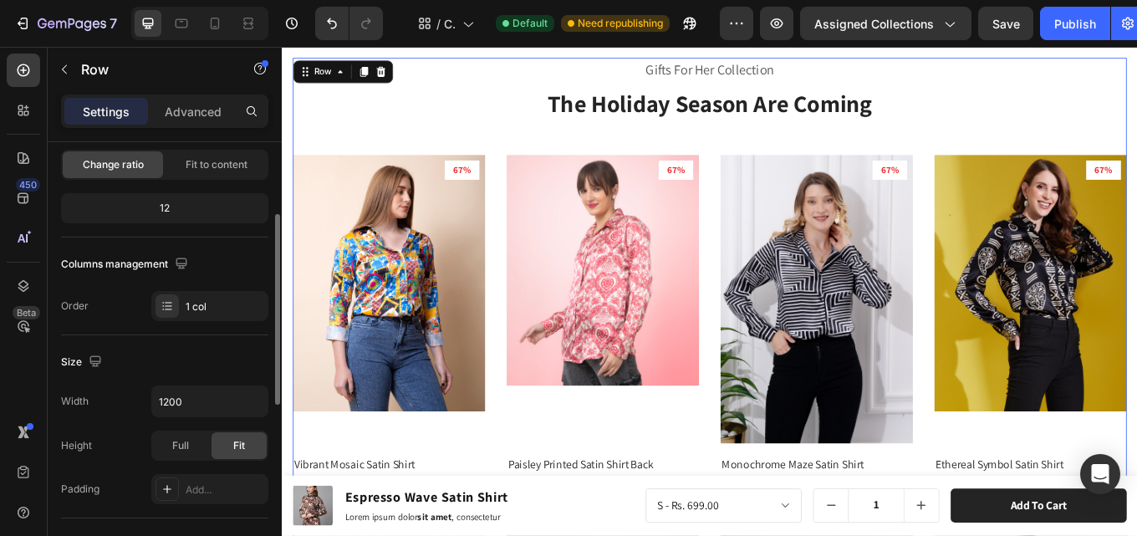
click at [156, 206] on div "12" at bounding box center [164, 207] width 201 height 23
click at [172, 208] on div "12" at bounding box center [164, 207] width 201 height 23
click at [183, 261] on icon "button" at bounding box center [181, 263] width 17 height 17
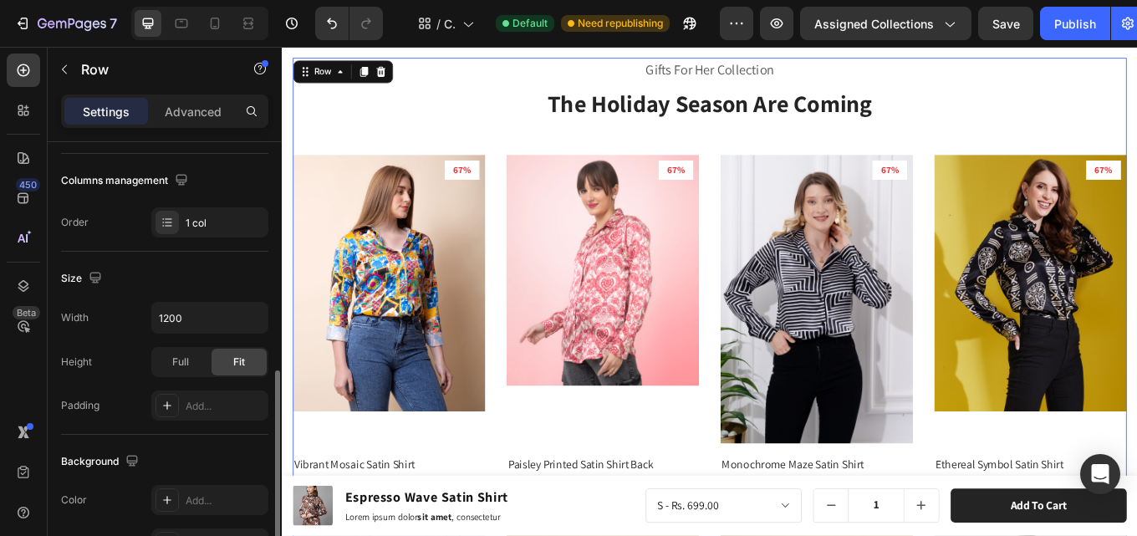
scroll to position [334, 0]
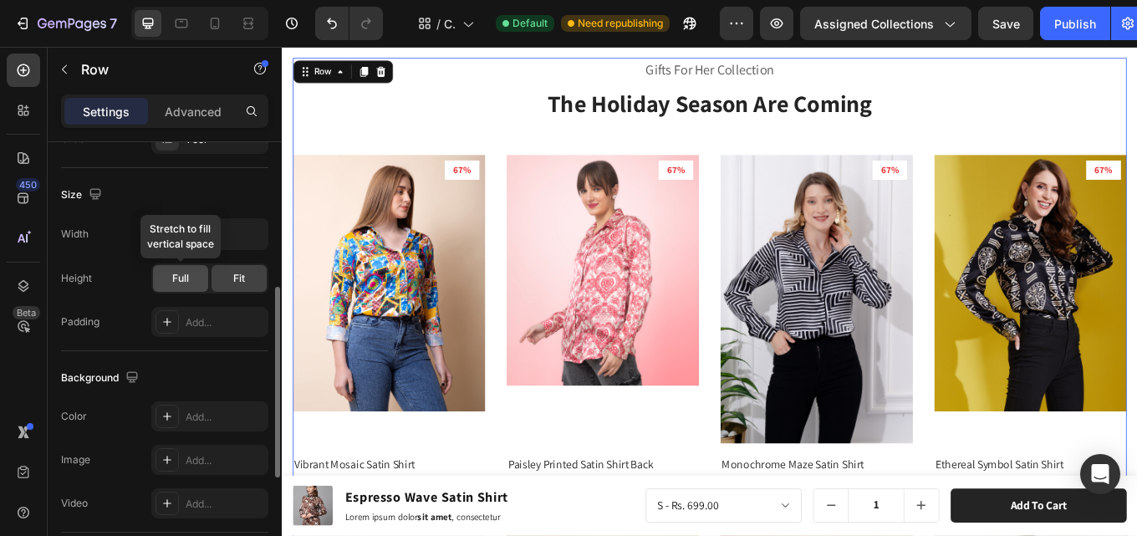
click at [181, 281] on span "Full" at bounding box center [180, 278] width 17 height 15
click at [225, 281] on div "Fit" at bounding box center [239, 278] width 55 height 27
click at [184, 281] on span "Full" at bounding box center [180, 278] width 17 height 15
click at [240, 278] on span "Fit" at bounding box center [239, 278] width 12 height 15
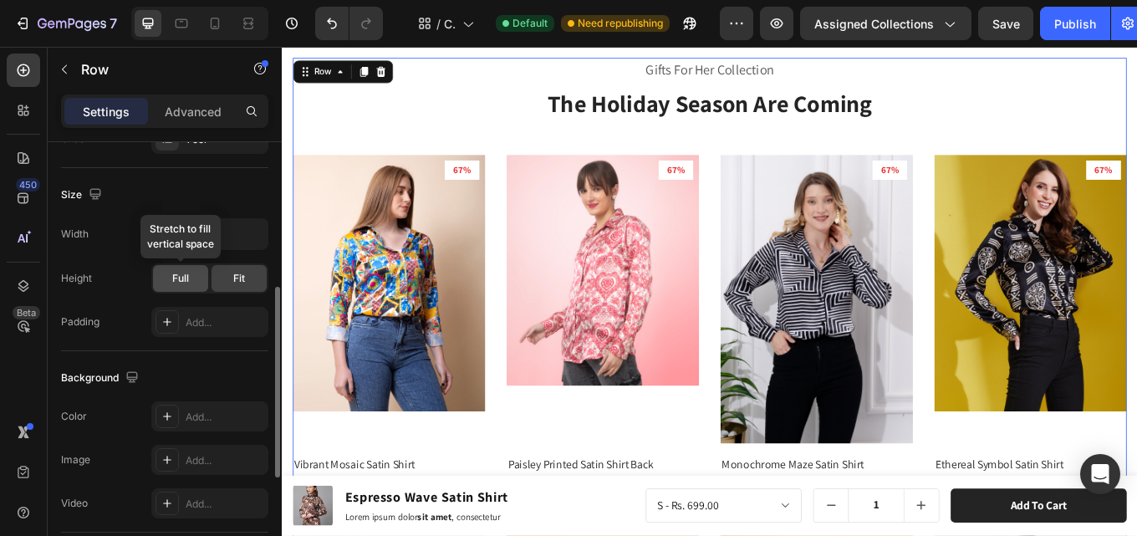
click at [182, 278] on span "Full" at bounding box center [180, 278] width 17 height 15
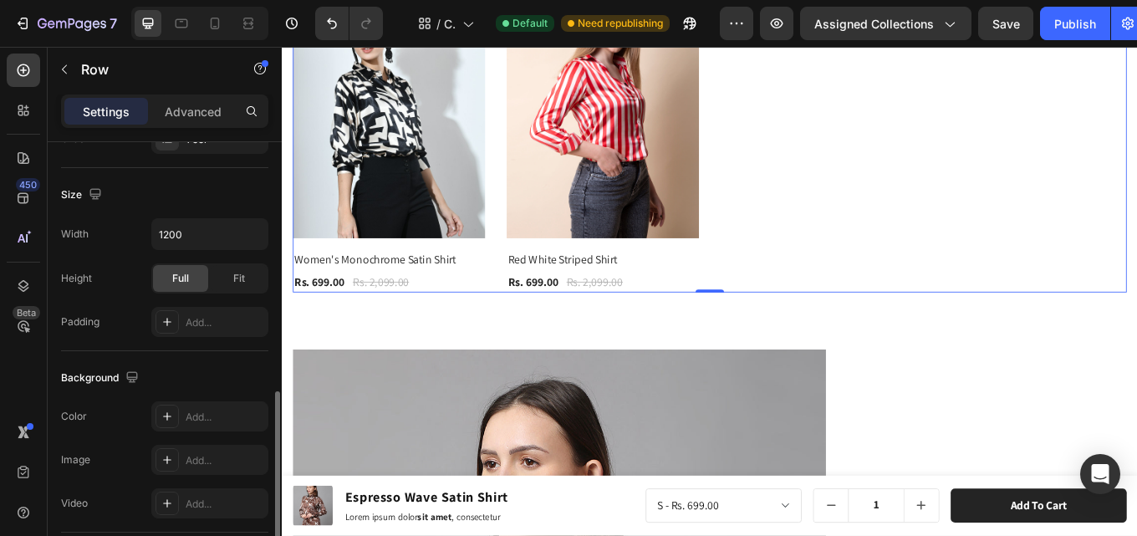
scroll to position [418, 0]
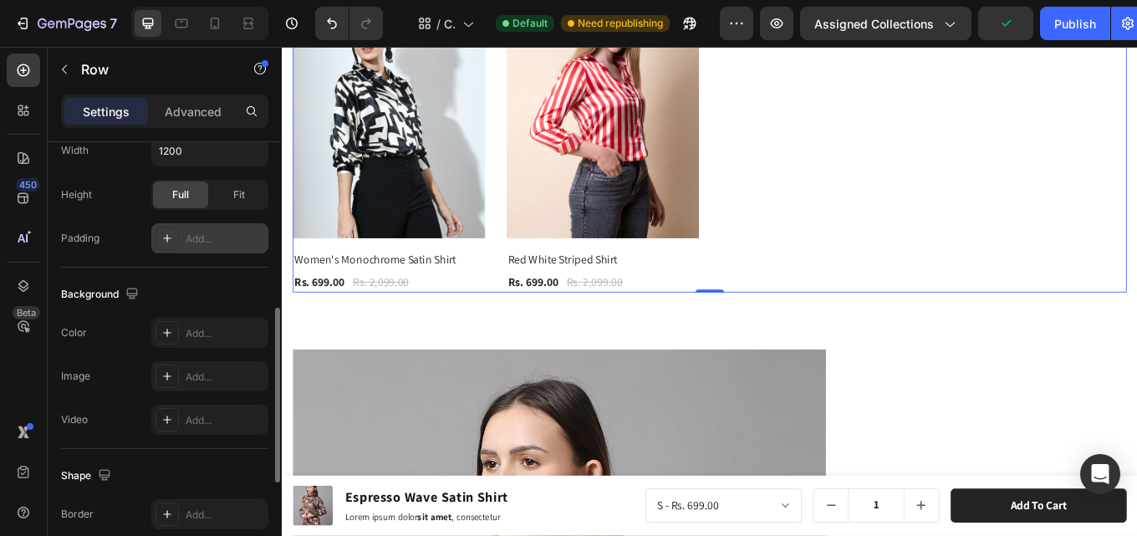
click at [207, 251] on div "Add..." at bounding box center [209, 238] width 117 height 30
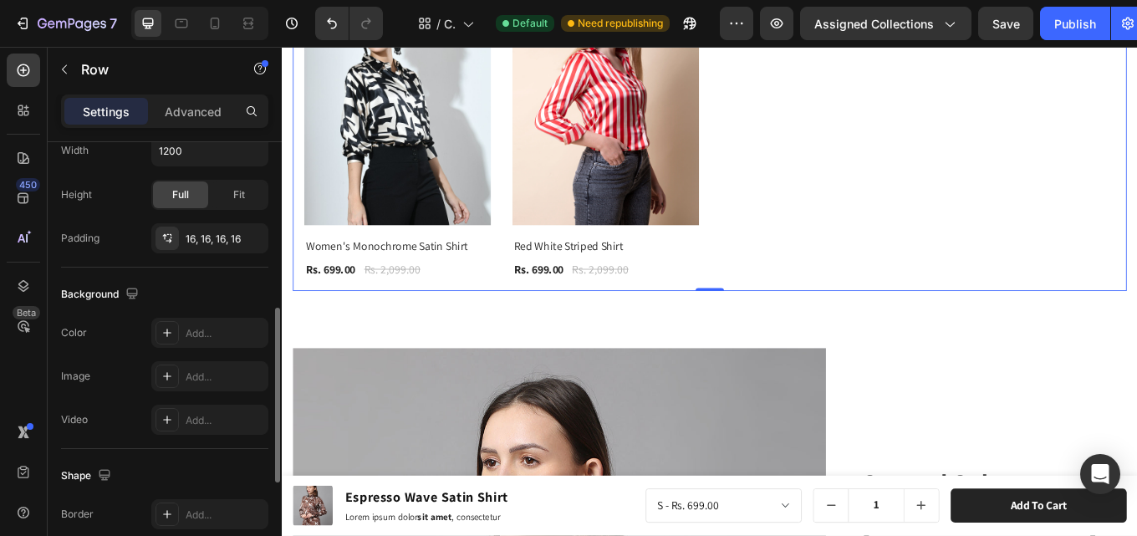
click at [178, 279] on div "Background The changes might be hidden by the video. Color Add... Image Add... …" at bounding box center [164, 358] width 207 height 181
click at [254, 236] on icon "button" at bounding box center [250, 238] width 13 height 13
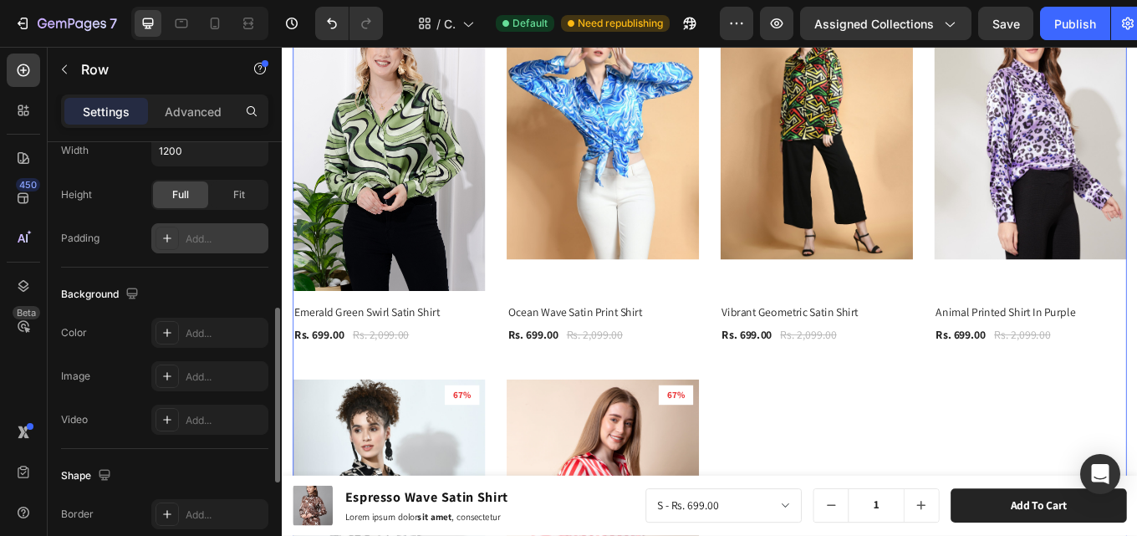
scroll to position [1304, 0]
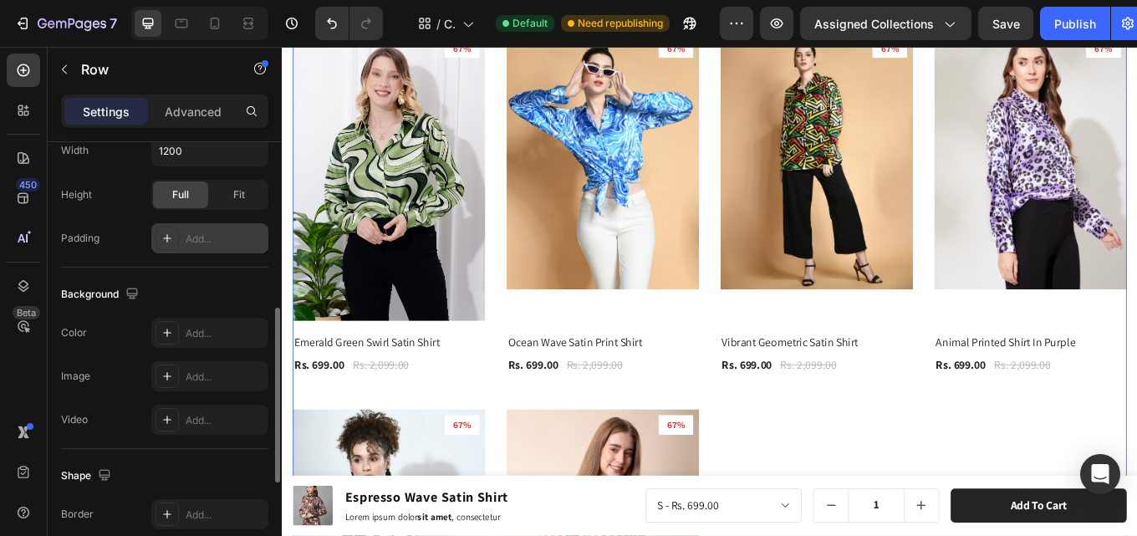
click at [194, 239] on div "Add..." at bounding box center [225, 239] width 79 height 15
type input "16"
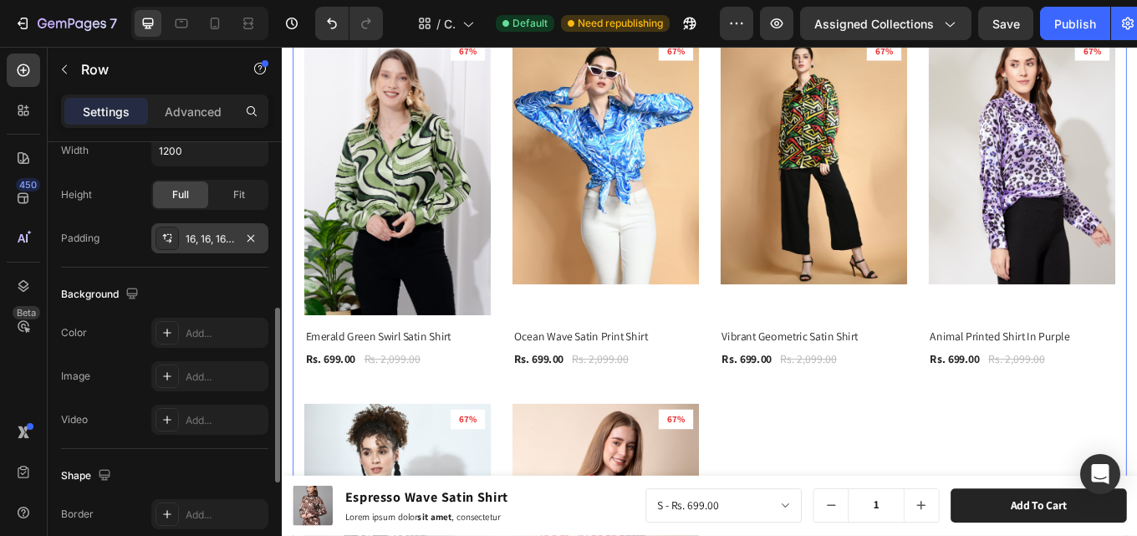
click at [212, 258] on div "Size Width 1200 Height Full Fit Padding 16, 16, 16, 16" at bounding box center [164, 175] width 207 height 183
click at [262, 240] on div "16, 16, 16, 16" at bounding box center [209, 238] width 117 height 30
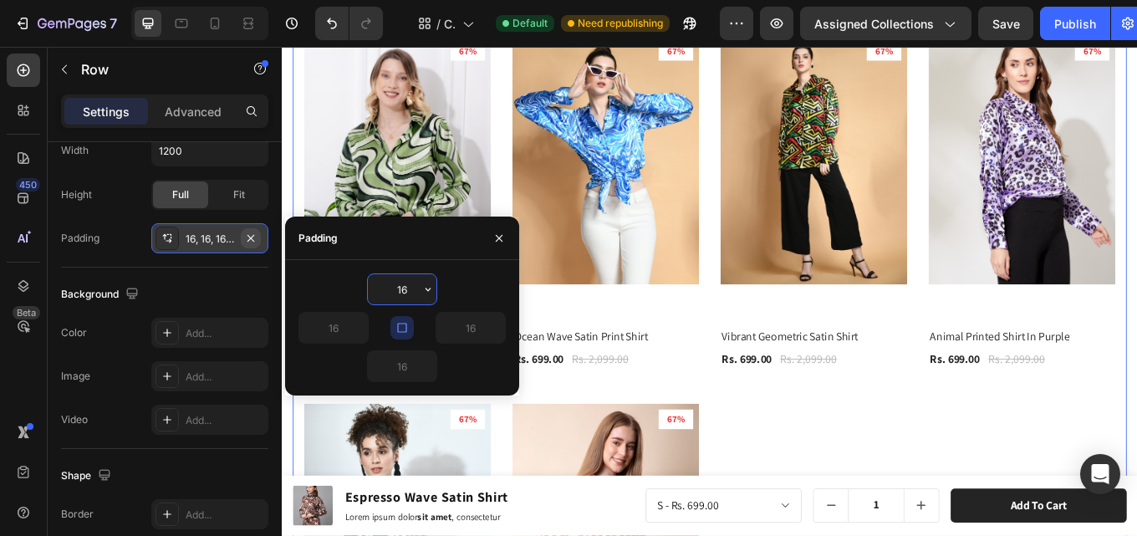
click at [256, 242] on icon "button" at bounding box center [250, 238] width 13 height 13
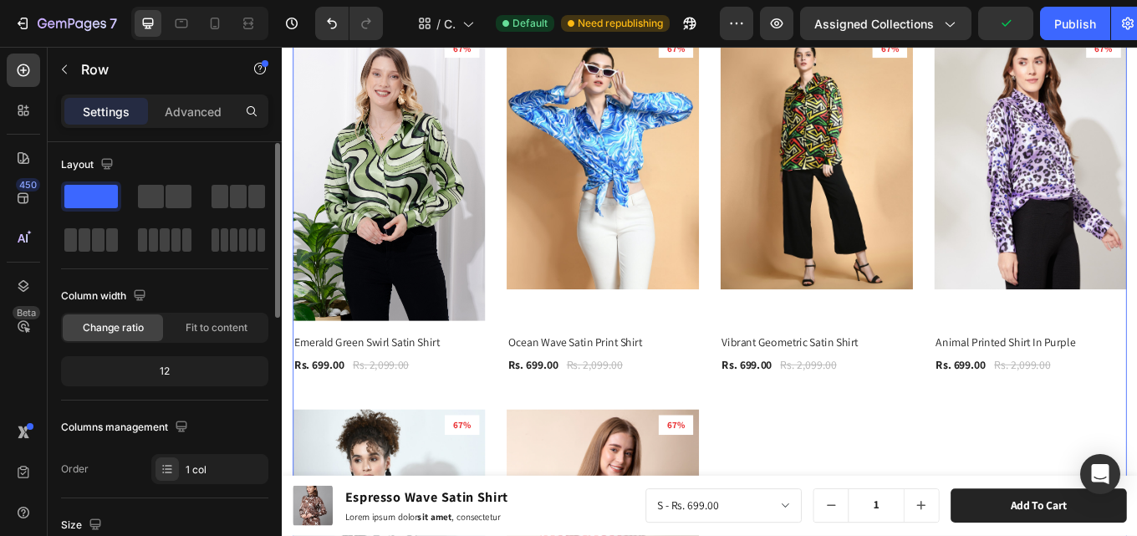
scroll to position [0, 0]
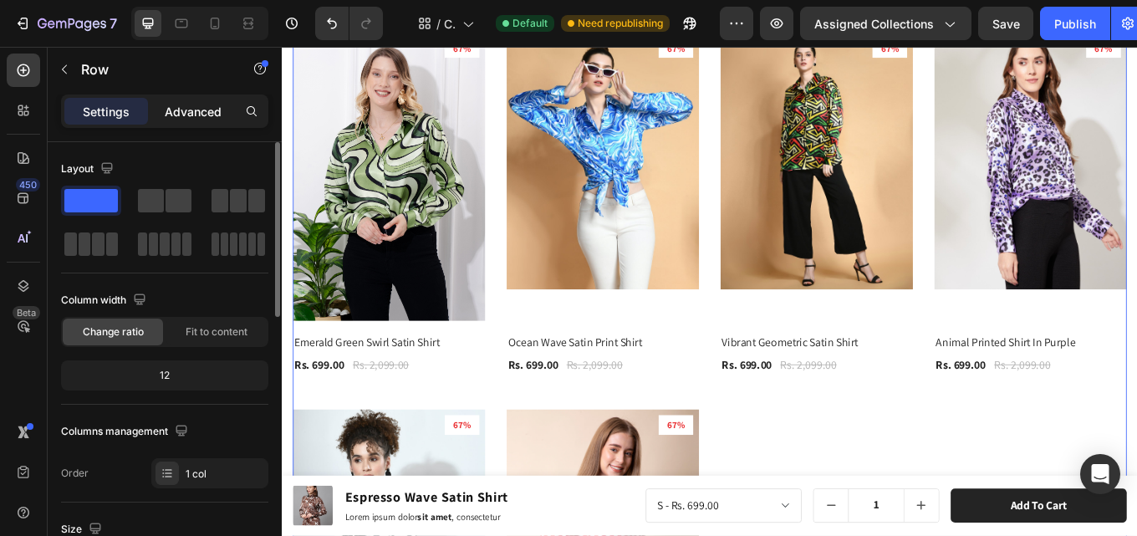
click at [194, 114] on p "Advanced" at bounding box center [193, 112] width 57 height 18
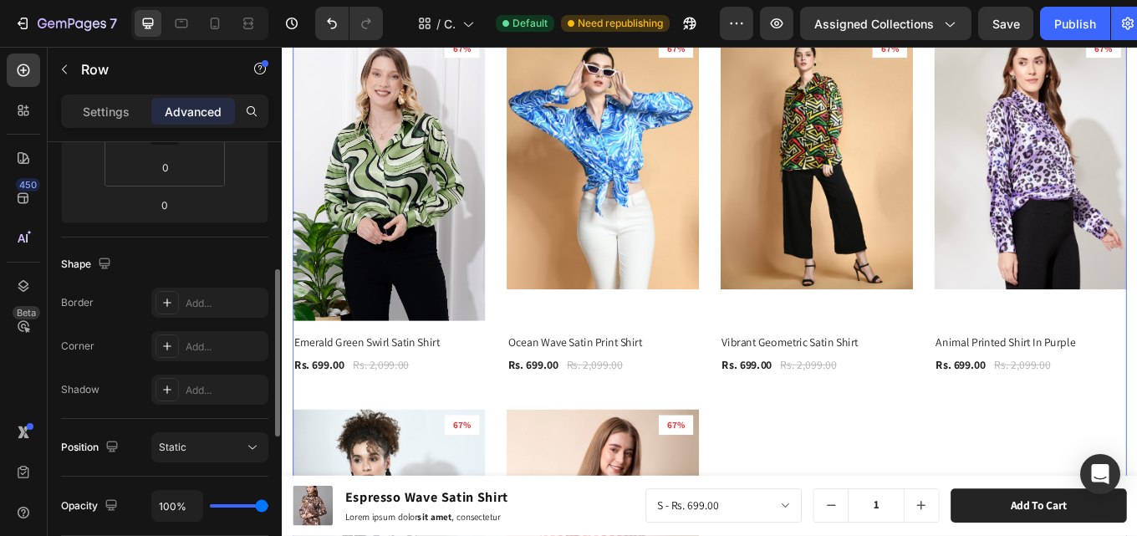
scroll to position [669, 0]
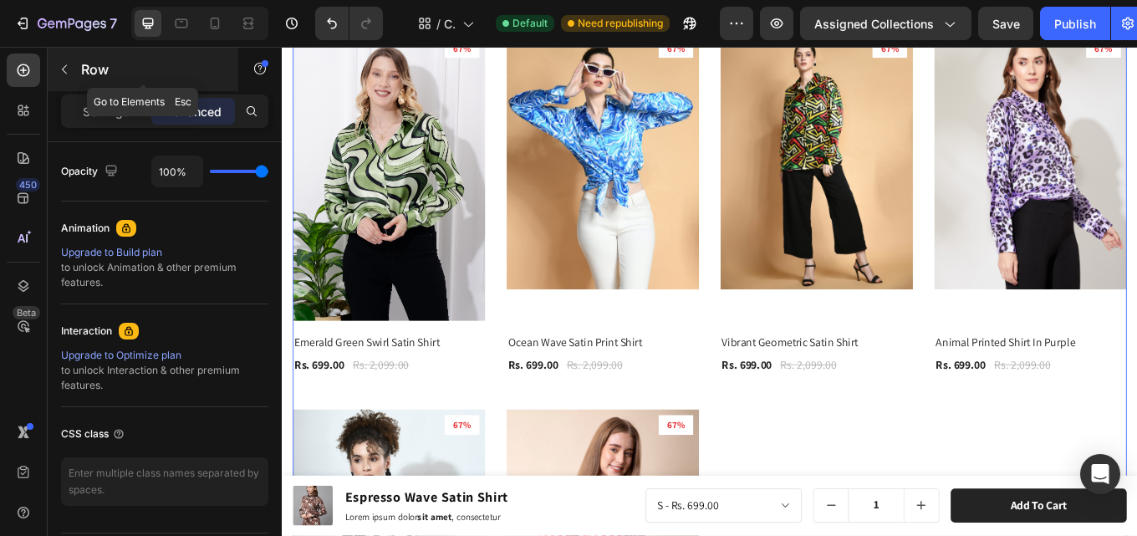
click at [66, 64] on icon "button" at bounding box center [64, 69] width 13 height 13
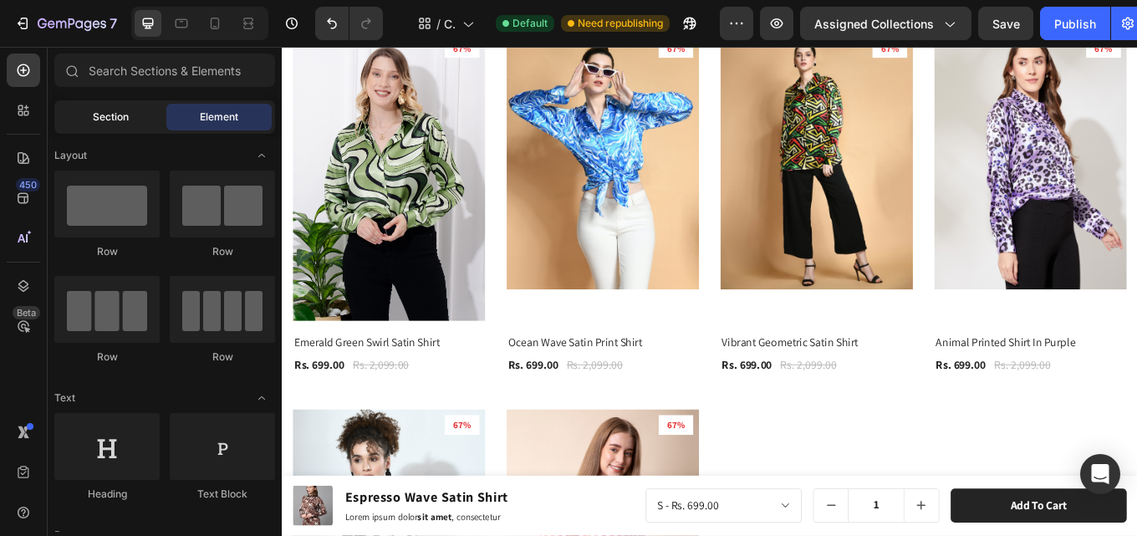
click at [98, 123] on span "Section" at bounding box center [111, 117] width 36 height 15
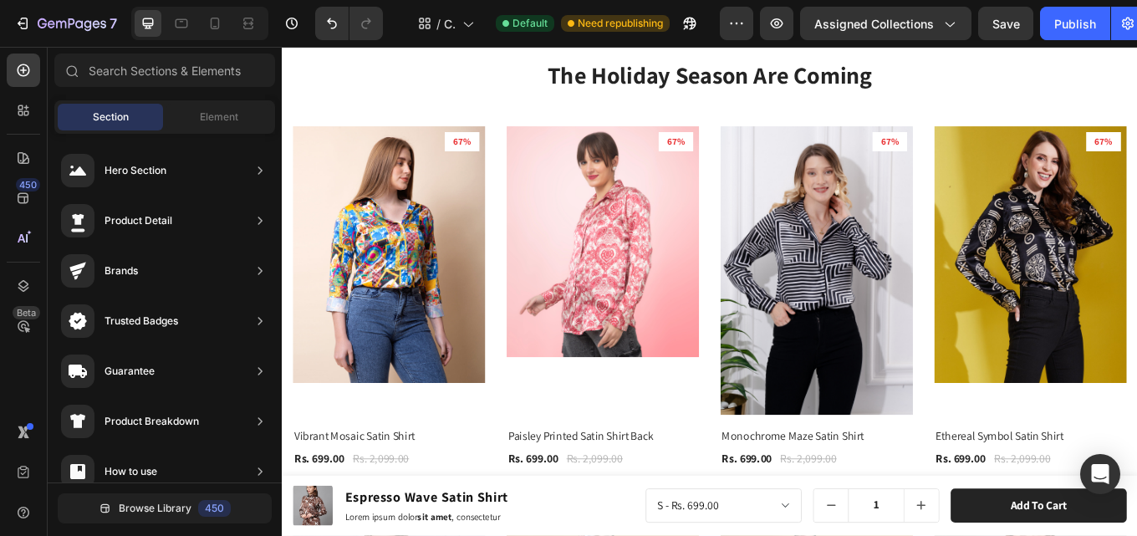
scroll to position [1087, 0]
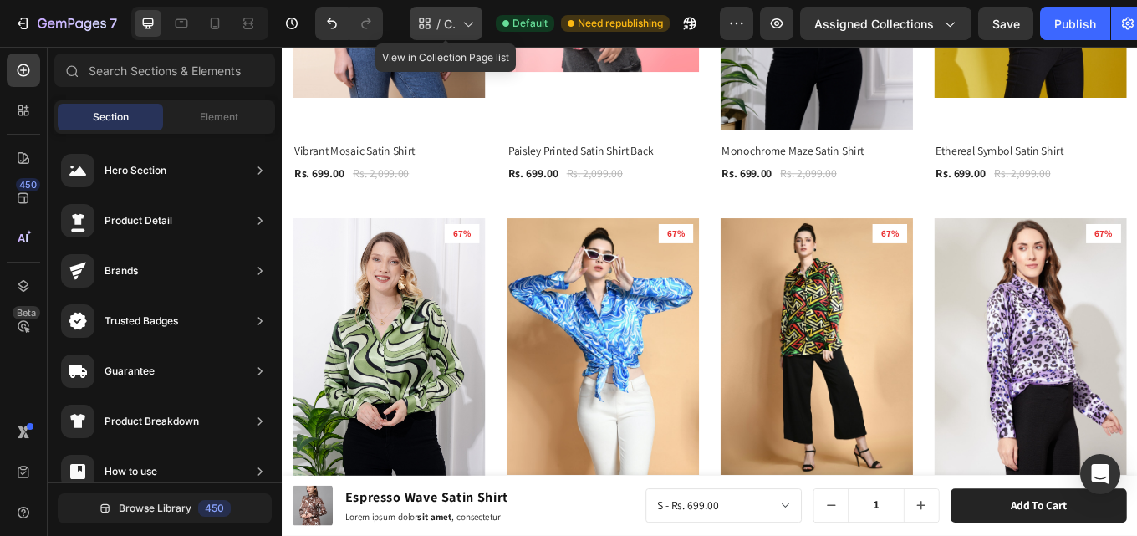
click at [462, 24] on icon at bounding box center [467, 23] width 17 height 17
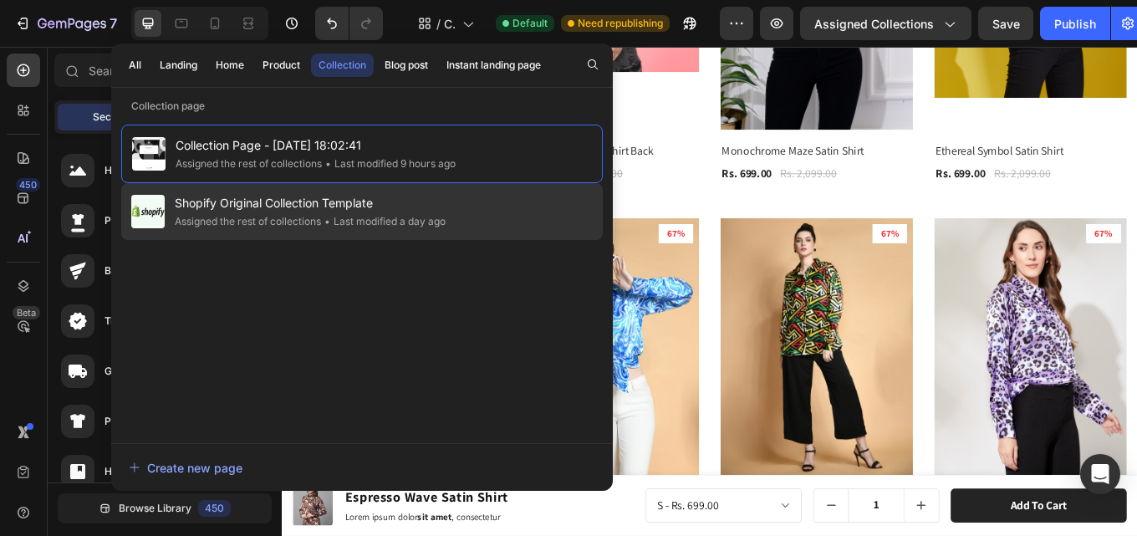
click at [353, 207] on span "Shopify Original Collection Template" at bounding box center [310, 203] width 271 height 20
